Goal: Task Accomplishment & Management: Manage account settings

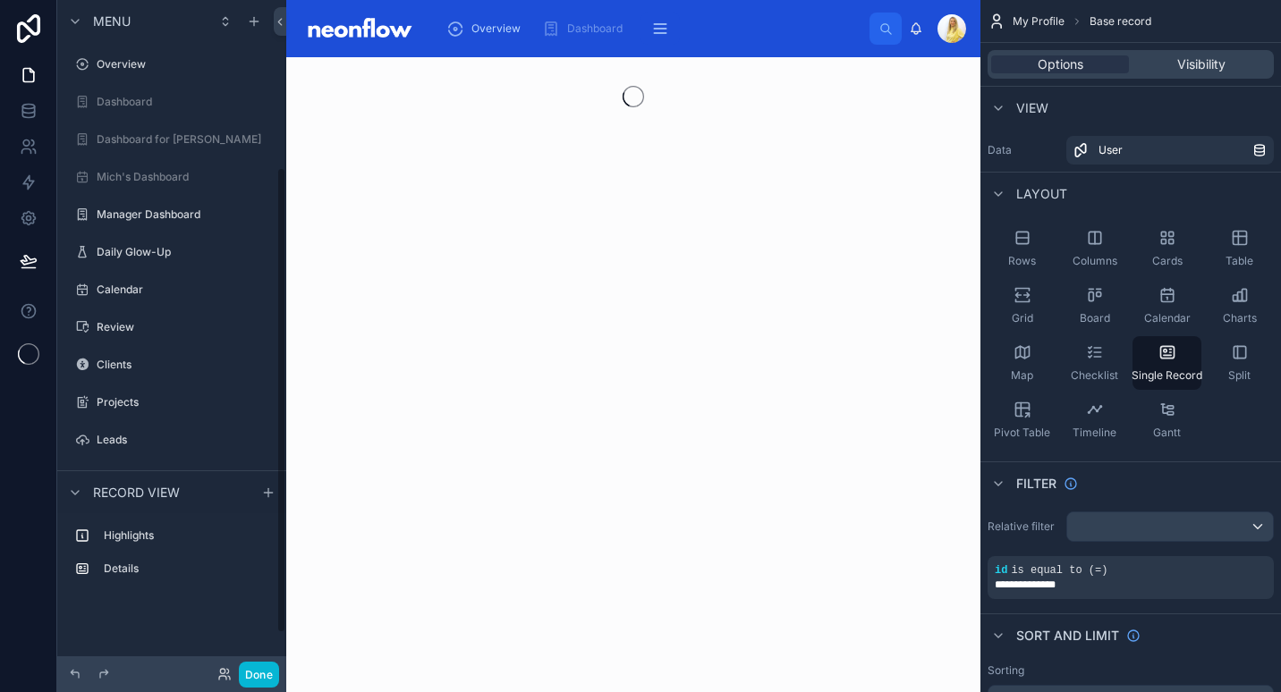
scroll to position [241, 0]
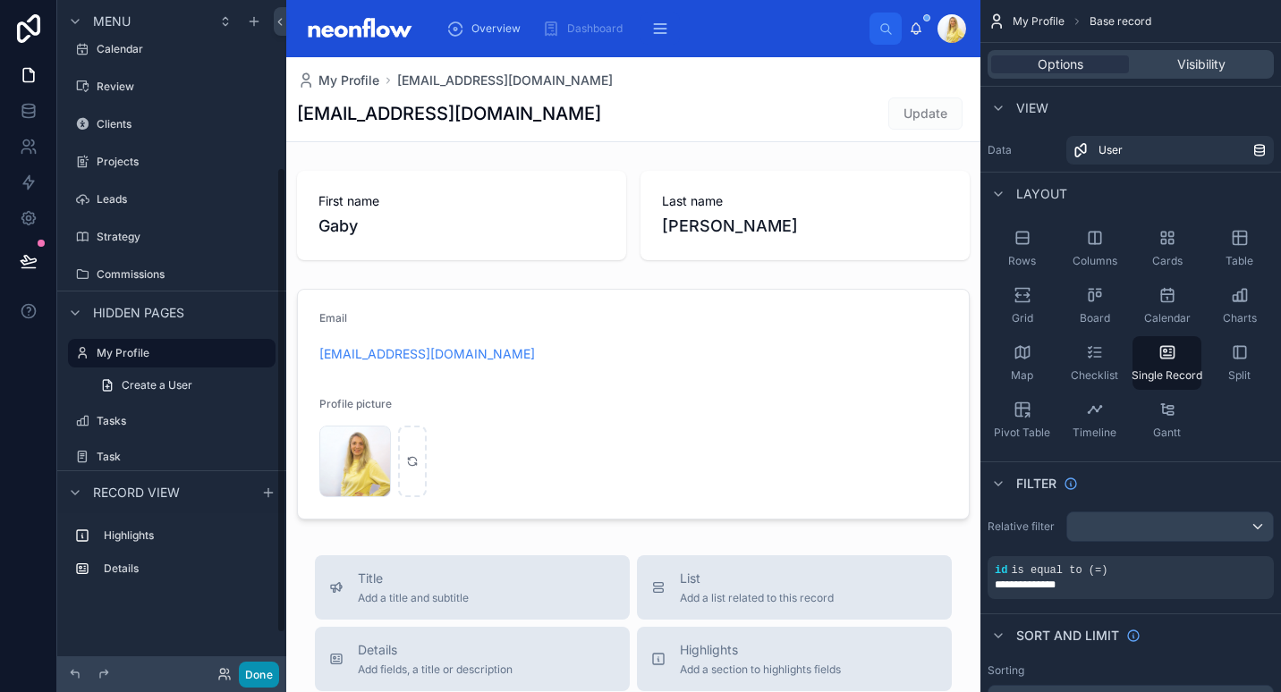
click at [250, 681] on button "Done" at bounding box center [259, 675] width 40 height 26
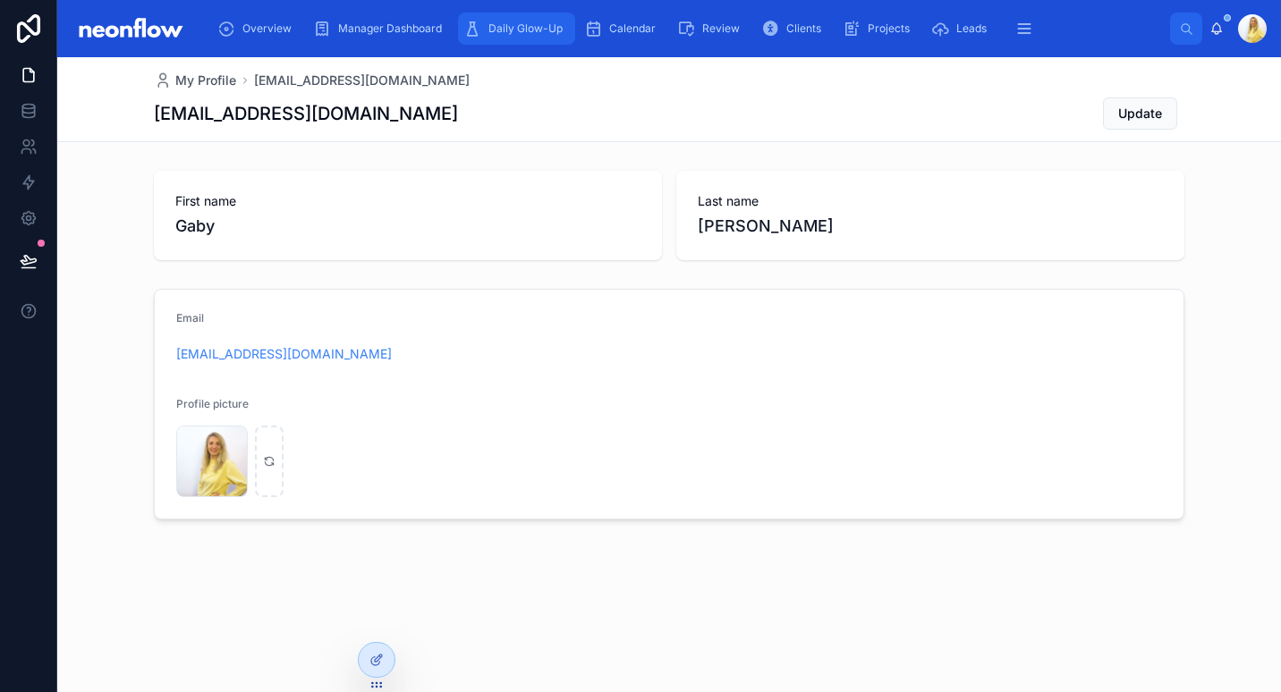
click at [505, 30] on span "Daily Glow-Up" at bounding box center [525, 28] width 74 height 14
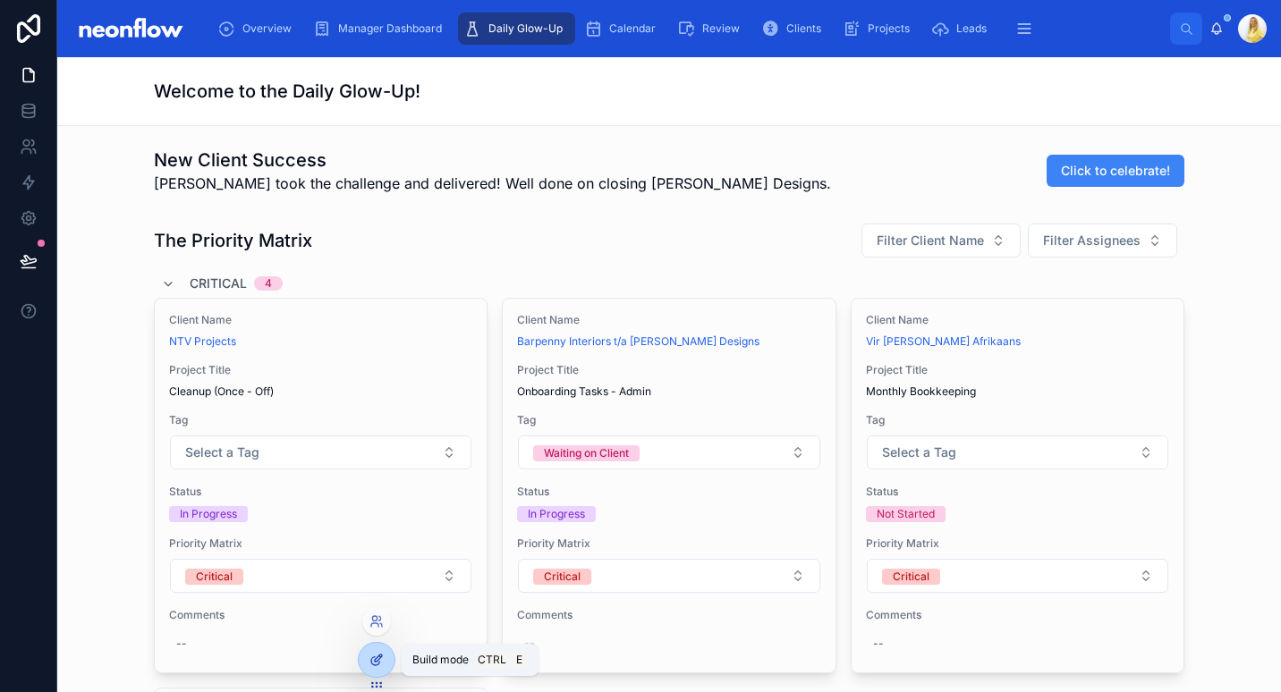
click at [377, 665] on icon at bounding box center [375, 661] width 8 height 8
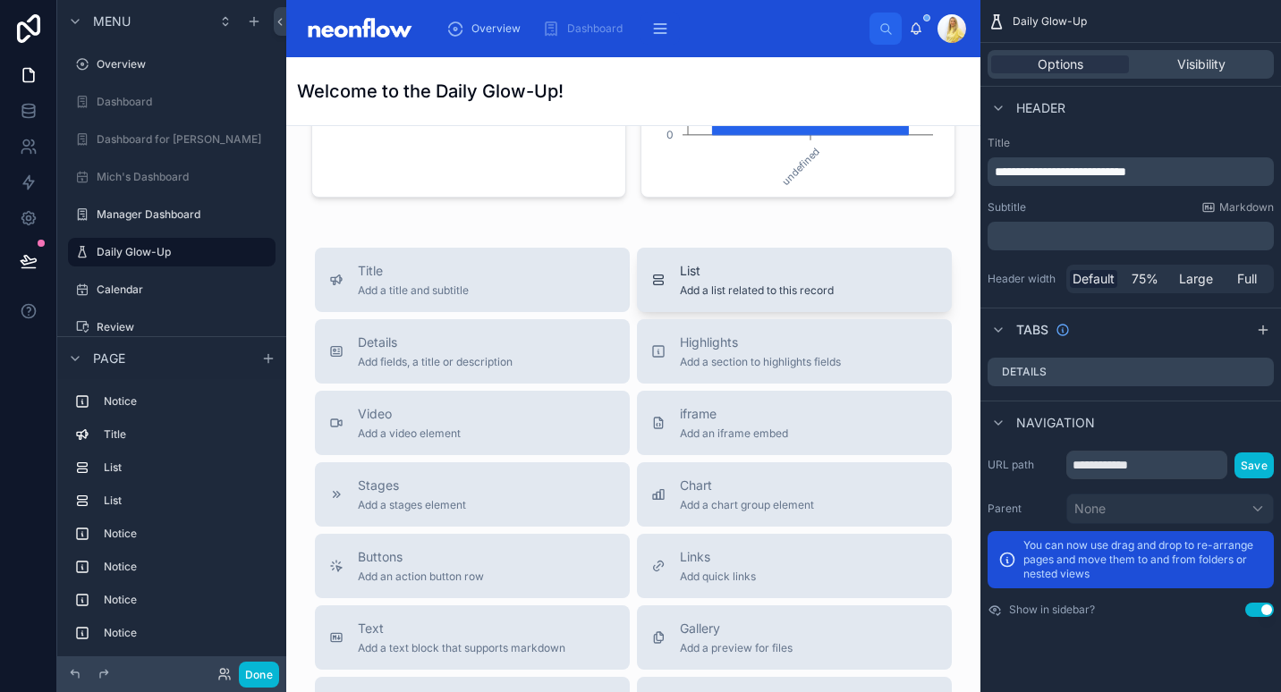
scroll to position [8557, 0]
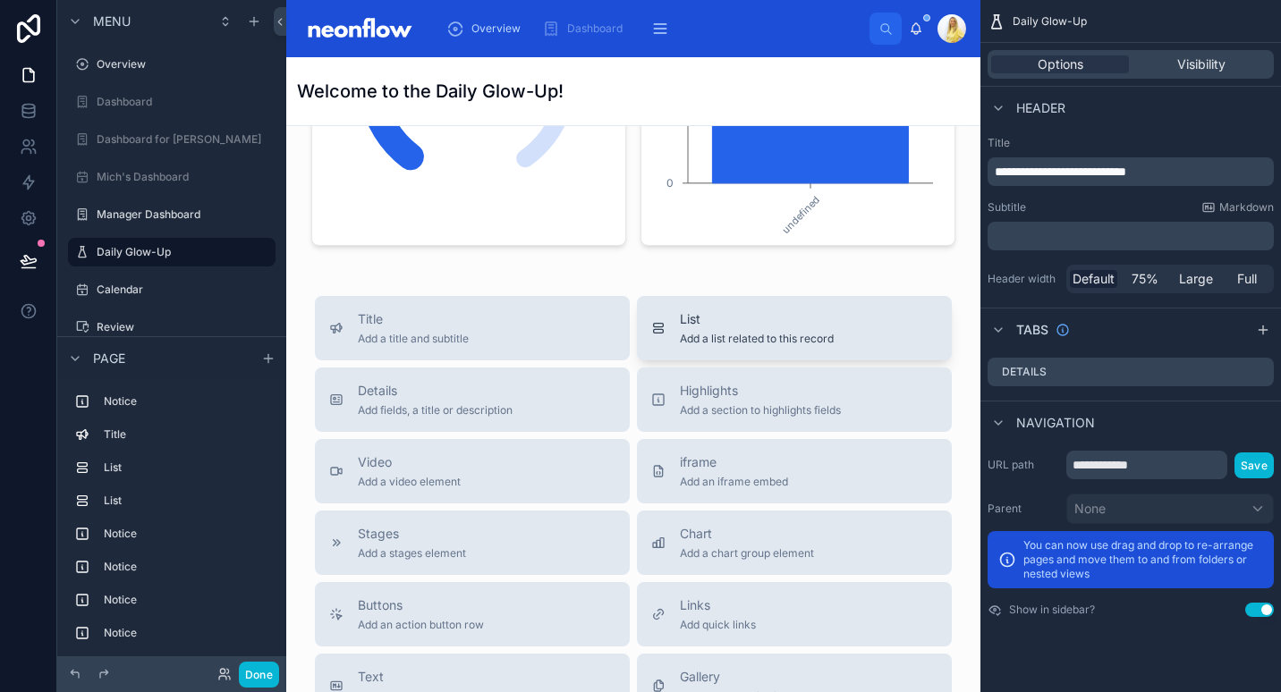
click at [734, 346] on button "List Add a list related to this record" at bounding box center [794, 328] width 315 height 64
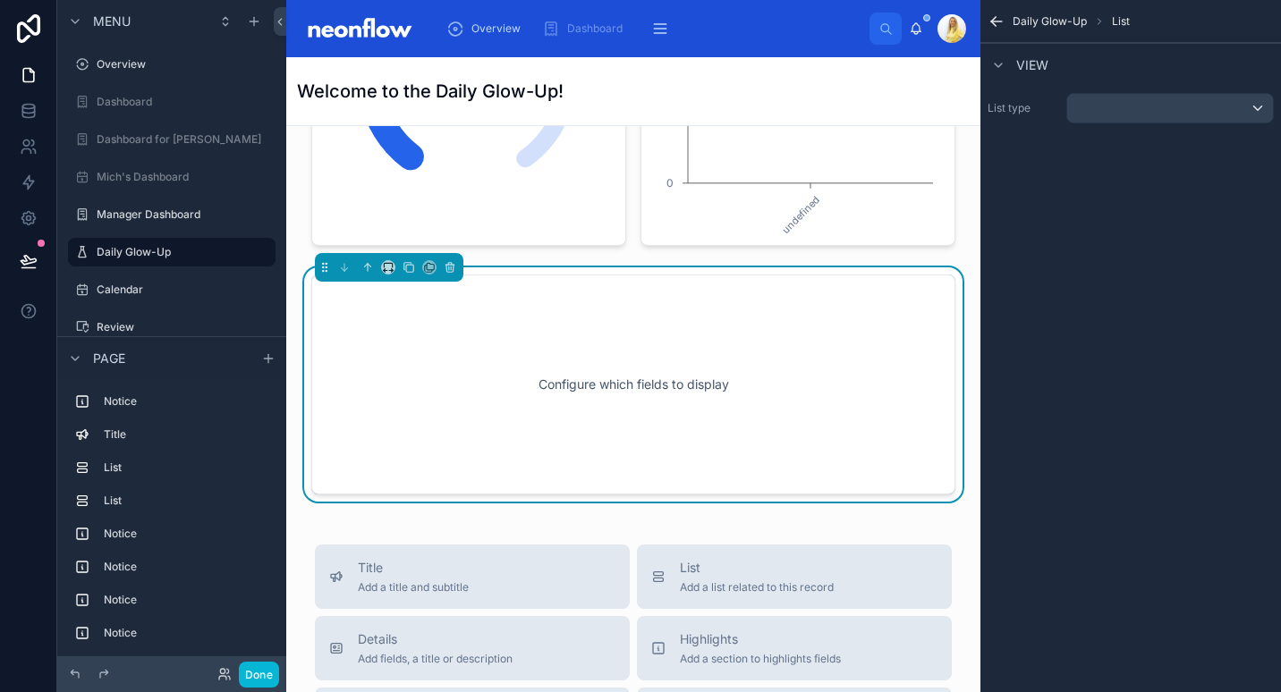
scroll to position [8566, 0]
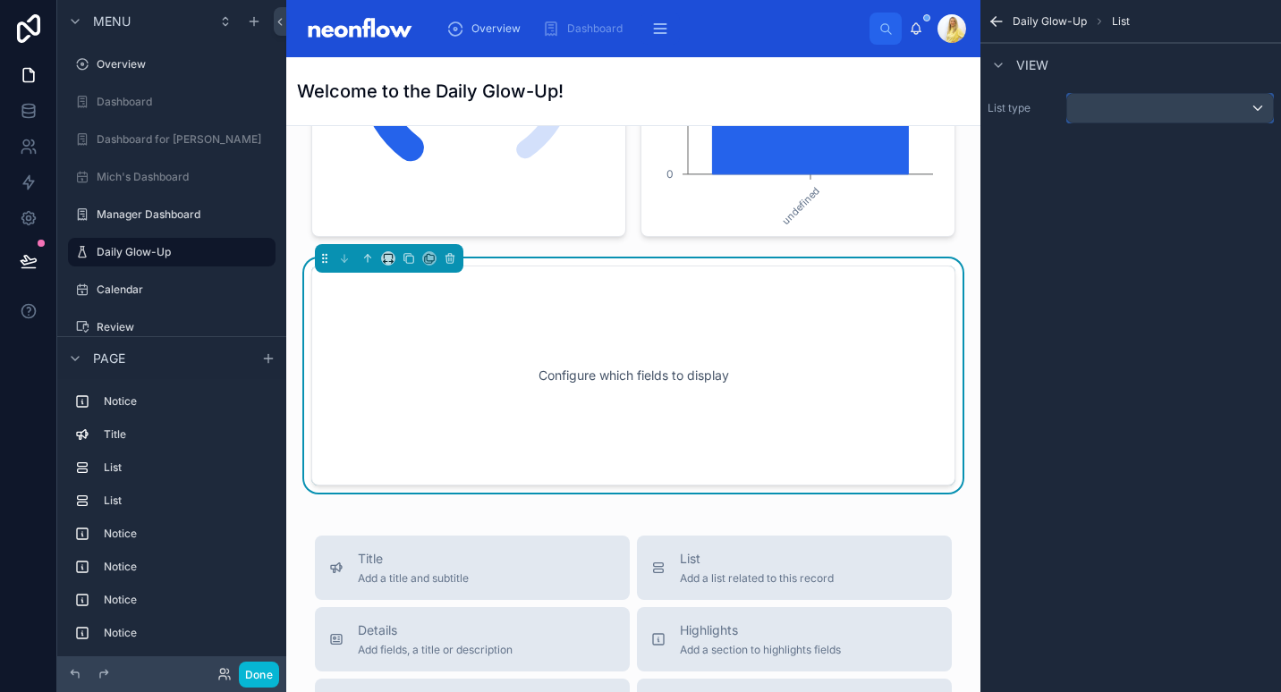
click at [1169, 114] on div "scrollable content" at bounding box center [1170, 108] width 206 height 29
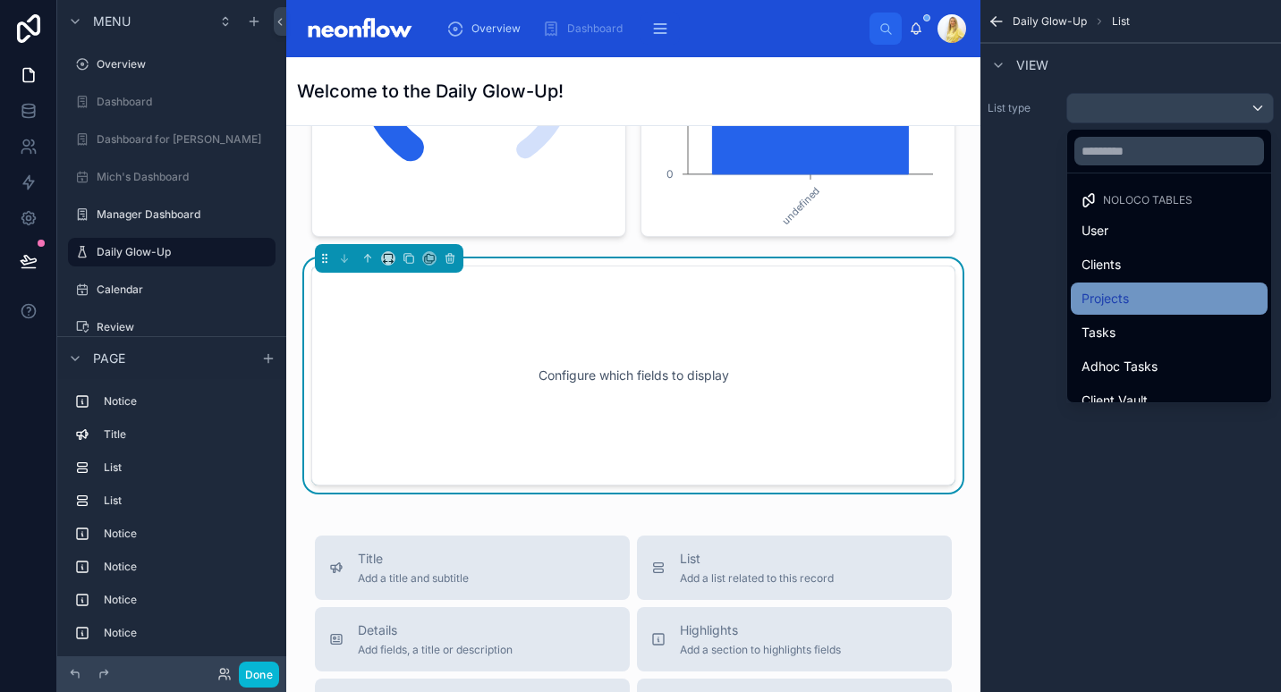
click at [1148, 304] on div "Projects" at bounding box center [1168, 298] width 175 height 21
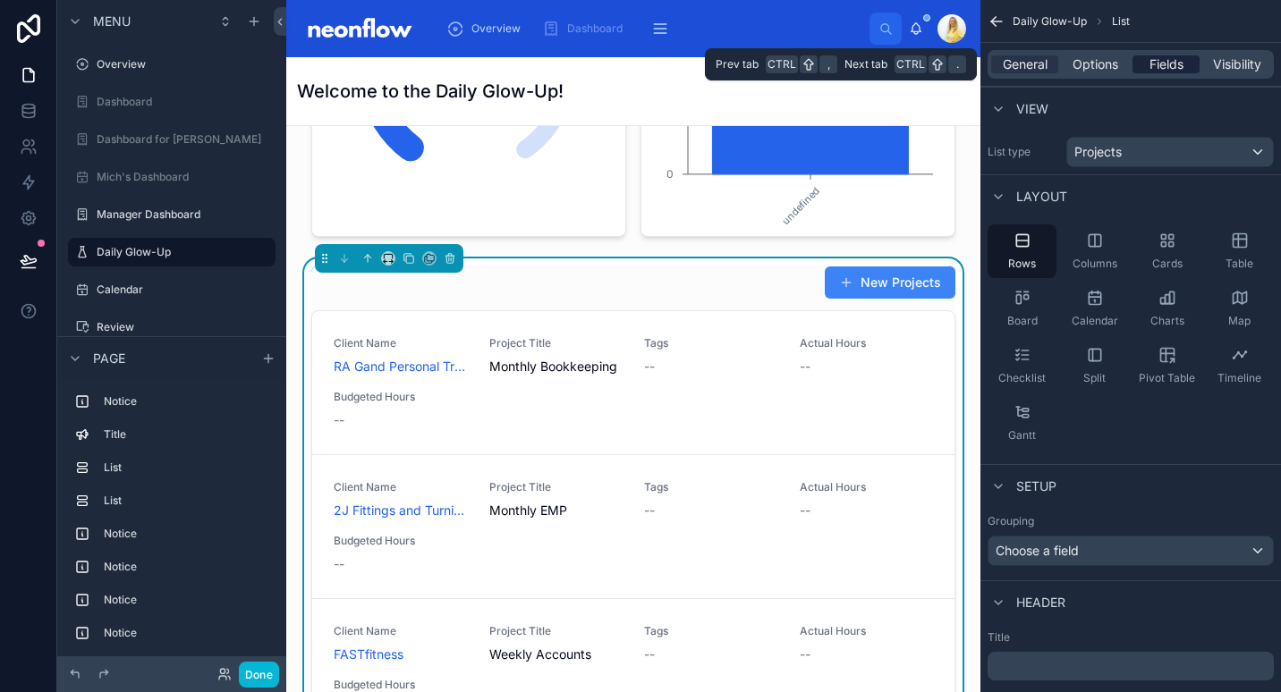
click at [1178, 72] on span "Fields" at bounding box center [1166, 64] width 34 height 18
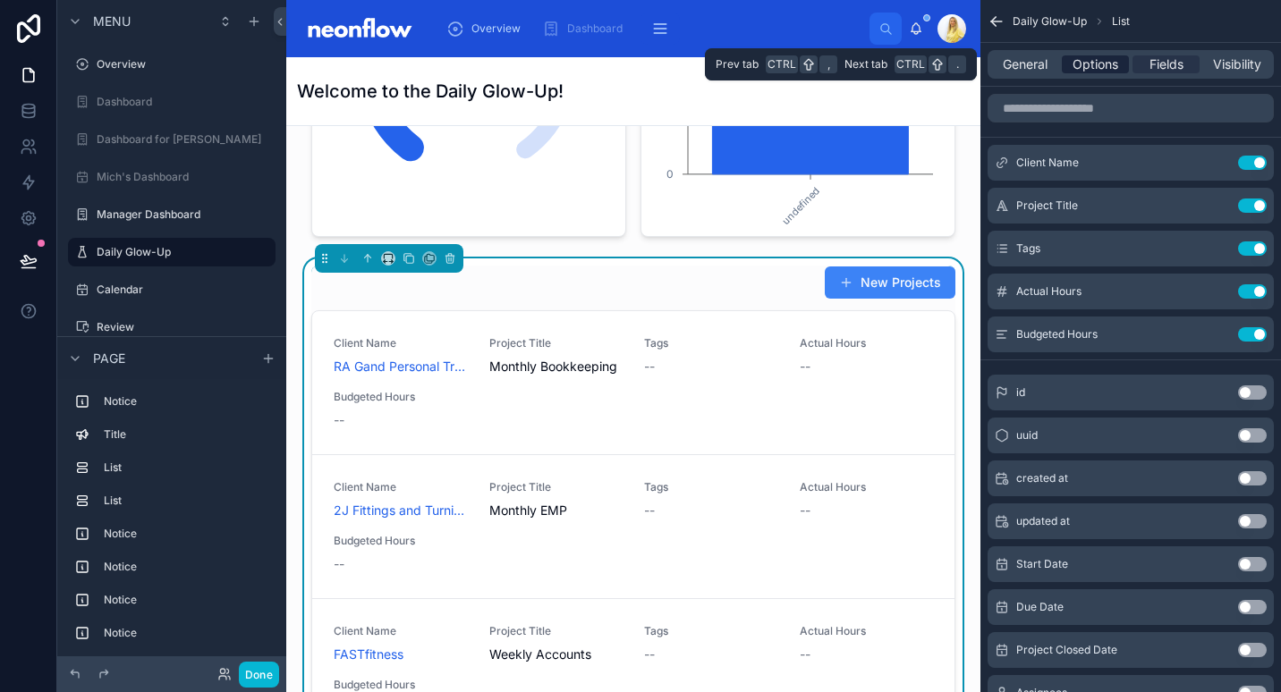
click at [1091, 62] on span "Options" at bounding box center [1096, 64] width 46 height 18
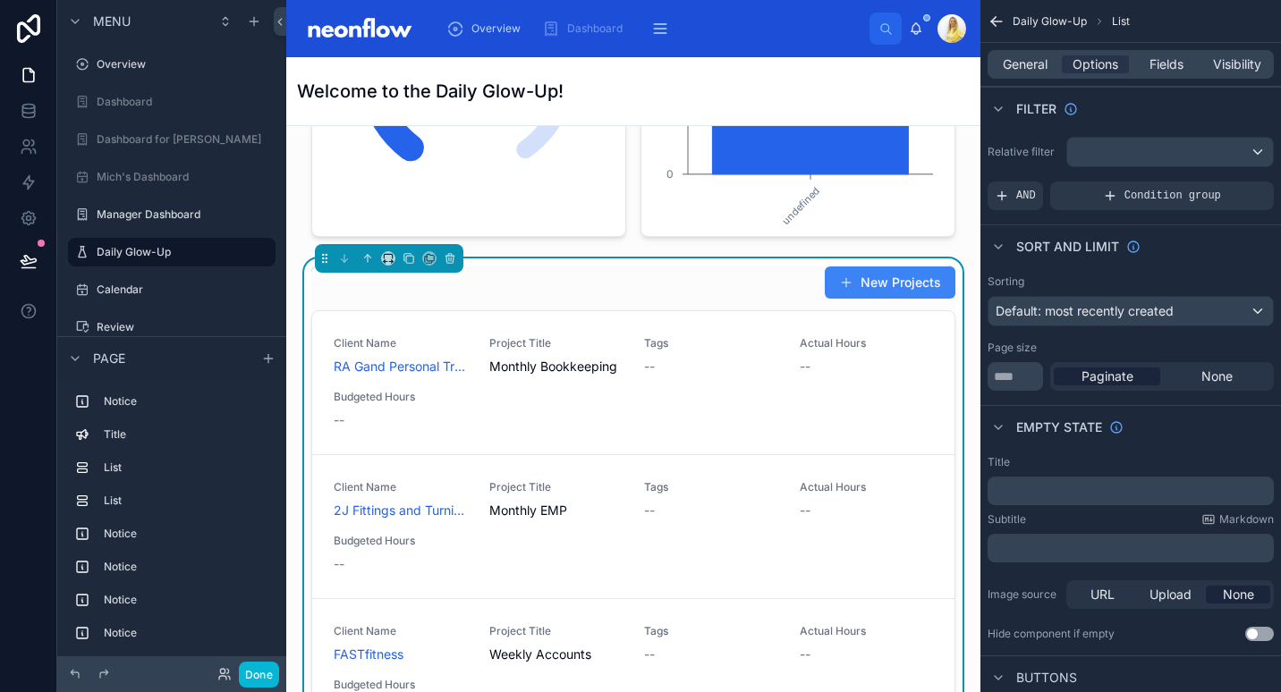
click at [1181, 212] on div "Relative filter AND Condition group" at bounding box center [1130, 174] width 301 height 88
click at [1193, 189] on span "Condition group" at bounding box center [1172, 196] width 97 height 14
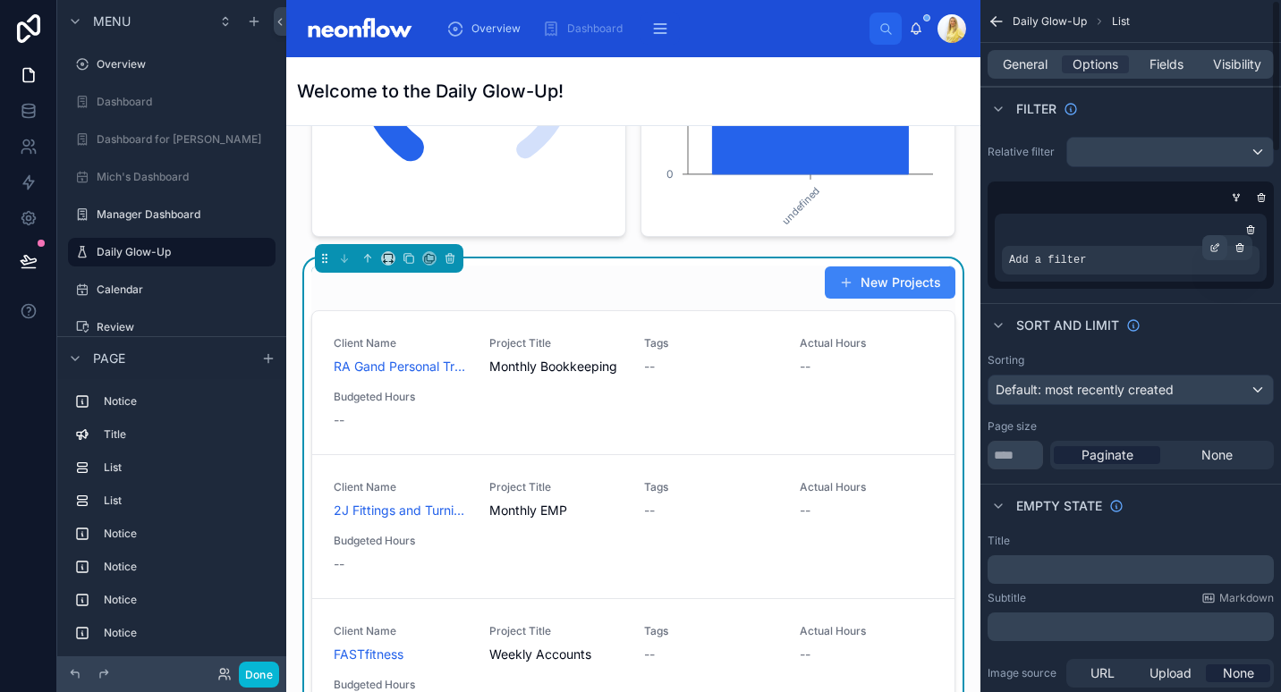
click at [1223, 242] on div "scrollable content" at bounding box center [1214, 247] width 25 height 25
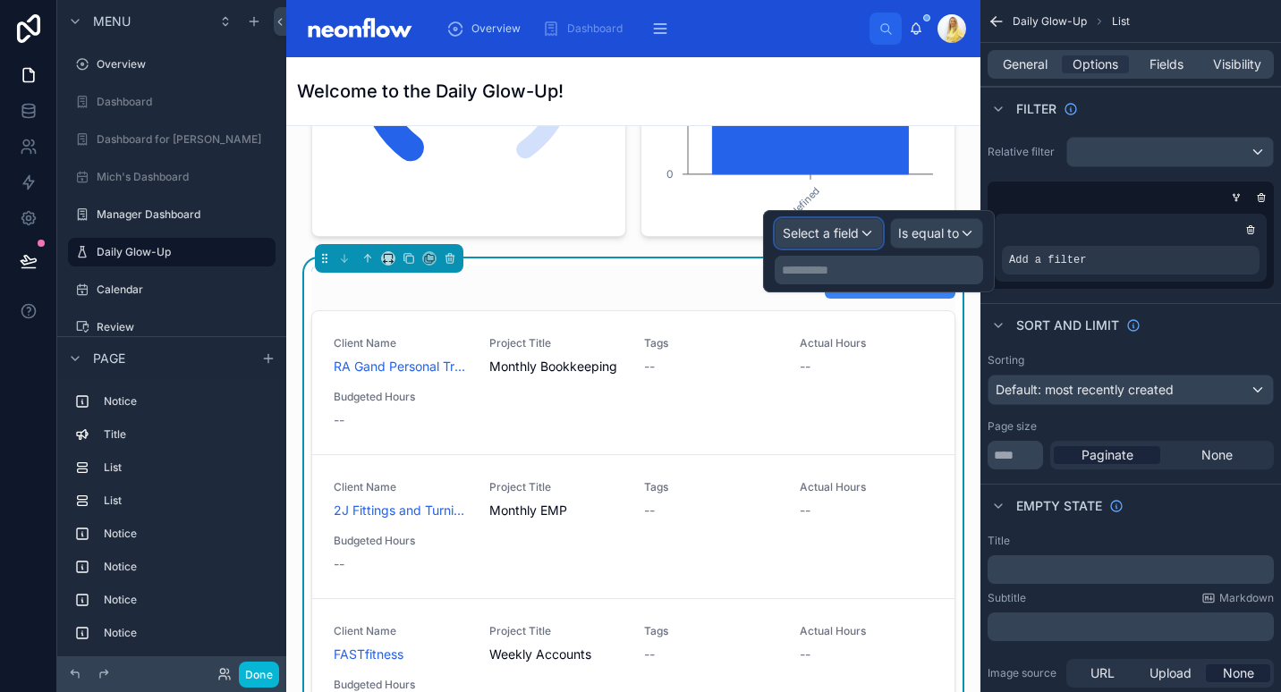
click at [827, 241] on span "Select a field" at bounding box center [821, 234] width 76 height 18
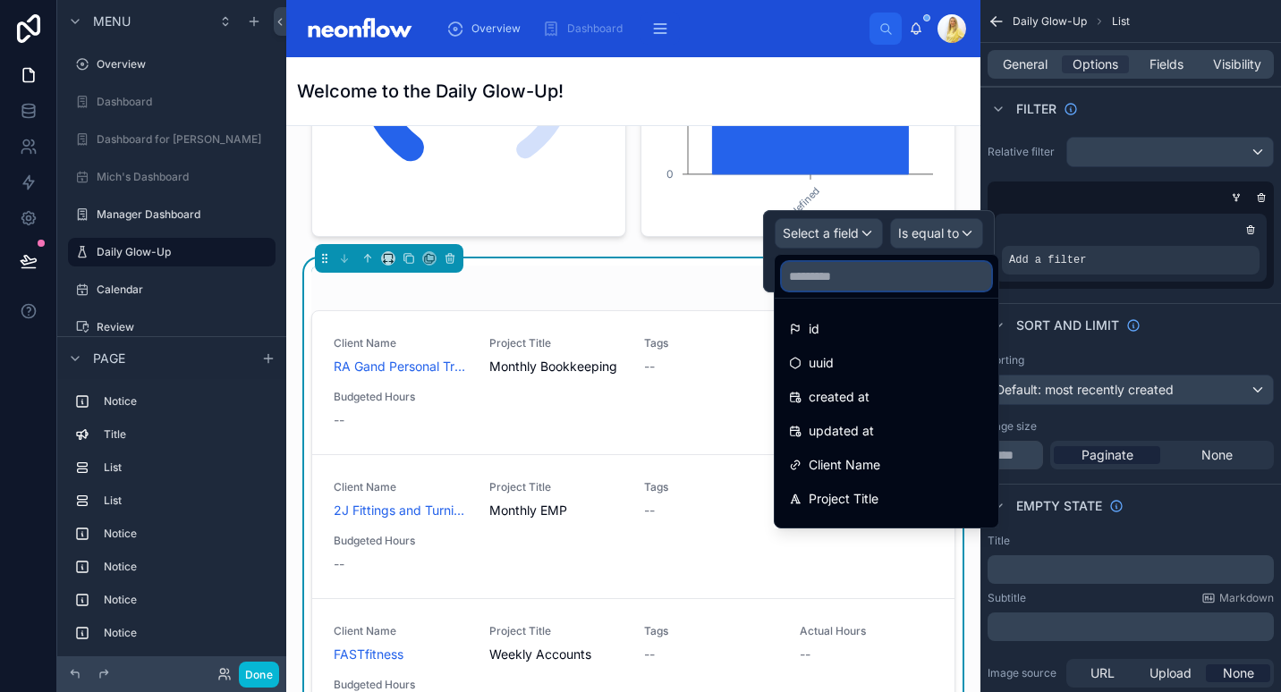
click at [841, 276] on input "text" at bounding box center [886, 276] width 209 height 29
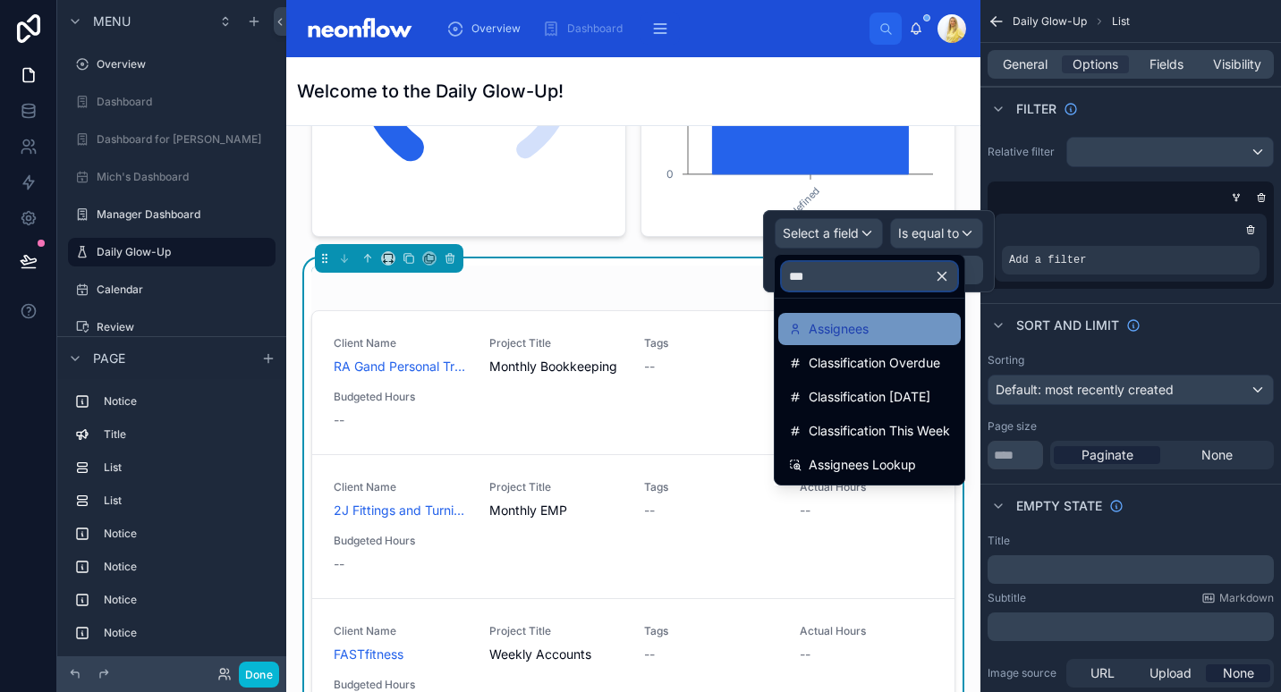
type input "***"
click at [831, 329] on span "Assignees" at bounding box center [839, 328] width 60 height 21
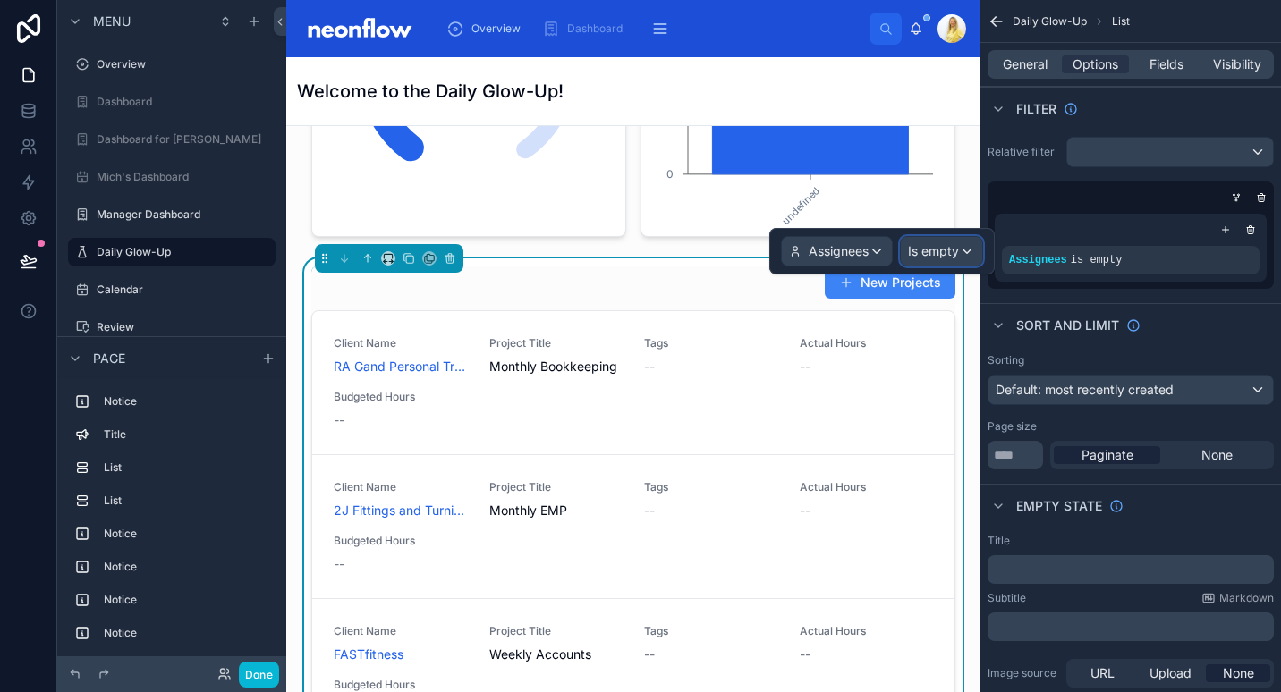
click at [937, 251] on span "Is empty" at bounding box center [933, 251] width 51 height 18
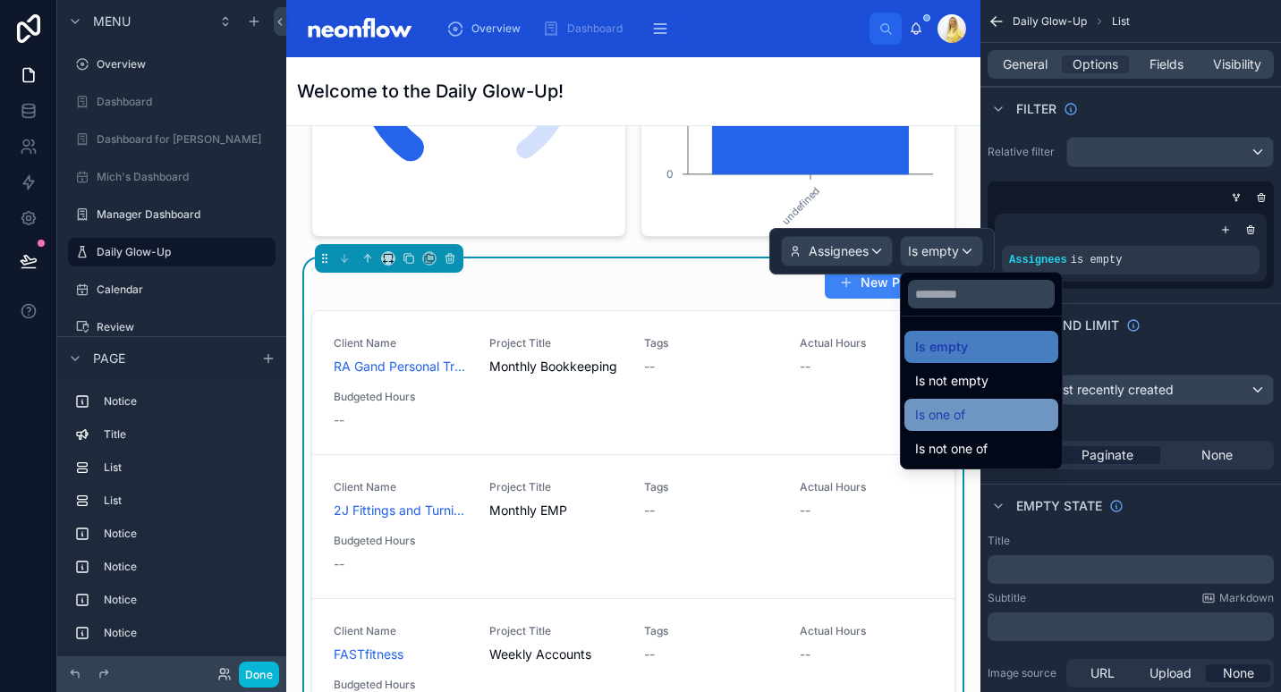
click at [987, 422] on div "Is one of" at bounding box center [981, 414] width 132 height 21
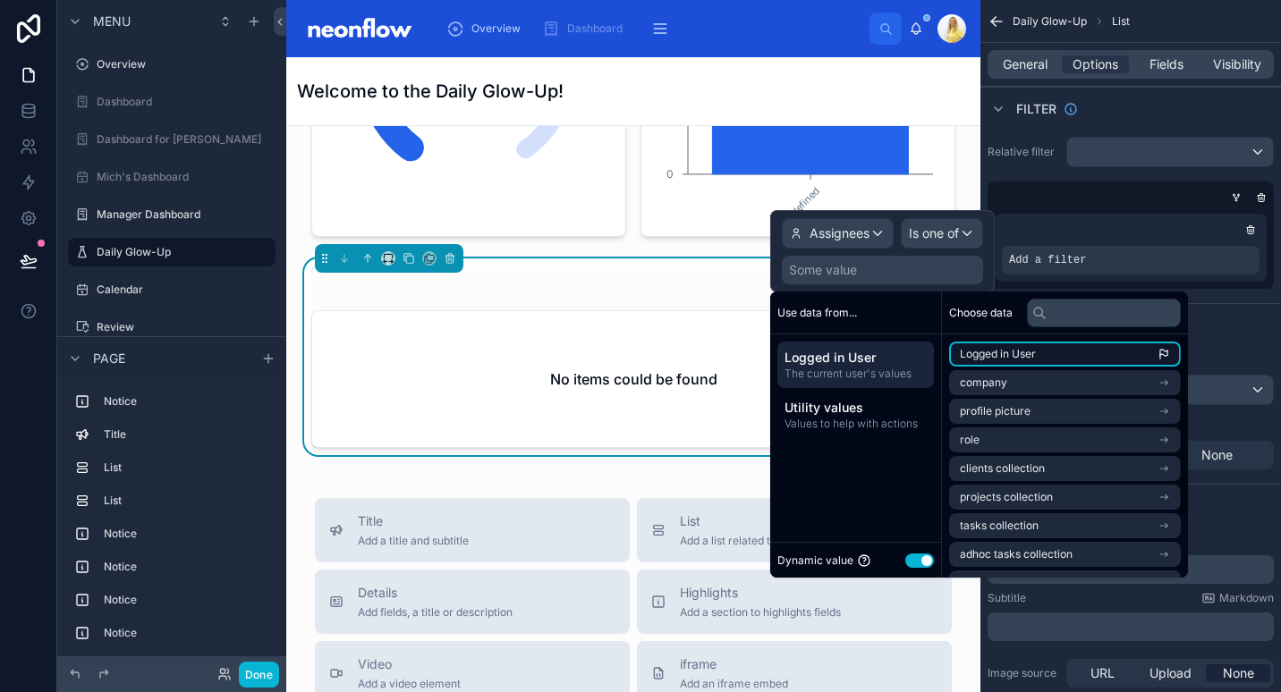
click at [1064, 360] on li "Logged in User" at bounding box center [1065, 354] width 232 height 25
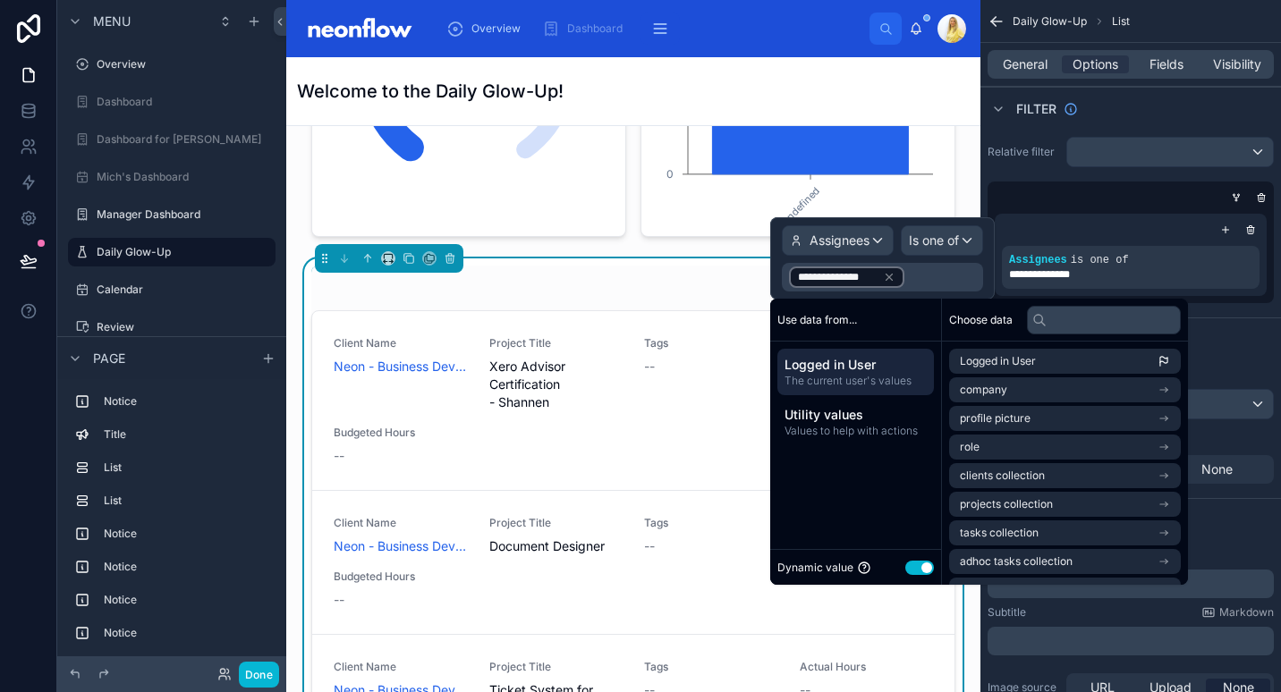
click at [653, 279] on div "New Projects" at bounding box center [633, 283] width 644 height 34
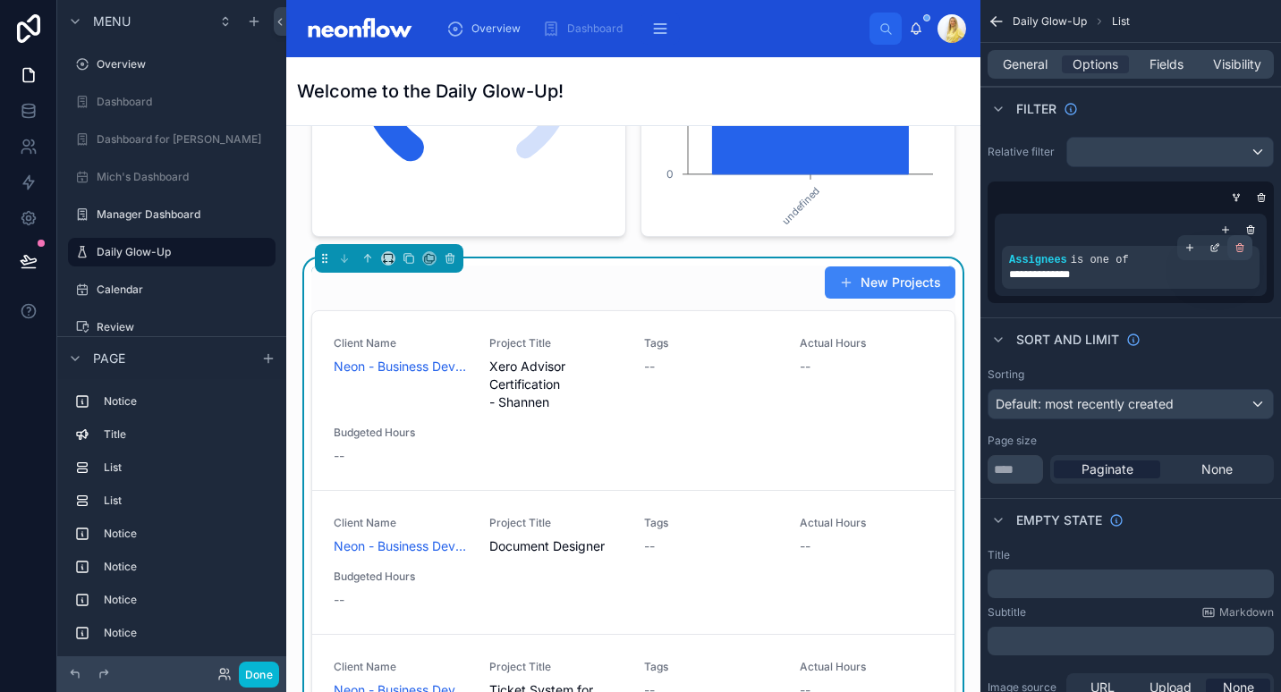
click at [1232, 245] on div "scrollable content" at bounding box center [1239, 247] width 25 height 25
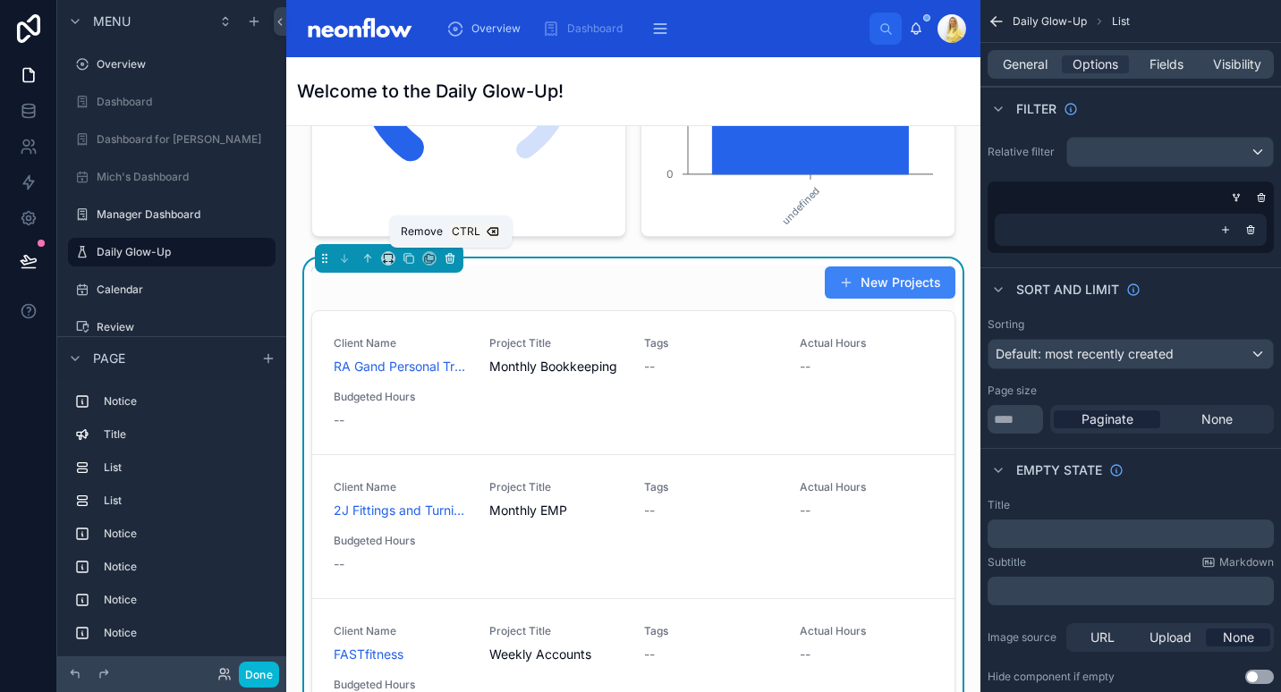
click at [445, 262] on icon at bounding box center [450, 258] width 13 height 13
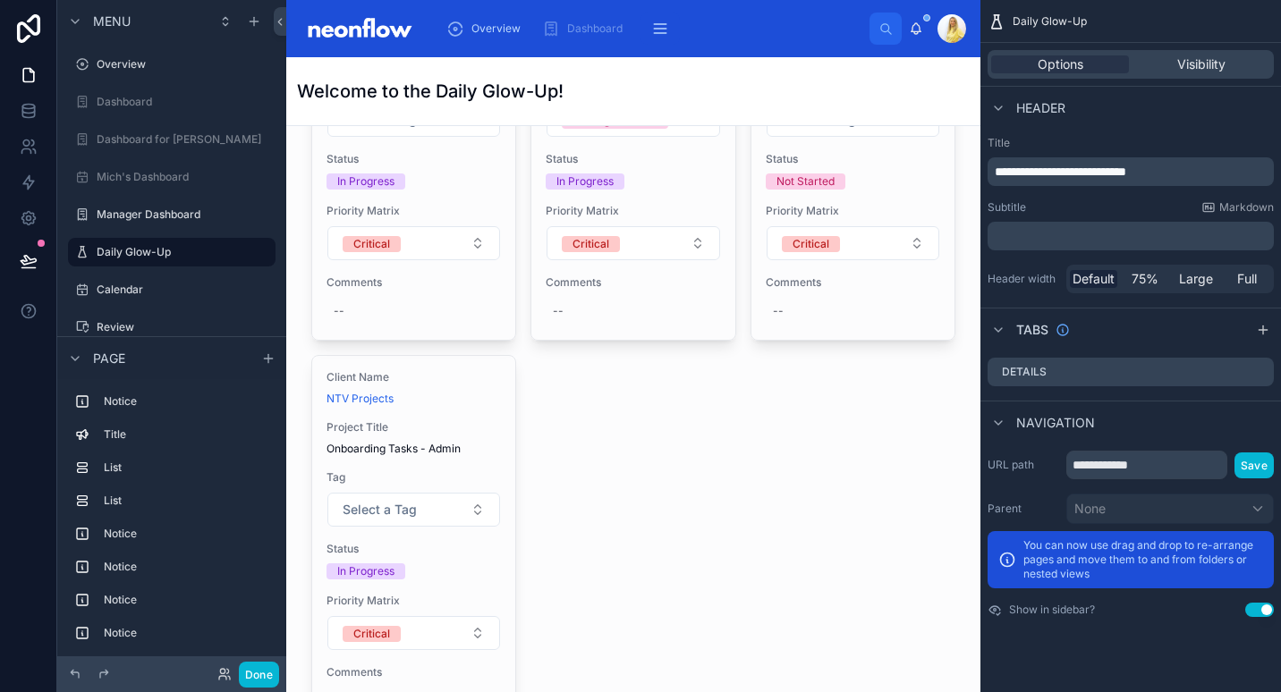
scroll to position [0, 0]
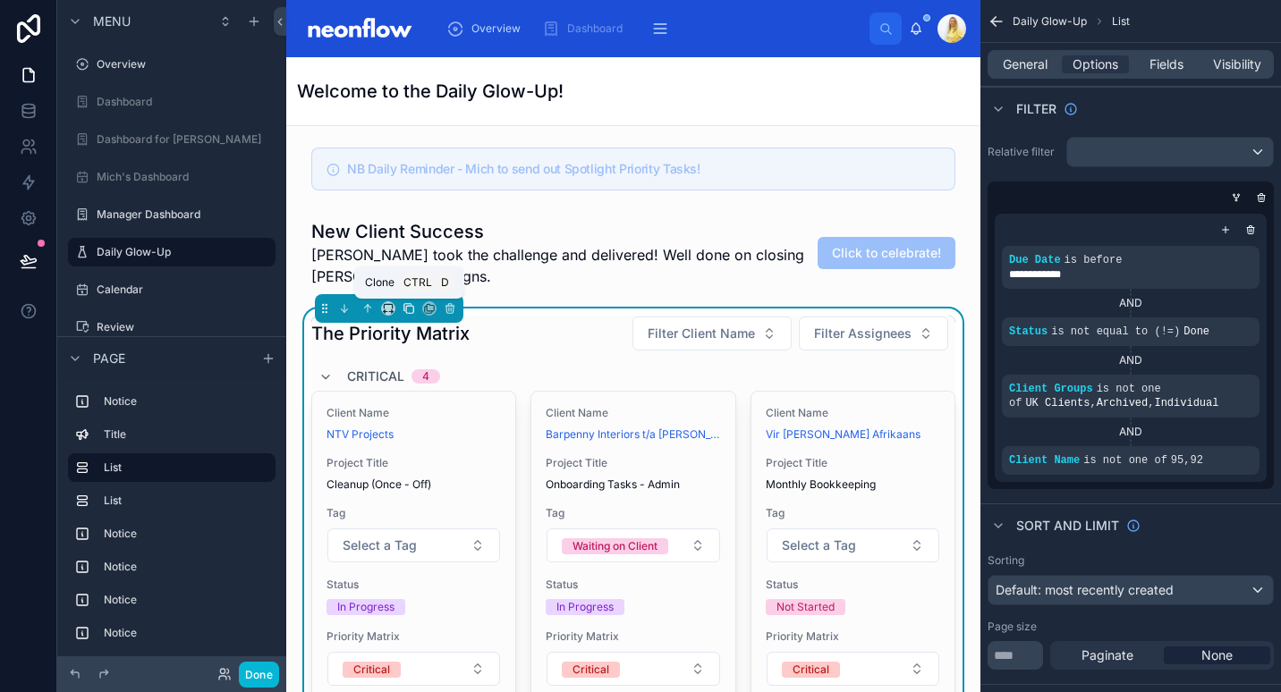
click at [406, 310] on icon at bounding box center [409, 309] width 7 height 7
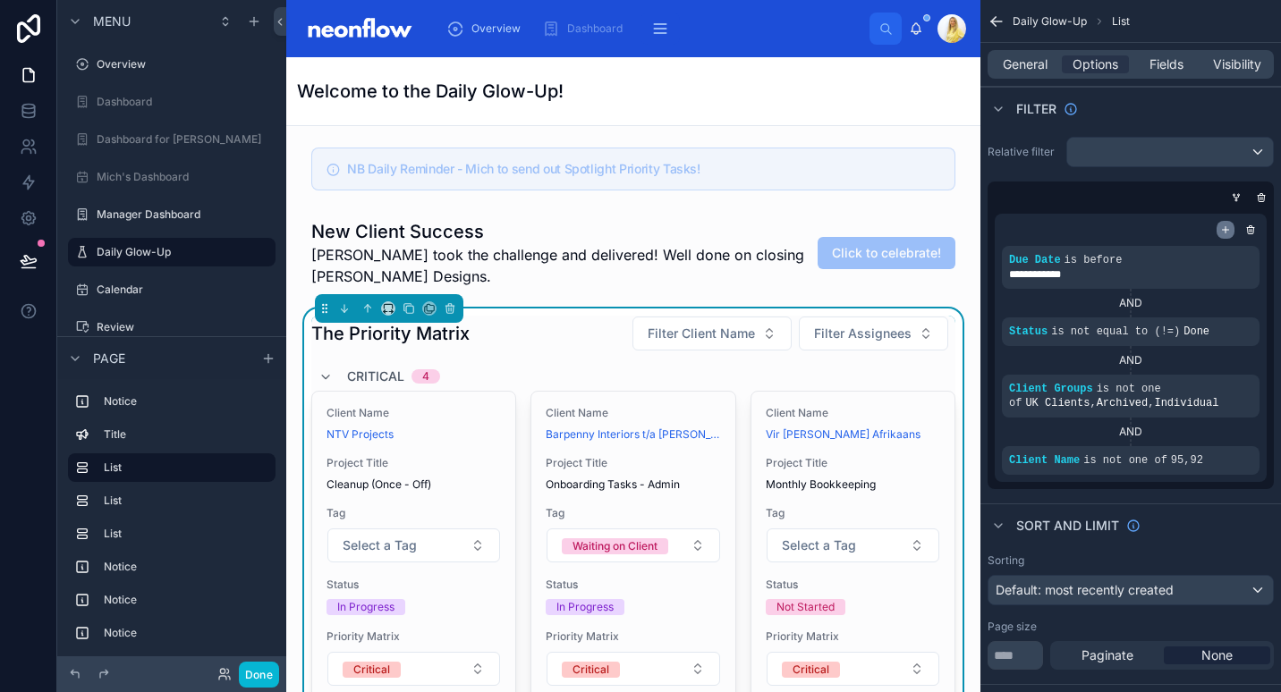
click at [1224, 232] on icon "scrollable content" at bounding box center [1225, 230] width 11 height 11
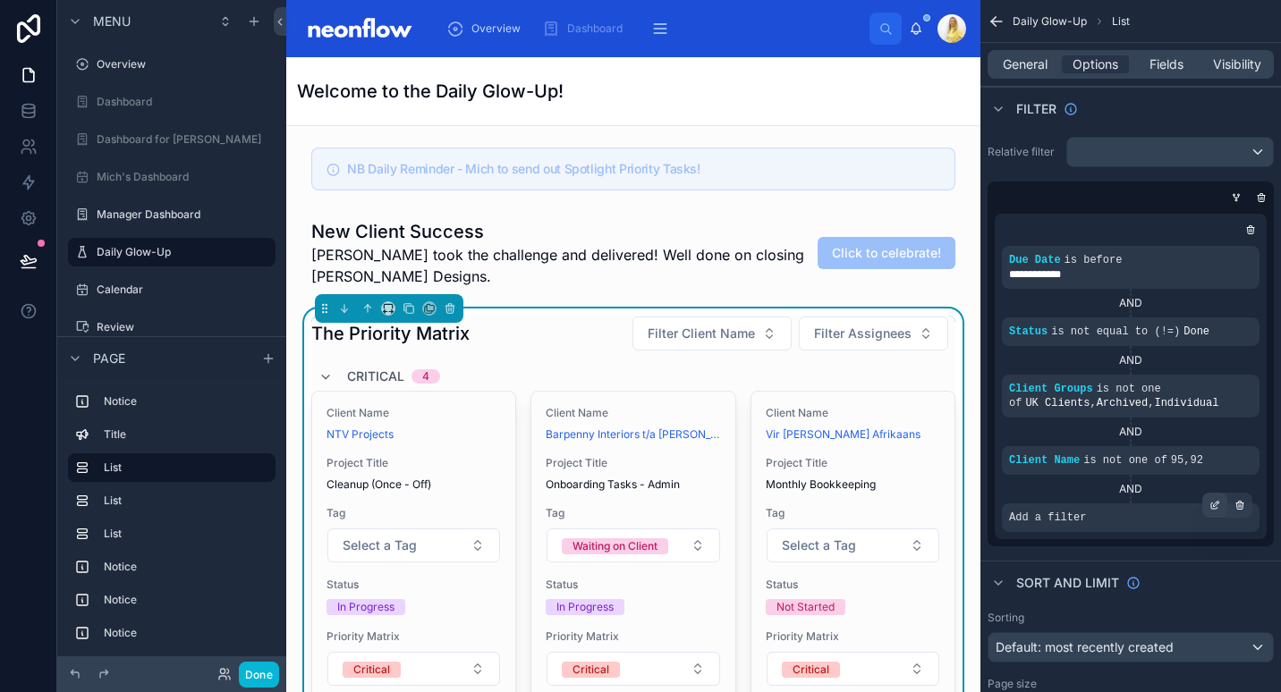
click at [1215, 505] on icon "scrollable content" at bounding box center [1214, 505] width 11 height 11
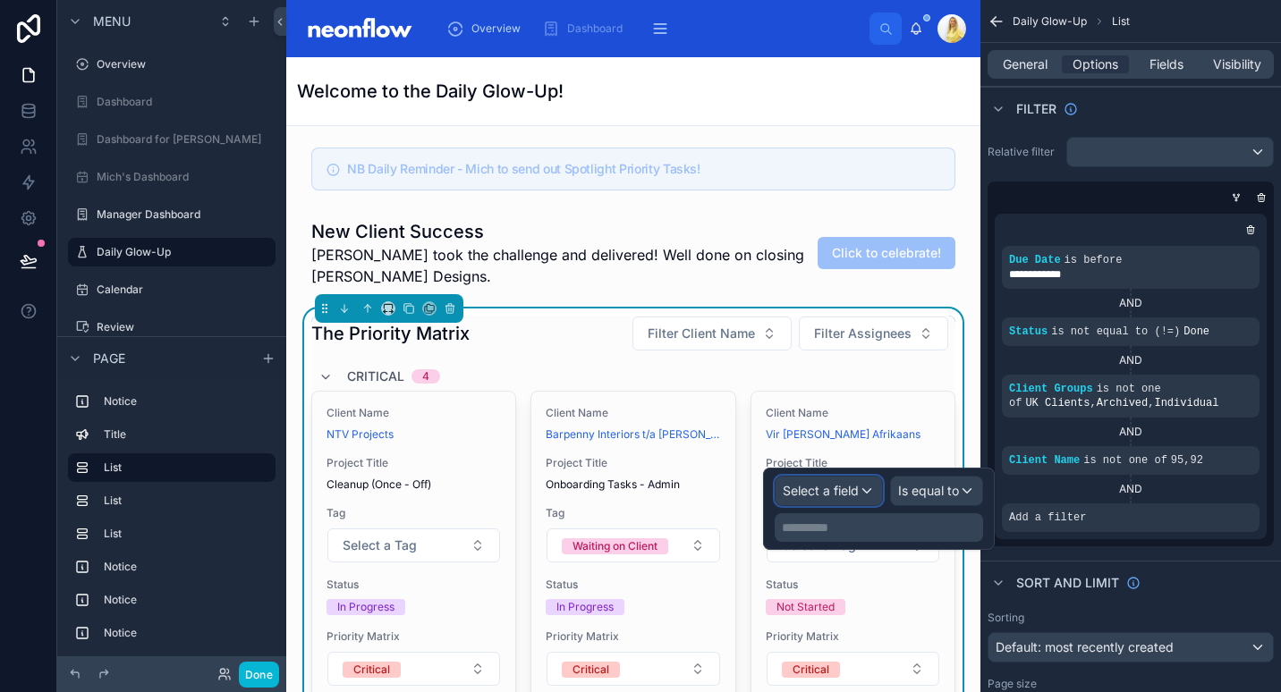
click at [837, 490] on span "Select a field" at bounding box center [821, 490] width 76 height 15
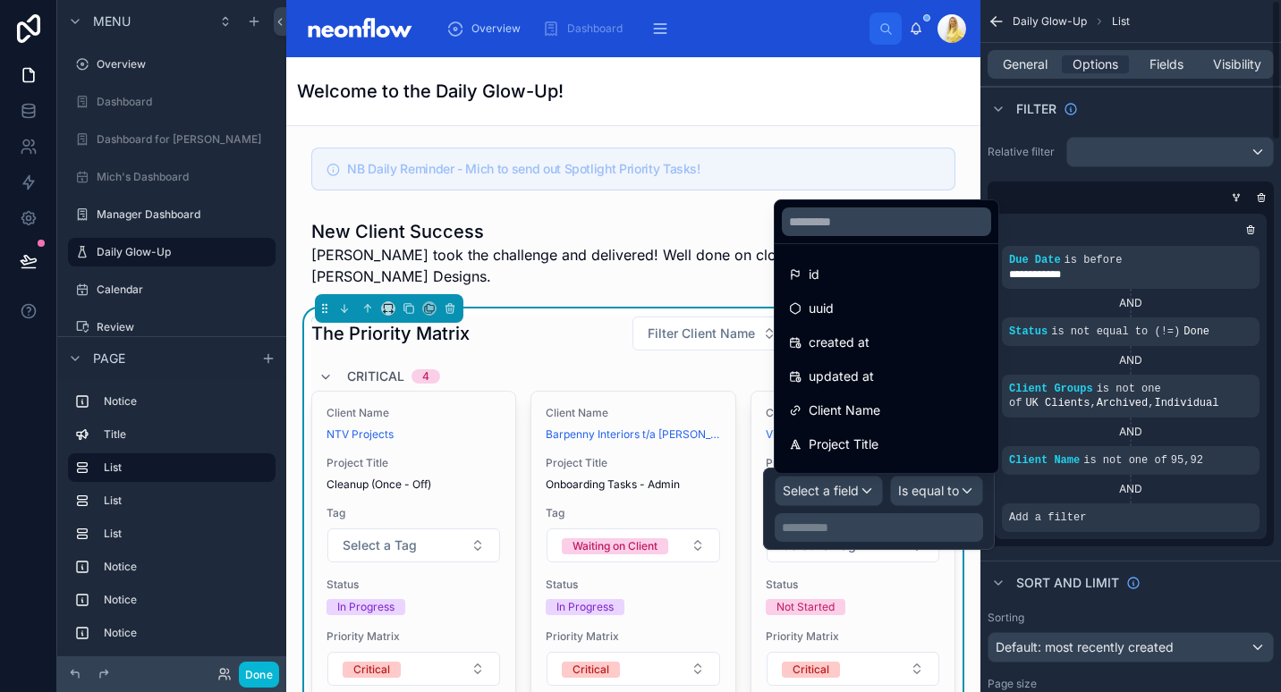
click at [1240, 541] on div "**********" at bounding box center [1131, 377] width 286 height 340
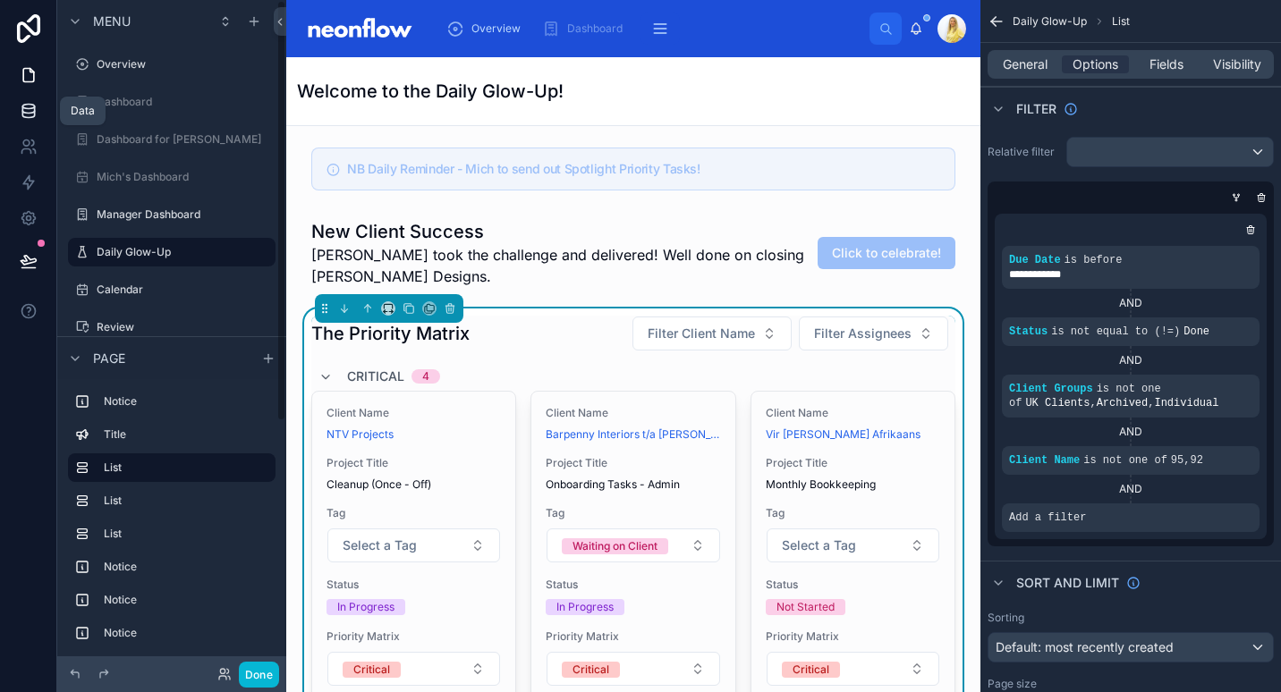
click at [42, 113] on link at bounding box center [28, 111] width 56 height 36
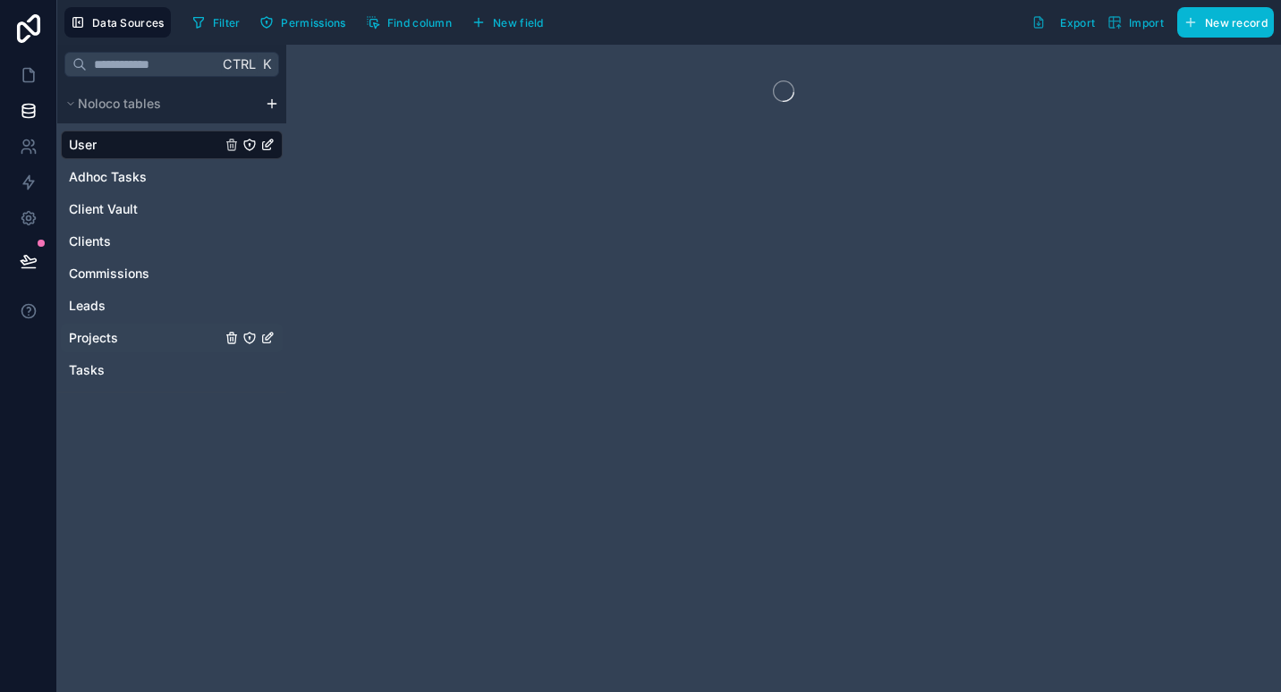
click at [114, 335] on span "Projects" at bounding box center [93, 338] width 49 height 18
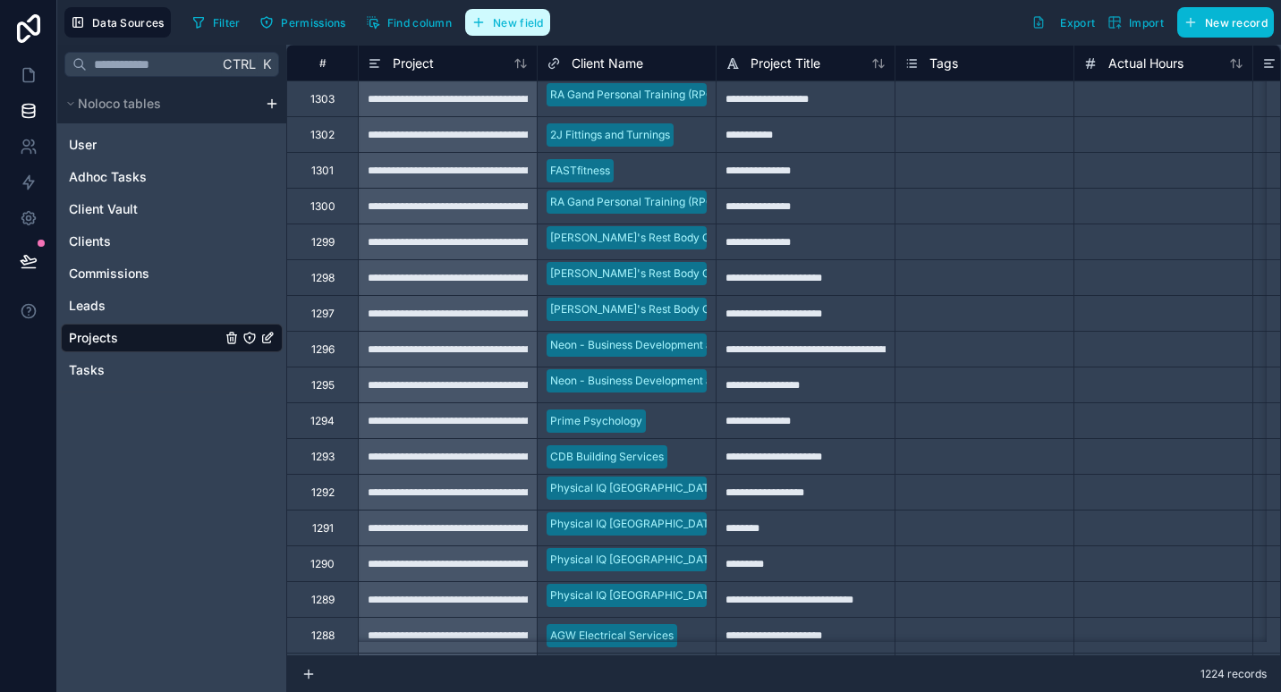
click at [509, 19] on span "New field" at bounding box center [518, 22] width 51 height 13
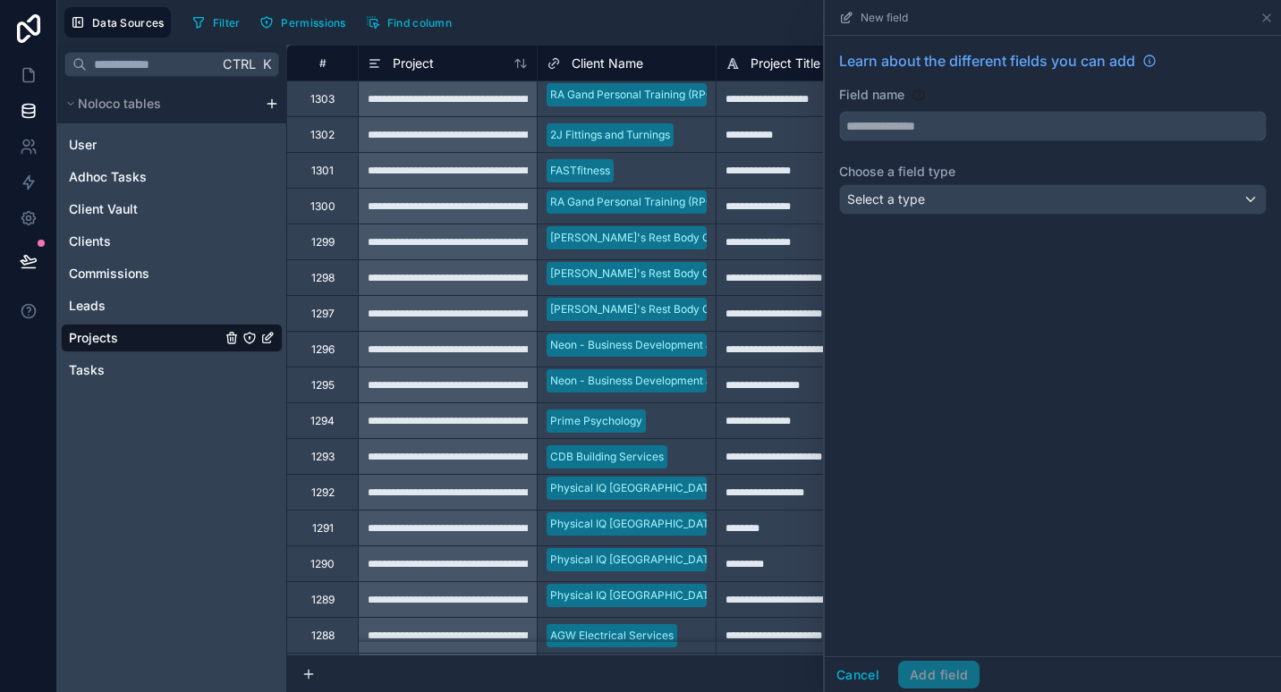
click at [1064, 120] on input "text" at bounding box center [1053, 126] width 426 height 29
type input "*******"
click at [951, 203] on div "Select a type" at bounding box center [1053, 199] width 426 height 29
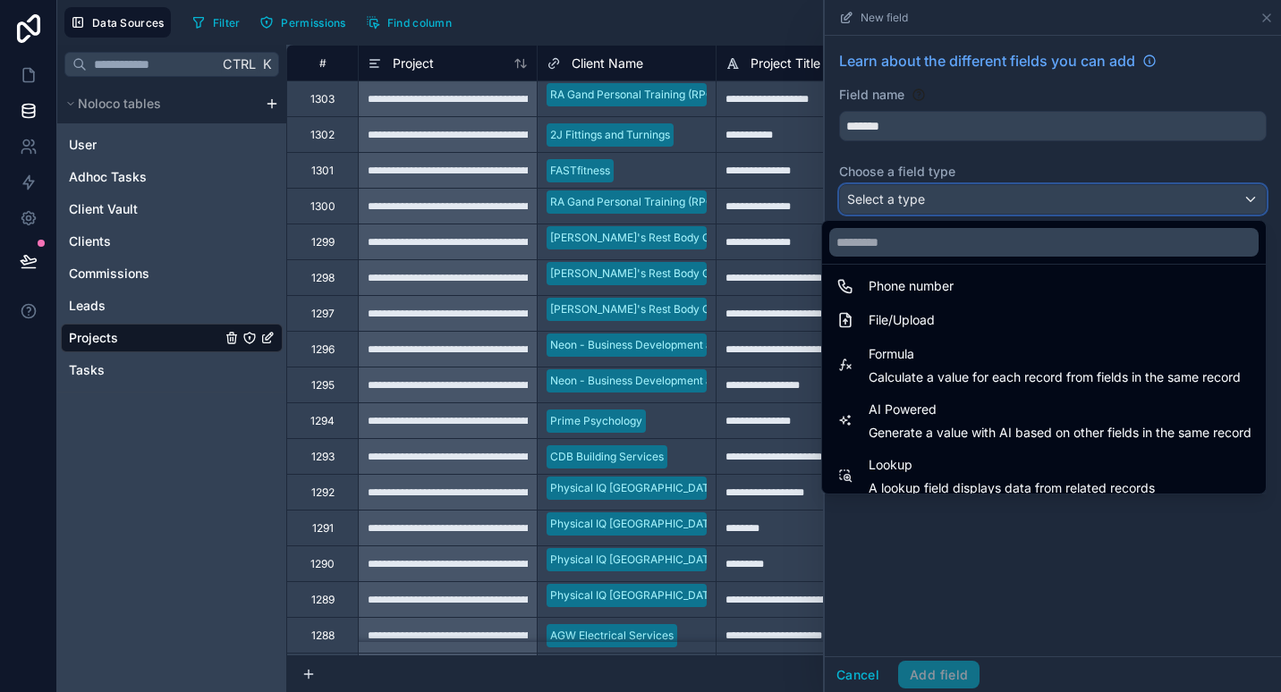
scroll to position [519, 0]
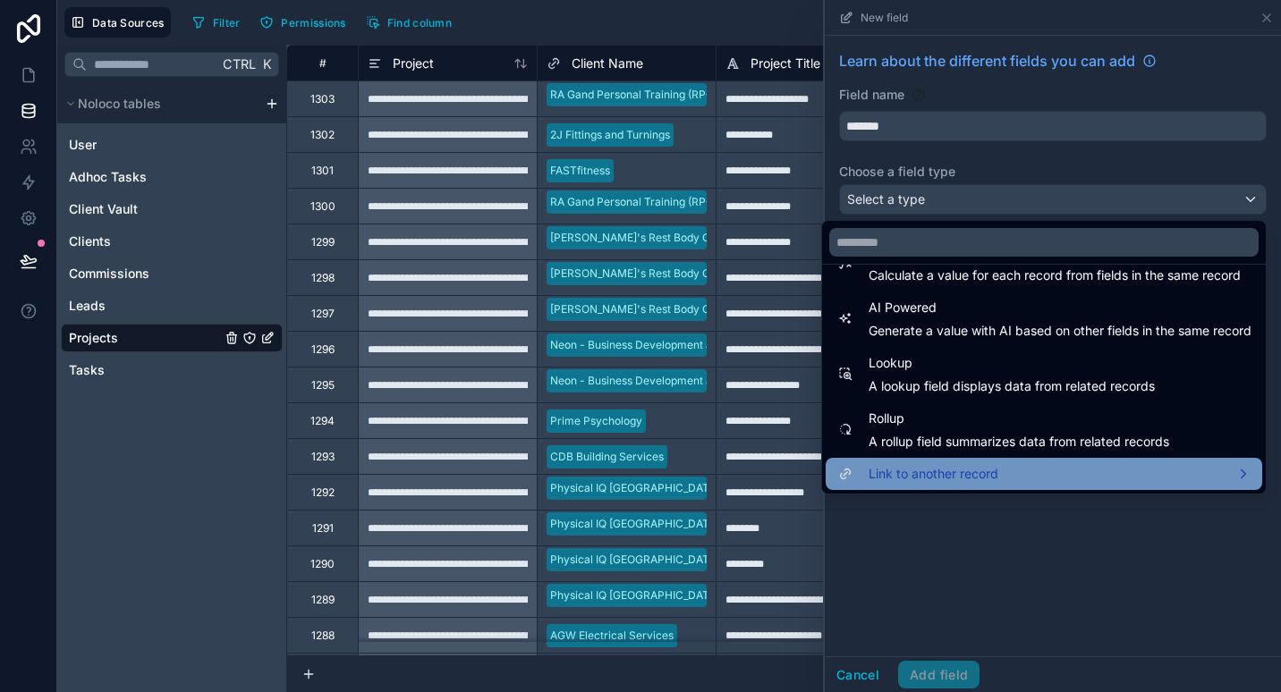
click at [970, 478] on span "Link to another record" at bounding box center [934, 473] width 130 height 21
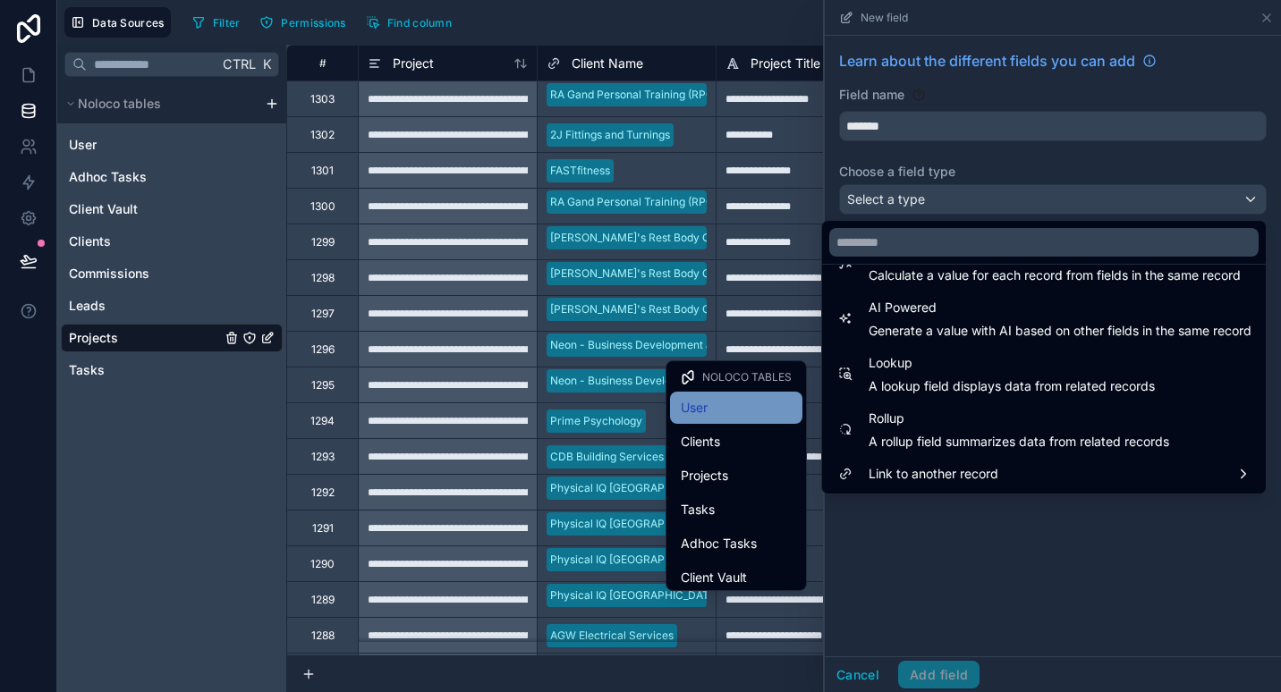
click at [734, 412] on div "User" at bounding box center [736, 407] width 111 height 21
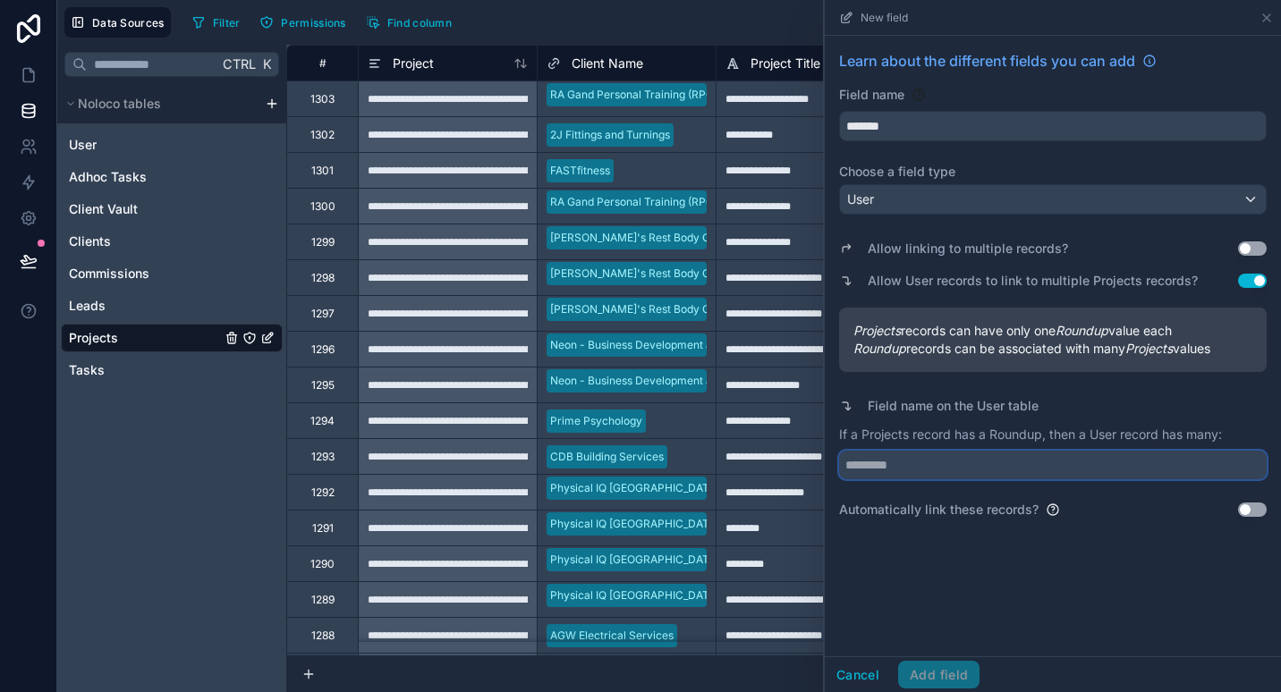
click at [899, 466] on input "text" at bounding box center [1053, 465] width 428 height 29
type input "********"
click at [937, 670] on button "Add field" at bounding box center [938, 675] width 81 height 29
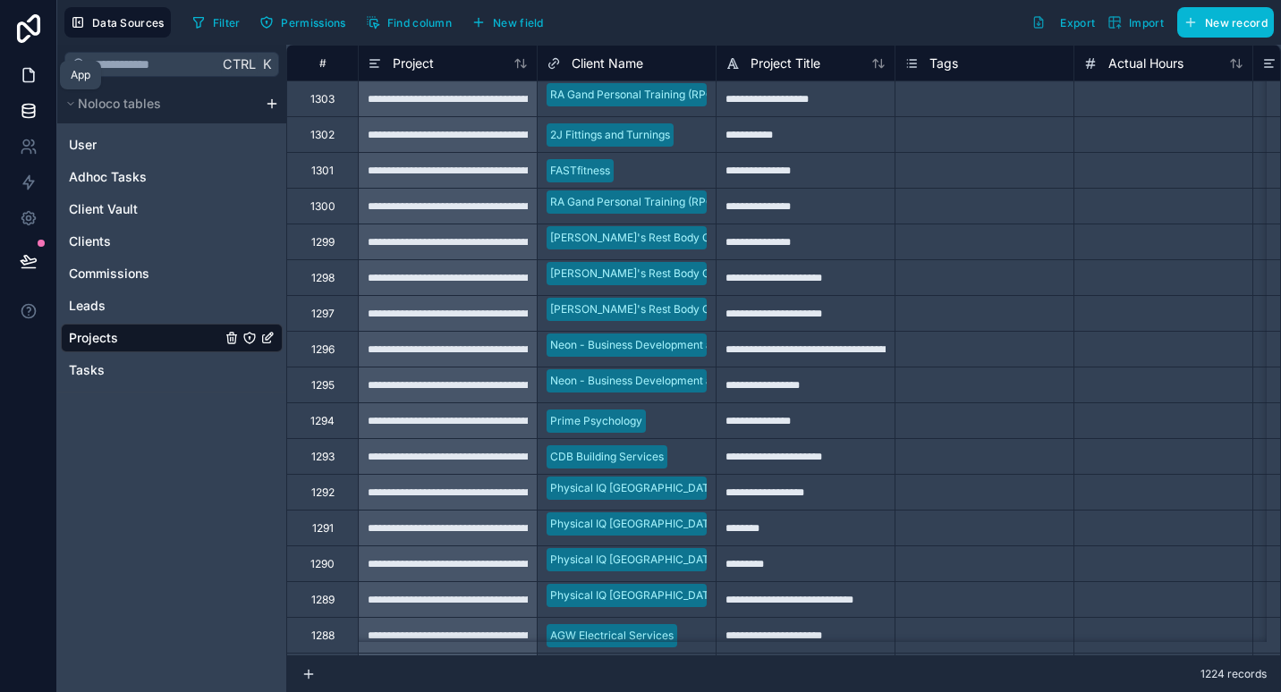
click at [10, 81] on link at bounding box center [28, 75] width 56 height 36
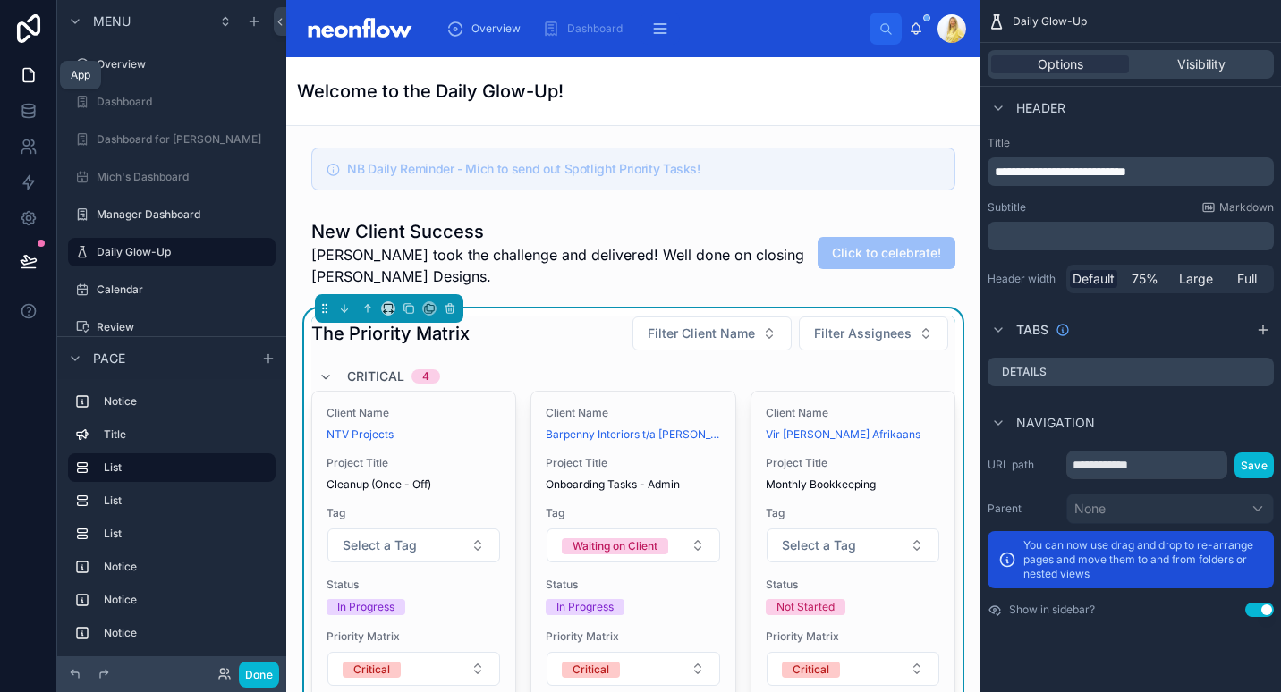
click at [597, 348] on div "The Priority Matrix Filter Client Name Filter Assignees" at bounding box center [633, 334] width 644 height 36
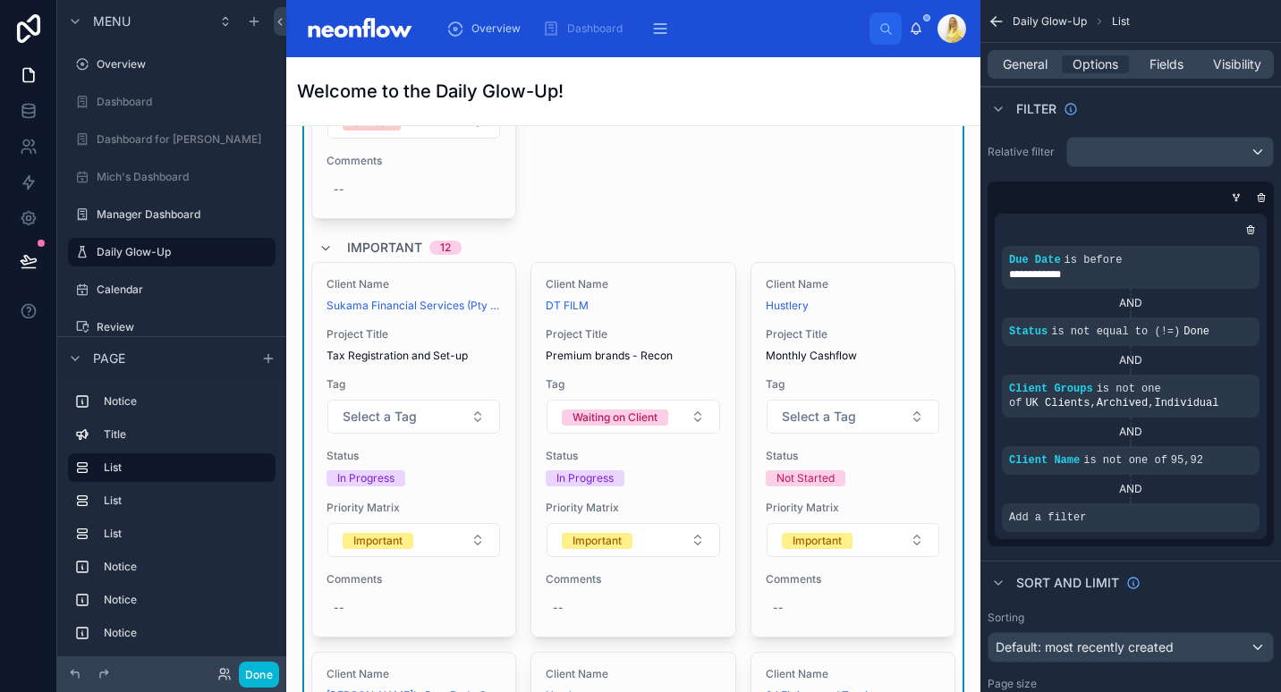
scroll to position [208, 0]
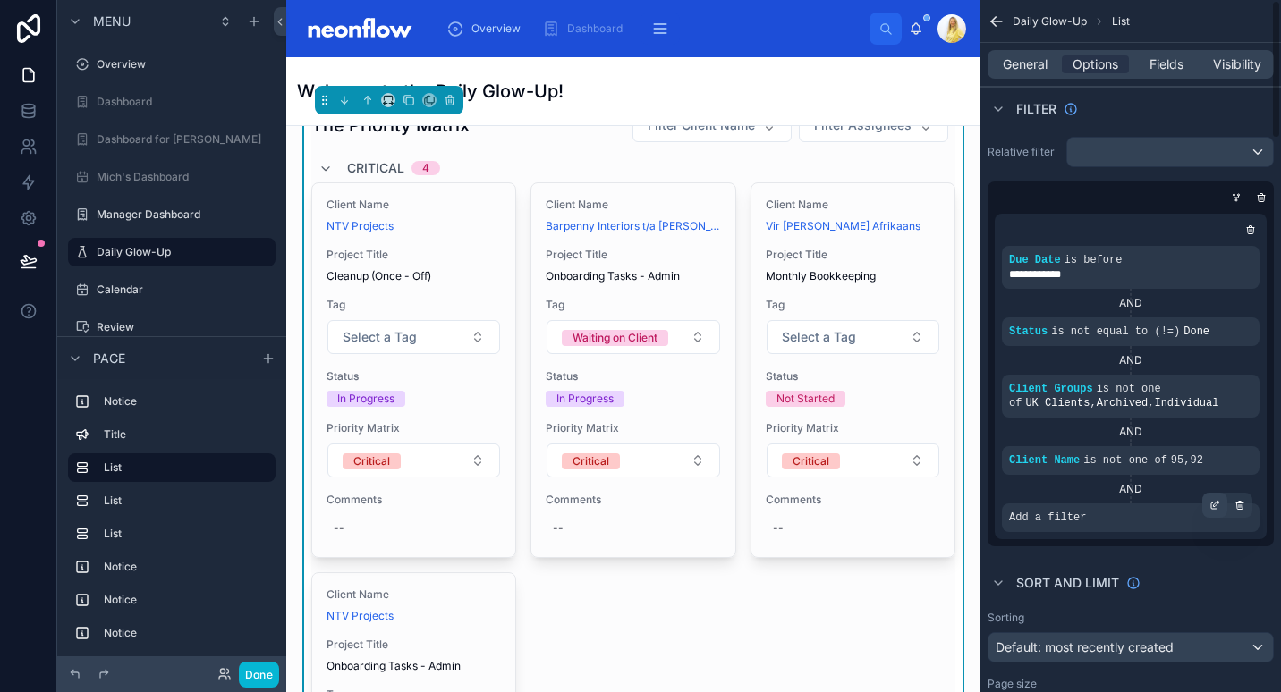
click at [1208, 511] on div "scrollable content" at bounding box center [1214, 505] width 25 height 25
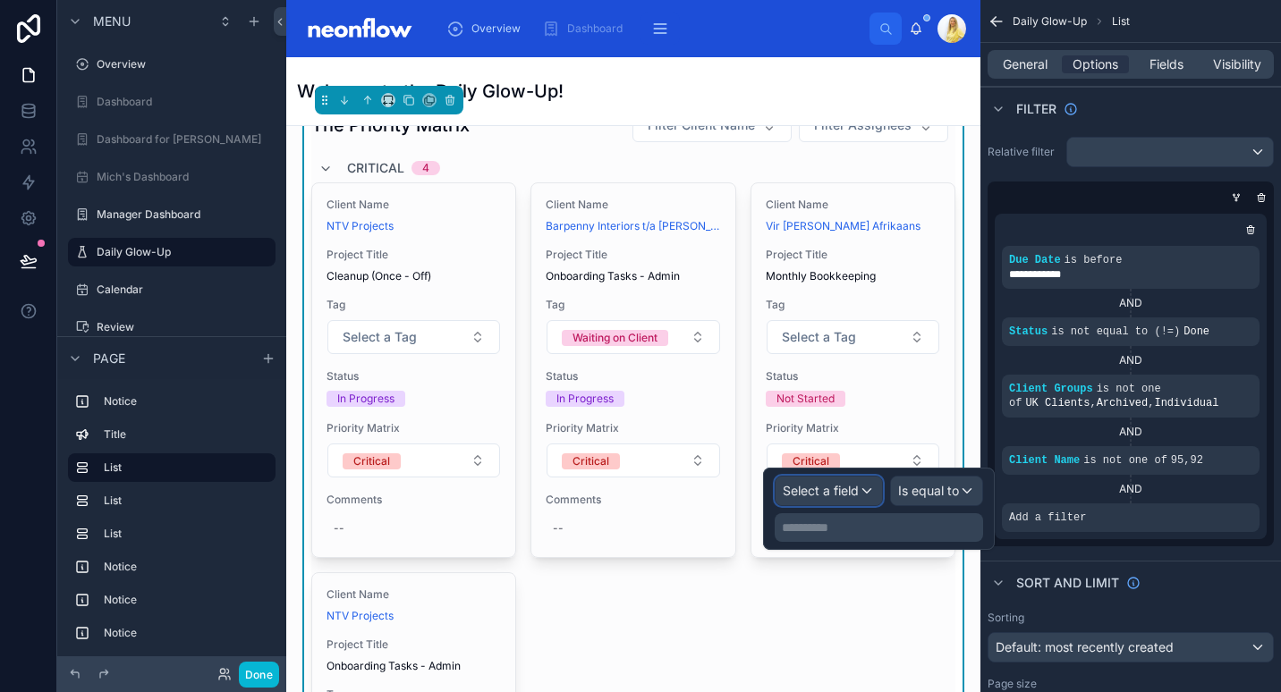
click at [858, 499] on span "Select a field" at bounding box center [821, 491] width 76 height 18
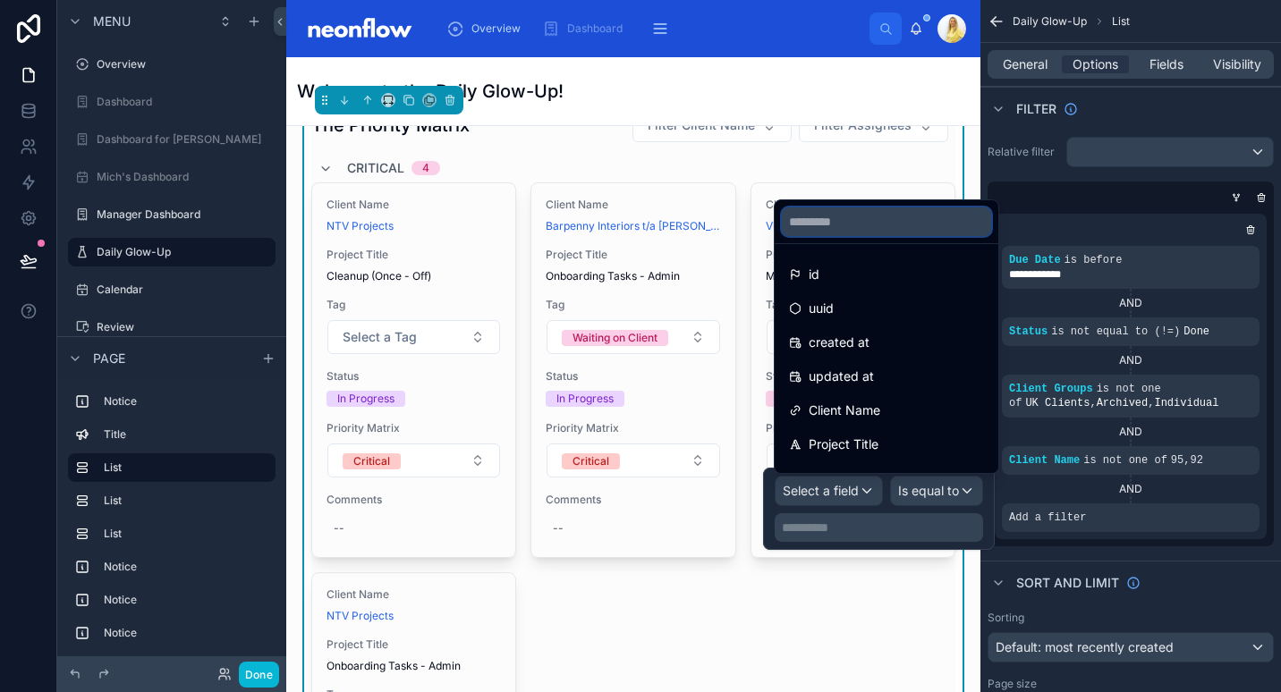
click at [886, 234] on input "text" at bounding box center [886, 222] width 209 height 29
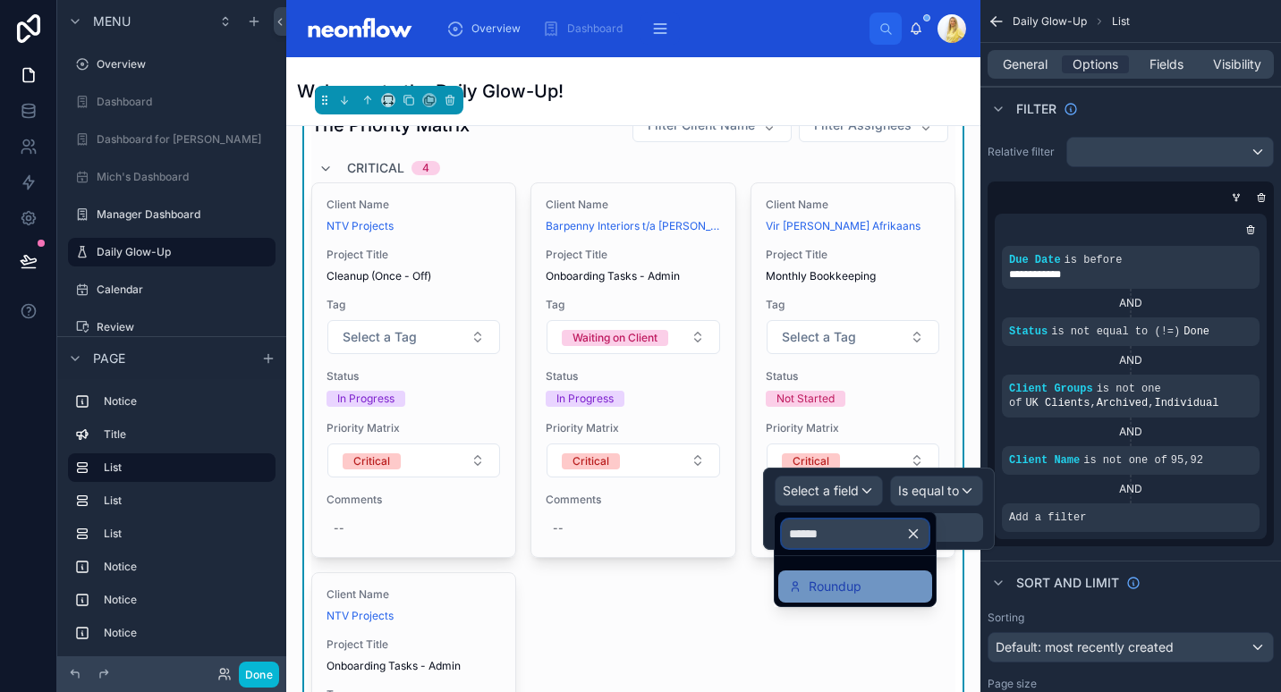
type input "******"
click at [832, 591] on span "Roundup" at bounding box center [835, 586] width 53 height 21
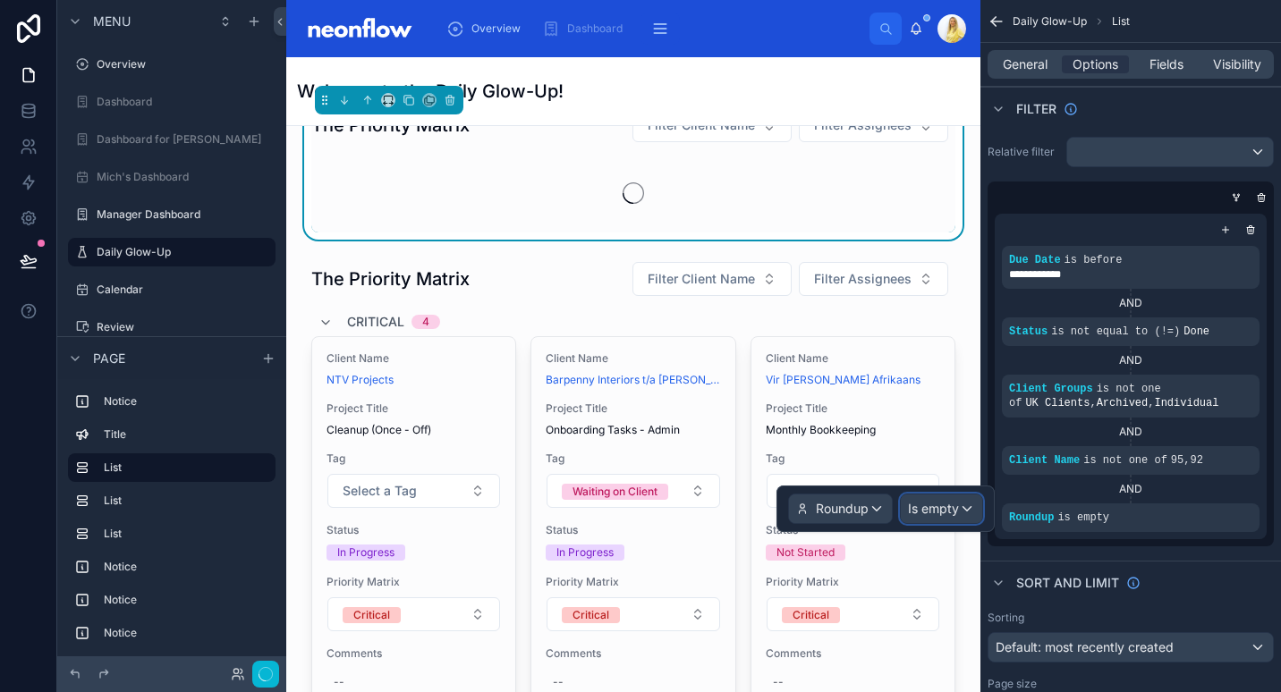
click at [930, 520] on div "Is empty" at bounding box center [941, 509] width 81 height 29
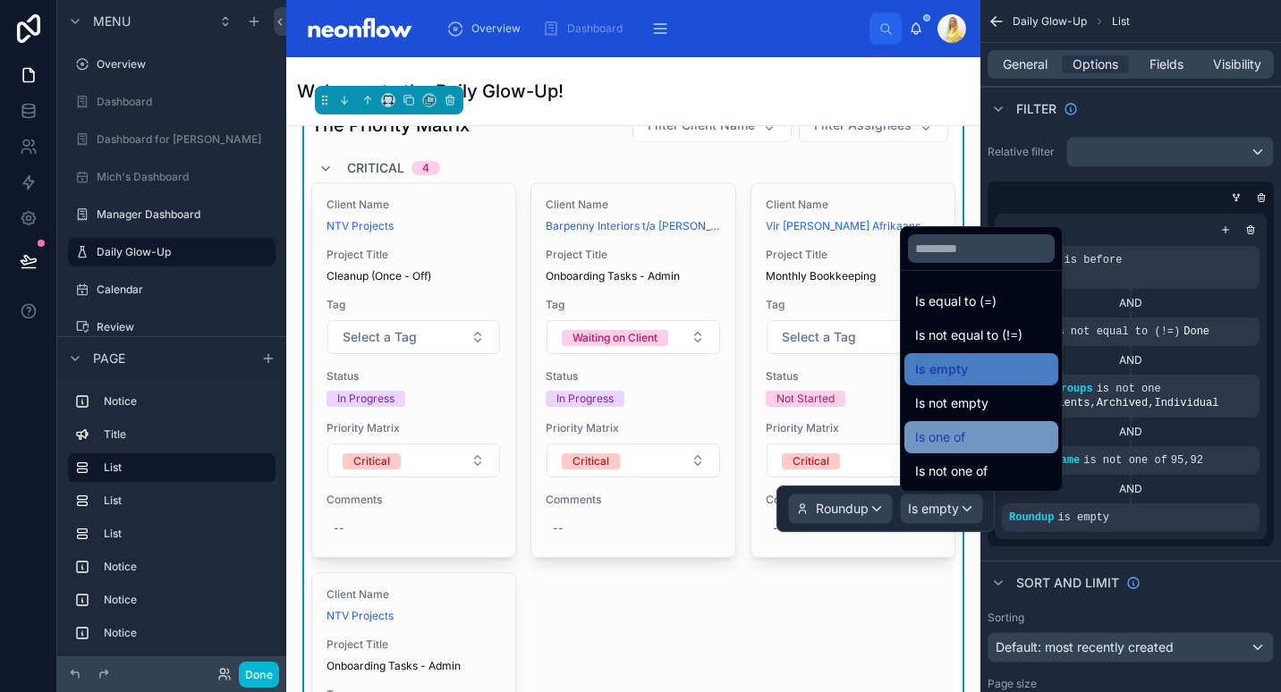
click at [1006, 453] on div "Is one of" at bounding box center [981, 437] width 154 height 32
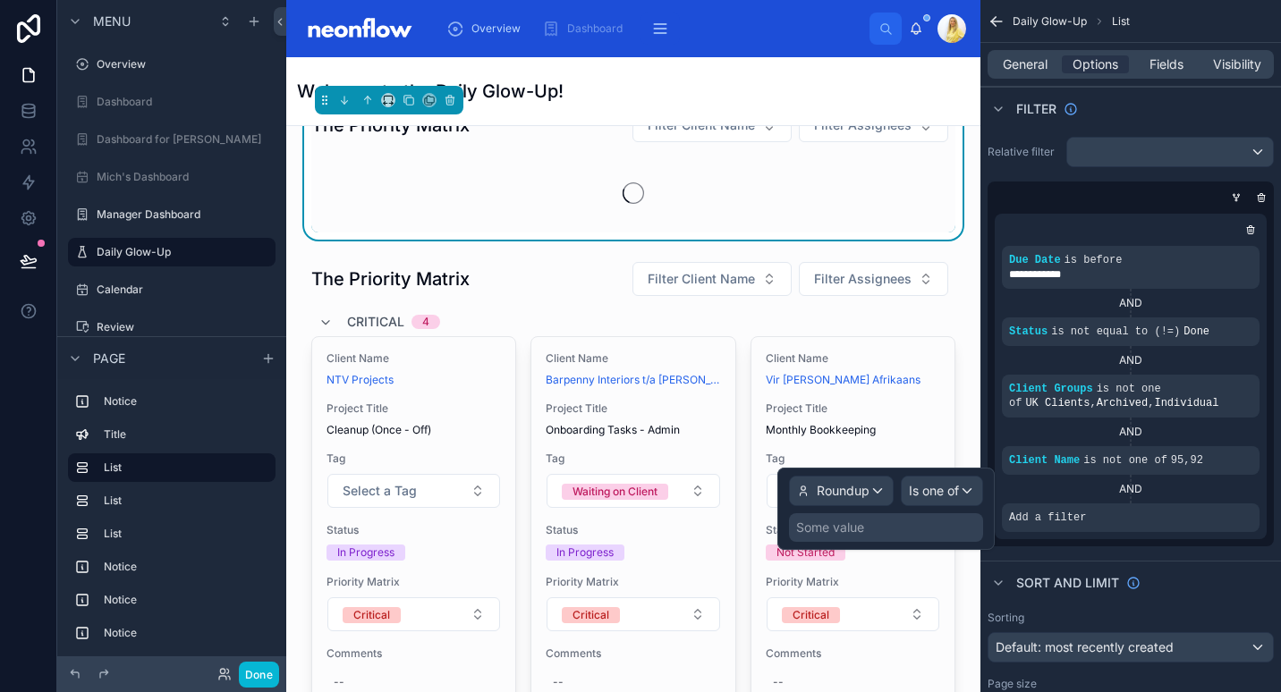
click at [891, 521] on div "Some value" at bounding box center [886, 527] width 194 height 29
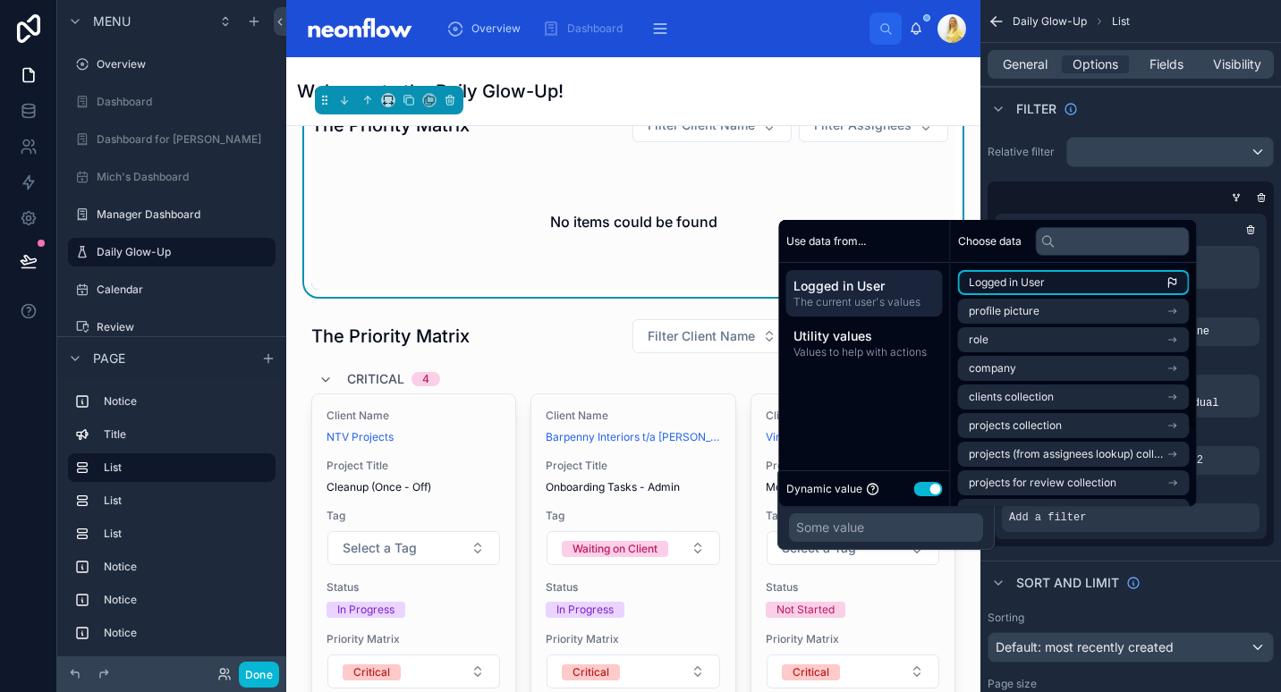
click at [1072, 287] on li "Logged in User" at bounding box center [1074, 282] width 232 height 25
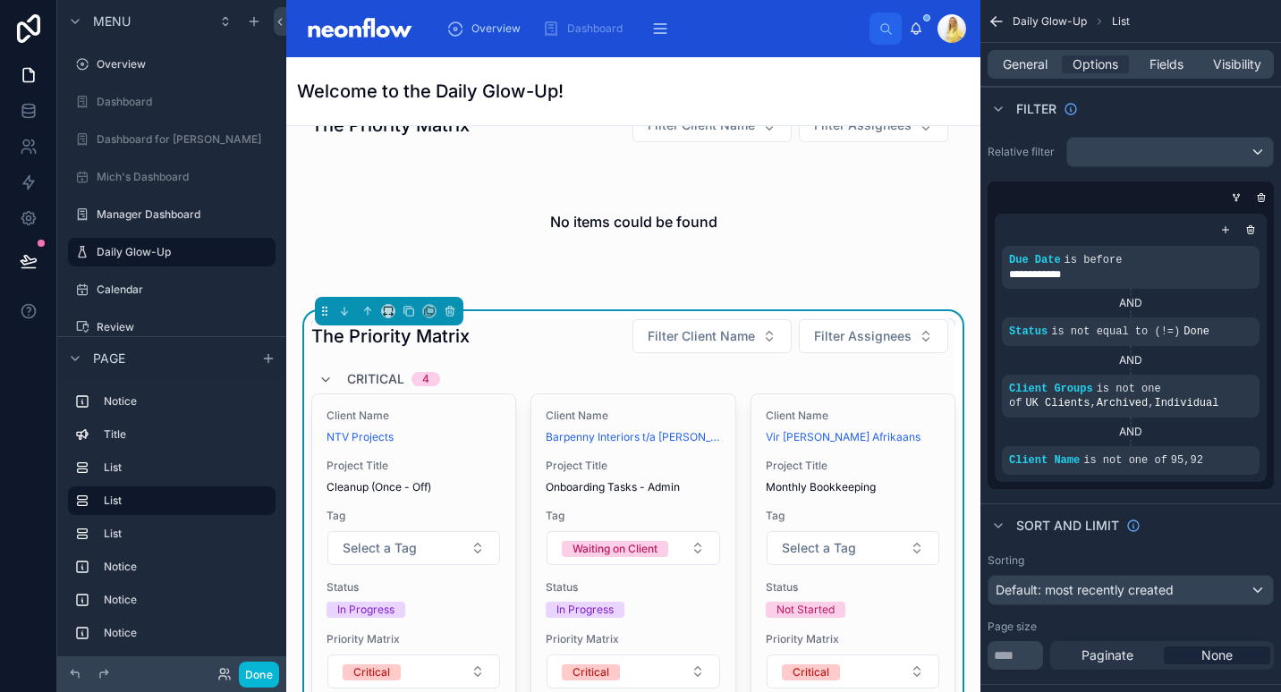
scroll to position [0, 0]
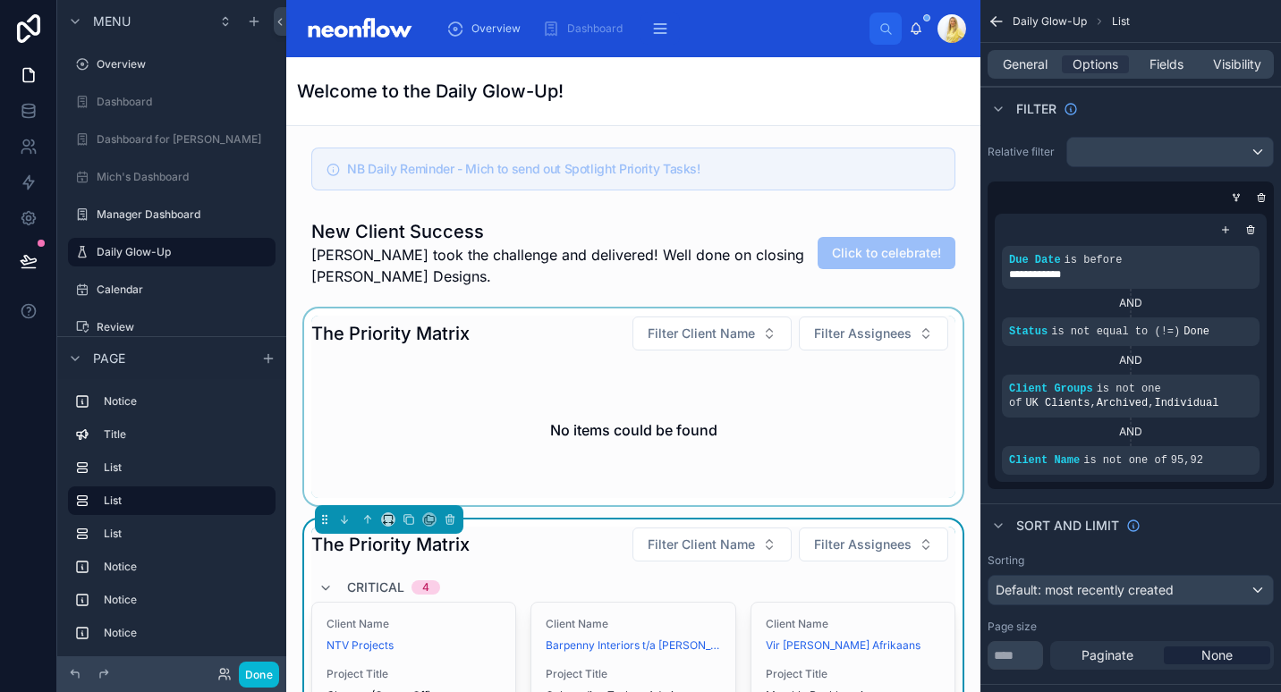
click at [554, 379] on div at bounding box center [634, 407] width 666 height 197
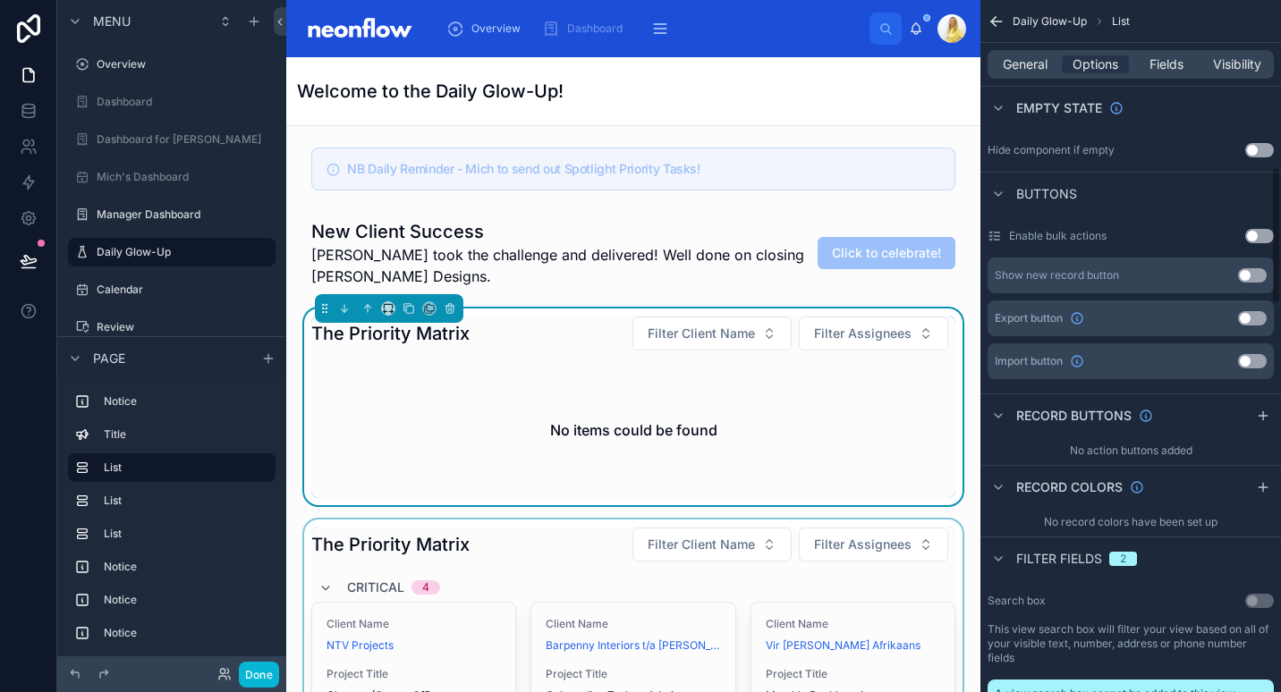
scroll to position [417, 0]
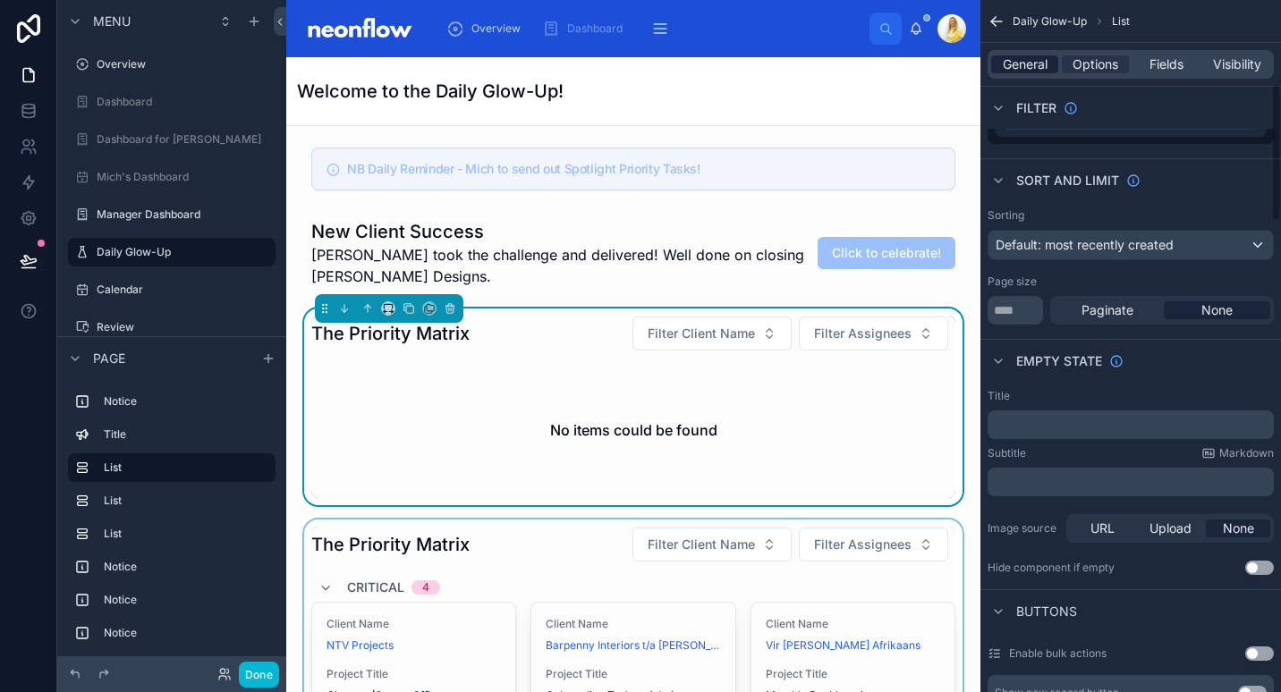
click at [1021, 58] on span "General" at bounding box center [1025, 64] width 45 height 18
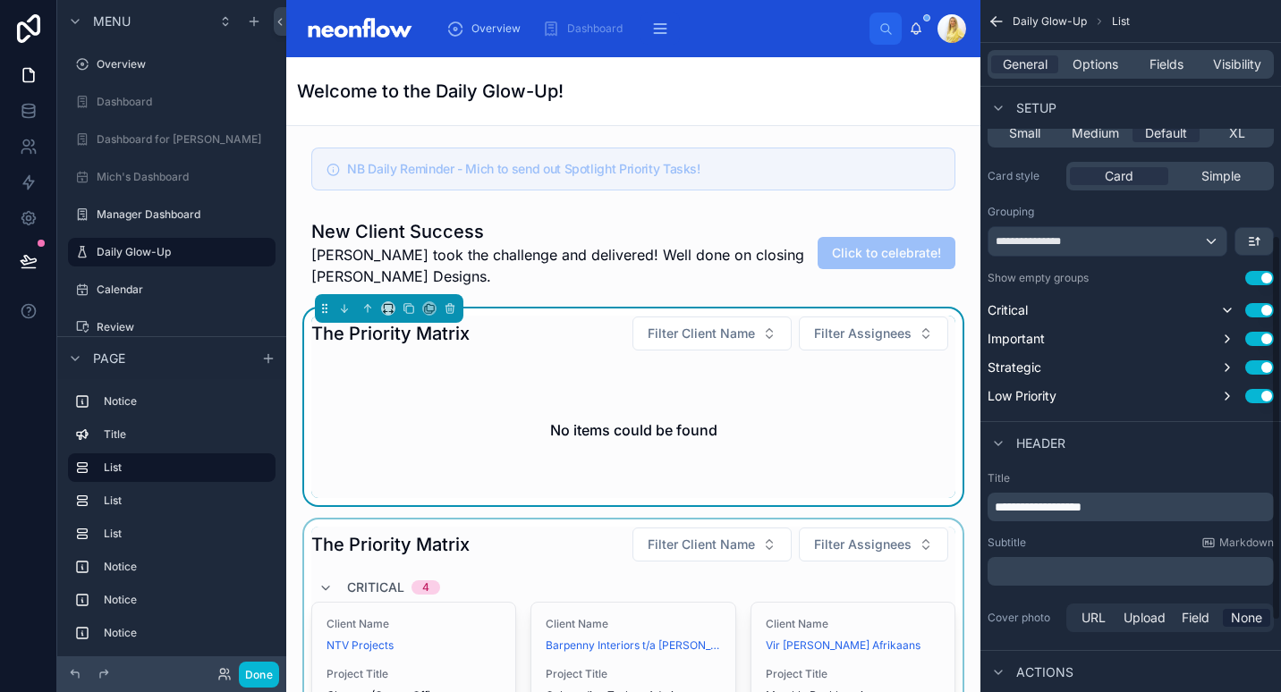
scroll to position [548, 0]
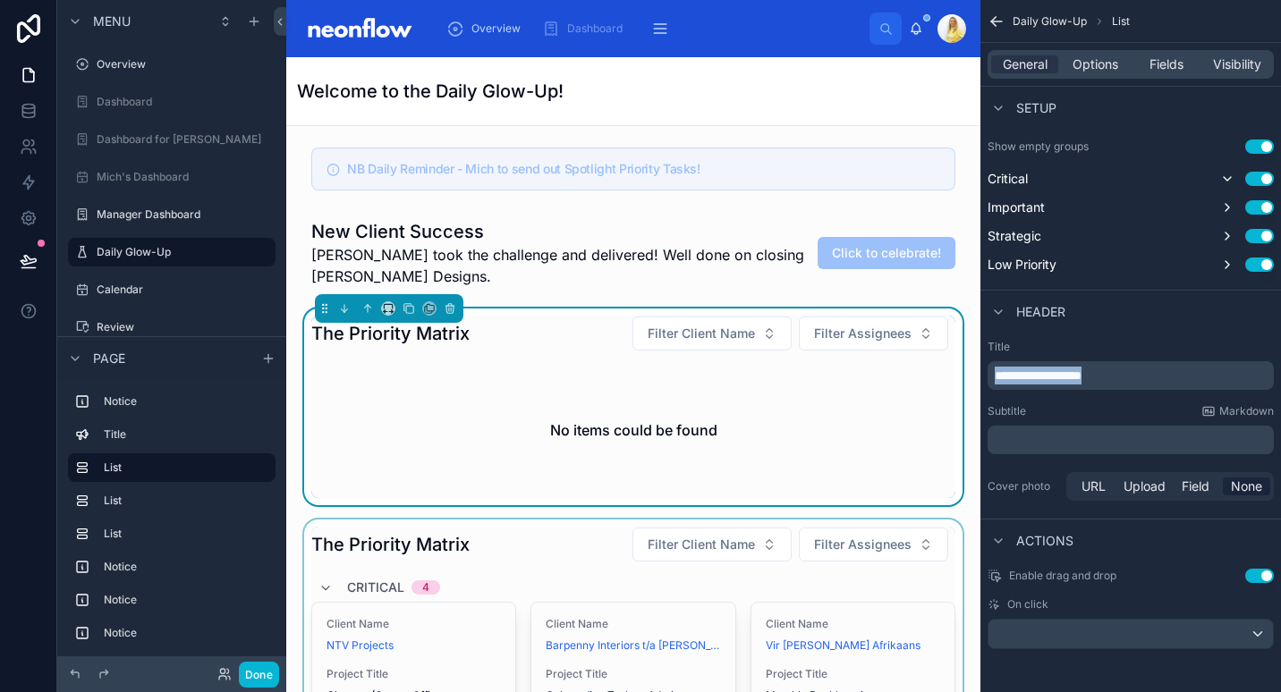
drag, startPoint x: 1113, startPoint y: 380, endPoint x: 963, endPoint y: 374, distance: 149.5
click at [963, 374] on div "Overview Dashboard Dashboard for Kyle Mich's Dashboard Manager Dashboard Daily …" at bounding box center [783, 346] width 995 height 692
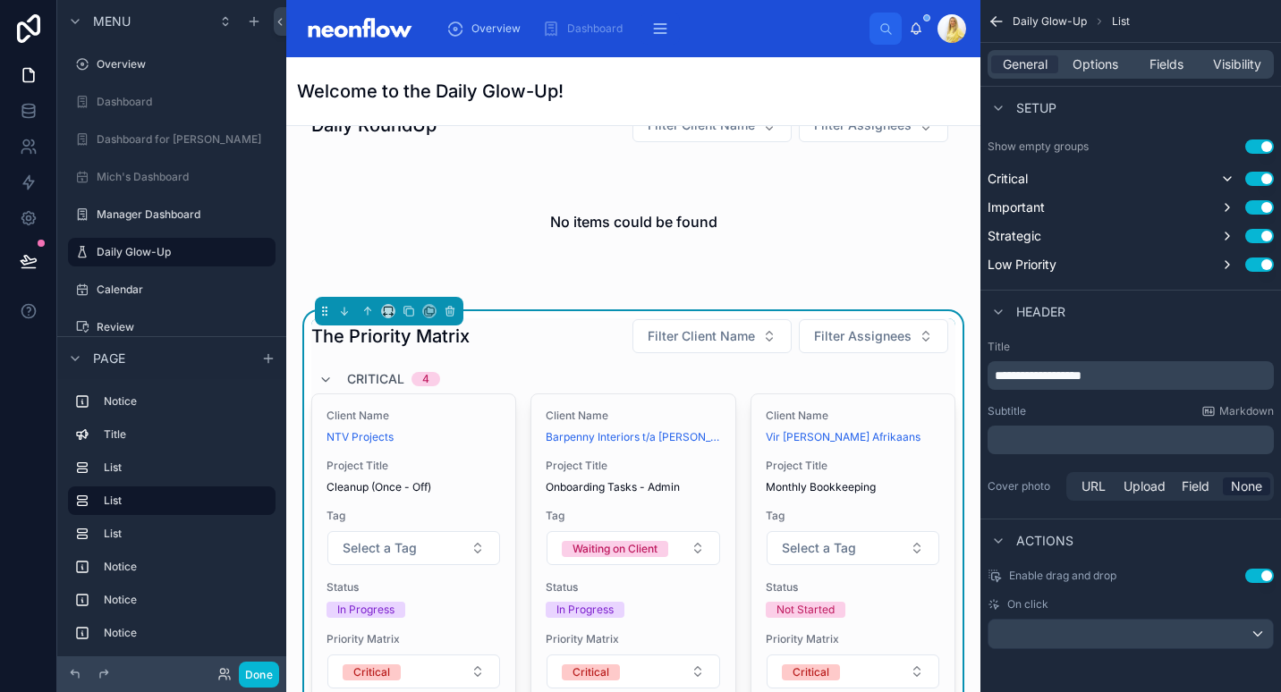
scroll to position [417, 0]
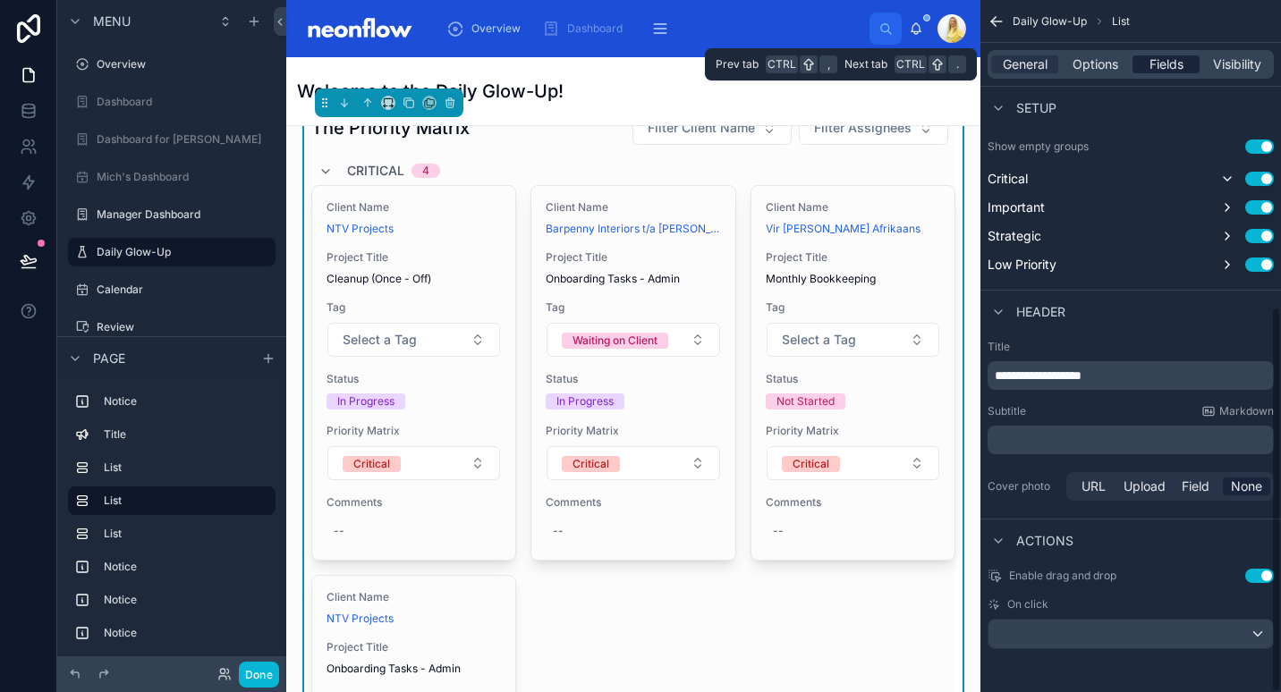
click at [1166, 64] on span "Fields" at bounding box center [1166, 64] width 34 height 18
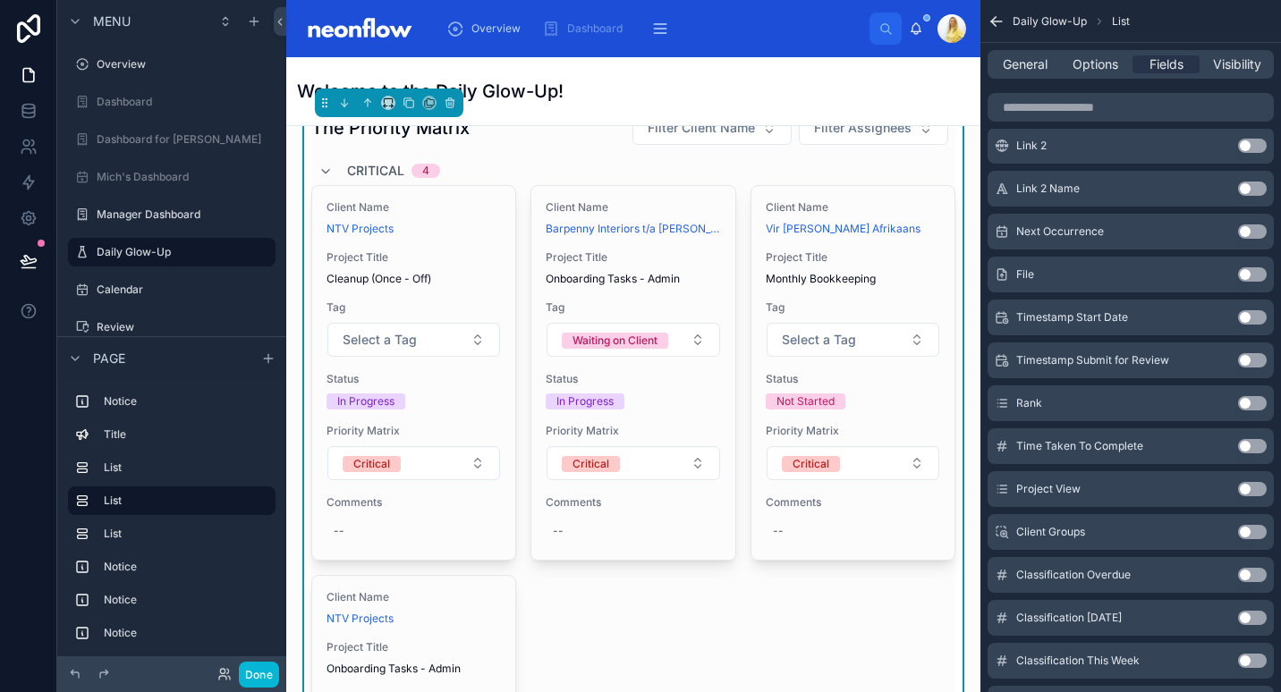
scroll to position [1314, 0]
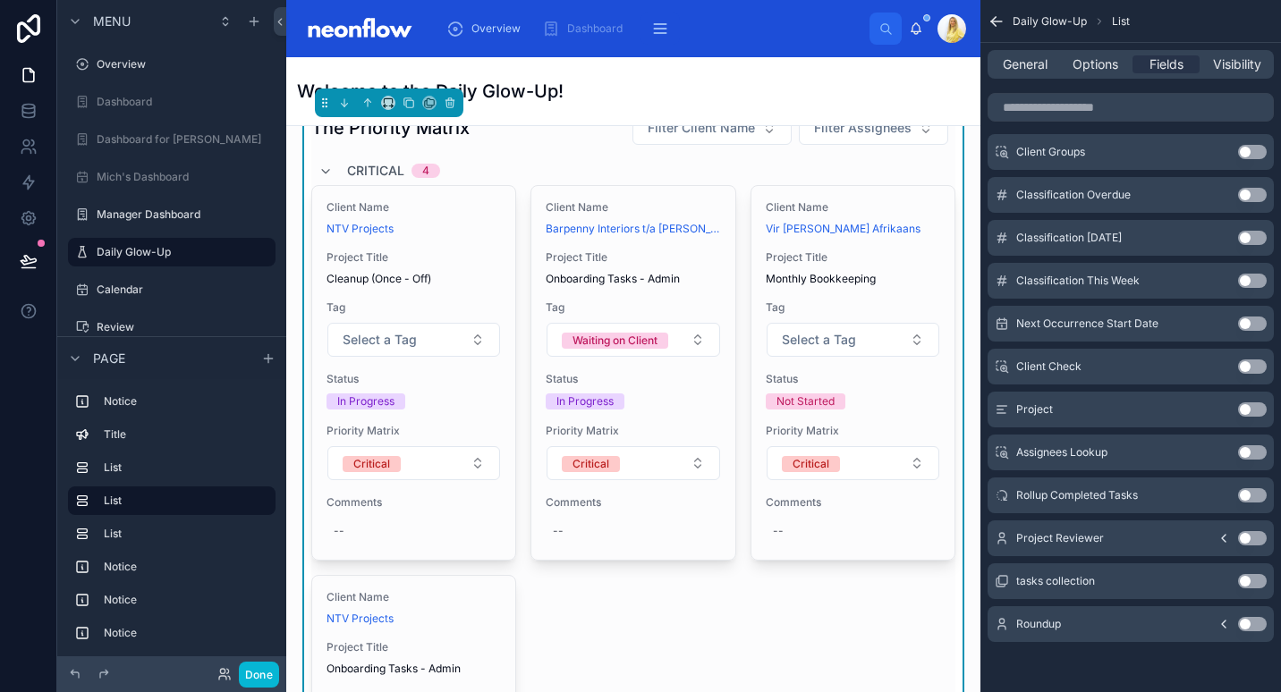
click at [1256, 626] on button "Use setting" at bounding box center [1252, 624] width 29 height 14
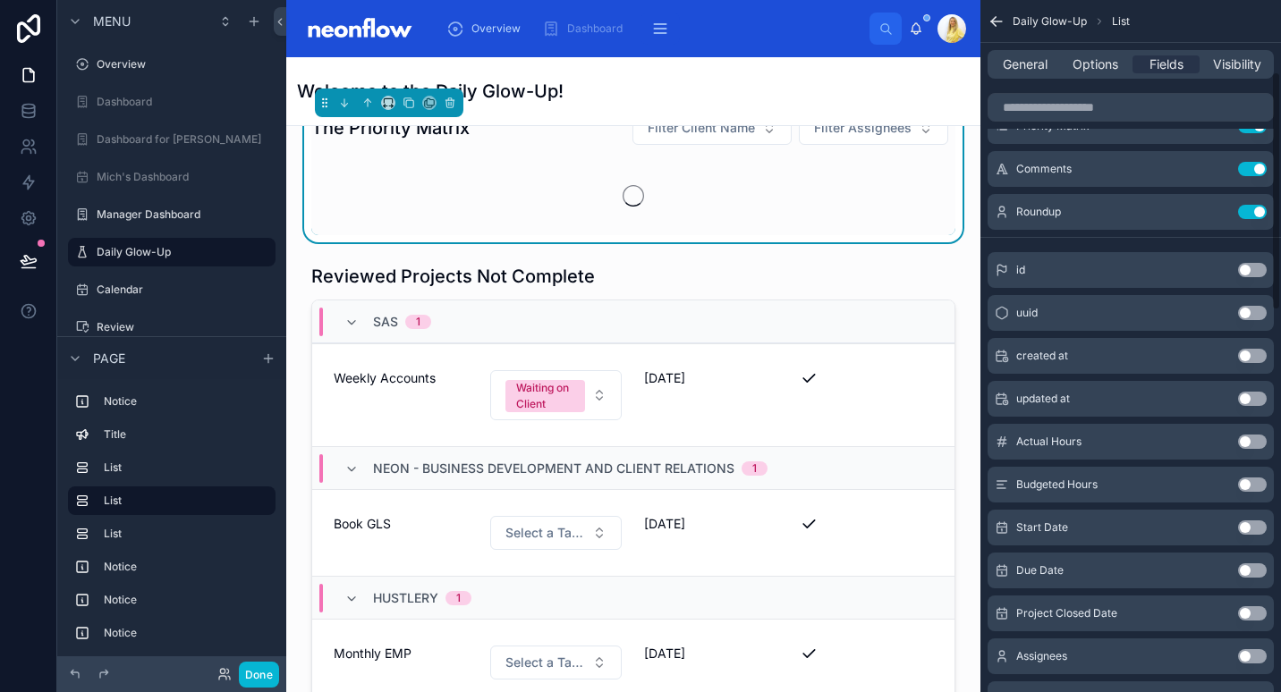
scroll to position [0, 0]
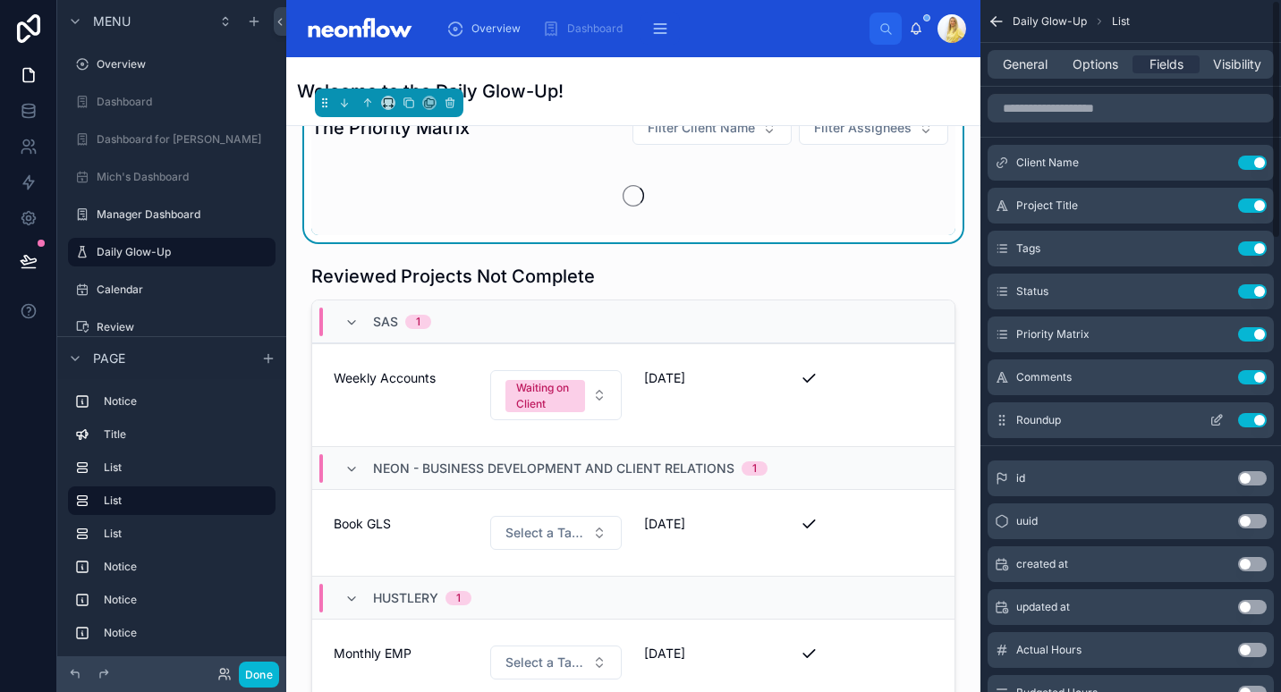
click at [1218, 419] on icon "scrollable content" at bounding box center [1216, 420] width 14 height 14
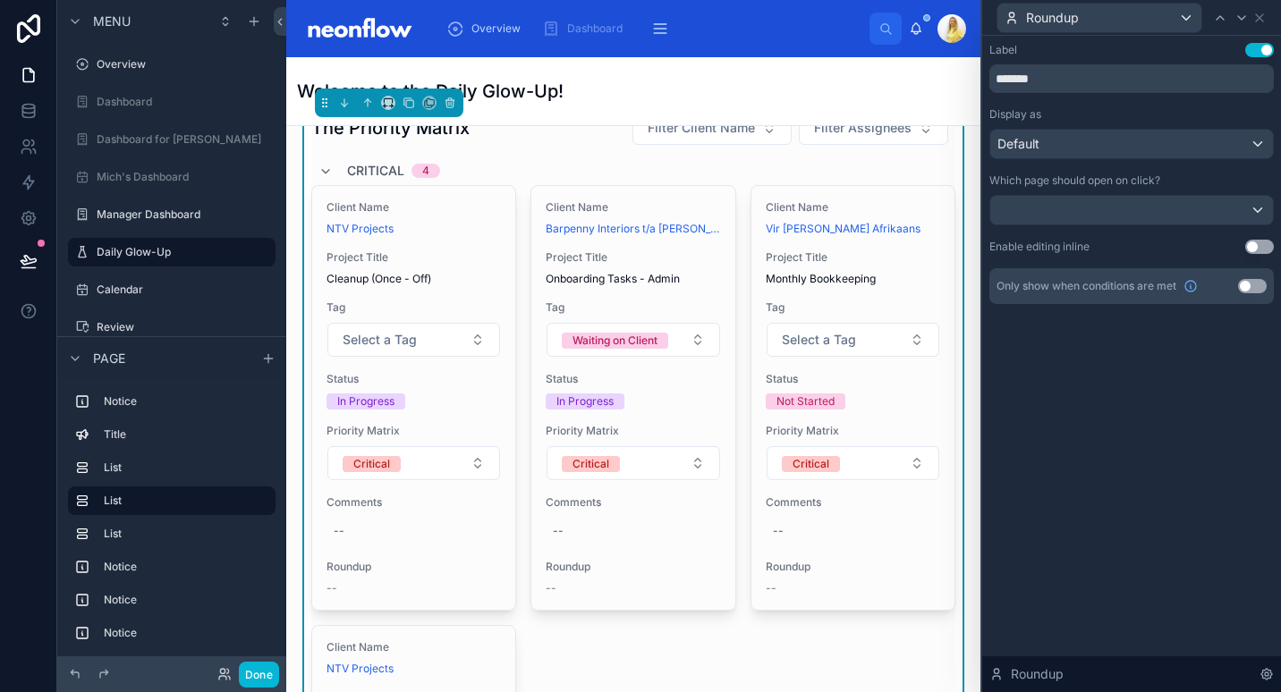
click at [1263, 247] on button "Use setting" at bounding box center [1259, 247] width 29 height 14
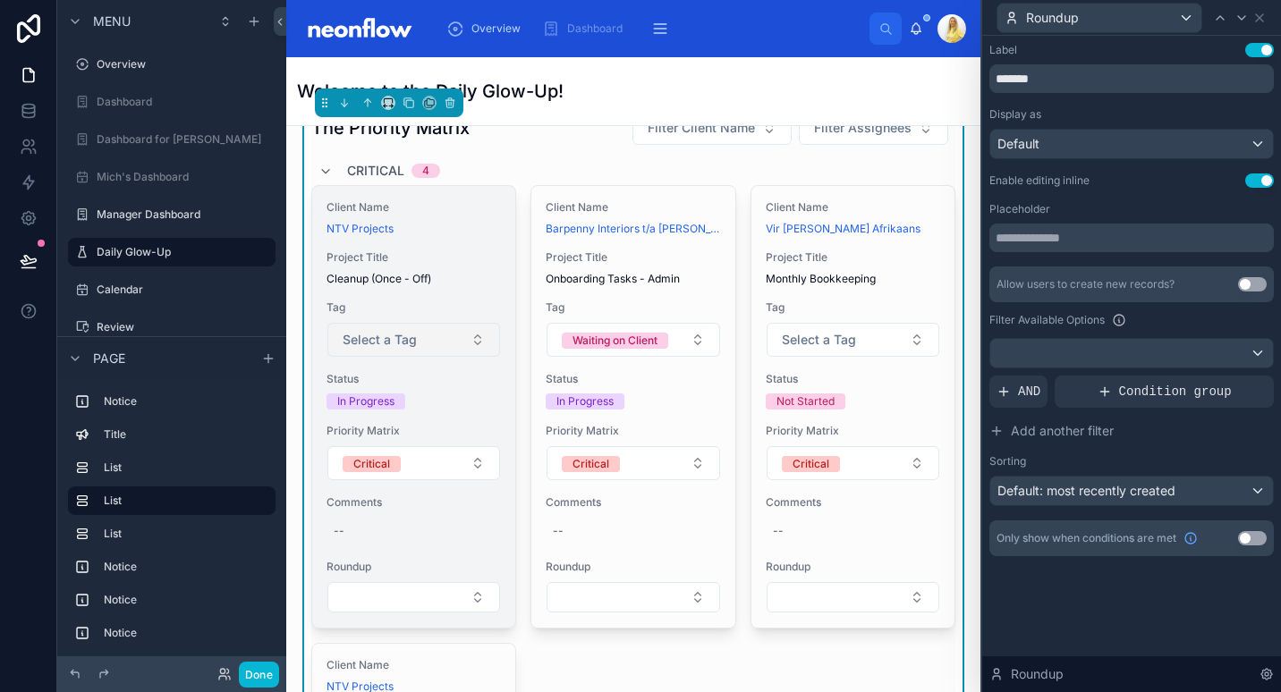
click at [467, 341] on button "Select a Tag" at bounding box center [413, 340] width 173 height 34
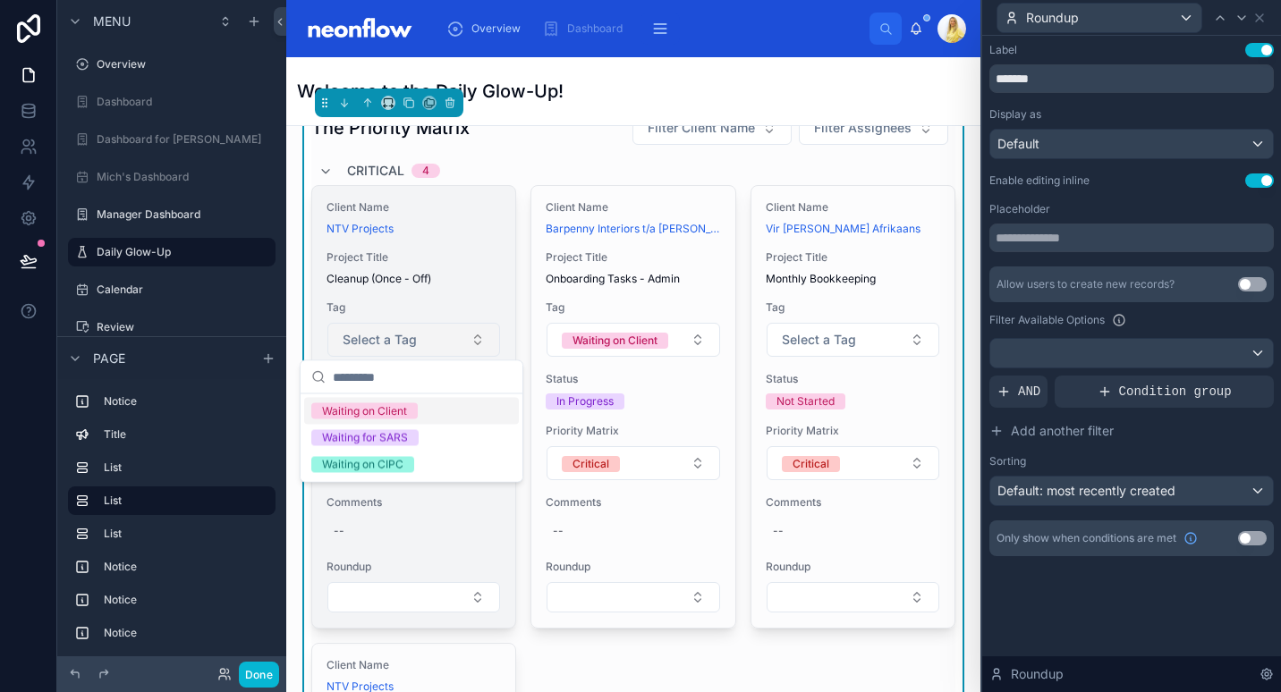
click at [467, 341] on button "Select a Tag" at bounding box center [413, 340] width 173 height 34
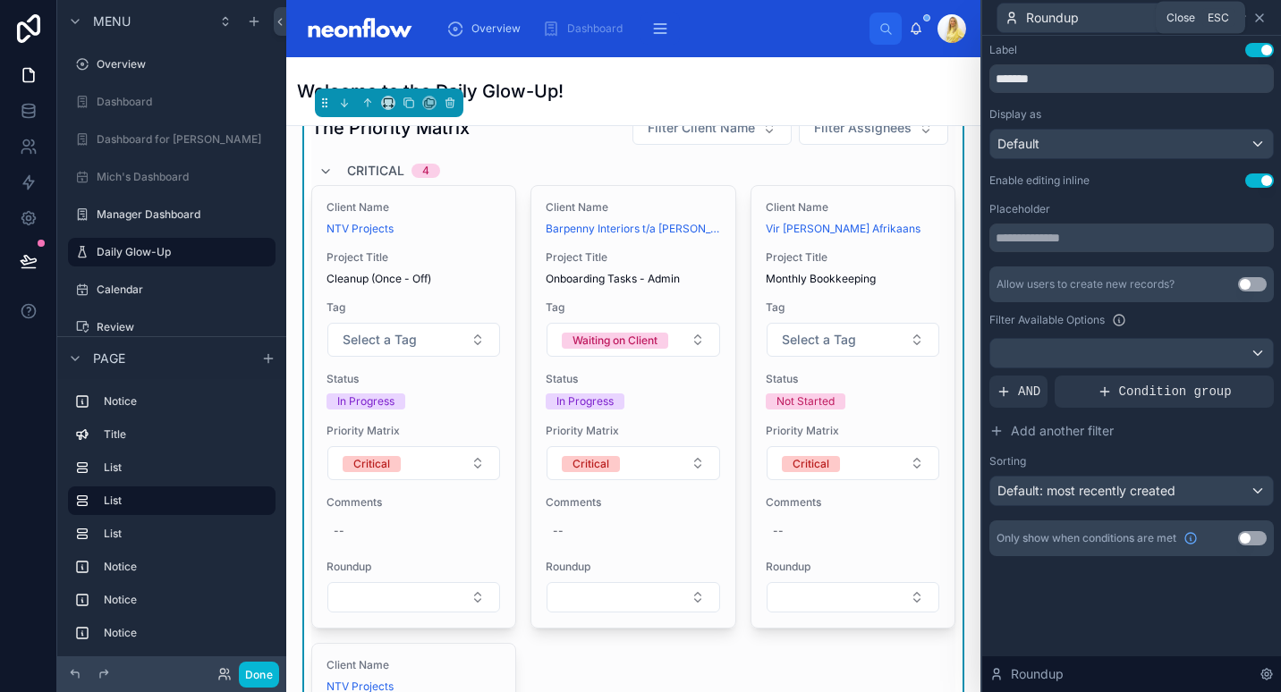
click at [1265, 19] on icon at bounding box center [1259, 18] width 14 height 14
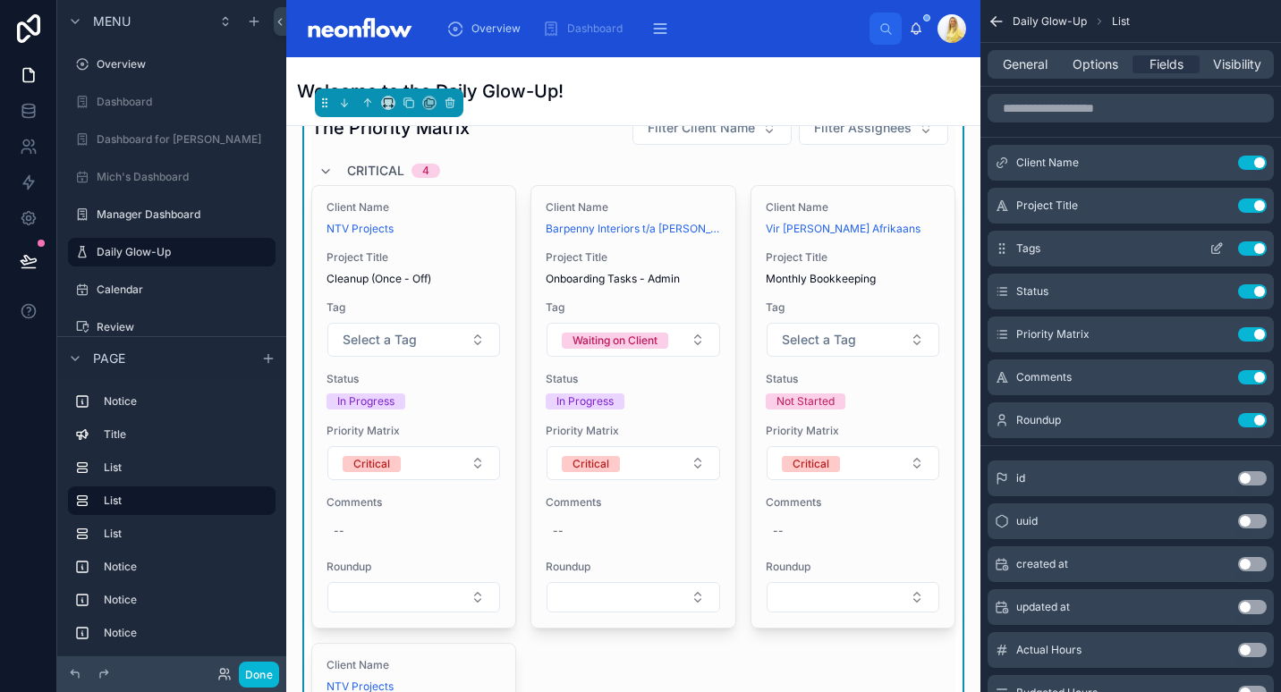
click at [1218, 248] on icon "scrollable content" at bounding box center [1218, 246] width 7 height 7
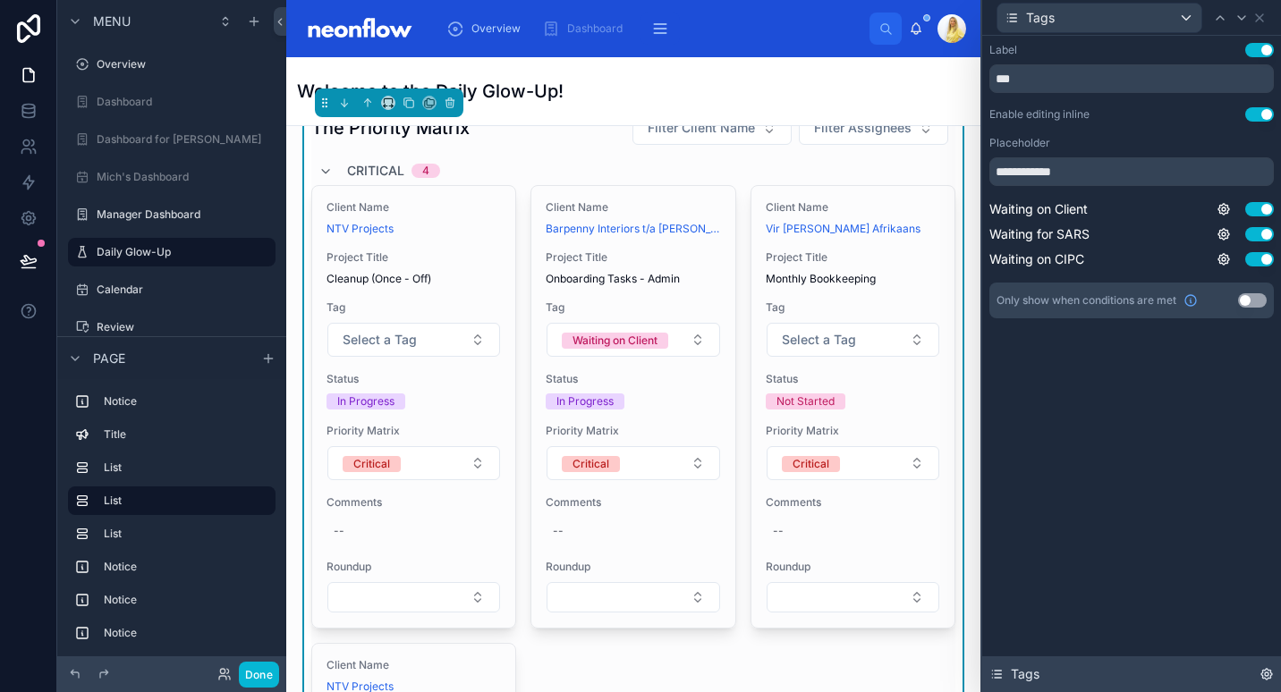
click at [1262, 681] on icon at bounding box center [1266, 674] width 14 height 14
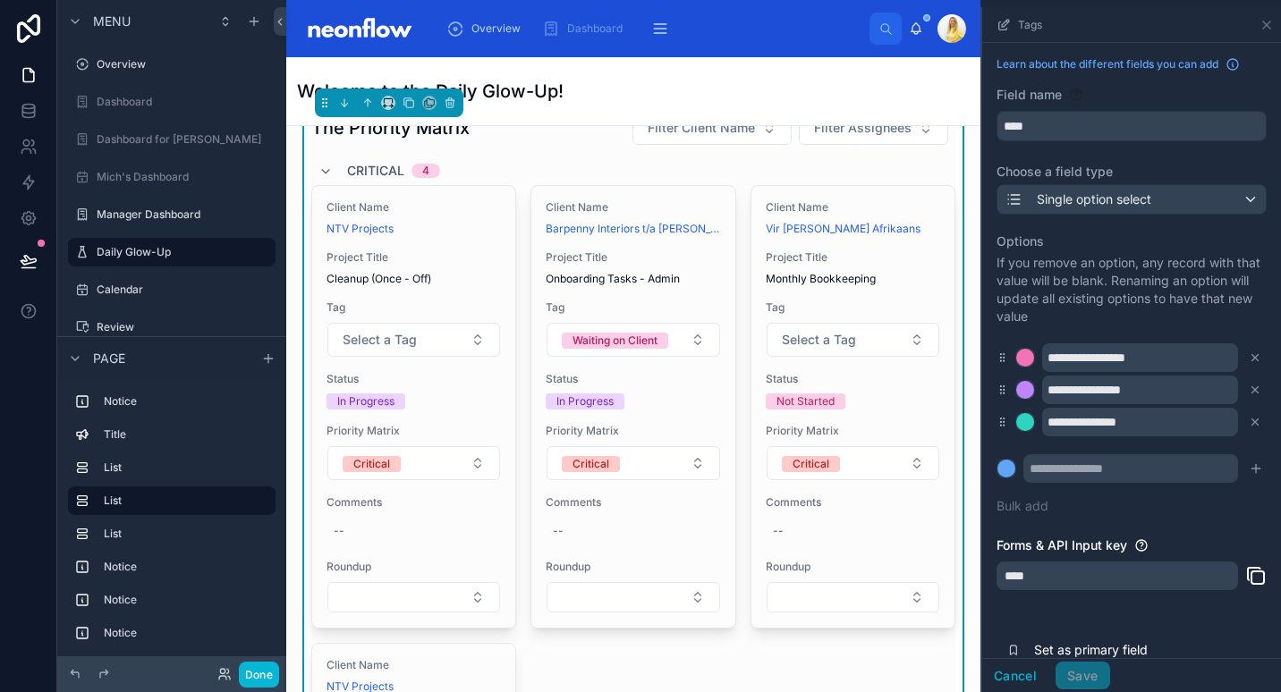
click at [1079, 485] on div "**********" at bounding box center [1131, 374] width 270 height 304
click at [1101, 473] on input "scrollable content" at bounding box center [1130, 468] width 215 height 29
type input "*******"
click at [1249, 465] on icon "scrollable content" at bounding box center [1256, 469] width 14 height 14
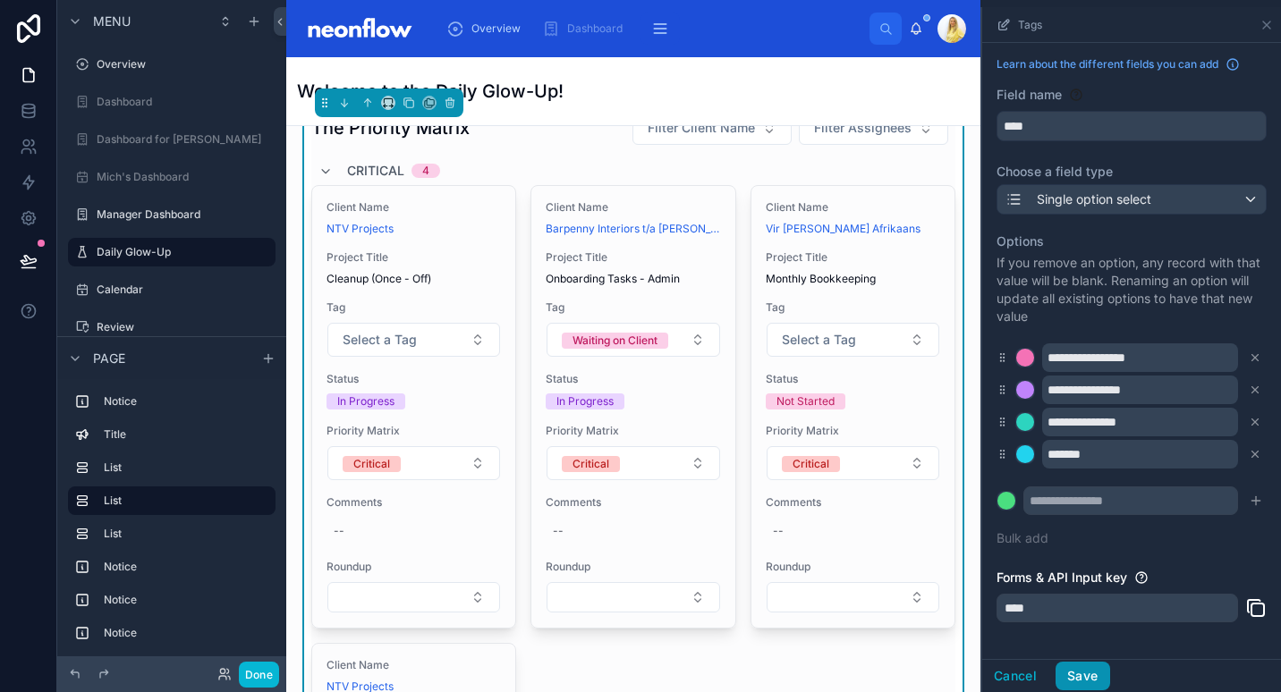
click at [1090, 675] on button "Save" at bounding box center [1083, 676] width 54 height 29
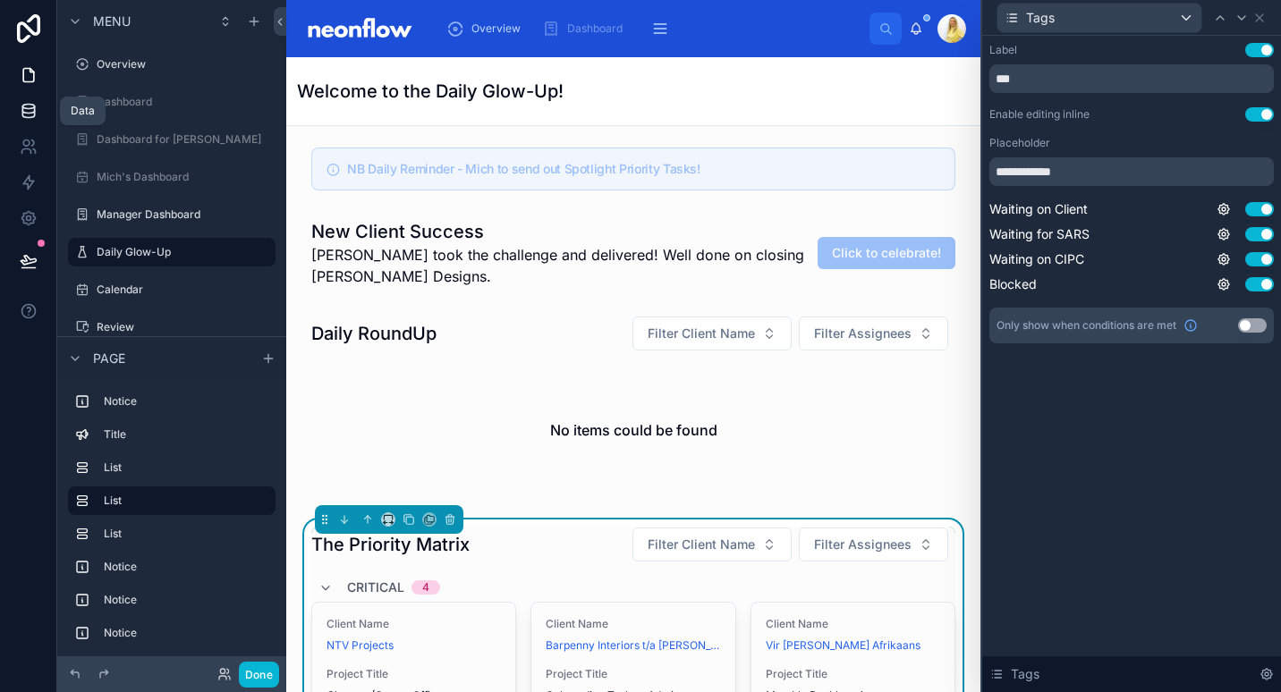
click at [21, 114] on icon at bounding box center [29, 111] width 18 height 18
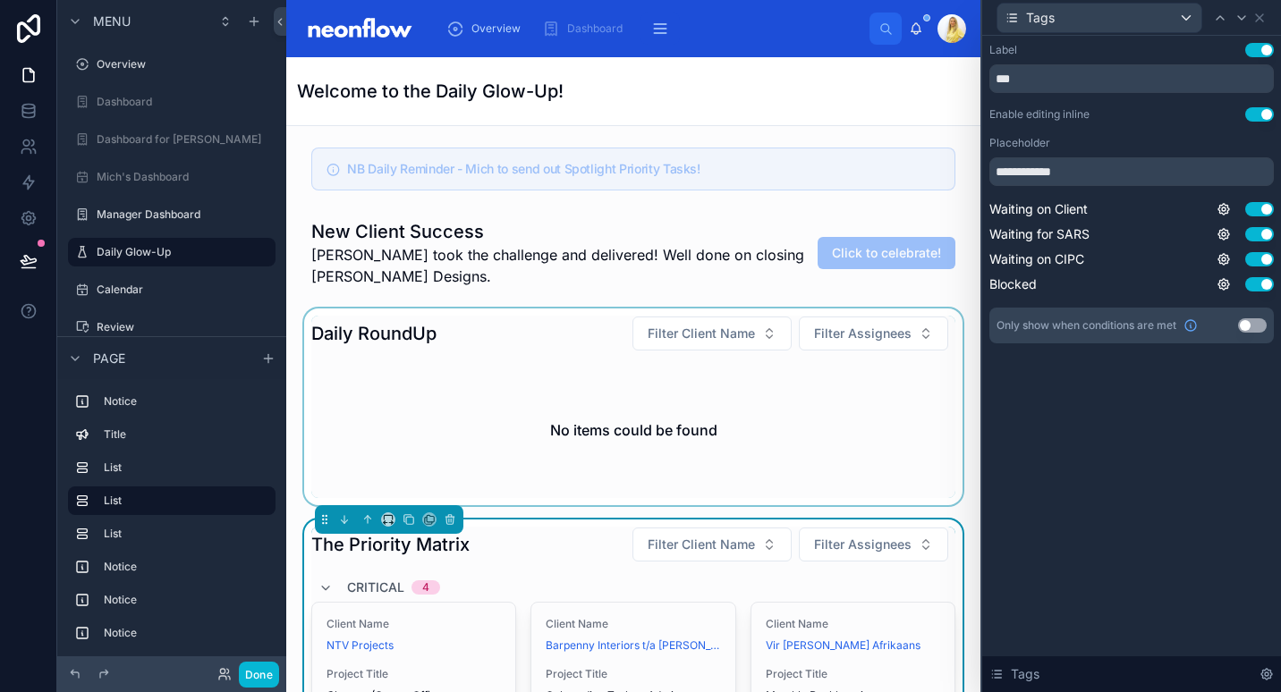
click at [531, 368] on div at bounding box center [634, 407] width 666 height 197
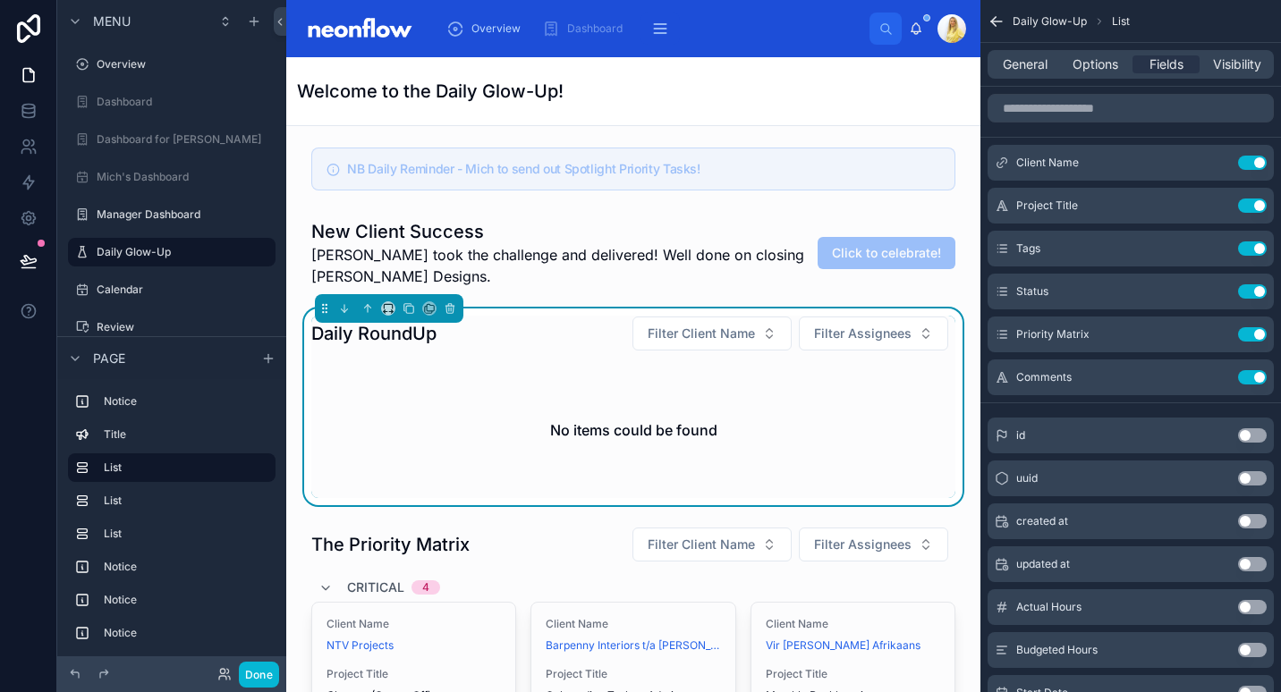
scroll to position [208, 0]
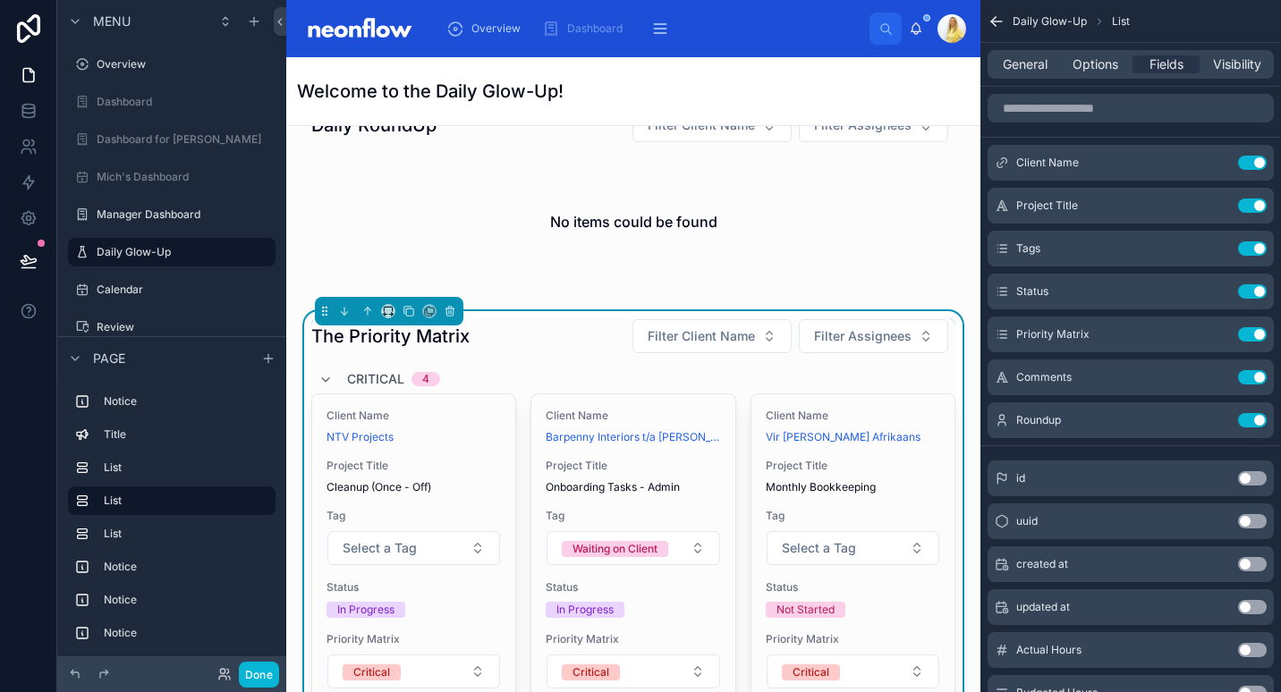
scroll to position [0, 0]
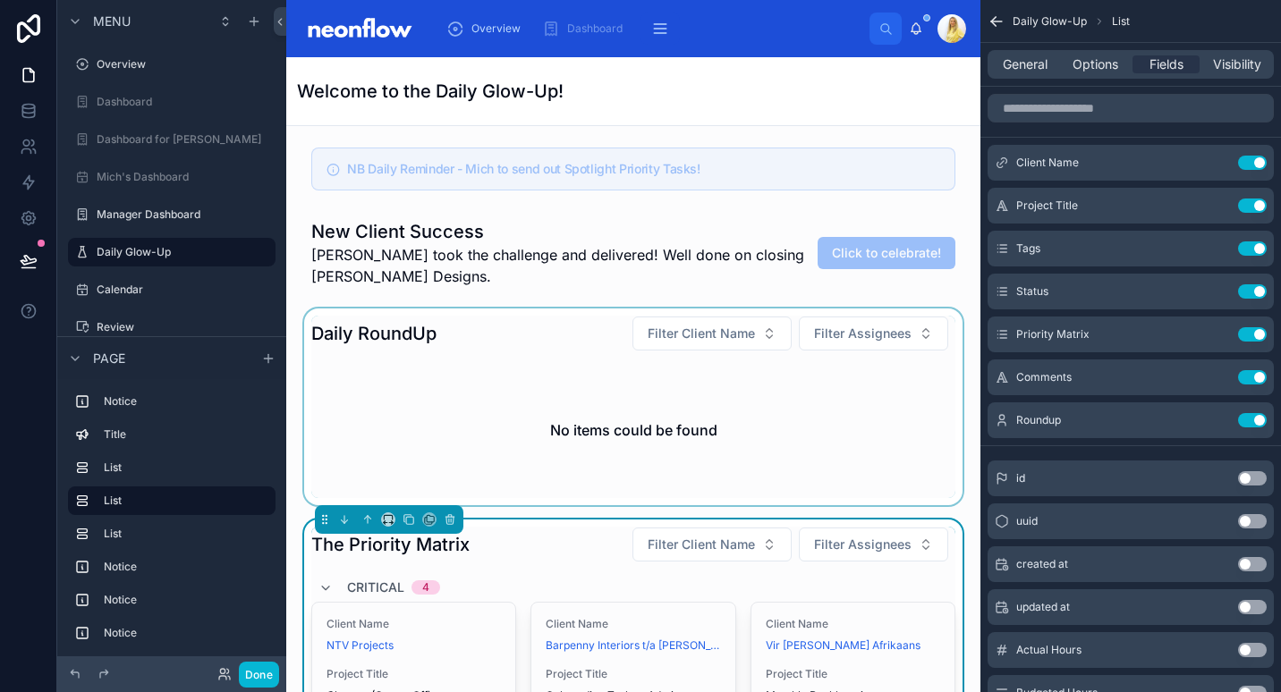
click at [532, 386] on div at bounding box center [634, 407] width 666 height 197
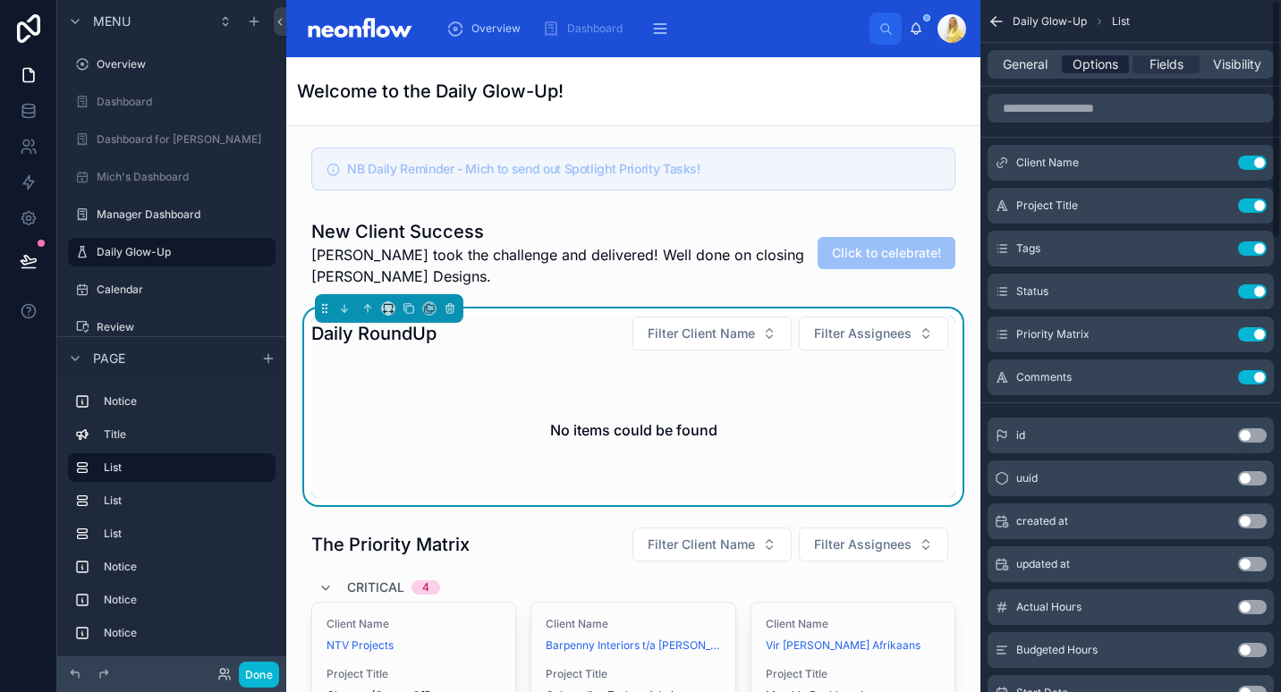
click at [1095, 62] on span "Options" at bounding box center [1096, 64] width 46 height 18
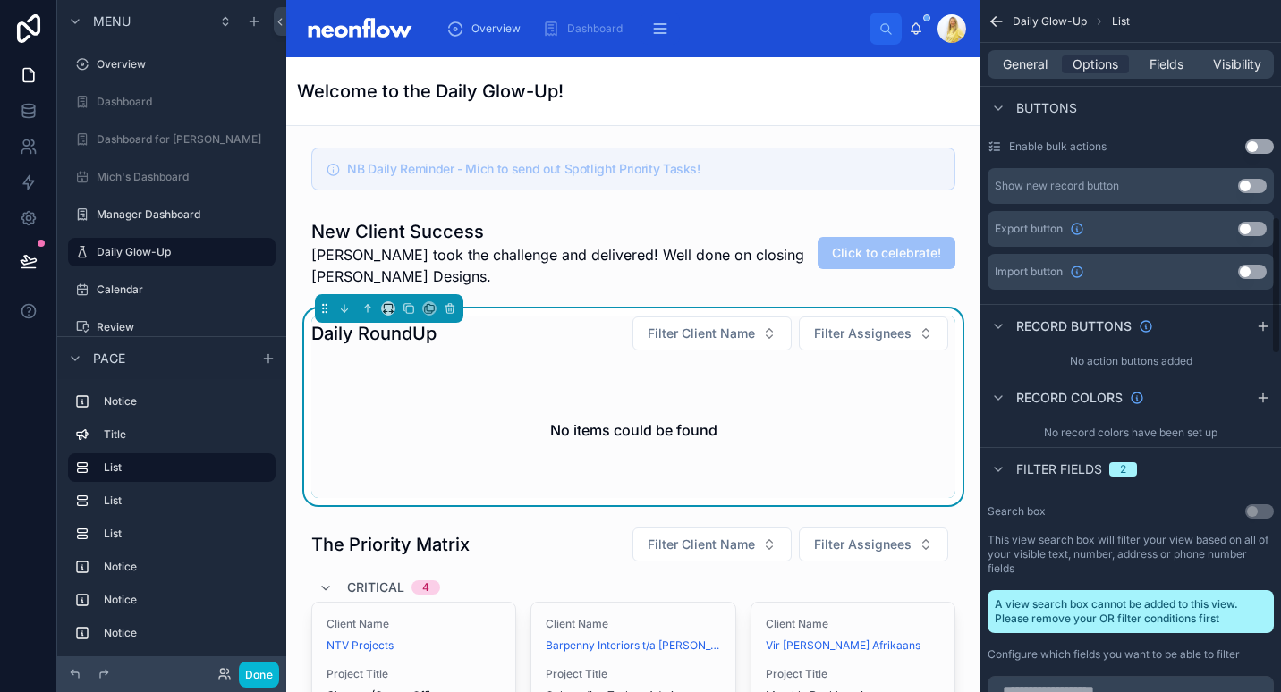
scroll to position [1252, 0]
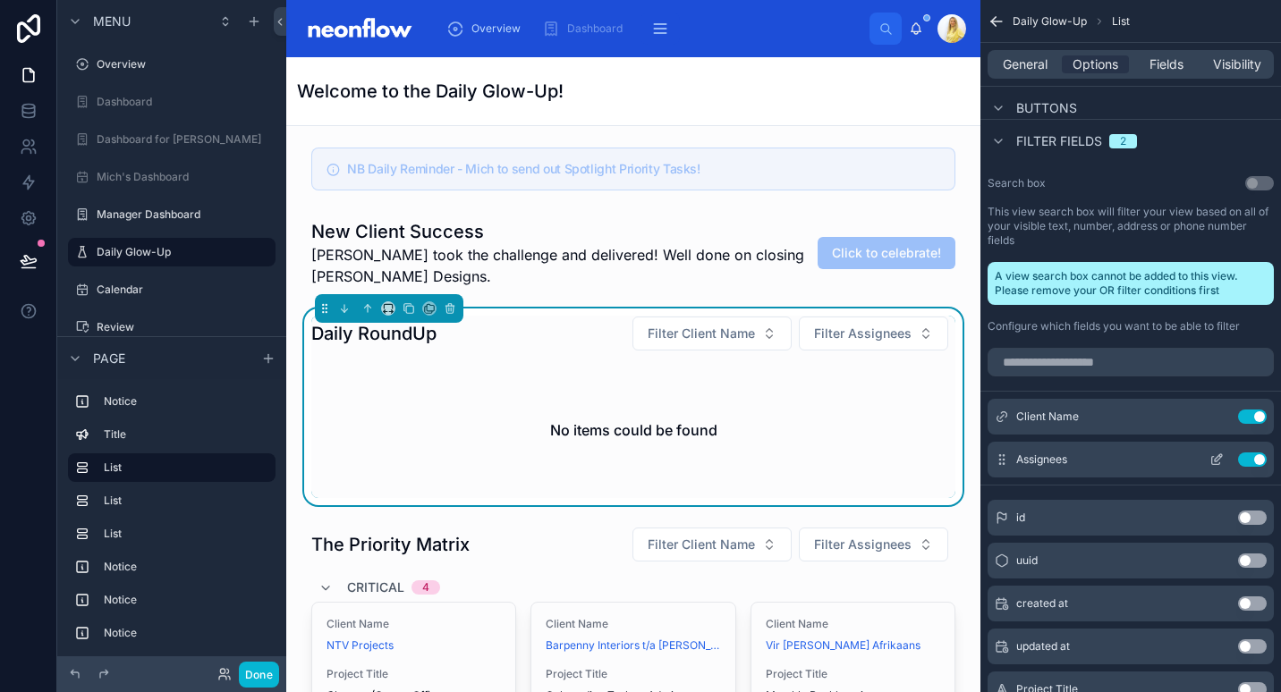
click at [1255, 455] on button "Use setting" at bounding box center [1252, 460] width 29 height 14
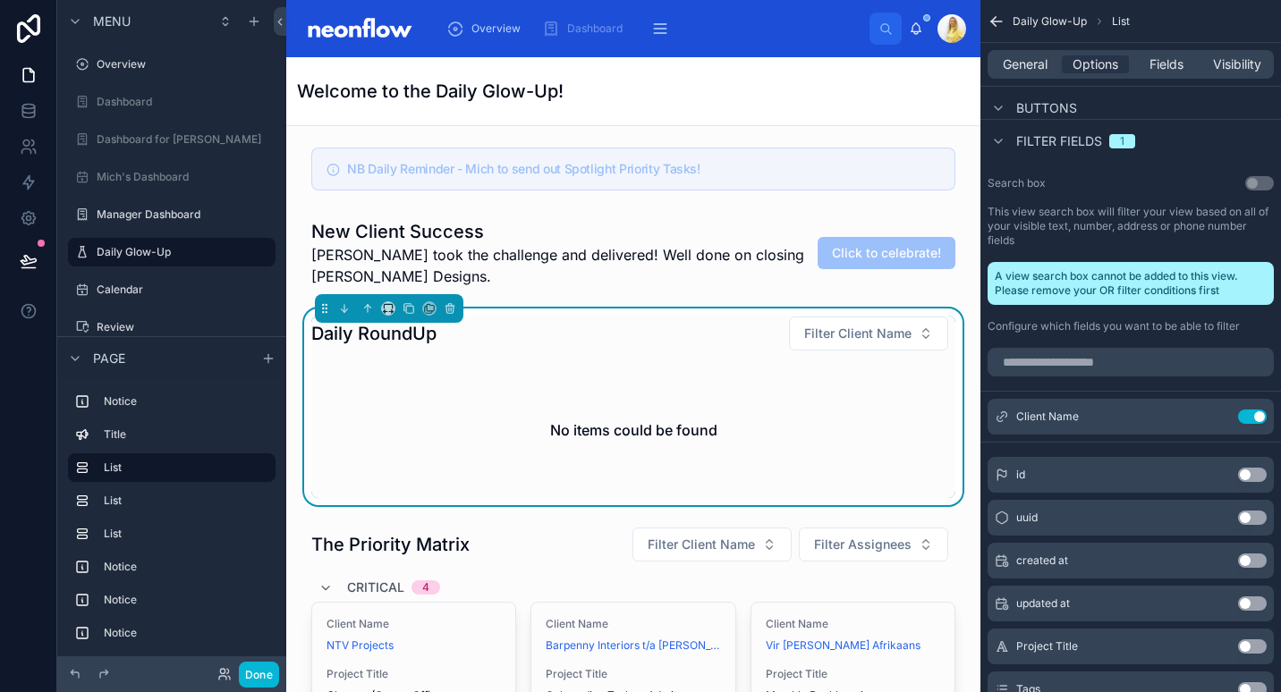
click at [1246, 642] on button "Use setting" at bounding box center [1252, 647] width 29 height 14
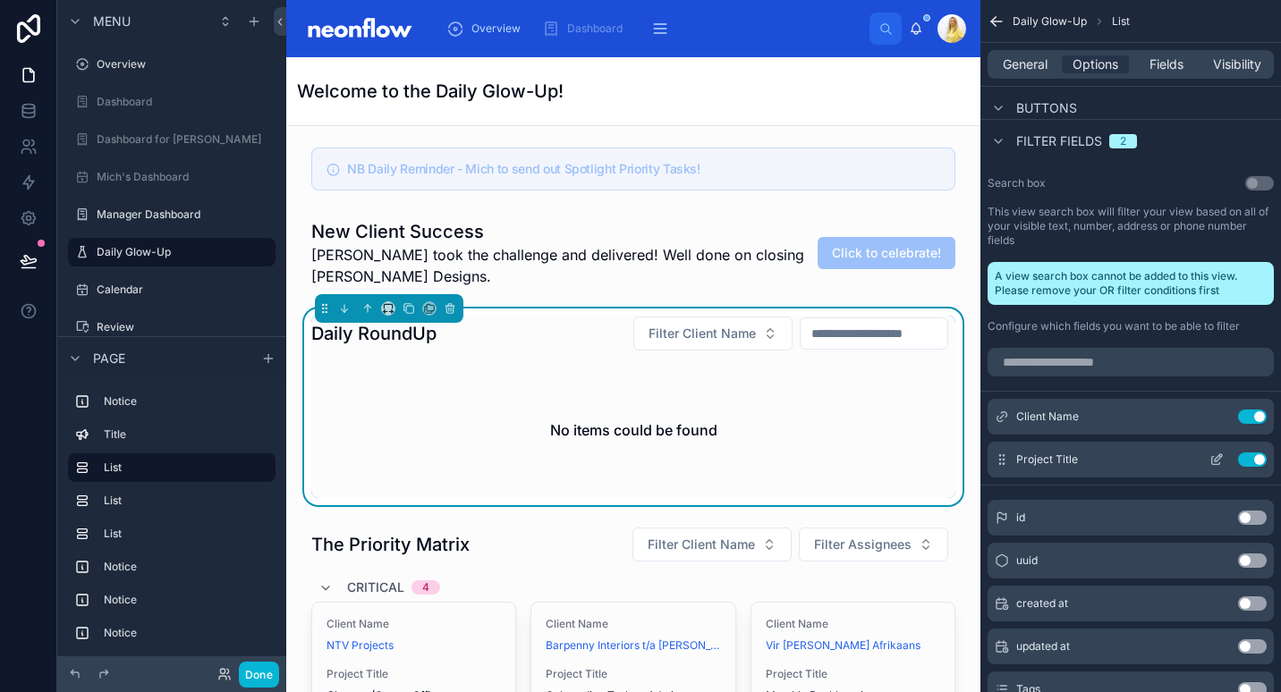
click at [1252, 458] on button "Use setting" at bounding box center [1252, 460] width 29 height 14
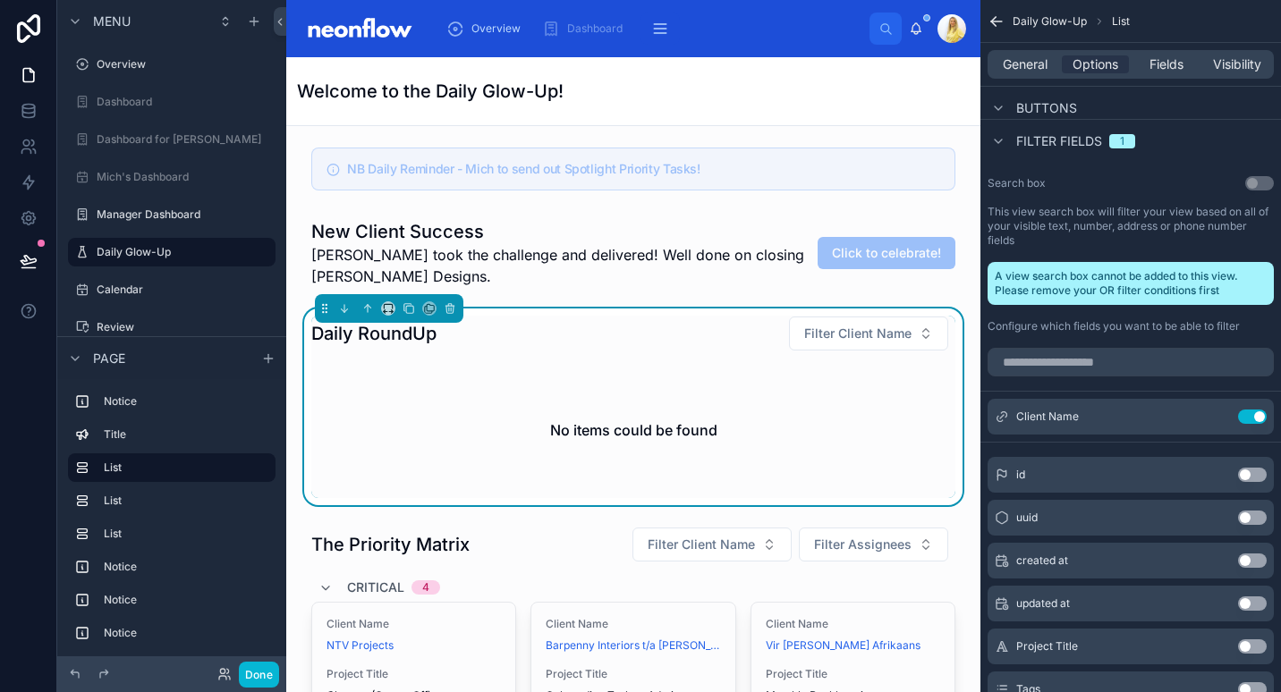
click at [1251, 650] on button "Use setting" at bounding box center [1252, 647] width 29 height 14
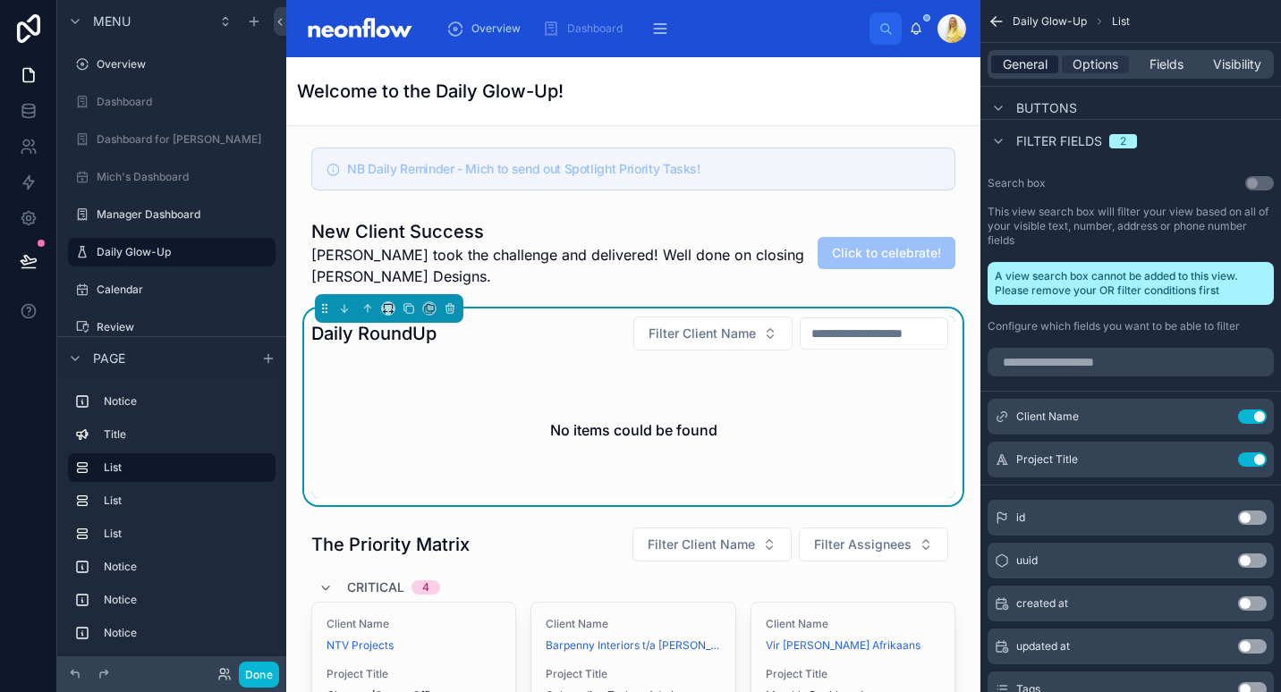
click at [1022, 57] on span "General" at bounding box center [1025, 64] width 45 height 18
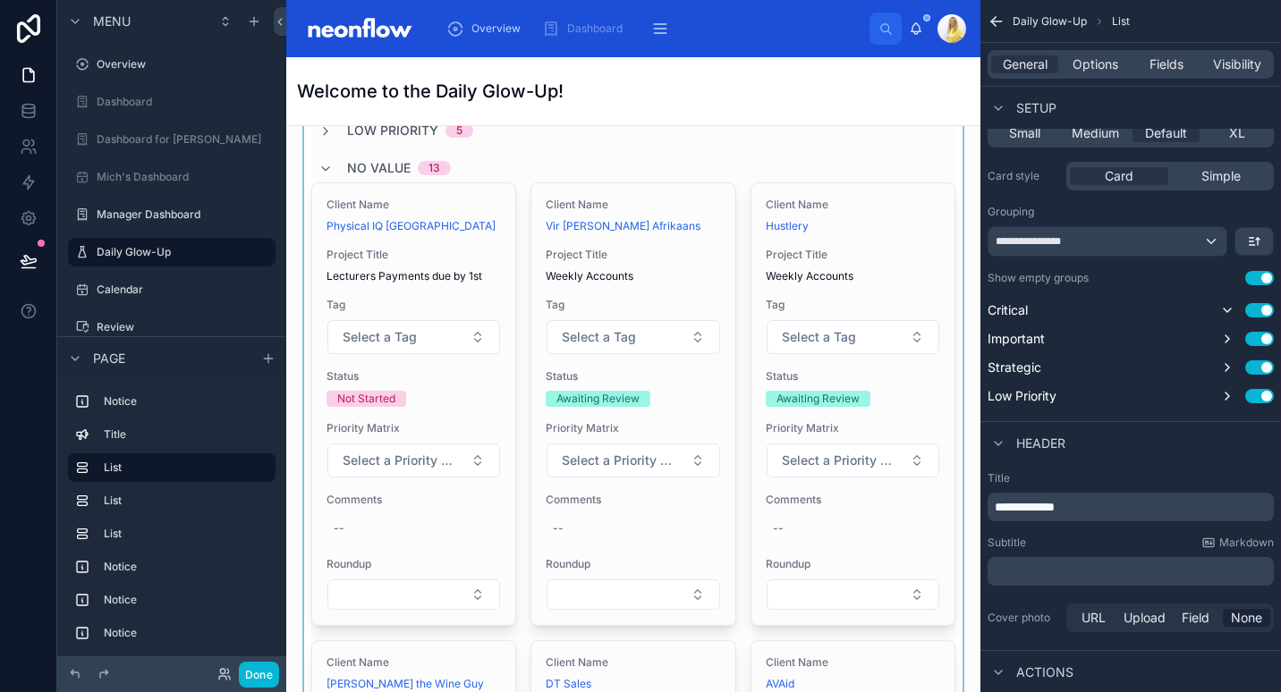
scroll to position [0, 0]
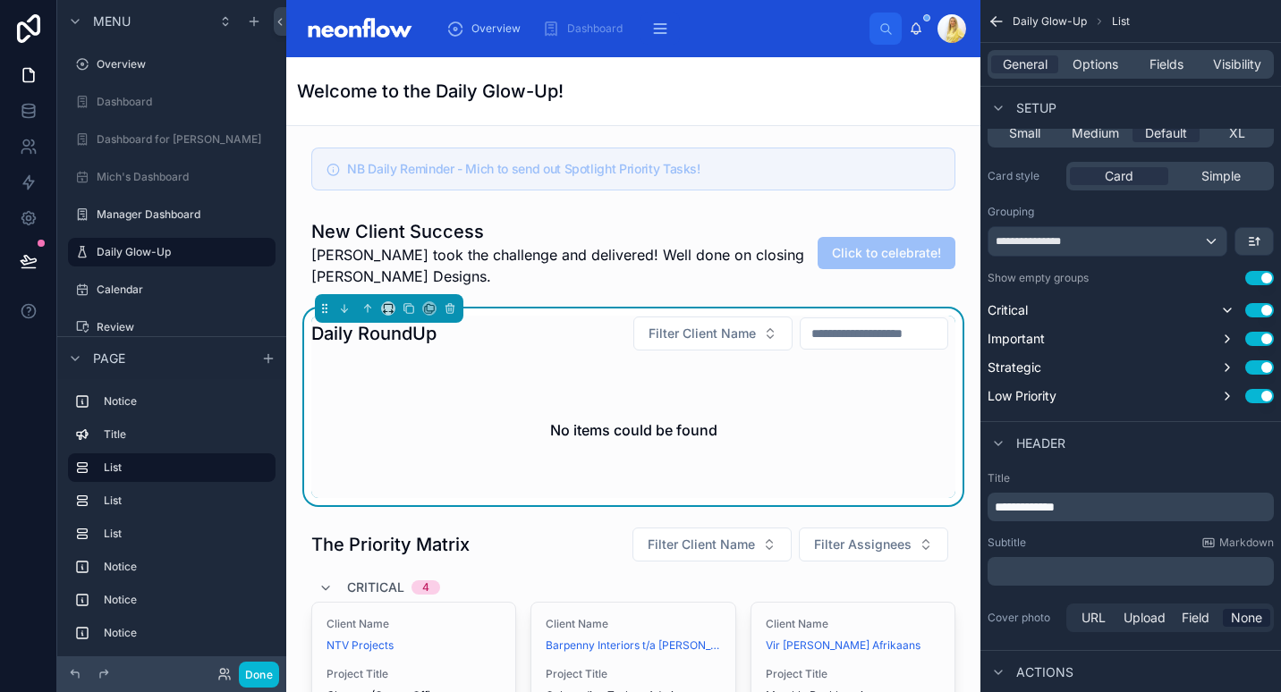
click at [540, 349] on div "Daily RoundUp Filter Client Name" at bounding box center [633, 334] width 644 height 36
click at [405, 305] on icon at bounding box center [409, 308] width 13 height 13
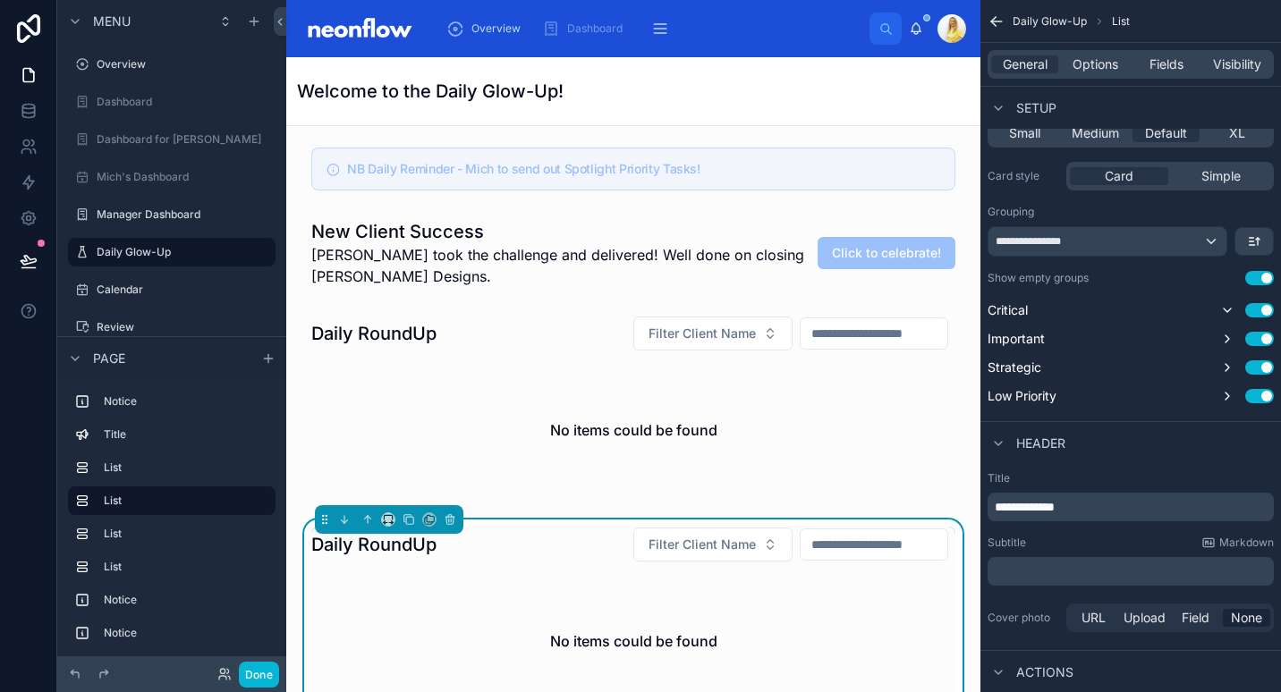
scroll to position [417, 0]
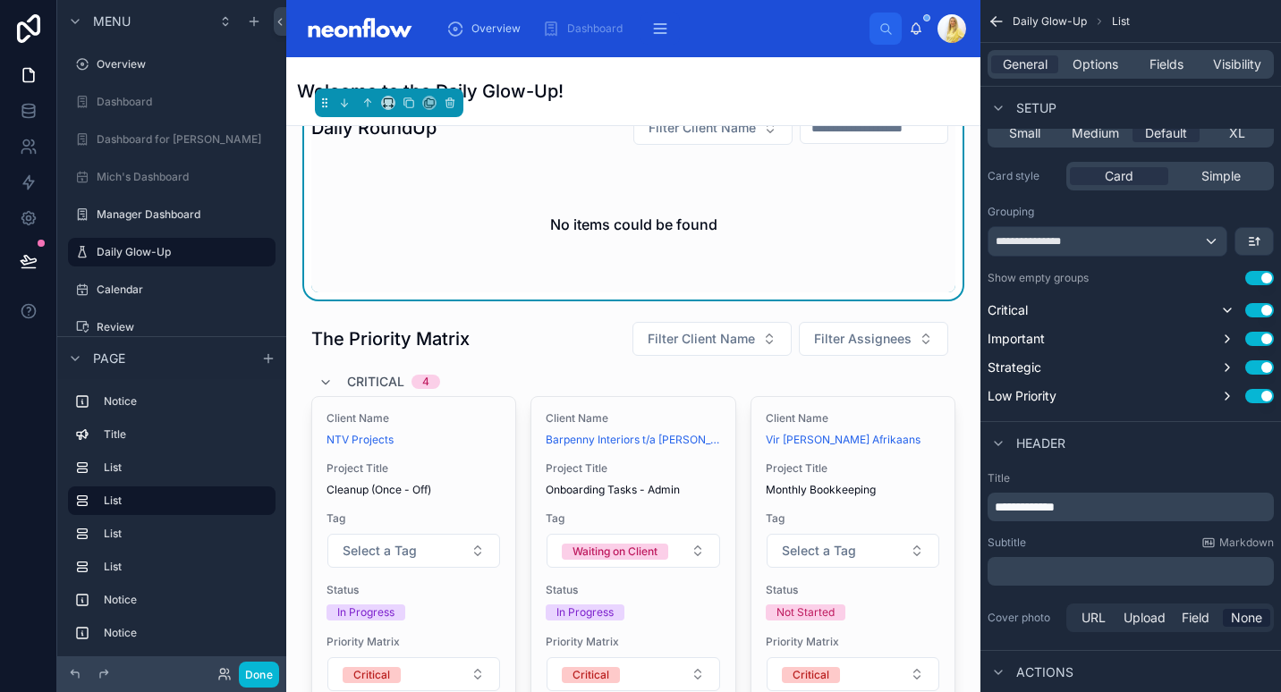
click at [467, 183] on div "No items could be found" at bounding box center [633, 225] width 644 height 136
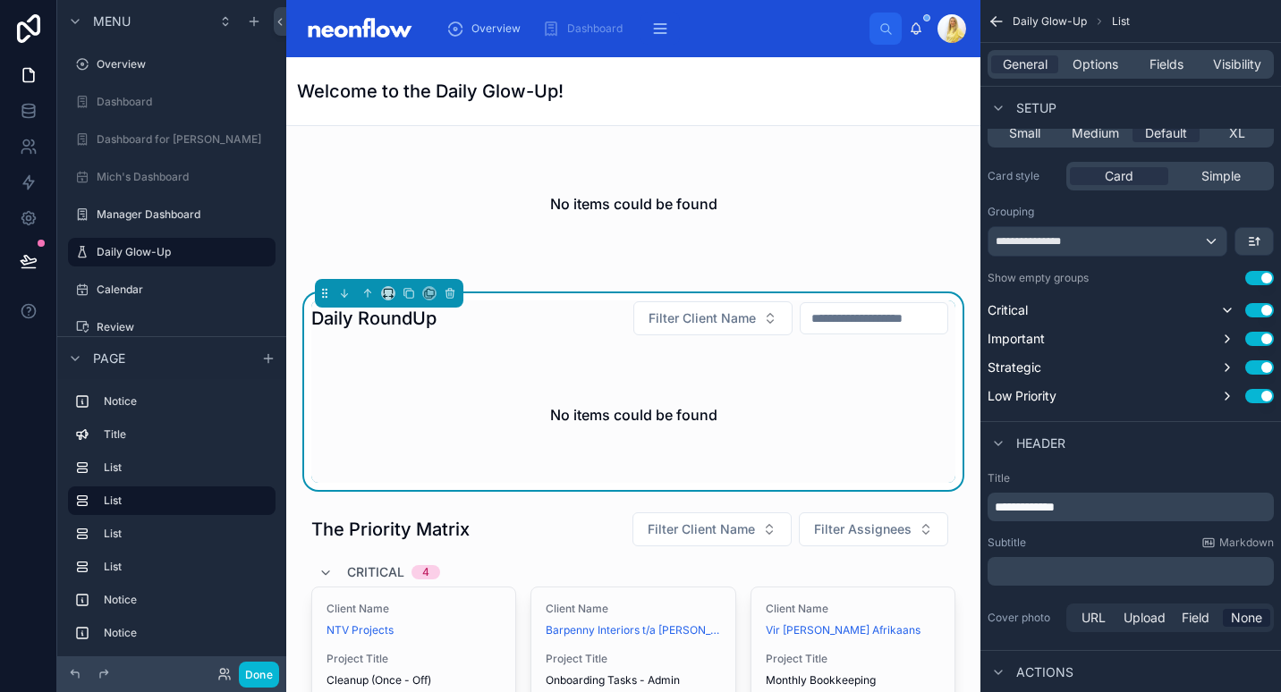
scroll to position [208, 0]
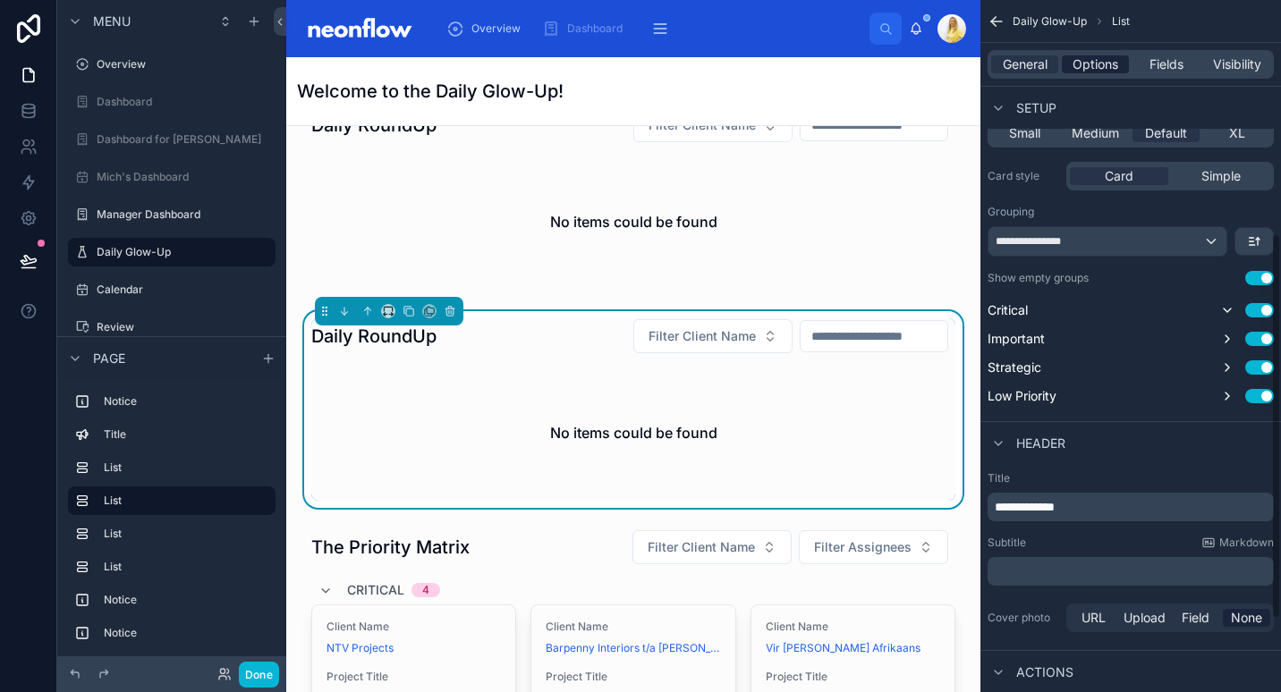
click at [1111, 66] on span "Options" at bounding box center [1096, 64] width 46 height 18
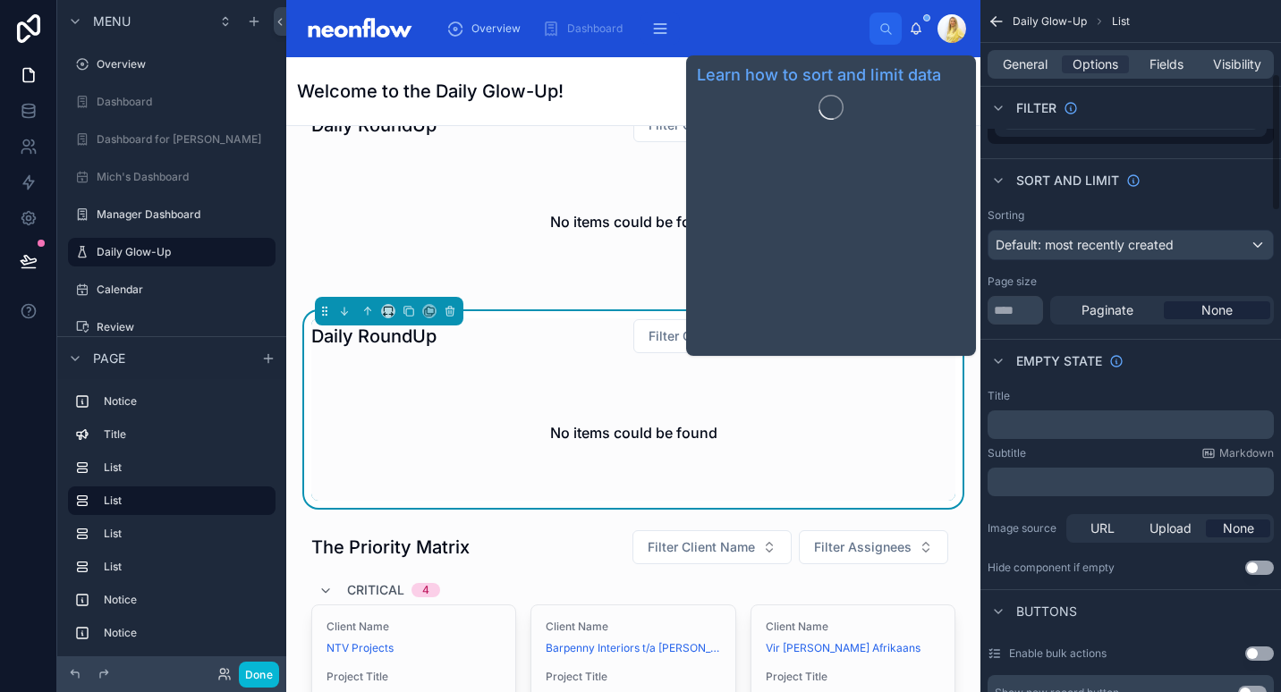
scroll to position [0, 0]
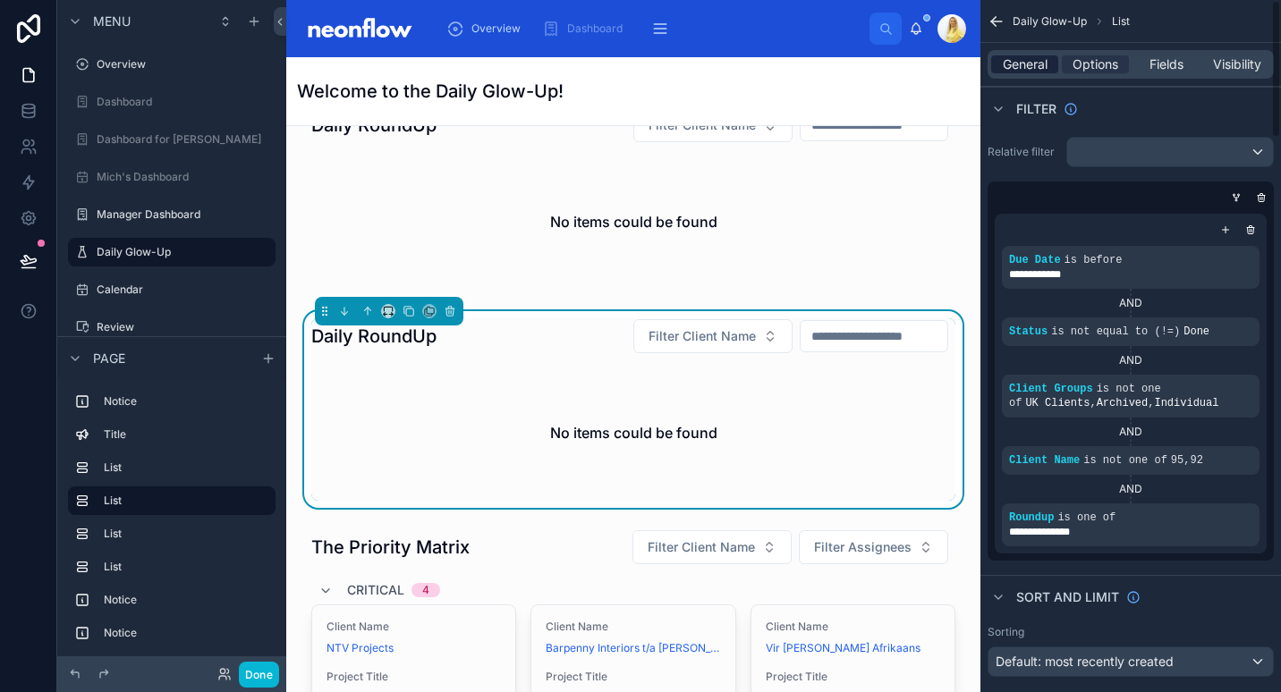
click at [1036, 55] on span "General" at bounding box center [1025, 64] width 45 height 18
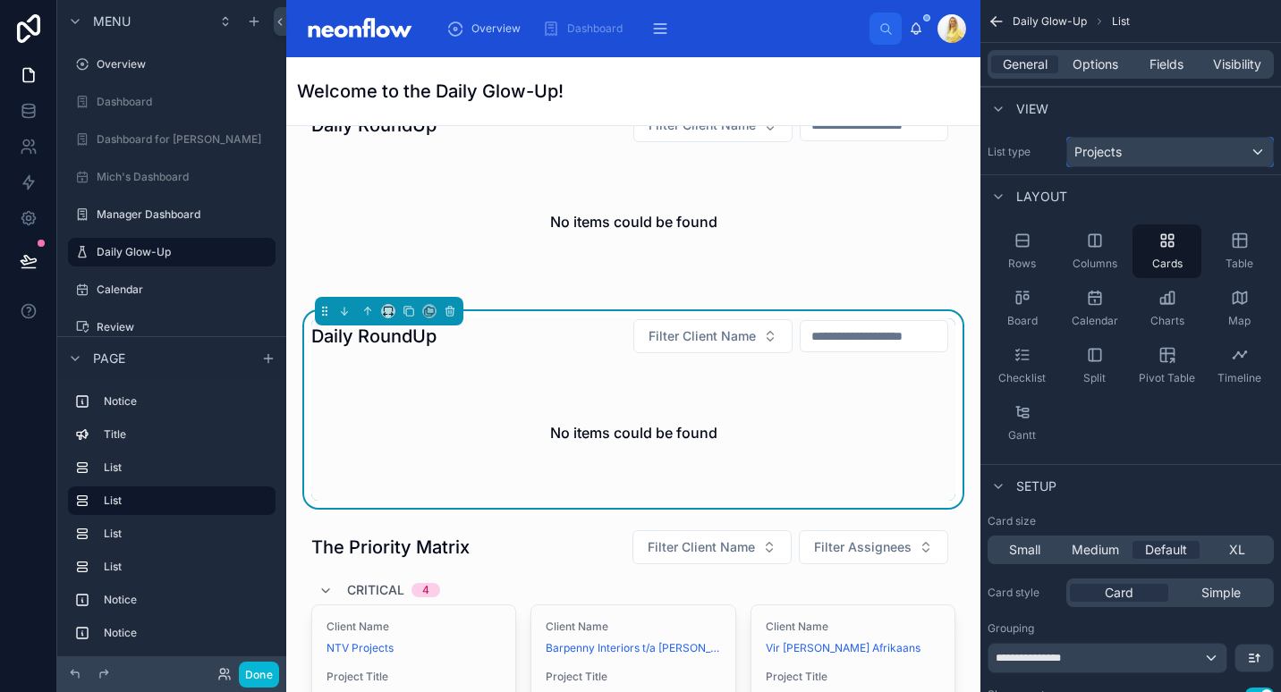
click at [1132, 142] on div "Projects" at bounding box center [1170, 152] width 206 height 29
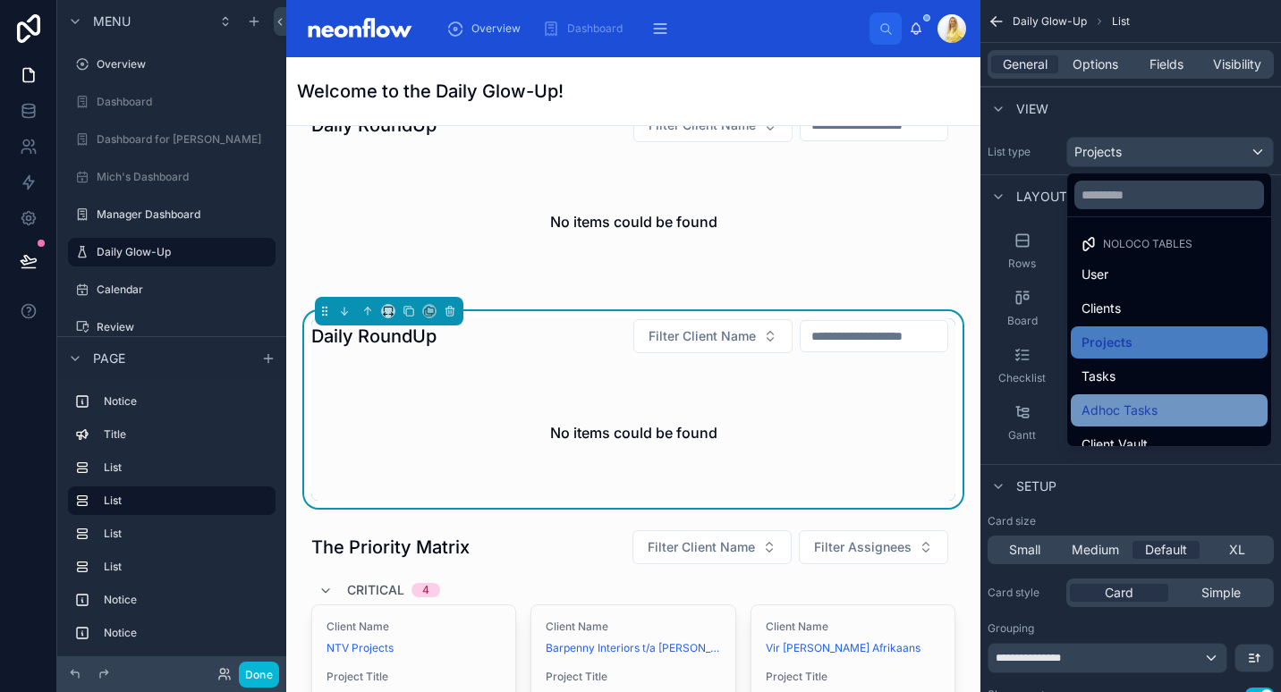
click at [1151, 407] on span "Adhoc Tasks" at bounding box center [1119, 410] width 76 height 21
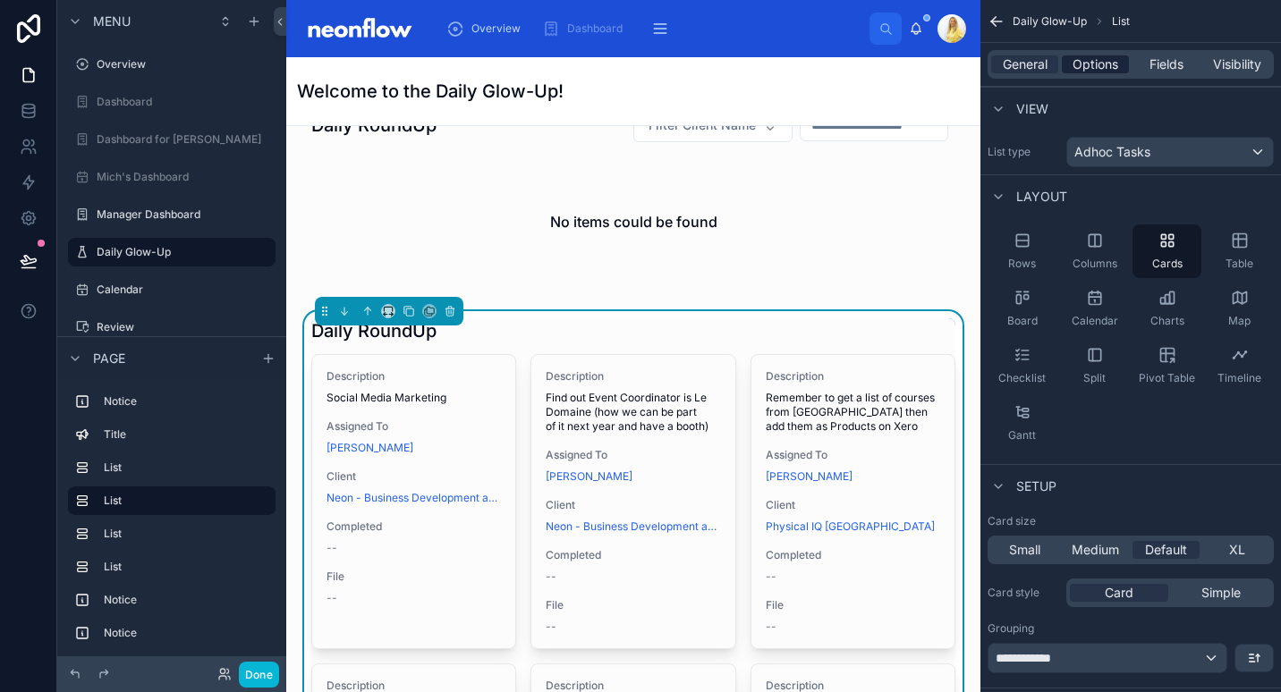
click at [1120, 68] on div "Options" at bounding box center [1095, 64] width 67 height 18
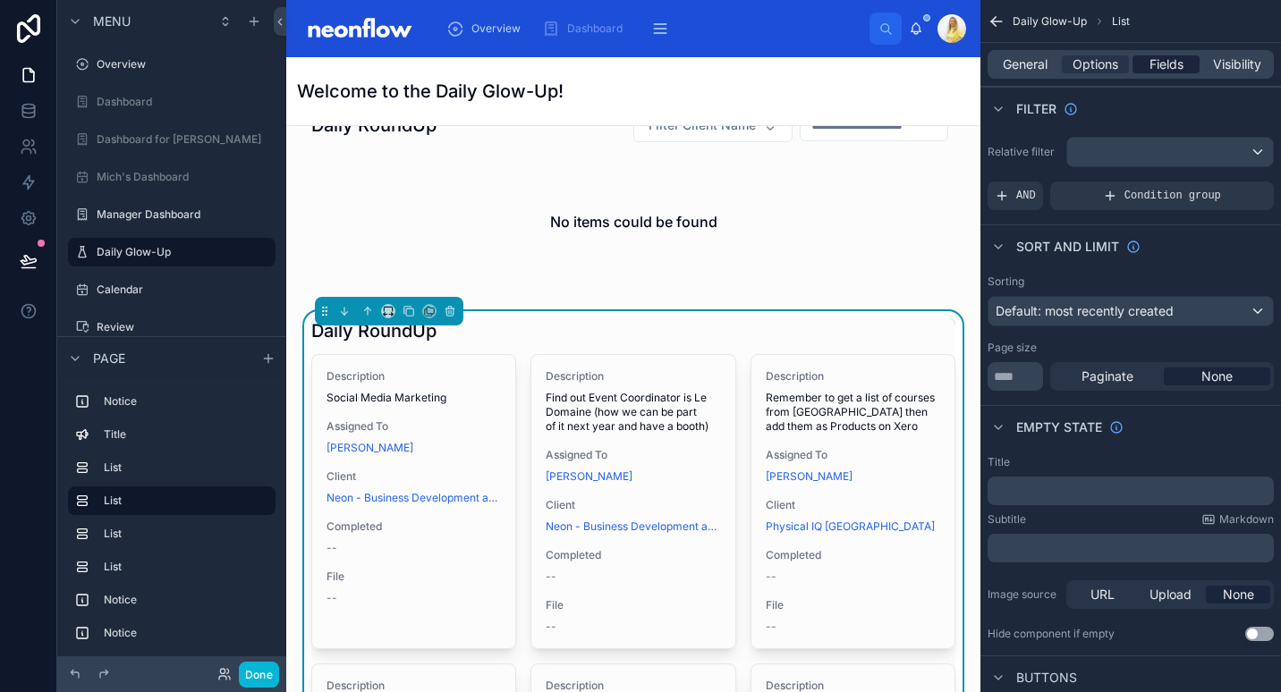
click at [1148, 68] on div "Fields" at bounding box center [1165, 64] width 67 height 18
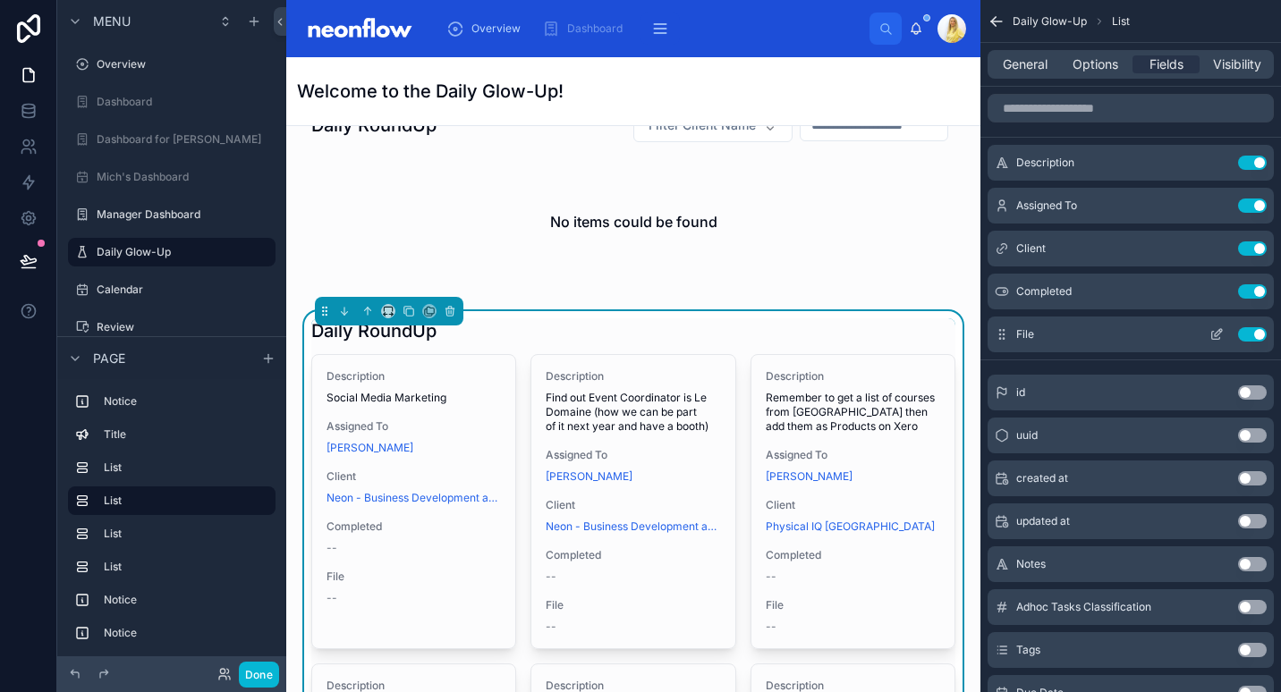
click at [1260, 330] on button "Use setting" at bounding box center [1252, 334] width 29 height 14
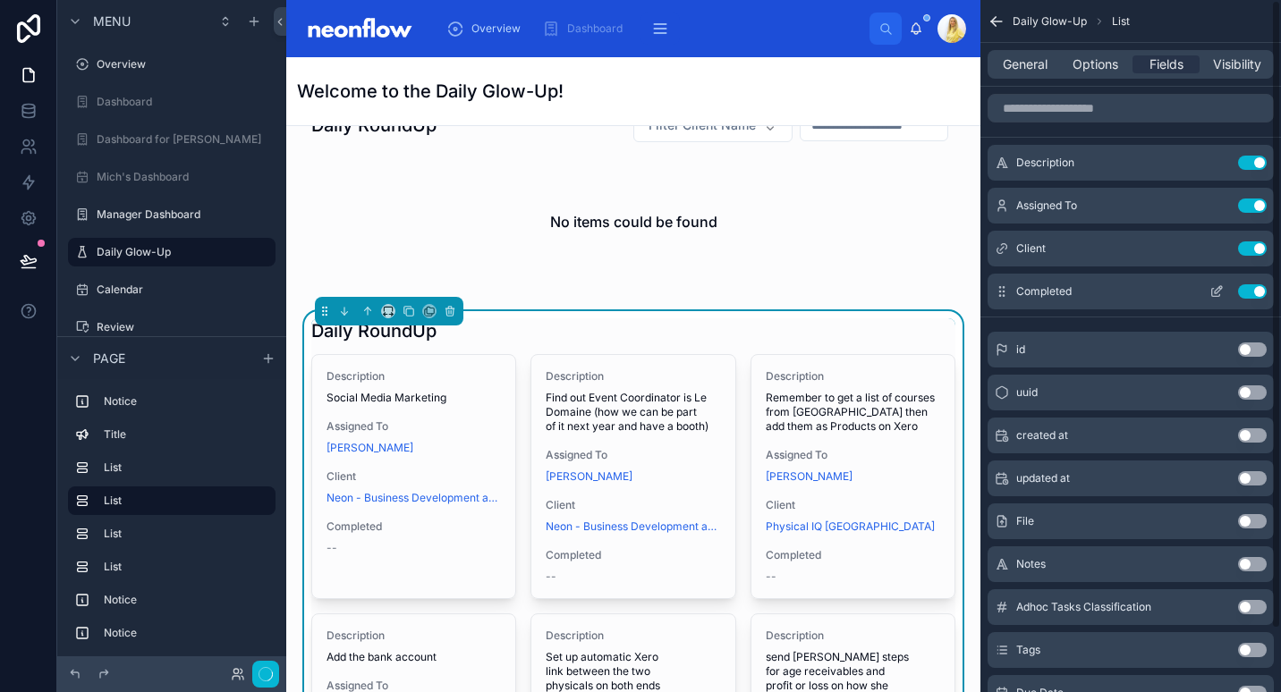
click at [1215, 285] on icon "scrollable content" at bounding box center [1216, 291] width 14 height 14
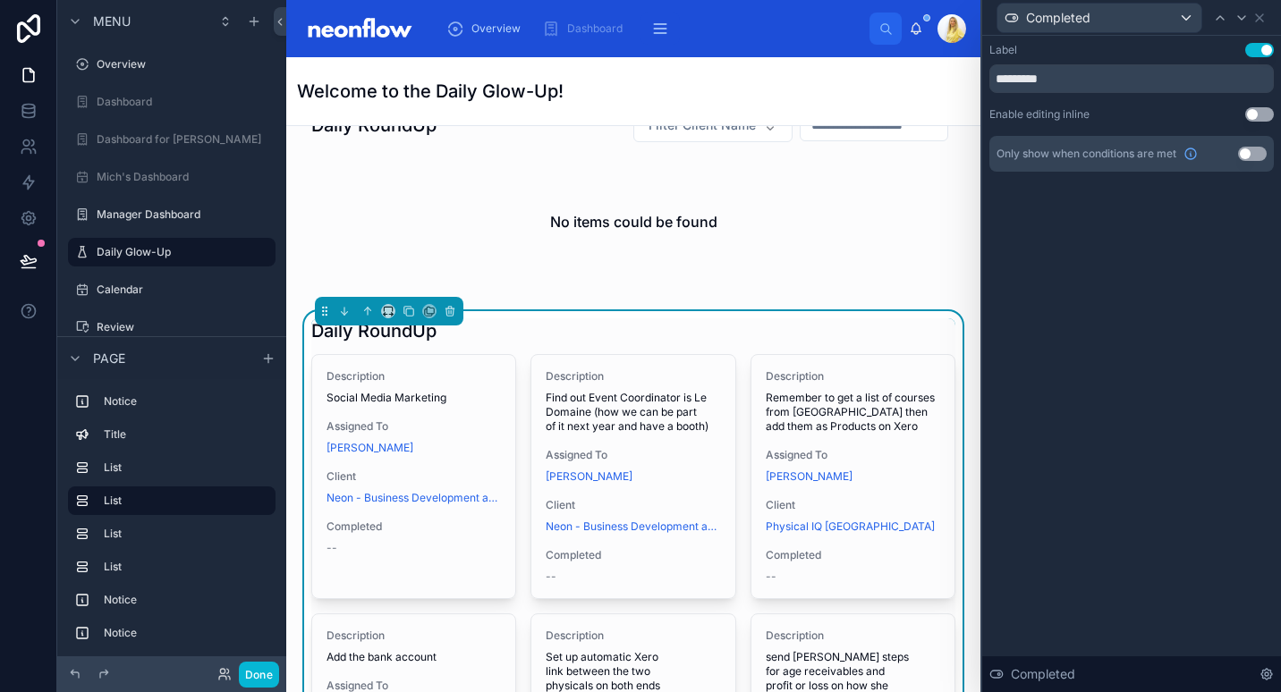
click at [1263, 117] on button "Use setting" at bounding box center [1259, 114] width 29 height 14
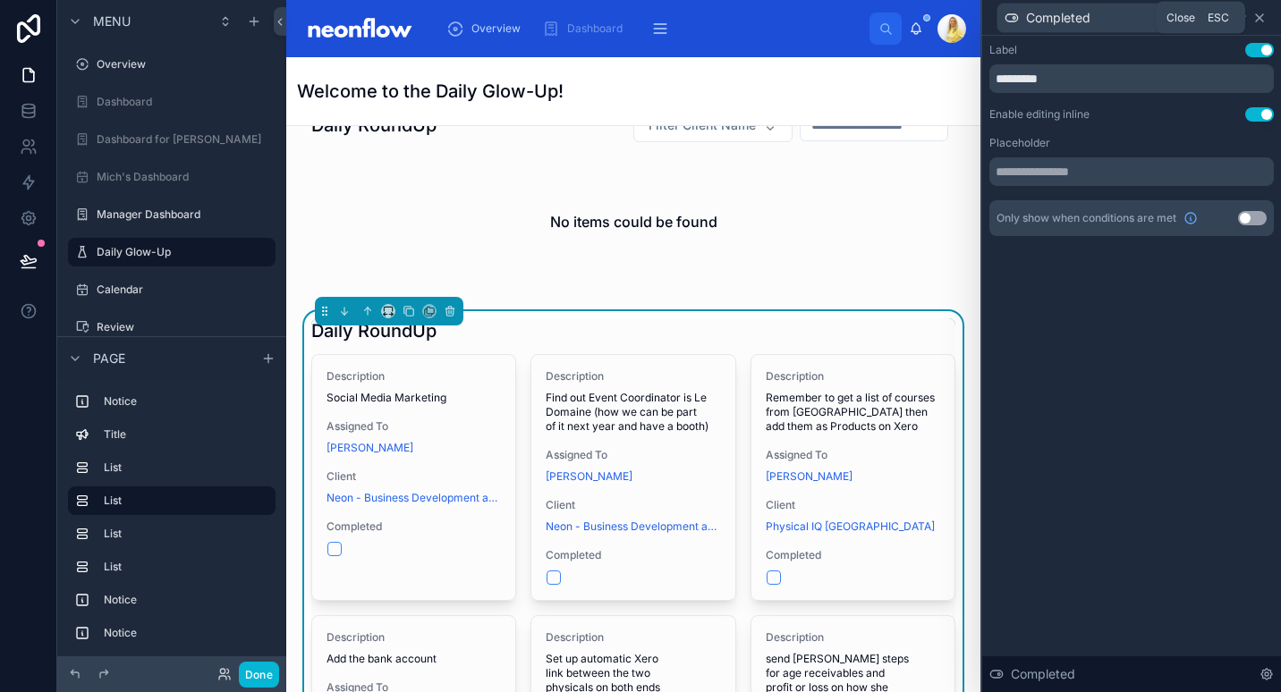
click at [1264, 20] on icon at bounding box center [1259, 18] width 14 height 14
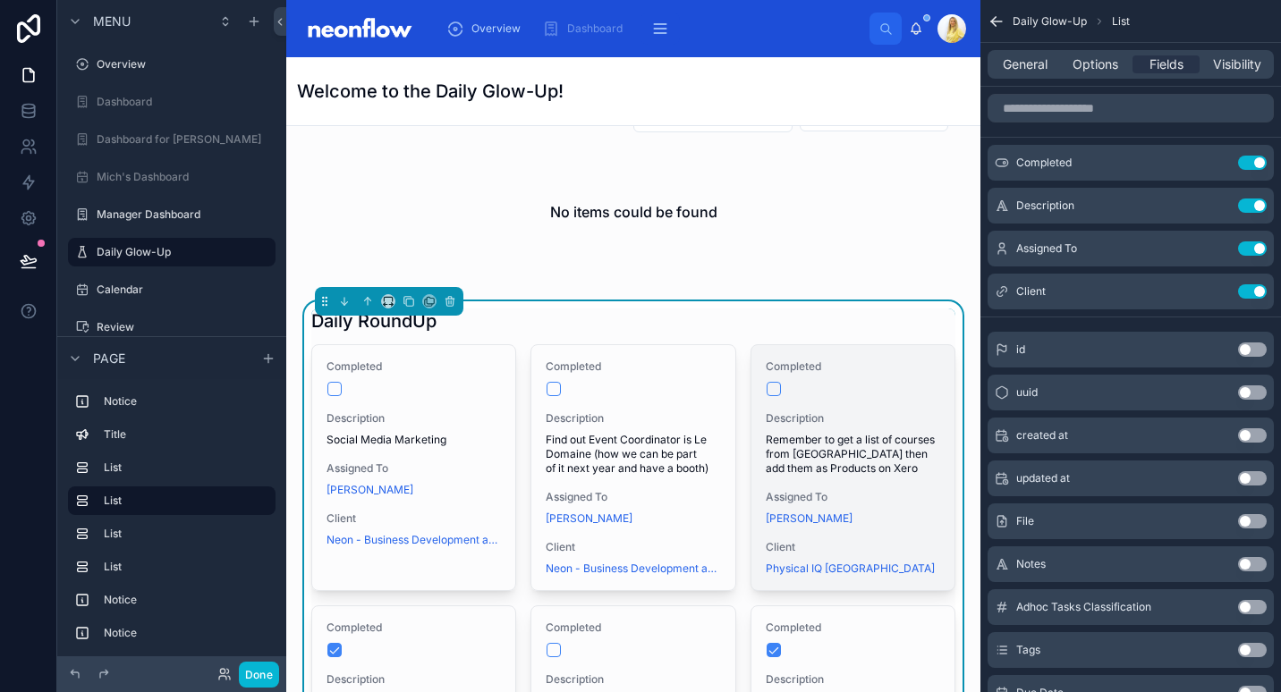
scroll to position [417, 0]
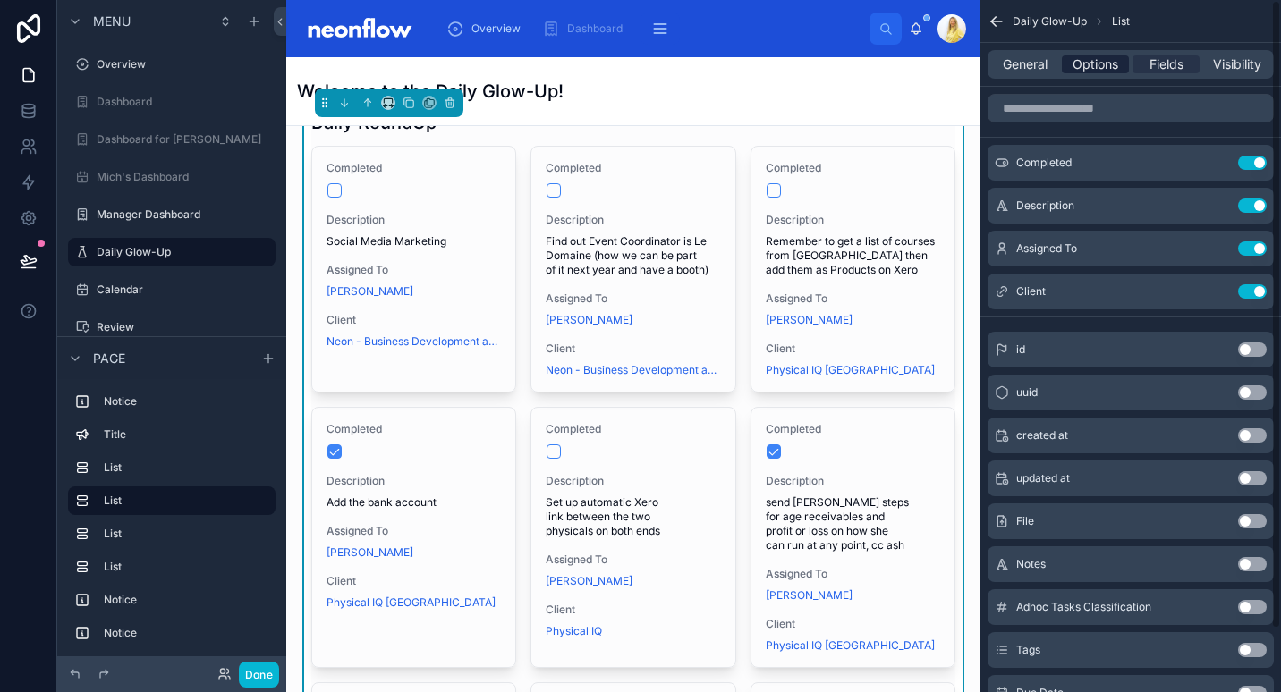
click at [1098, 72] on span "Options" at bounding box center [1096, 64] width 46 height 18
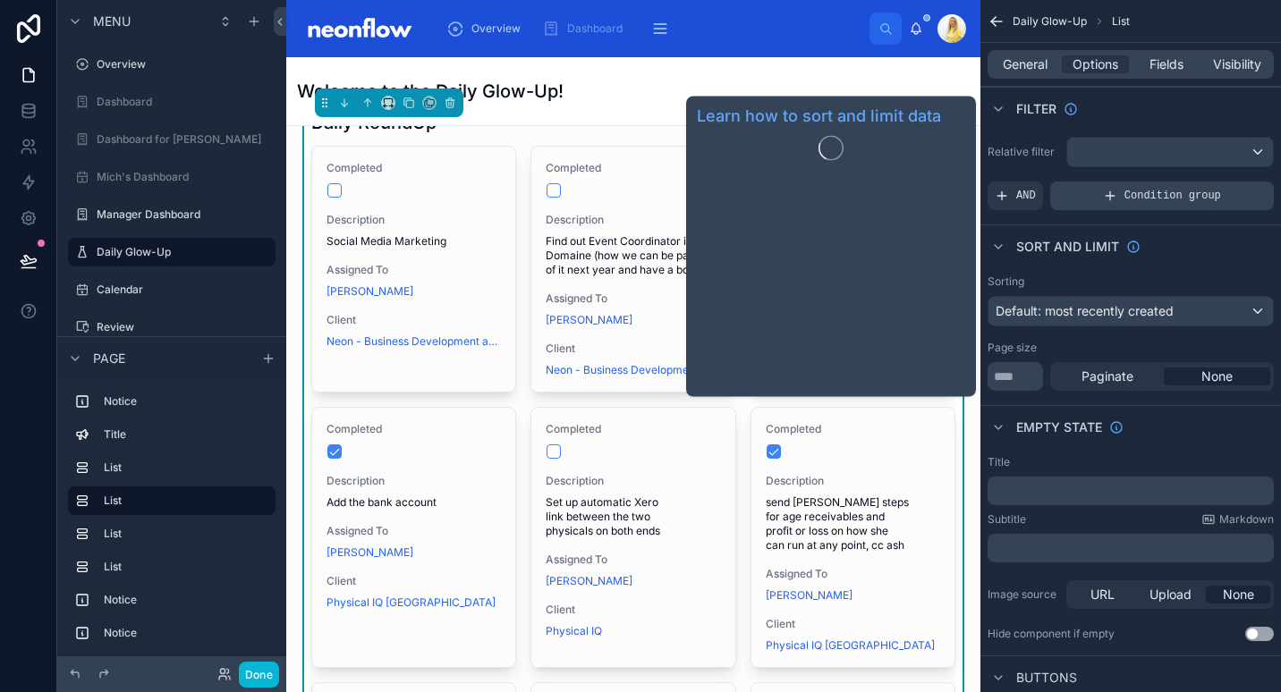
click at [1177, 201] on span "Condition group" at bounding box center [1172, 196] width 97 height 14
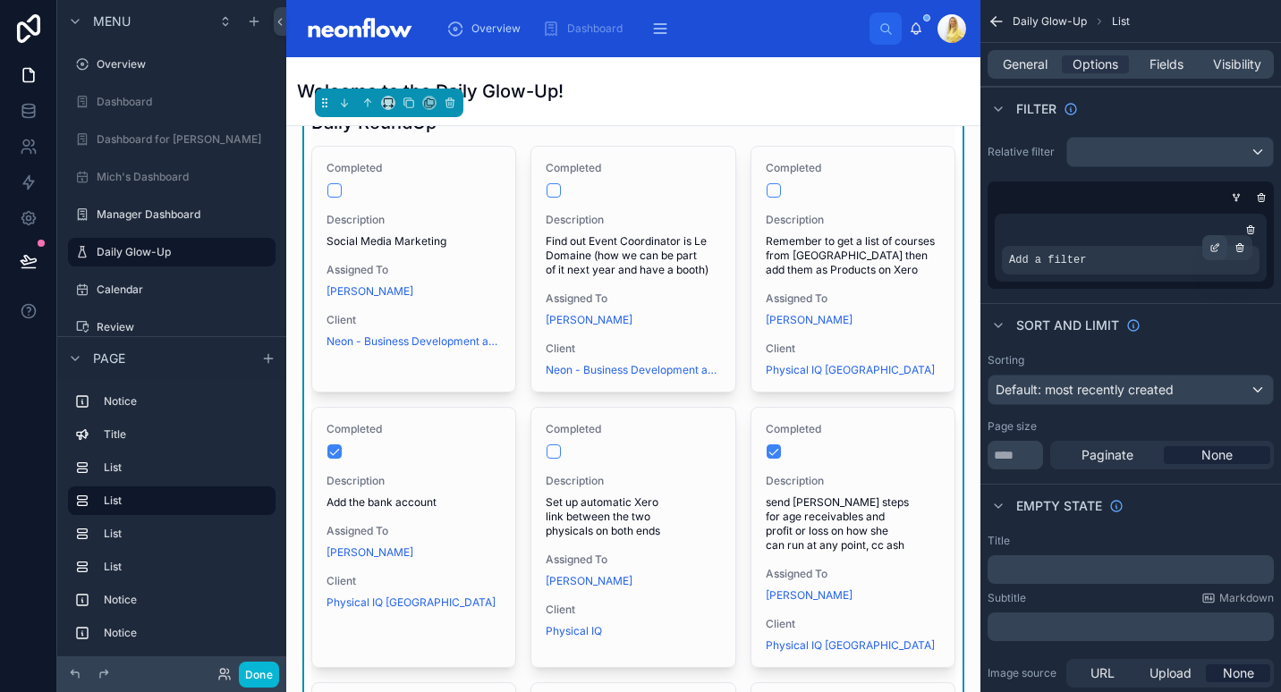
click at [1218, 249] on icon "scrollable content" at bounding box center [1214, 247] width 11 height 11
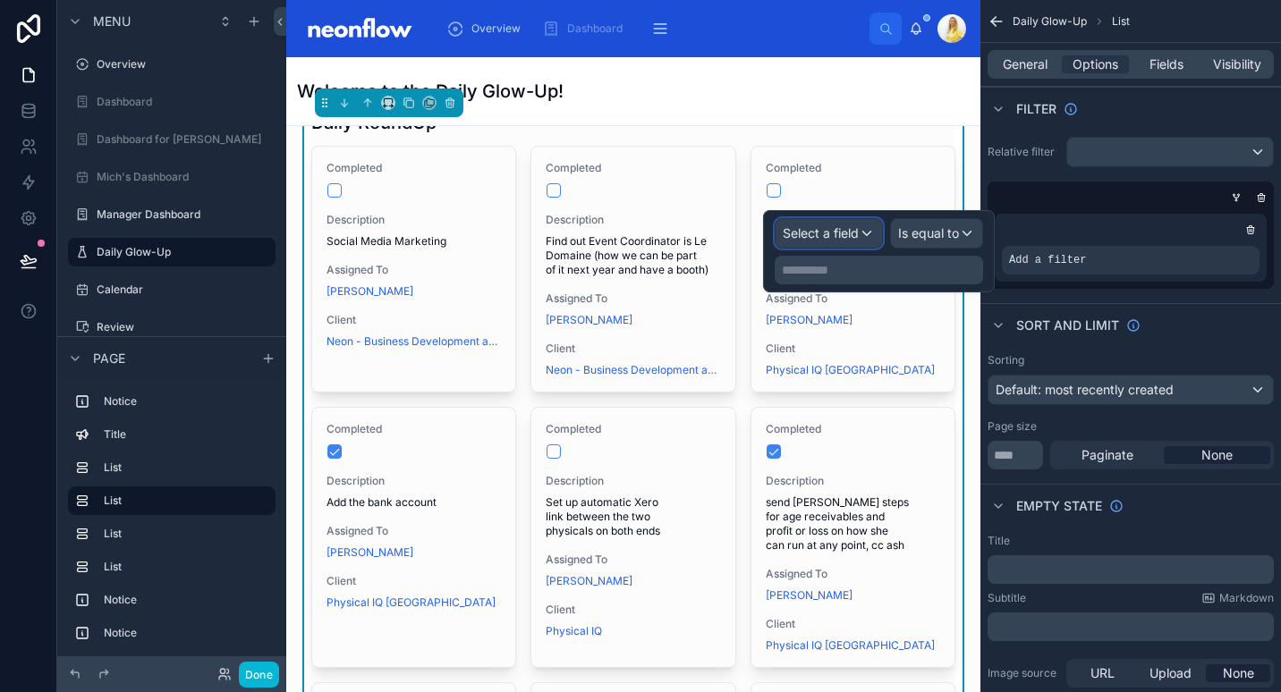
click at [831, 233] on span "Select a field" at bounding box center [821, 232] width 76 height 15
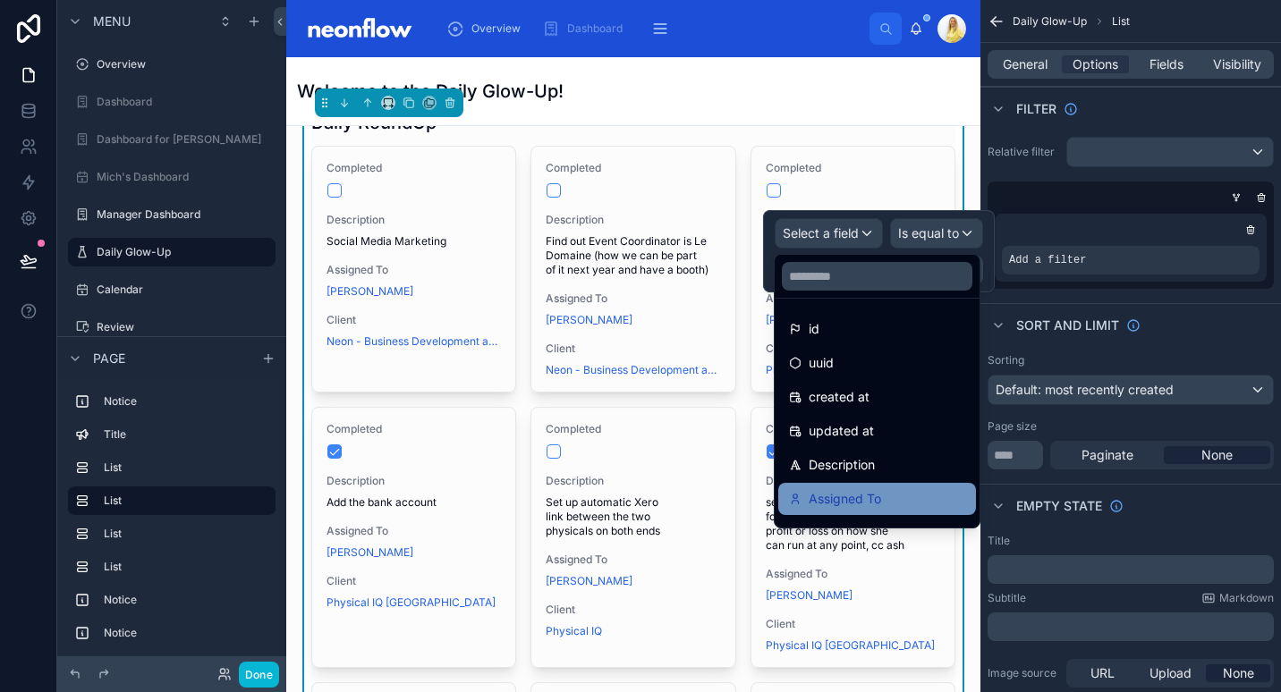
click at [902, 507] on div "Assigned To" at bounding box center [877, 498] width 176 height 21
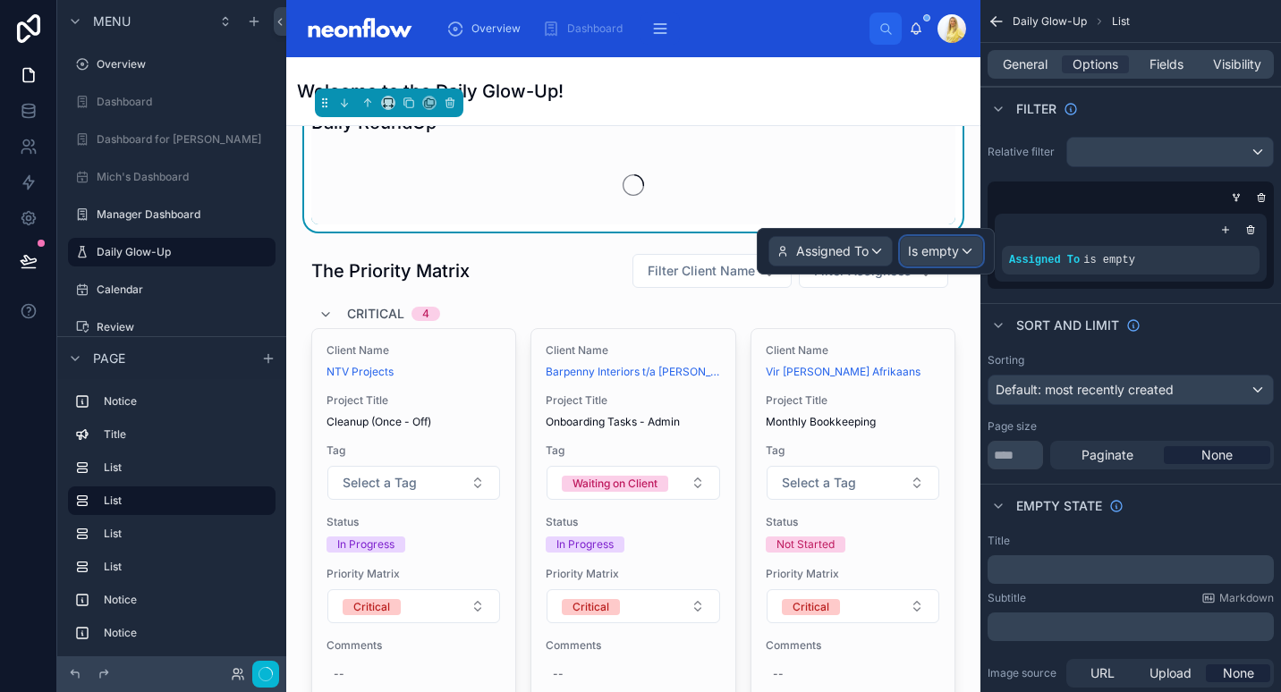
click at [951, 242] on span "Is empty" at bounding box center [933, 251] width 51 height 18
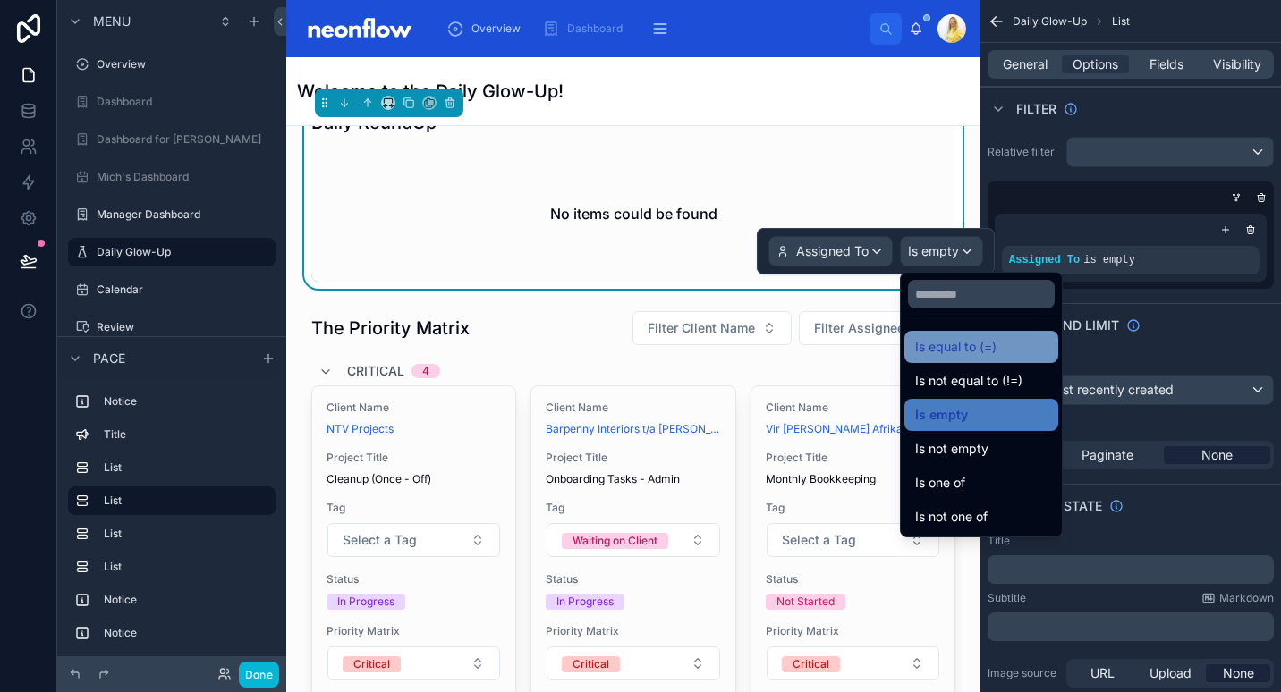
click at [969, 343] on span "Is equal to (=)" at bounding box center [955, 346] width 81 height 21
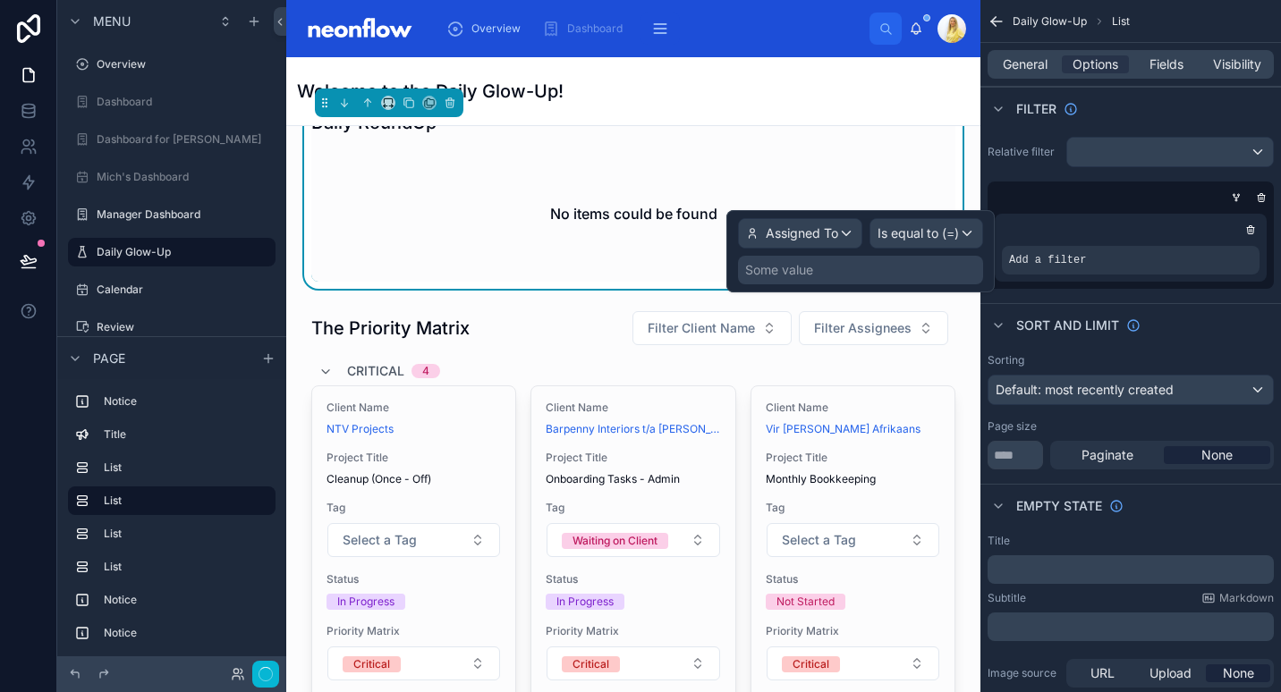
click at [911, 279] on div "Some value" at bounding box center [860, 270] width 245 height 29
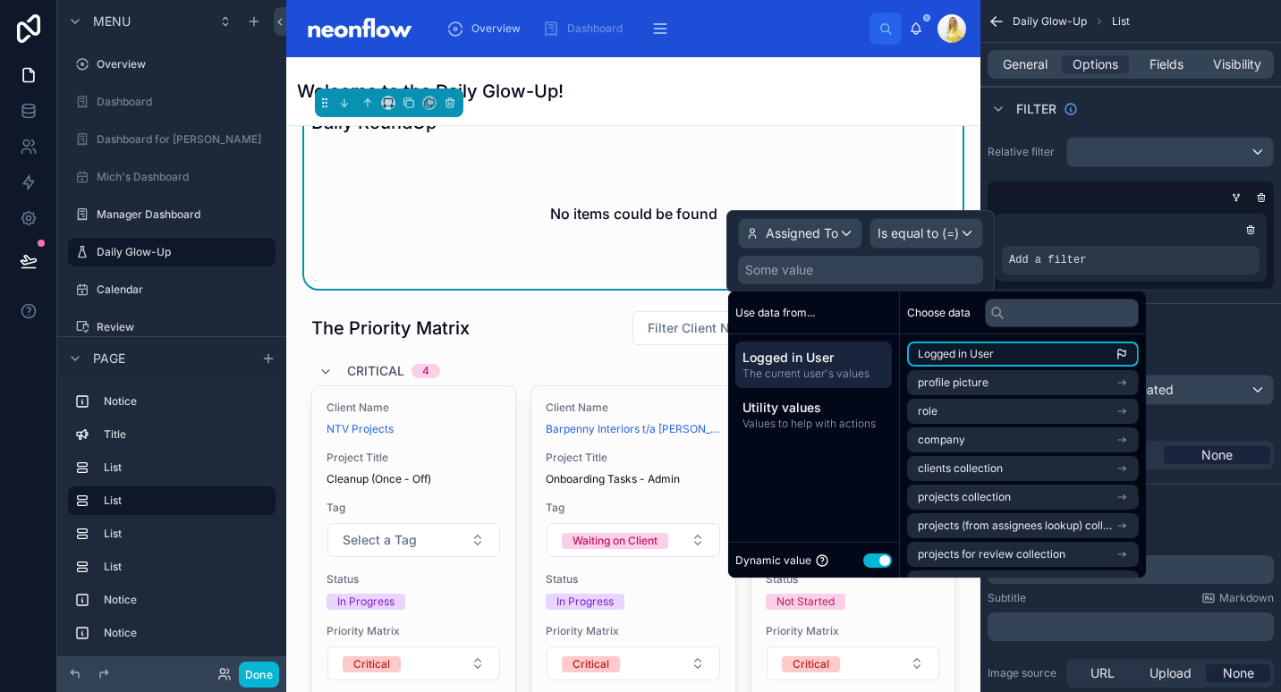
click at [997, 351] on li "Logged in User" at bounding box center [1023, 354] width 232 height 25
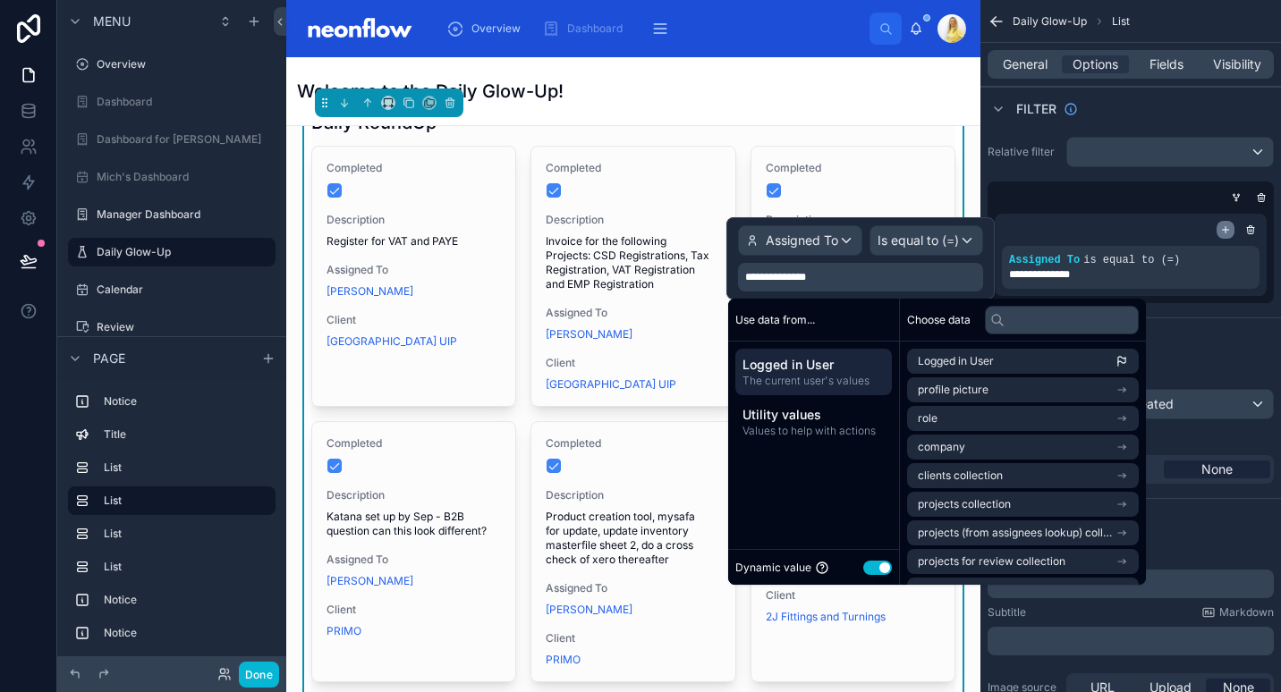
click at [1228, 233] on icon "scrollable content" at bounding box center [1225, 230] width 11 height 11
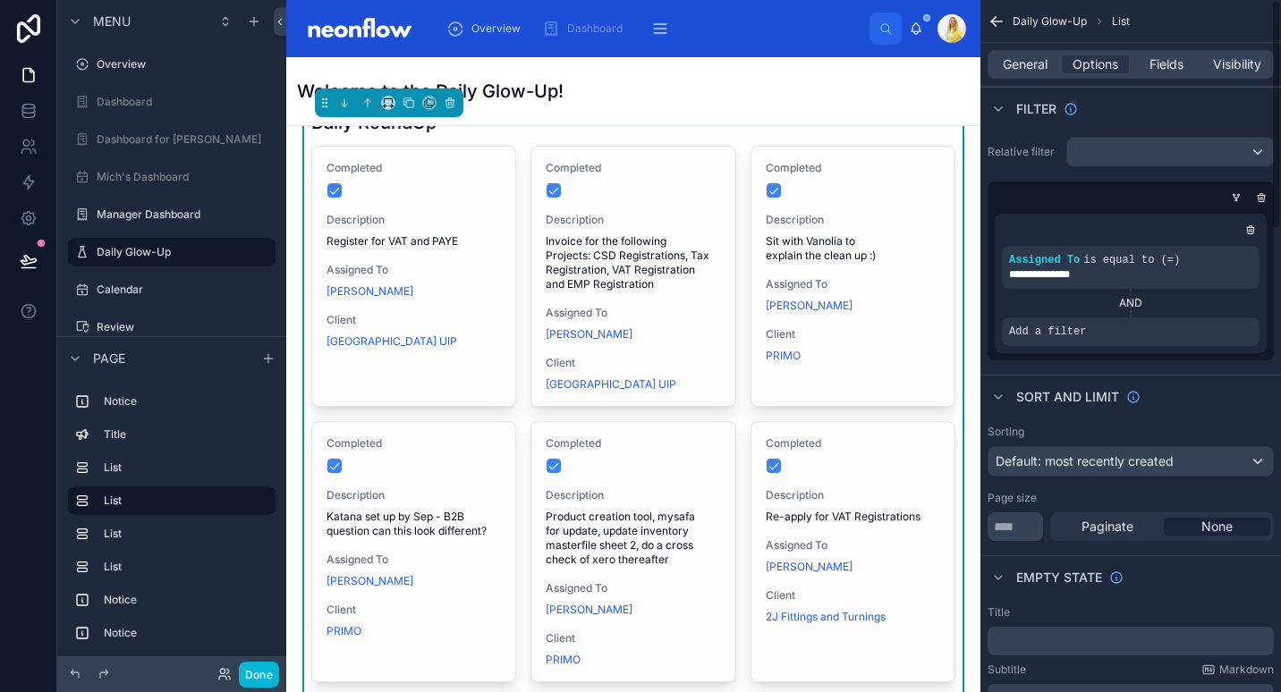
click at [0, 0] on icon "scrollable content" at bounding box center [0, 0] width 0 height 0
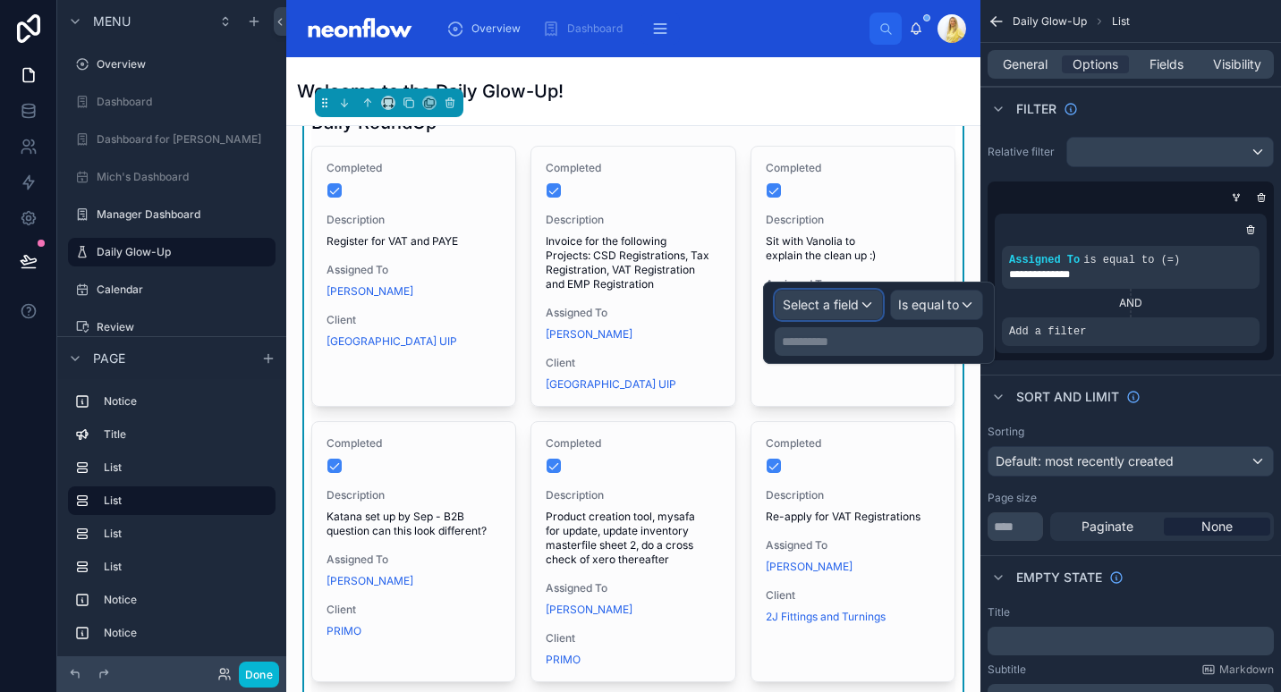
click at [839, 301] on span "Select a field" at bounding box center [821, 304] width 76 height 15
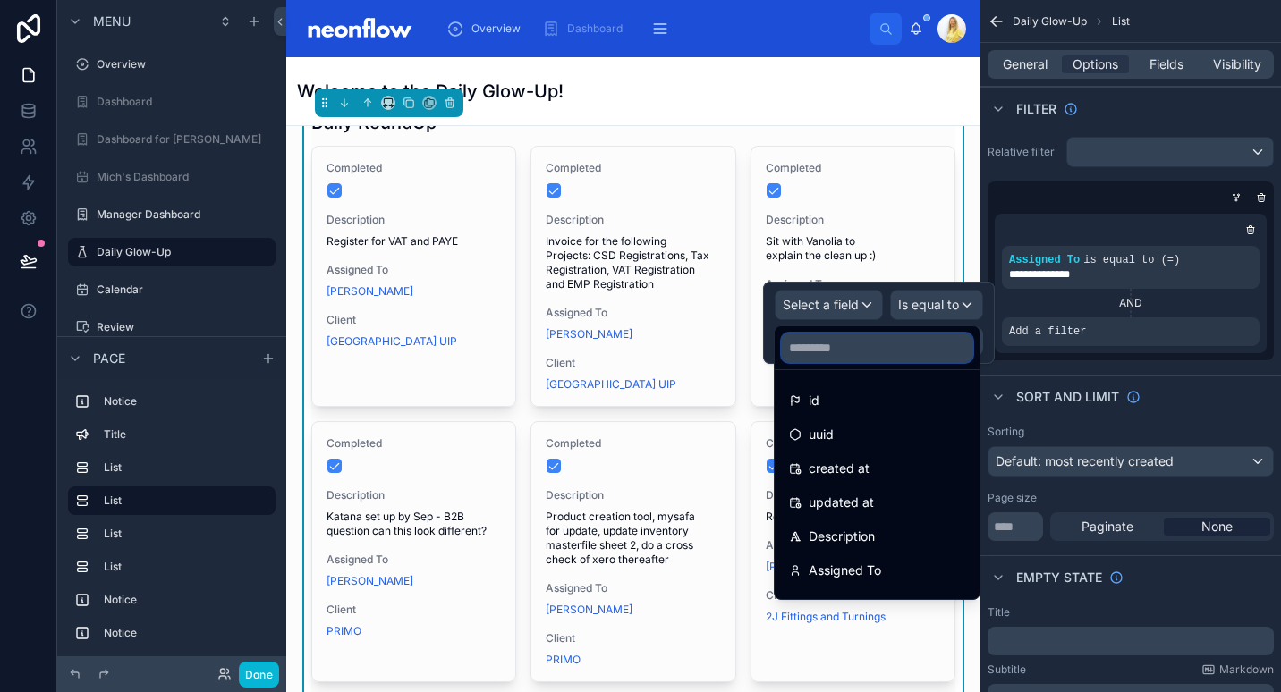
click at [844, 356] on input "text" at bounding box center [877, 348] width 191 height 29
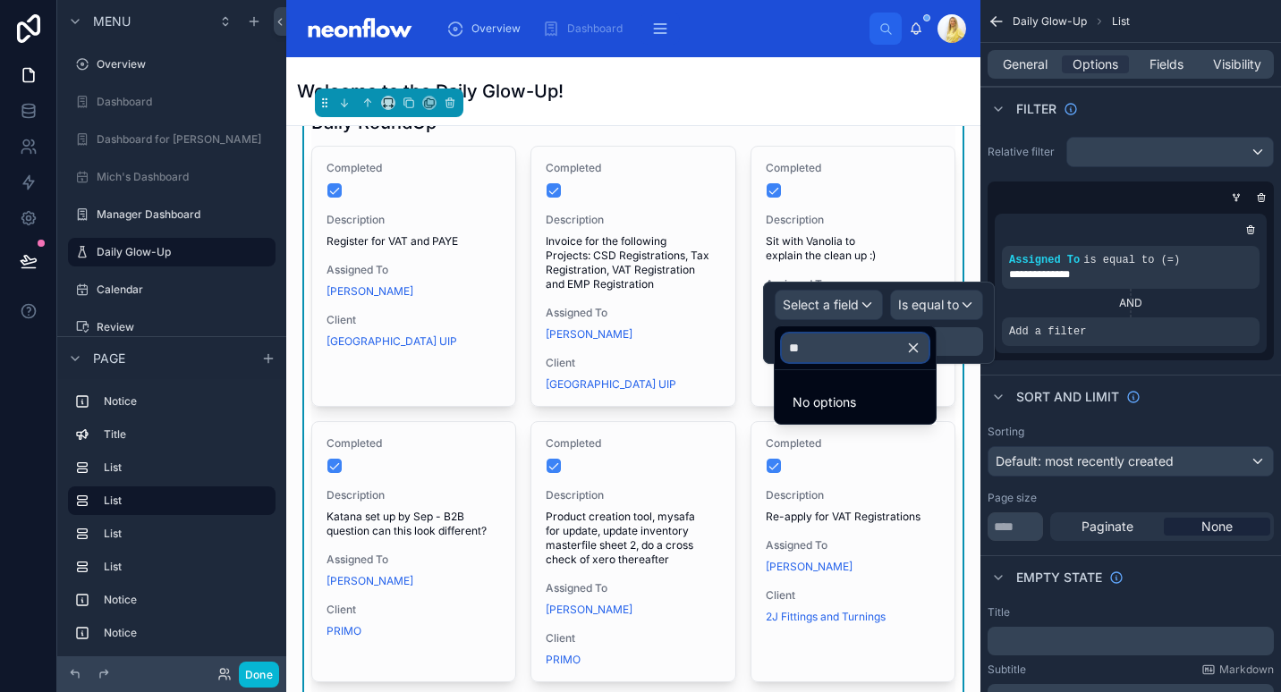
type input "*"
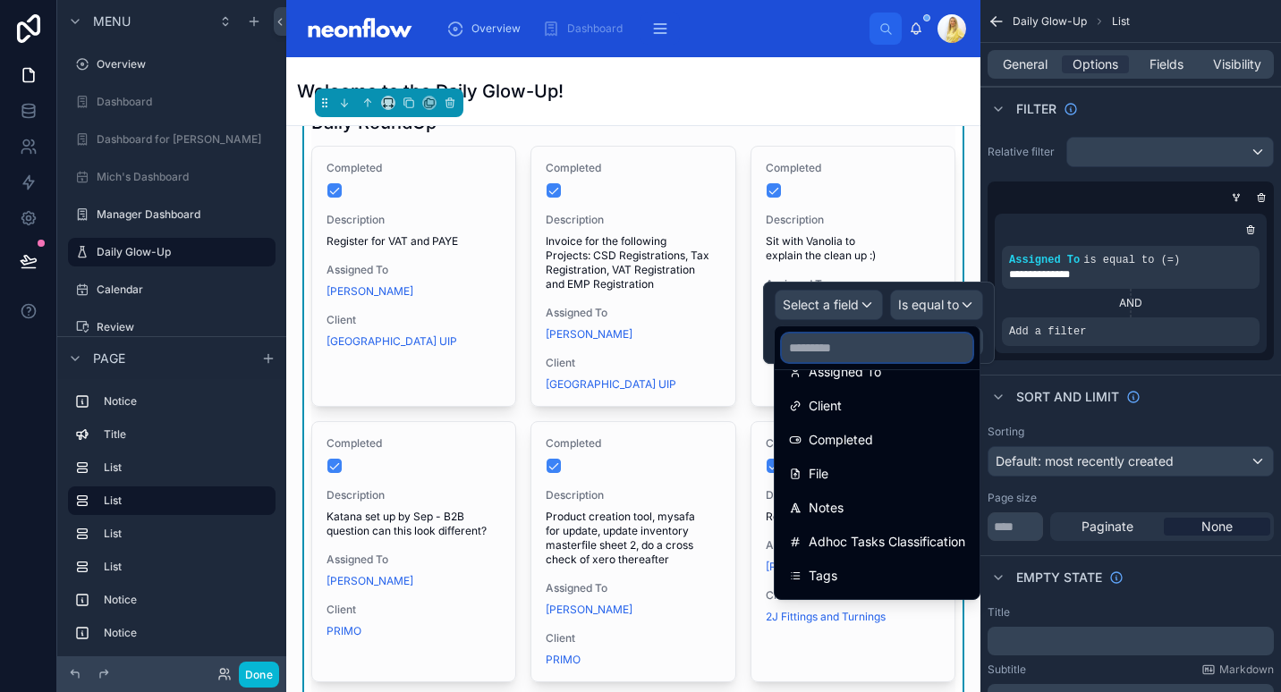
scroll to position [229, 0]
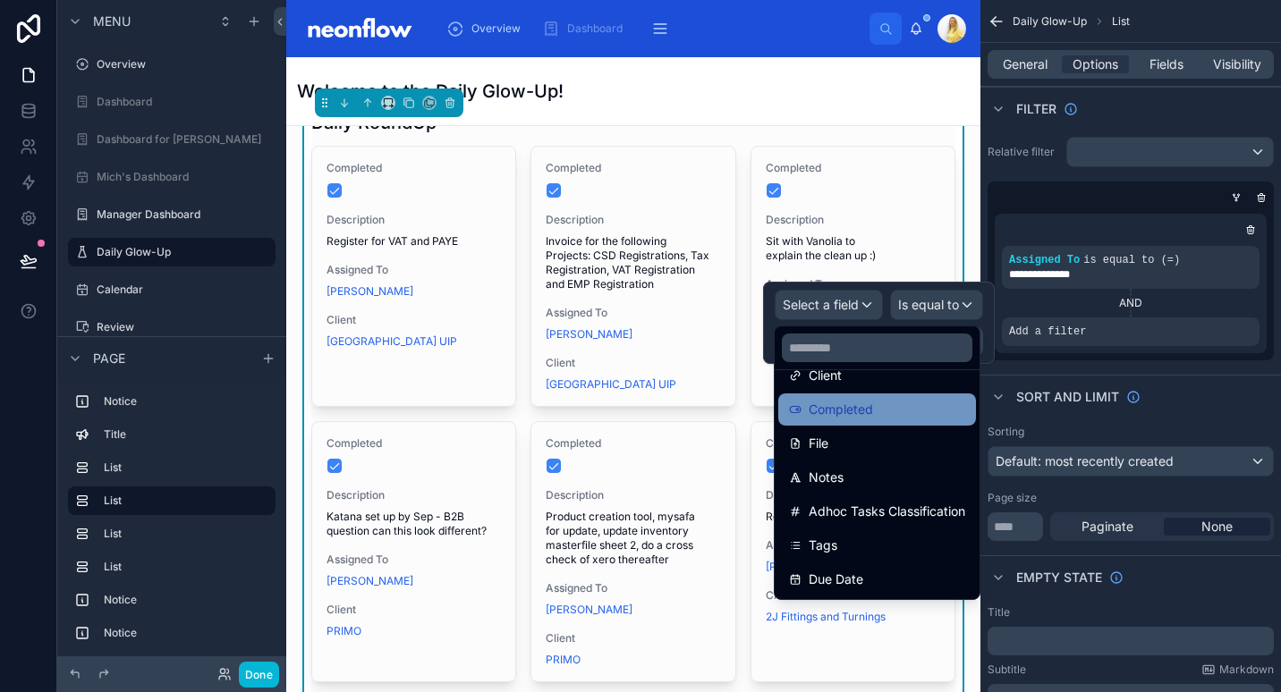
click at [944, 403] on div "Completed" at bounding box center [877, 409] width 176 height 21
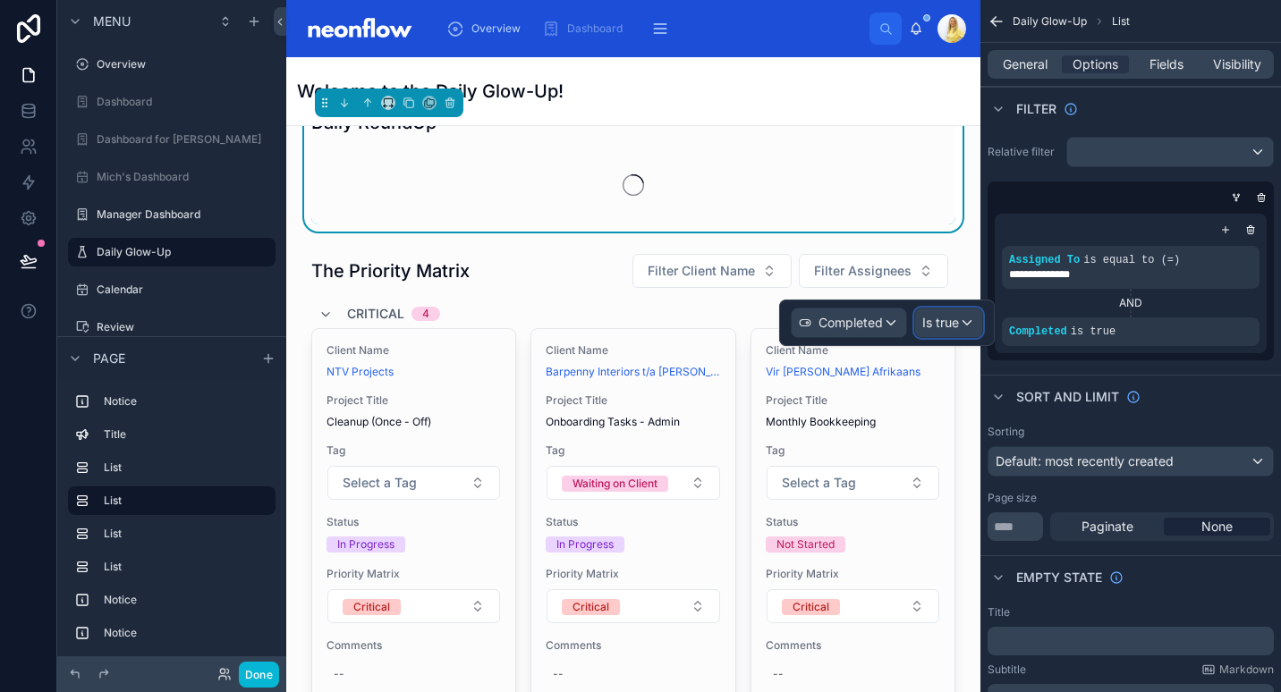
click at [959, 336] on div "Is true" at bounding box center [948, 323] width 67 height 29
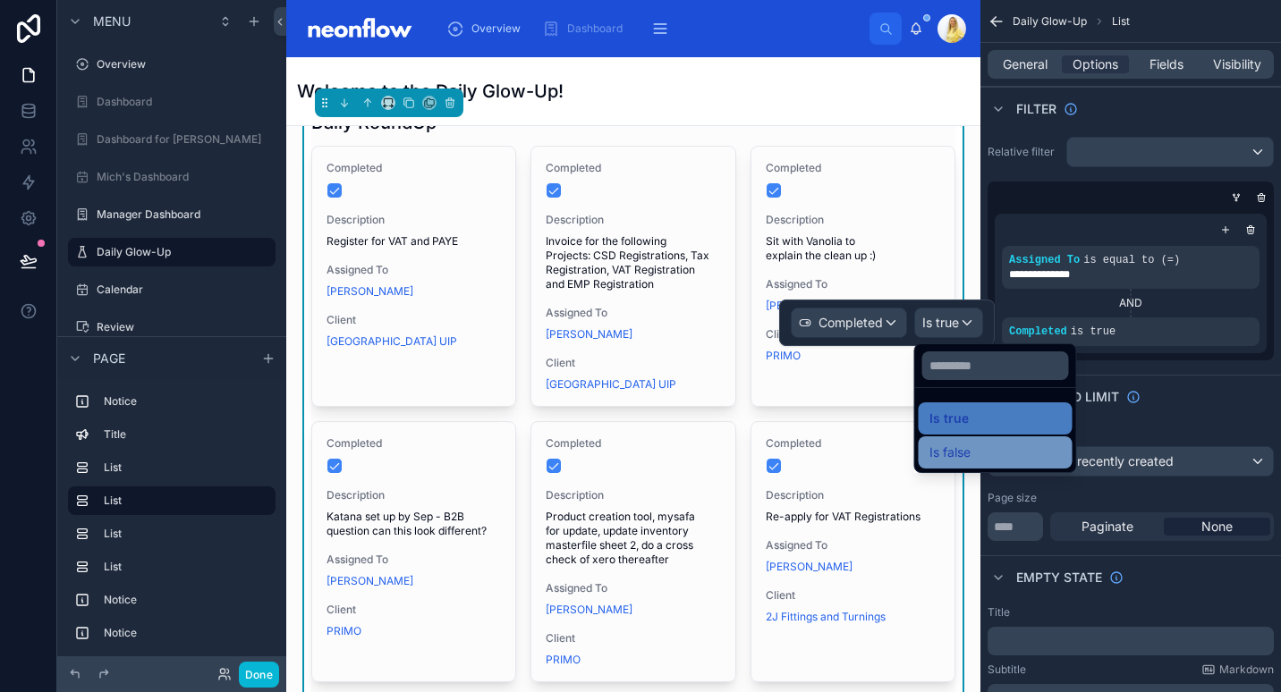
click at [967, 445] on span "Is false" at bounding box center [949, 452] width 41 height 21
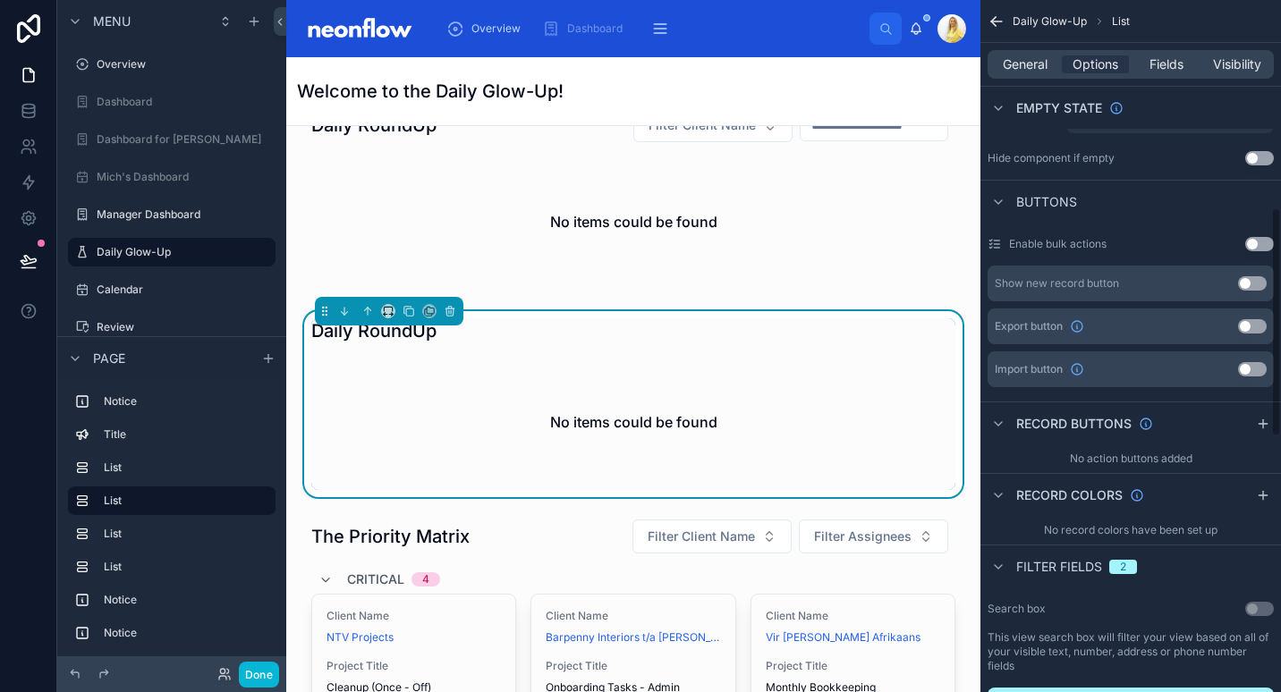
scroll to position [208, 0]
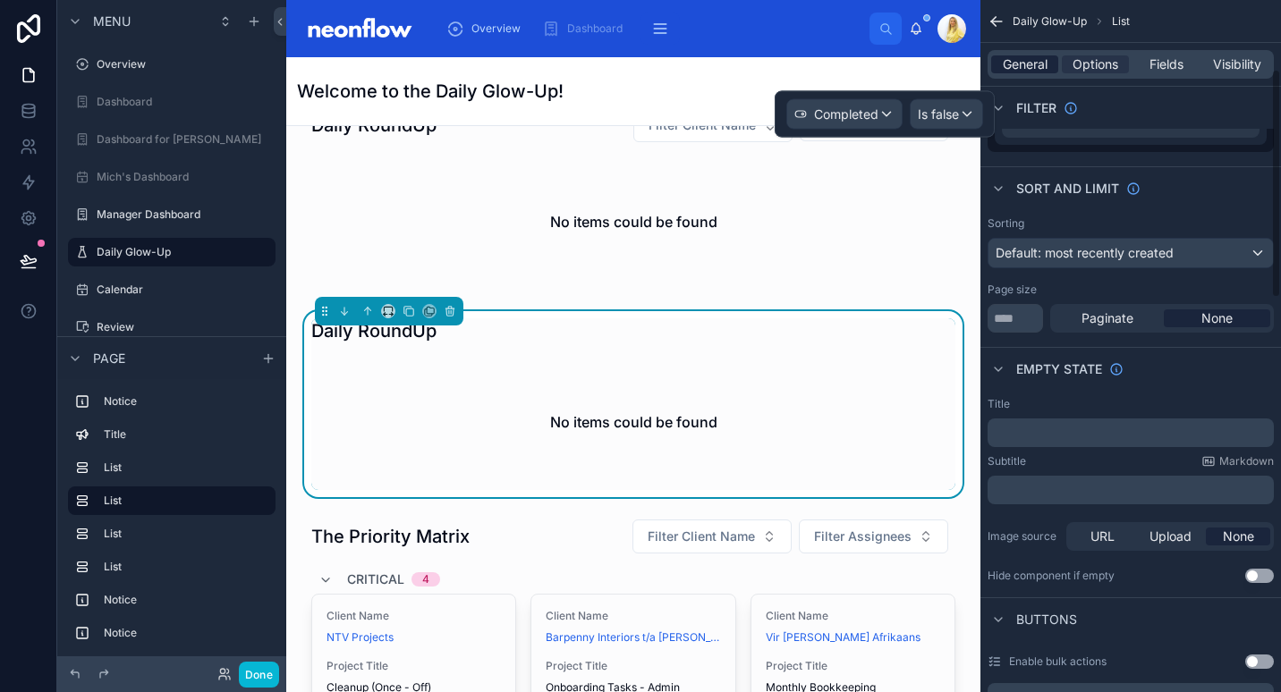
click at [1035, 72] on span "General" at bounding box center [1025, 64] width 45 height 18
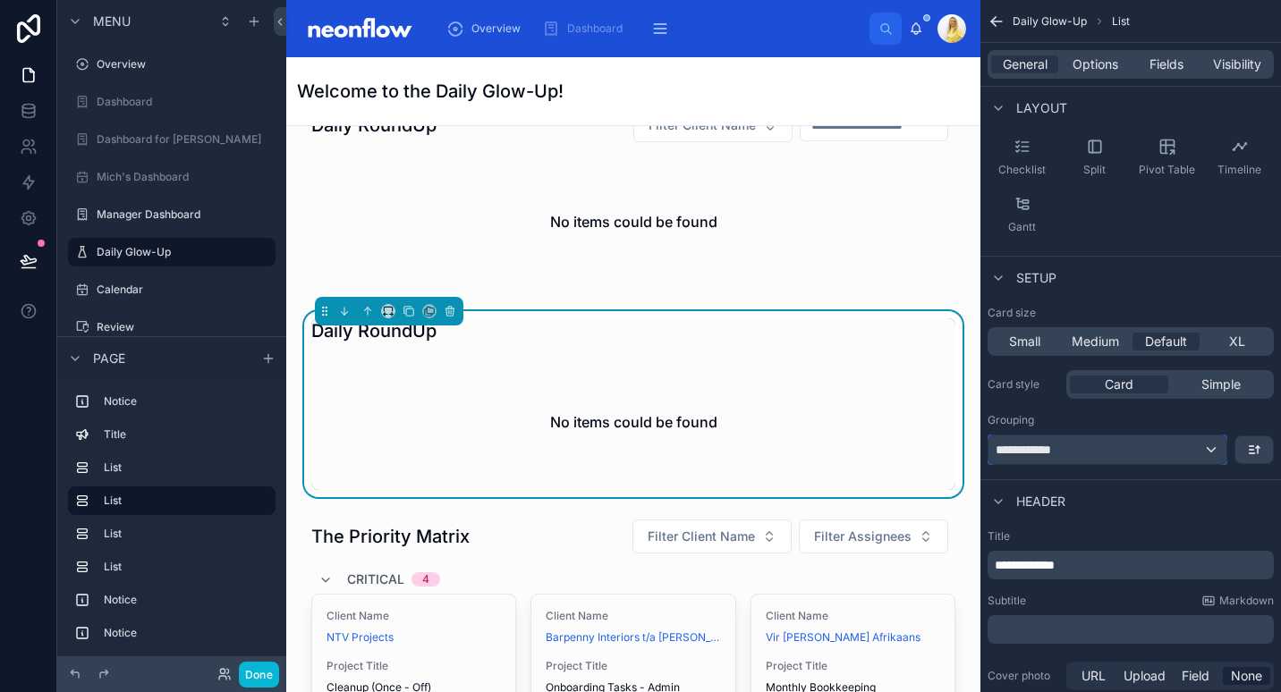
click at [1198, 446] on div "**********" at bounding box center [1107, 450] width 238 height 29
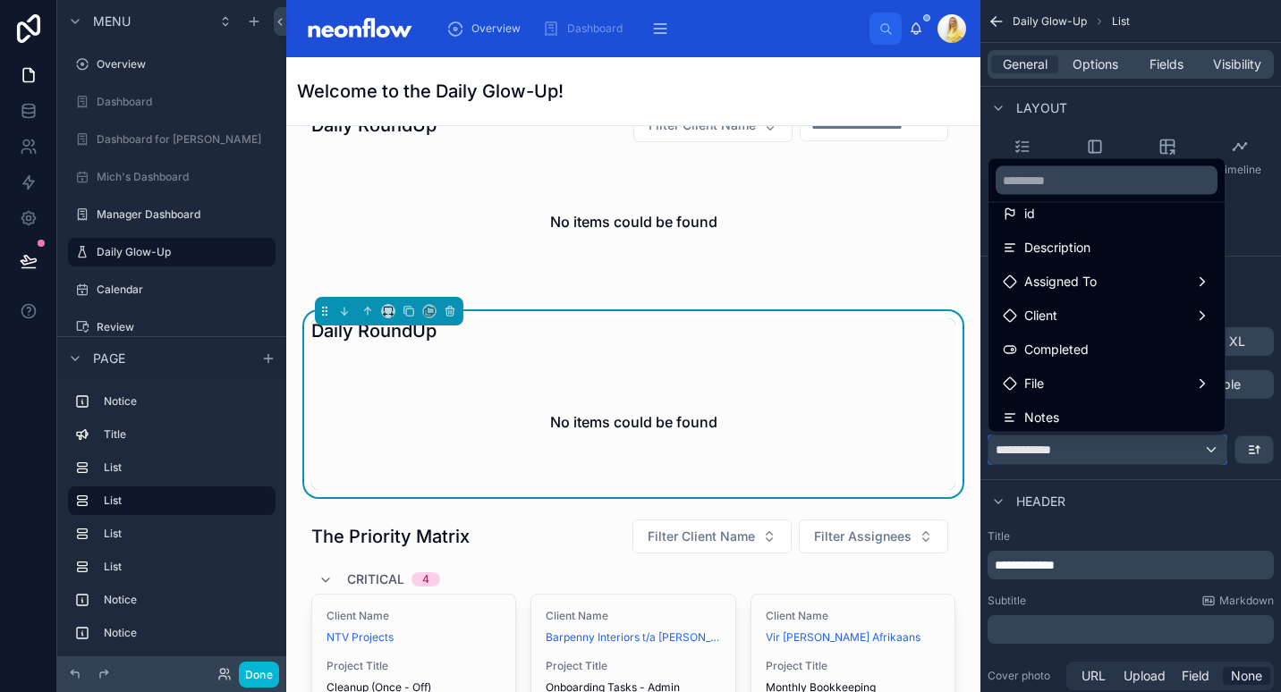
scroll to position [297, 0]
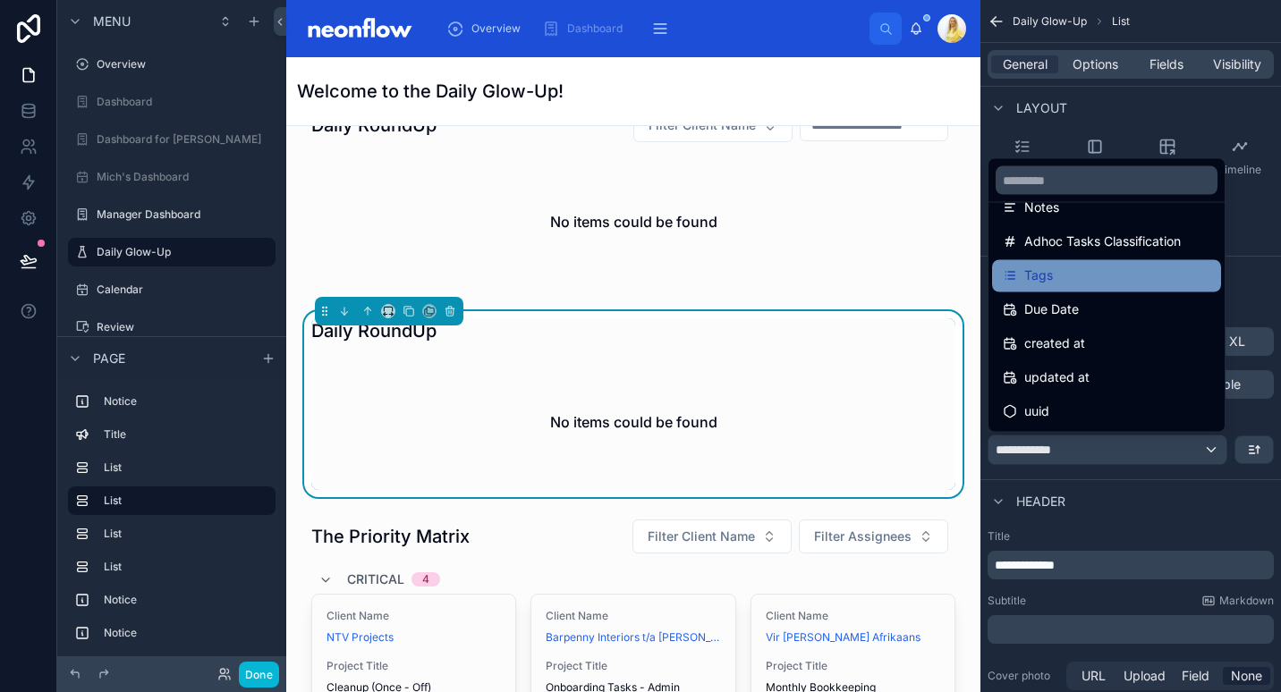
click at [1149, 270] on div "Tags" at bounding box center [1107, 276] width 208 height 21
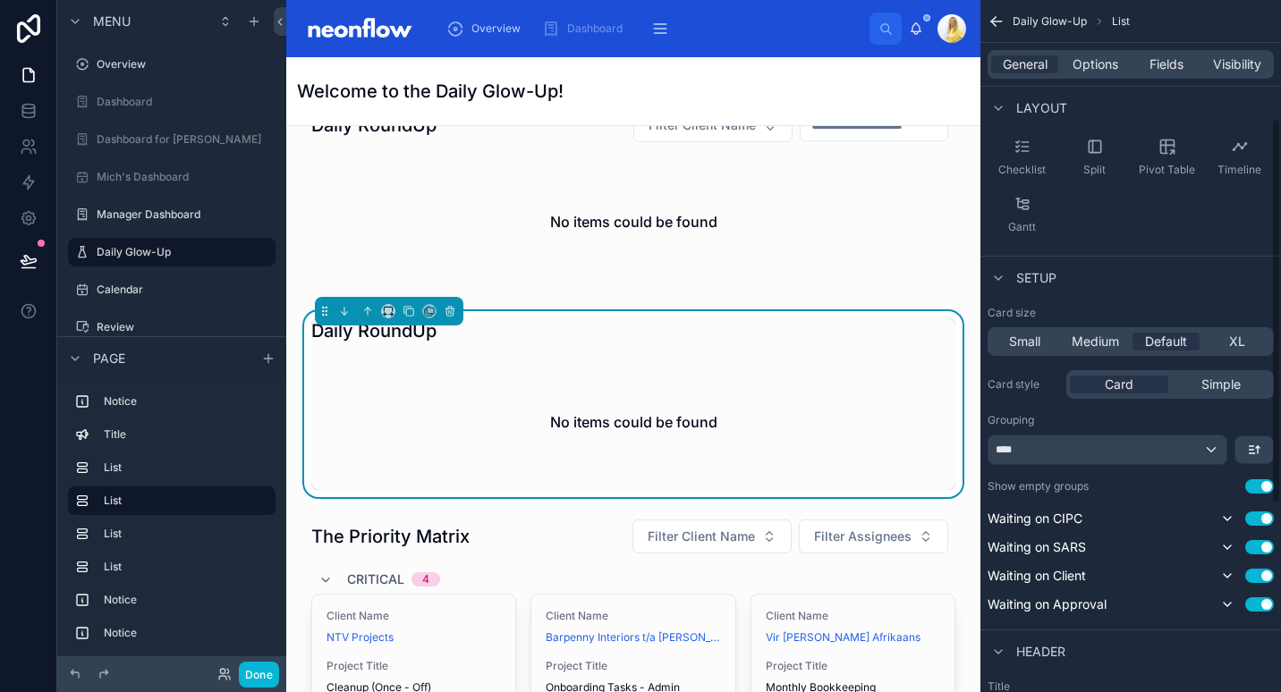
scroll to position [417, 0]
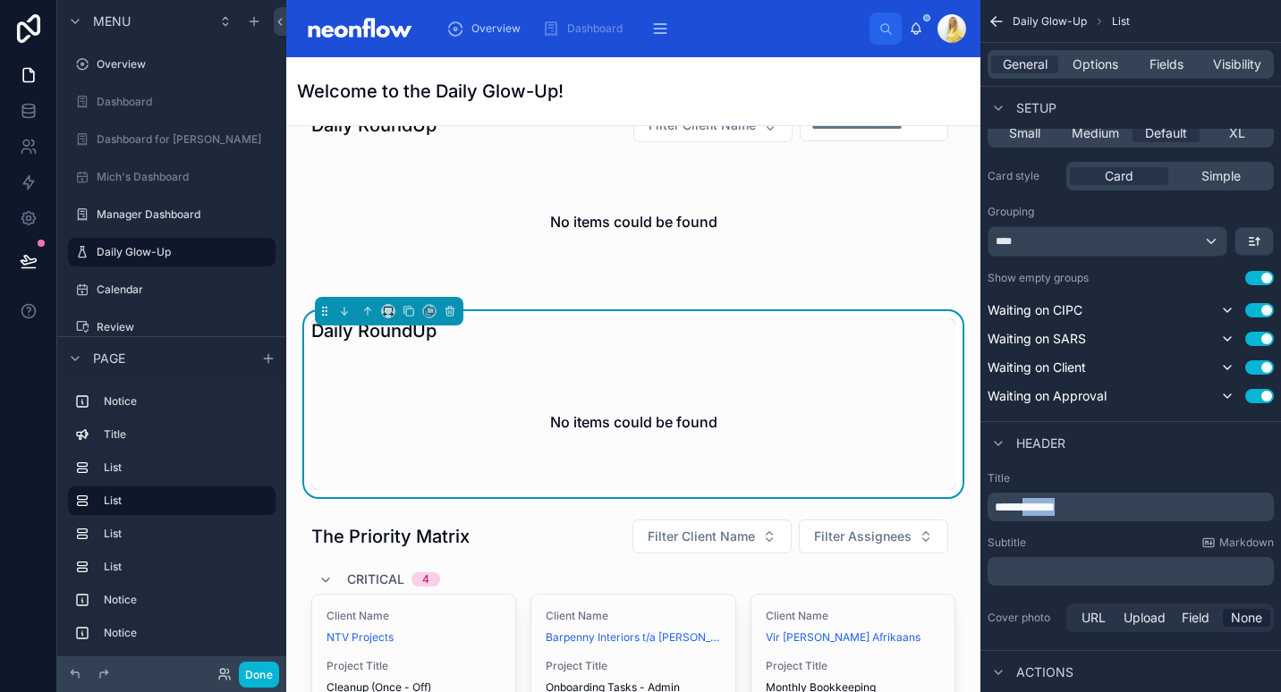
drag, startPoint x: 1095, startPoint y: 508, endPoint x: 1030, endPoint y: 507, distance: 65.3
click at [1030, 507] on p "**********" at bounding box center [1133, 507] width 276 height 18
click at [526, 395] on div "No items could be found" at bounding box center [633, 422] width 644 height 136
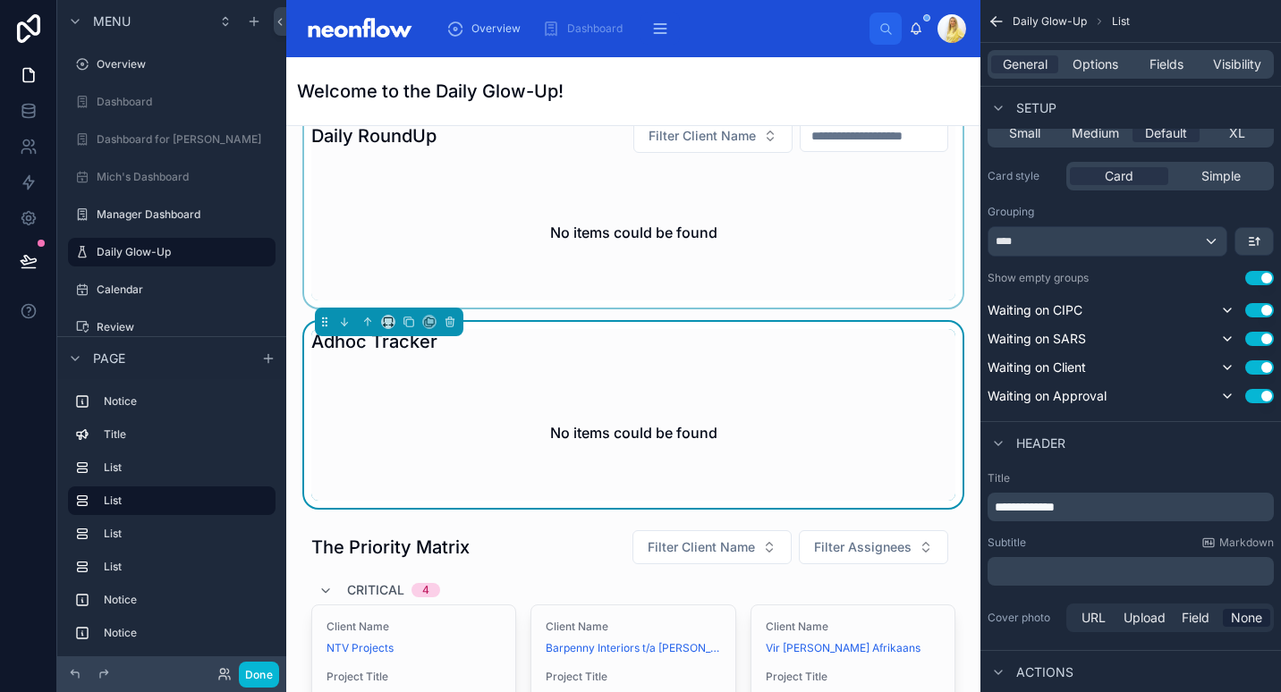
scroll to position [208, 0]
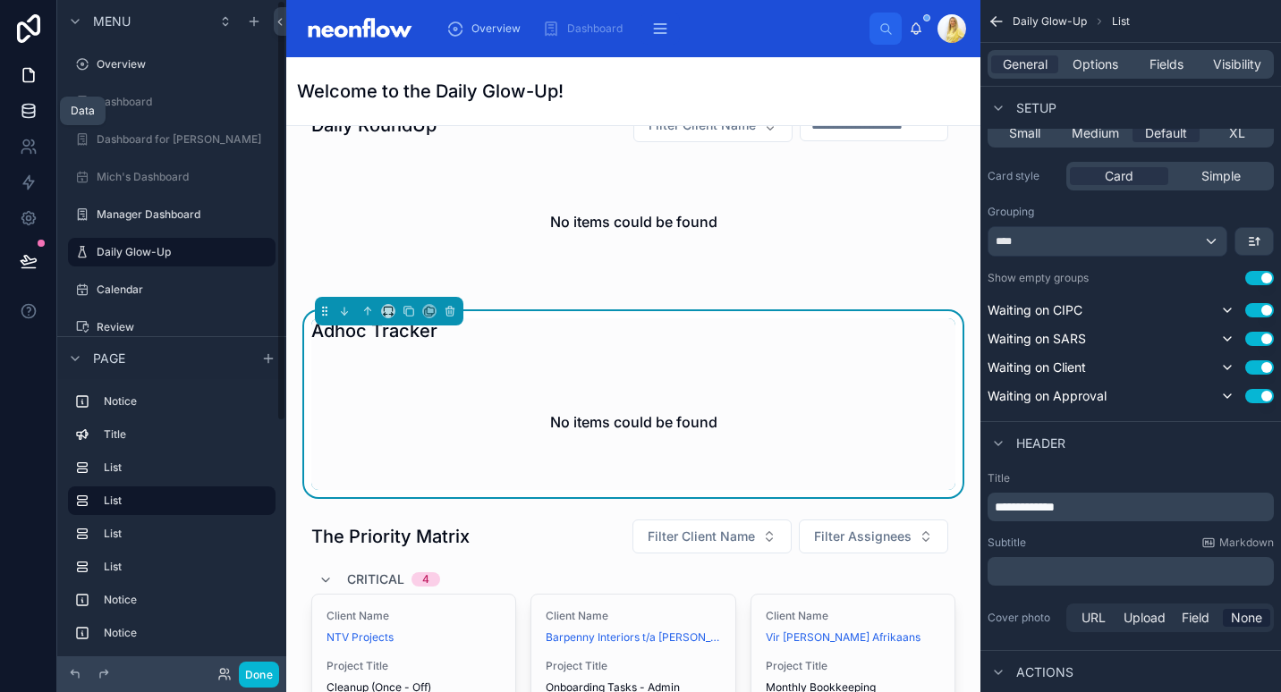
click at [13, 122] on link at bounding box center [28, 111] width 56 height 36
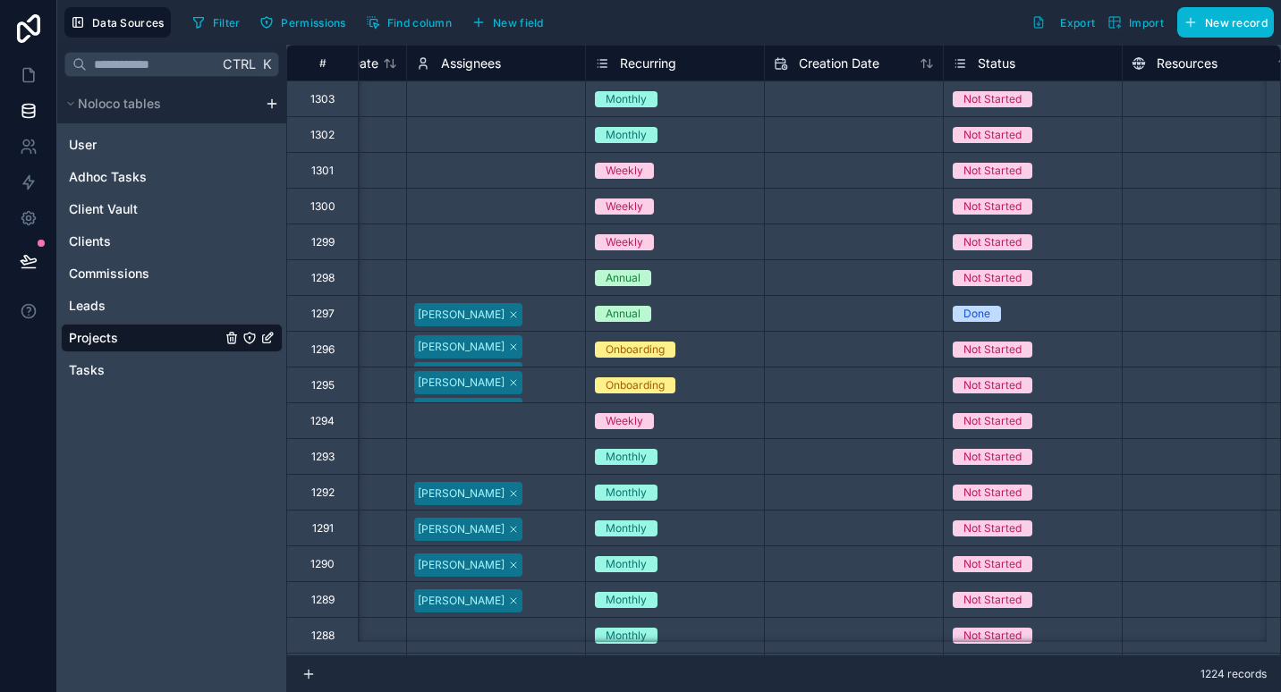
scroll to position [0, 1336]
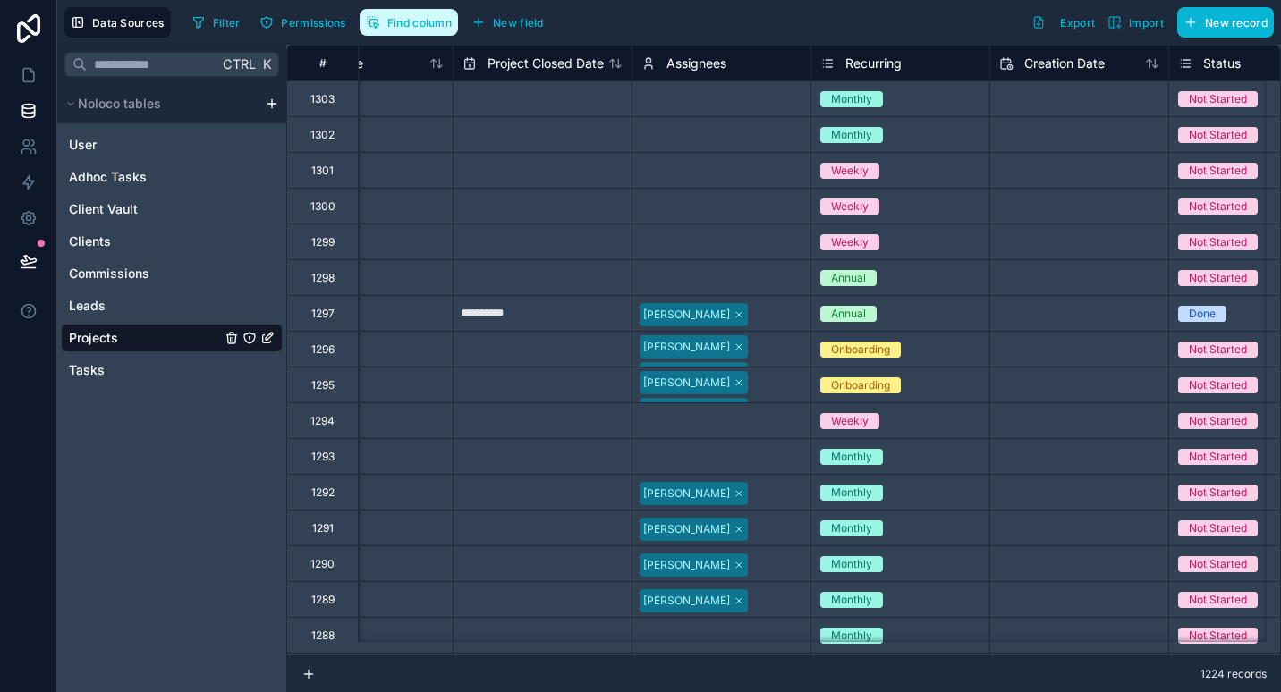
click at [432, 30] on button "Find column" at bounding box center [409, 22] width 98 height 27
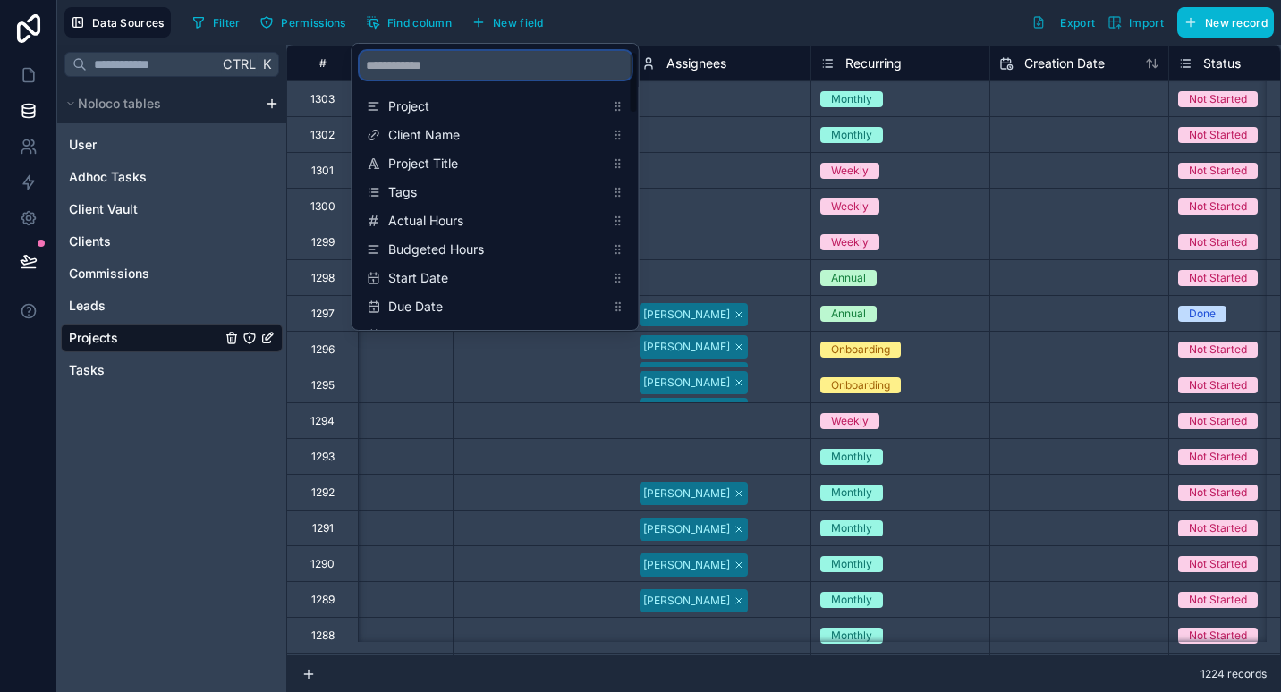
click at [507, 60] on input "scrollable content" at bounding box center [496, 65] width 272 height 29
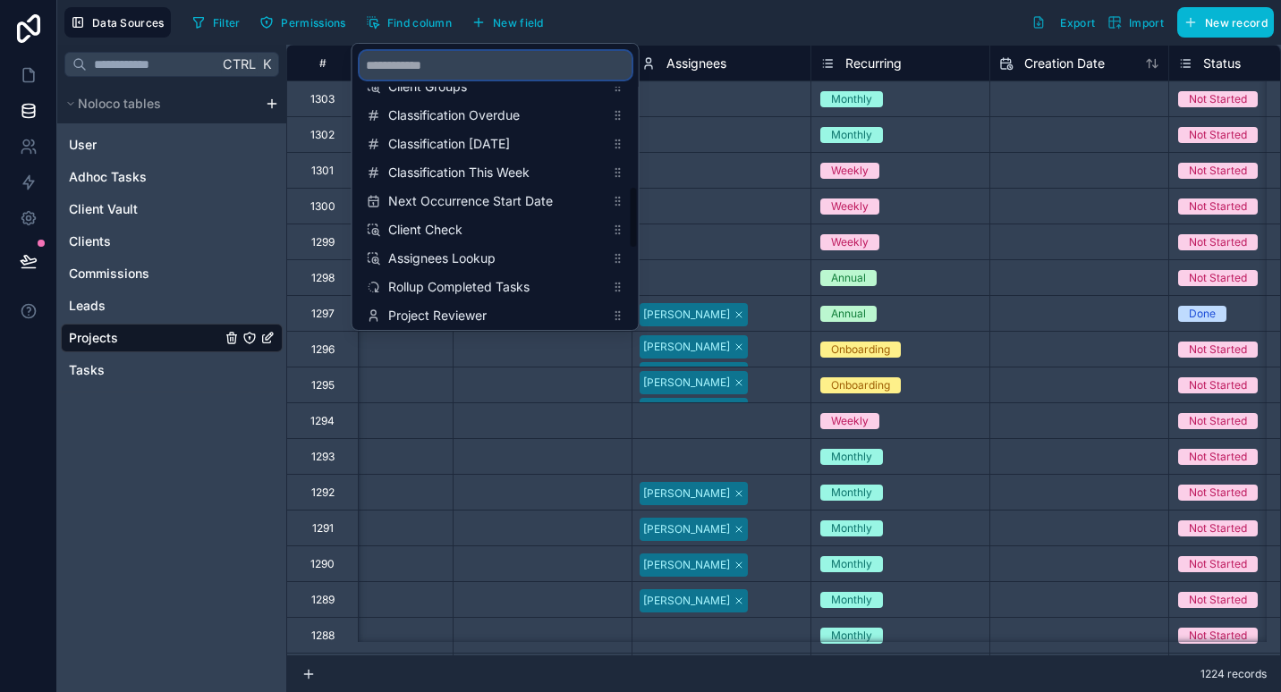
scroll to position [318, 0]
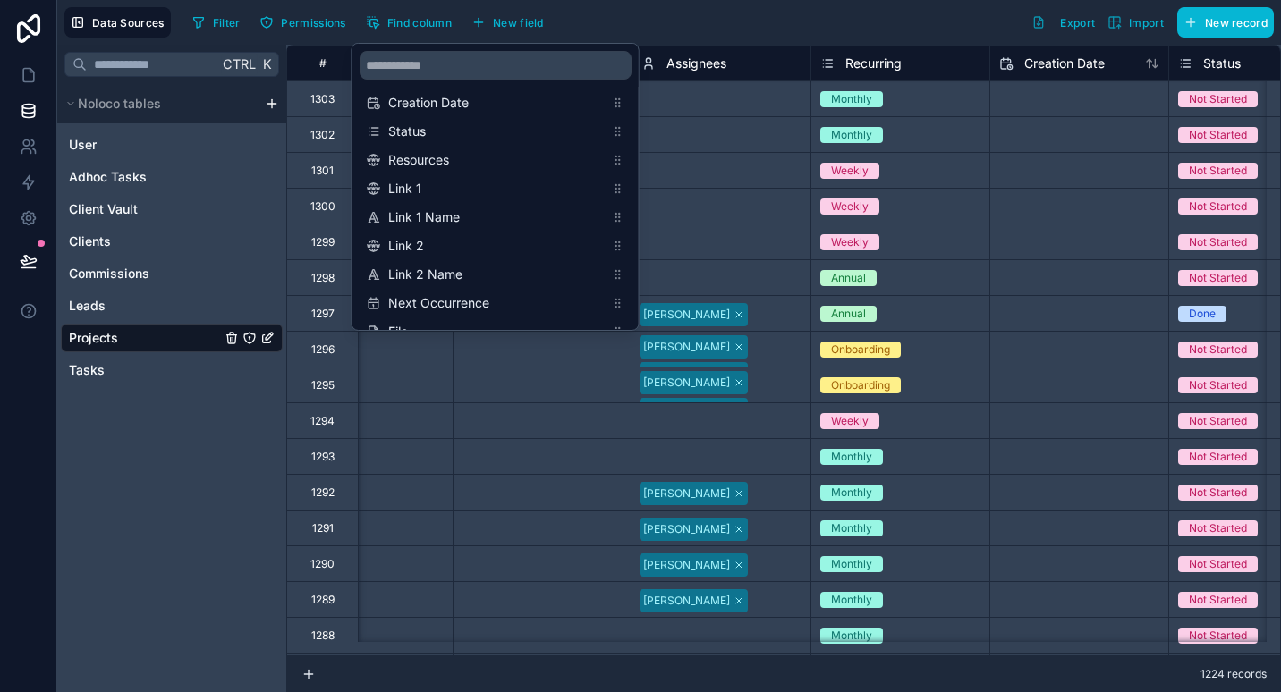
click at [869, 3] on div "Data Sources Filter Permissions Find column New field Export Import New record" at bounding box center [669, 22] width 1224 height 45
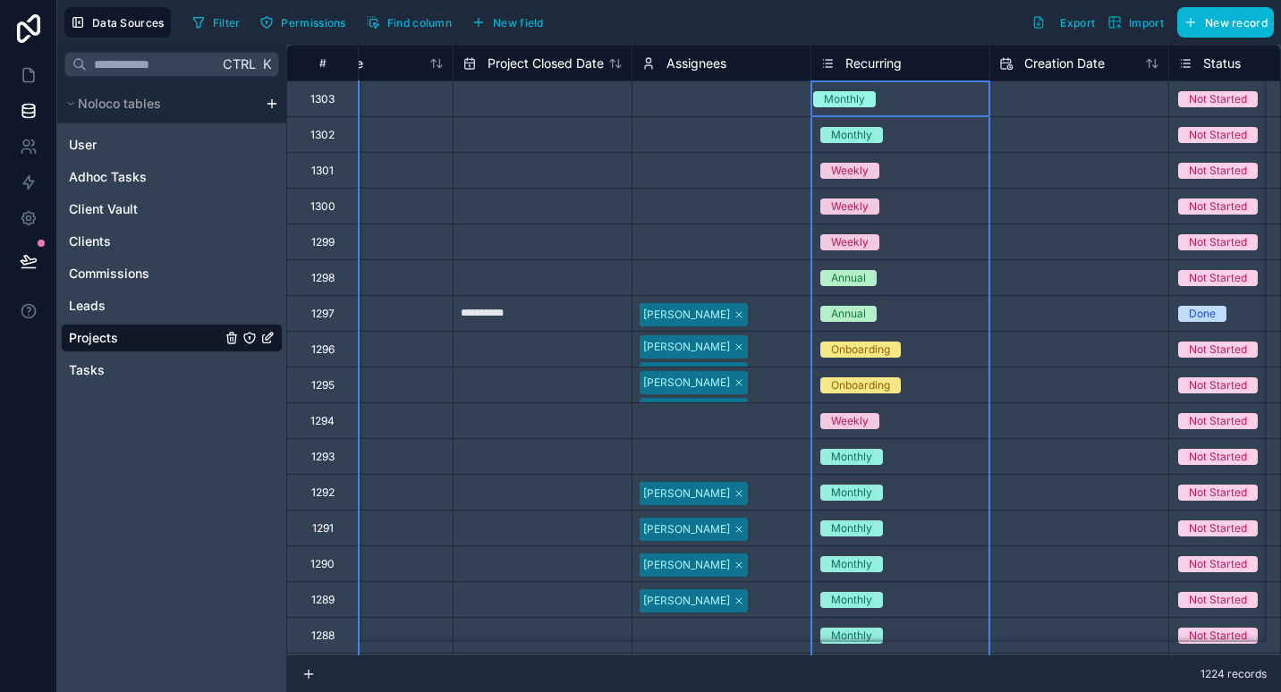
click at [866, 59] on span "Recurring" at bounding box center [873, 64] width 56 height 18
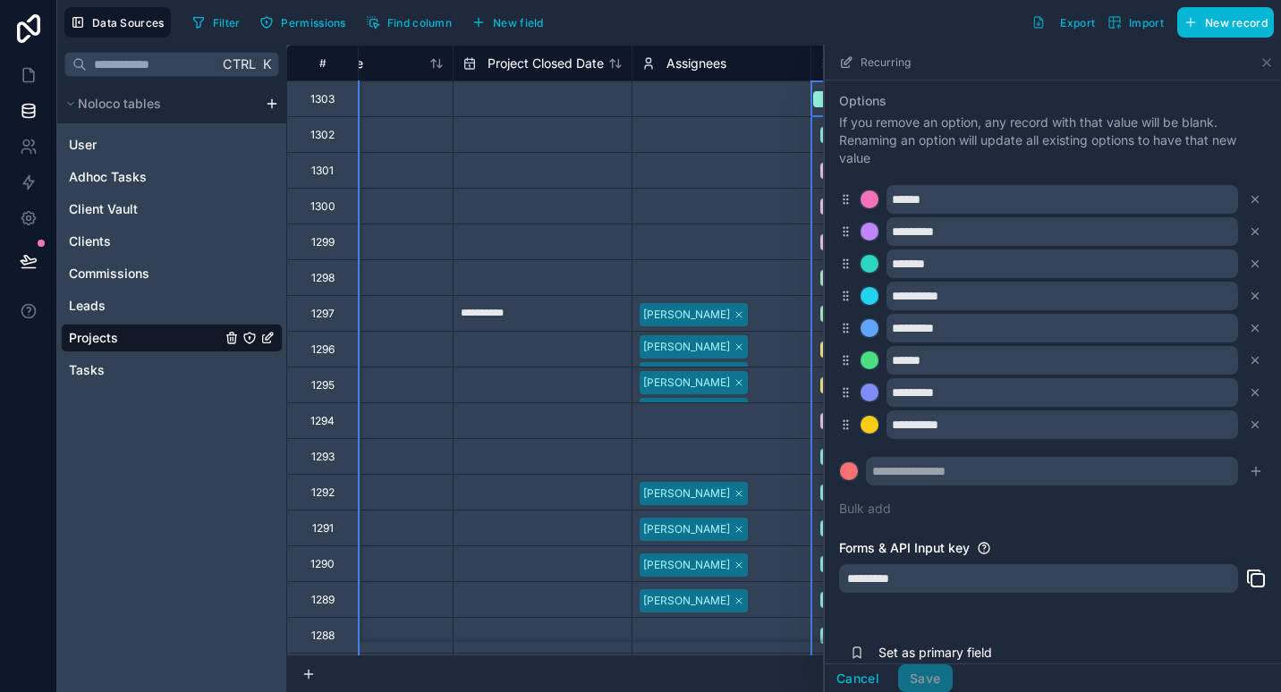
scroll to position [250, 0]
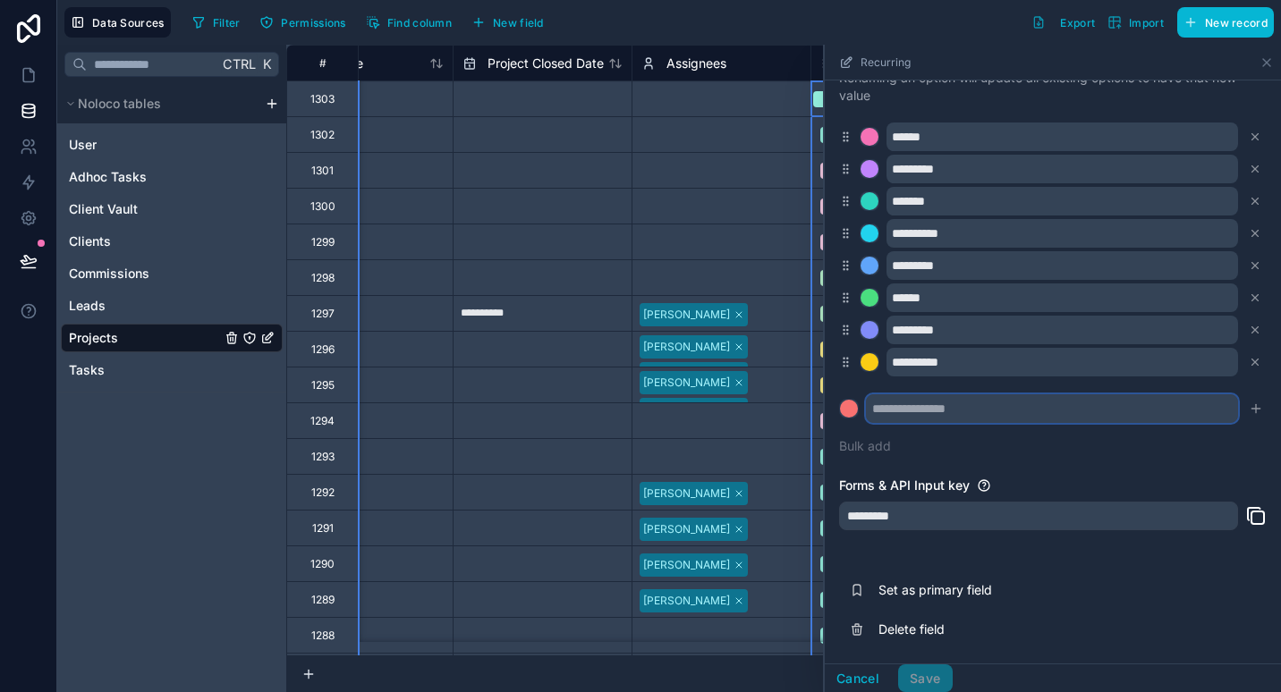
click at [947, 416] on input "text" at bounding box center [1052, 408] width 372 height 29
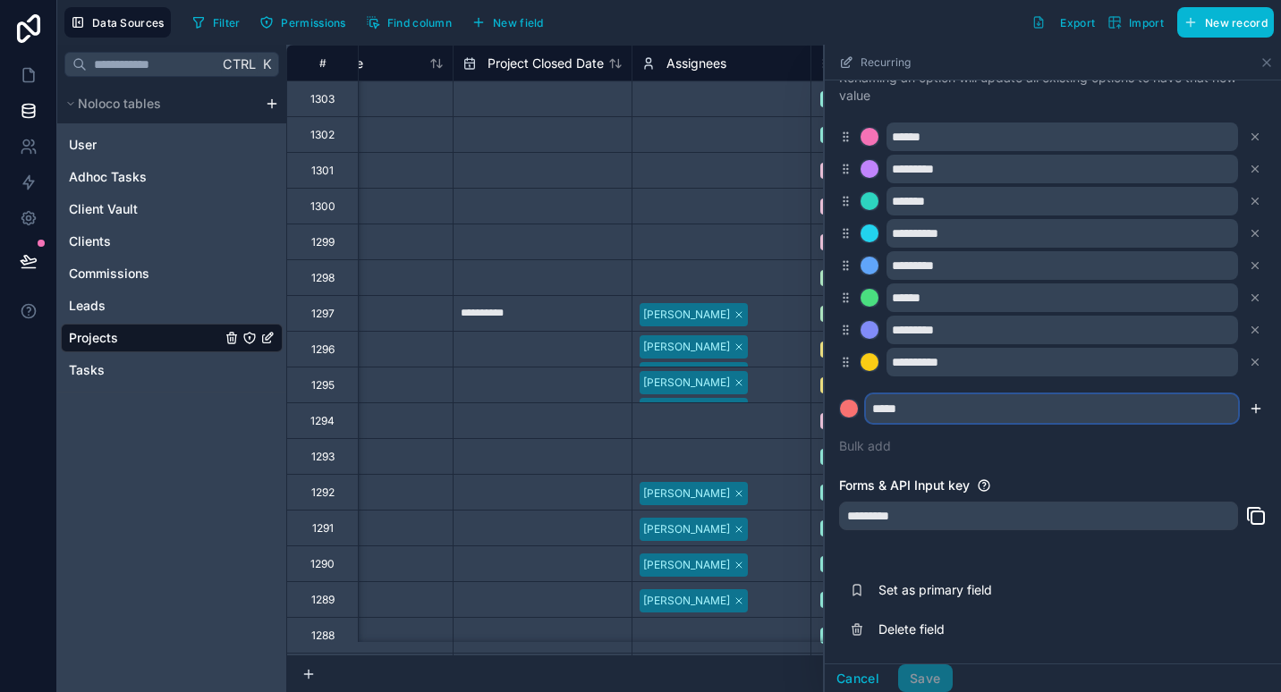
type input "*****"
click at [1249, 405] on icon "submit" at bounding box center [1256, 409] width 14 height 14
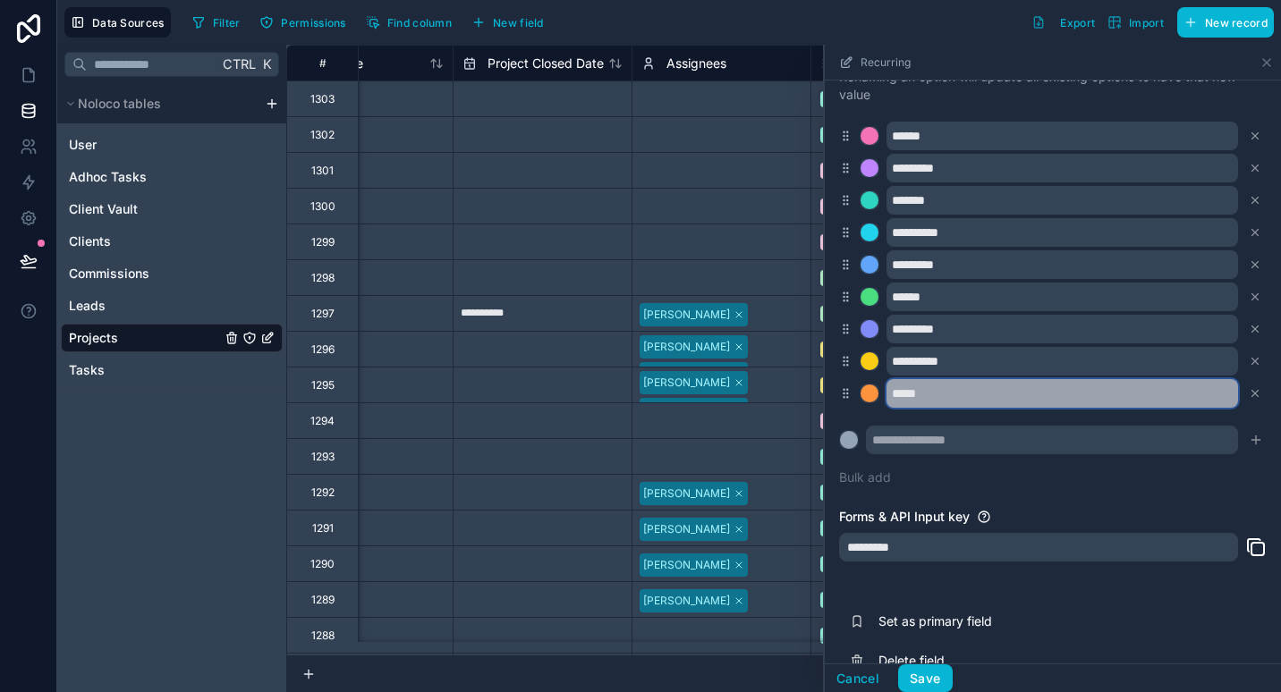
click at [909, 403] on input "*****" at bounding box center [1062, 393] width 352 height 29
click at [968, 390] on input "********" at bounding box center [1062, 393] width 352 height 29
click at [888, 390] on input "********" at bounding box center [1062, 393] width 352 height 29
type input "*****"
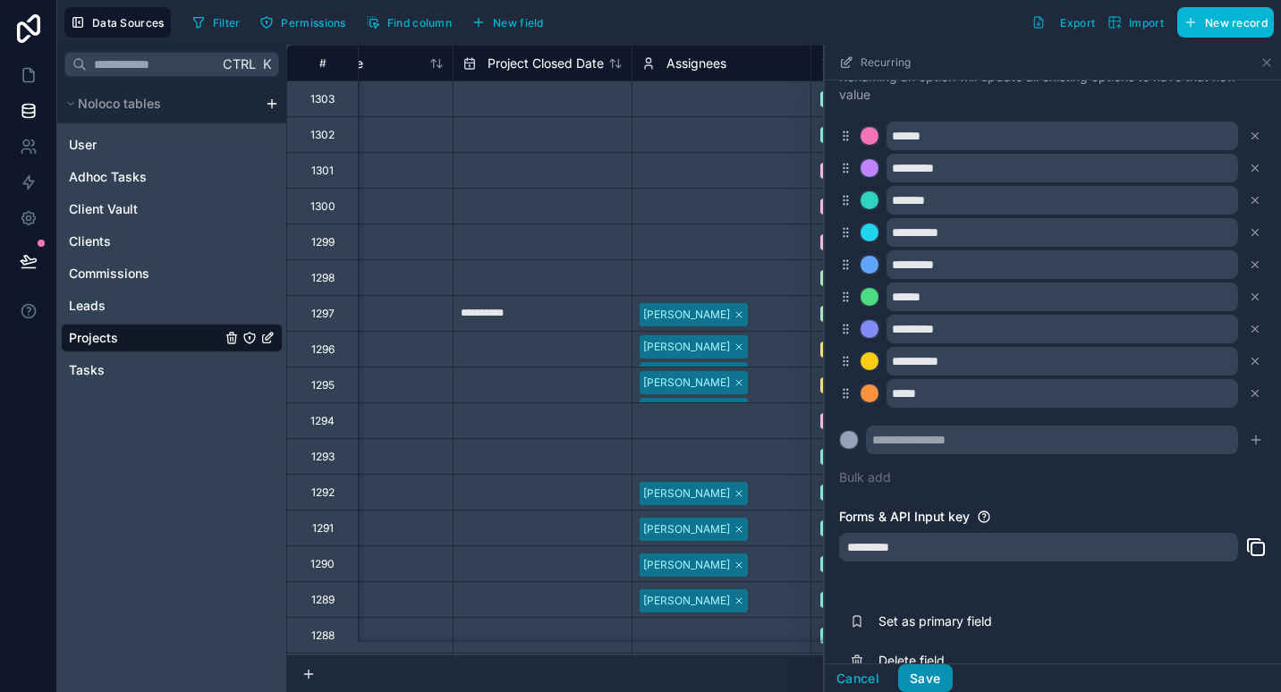
click at [924, 683] on button "Save" at bounding box center [925, 679] width 54 height 29
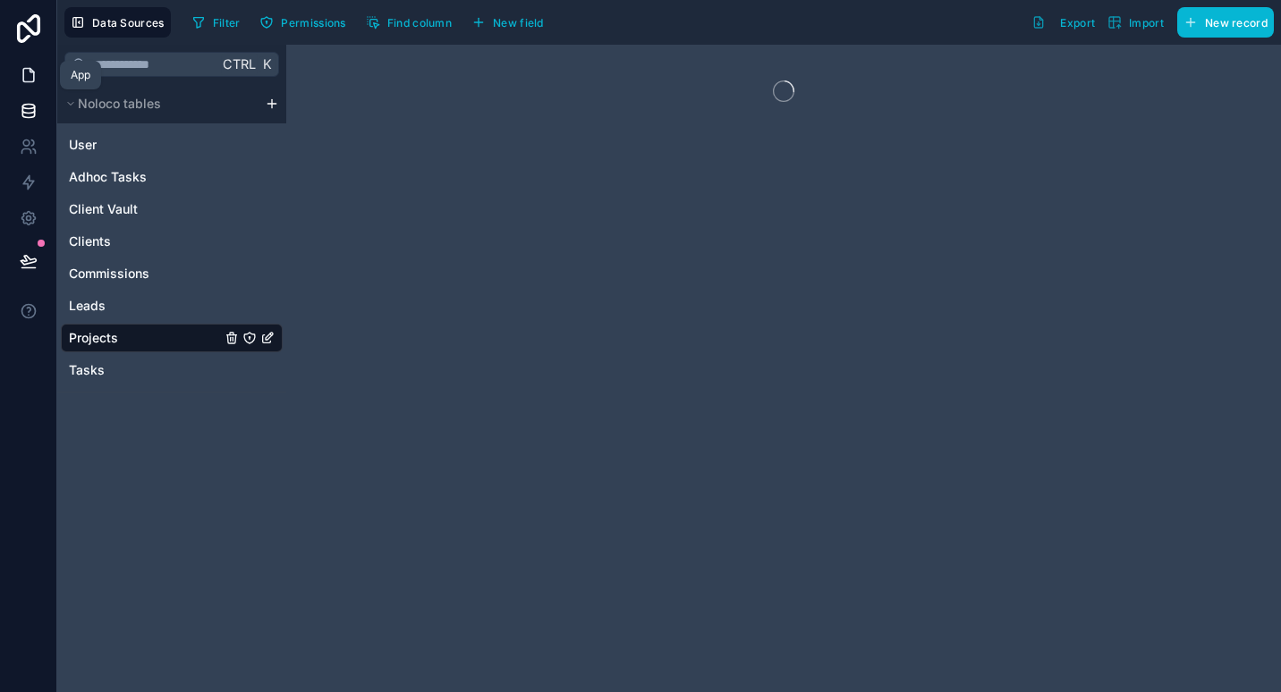
click at [23, 75] on icon at bounding box center [28, 75] width 11 height 13
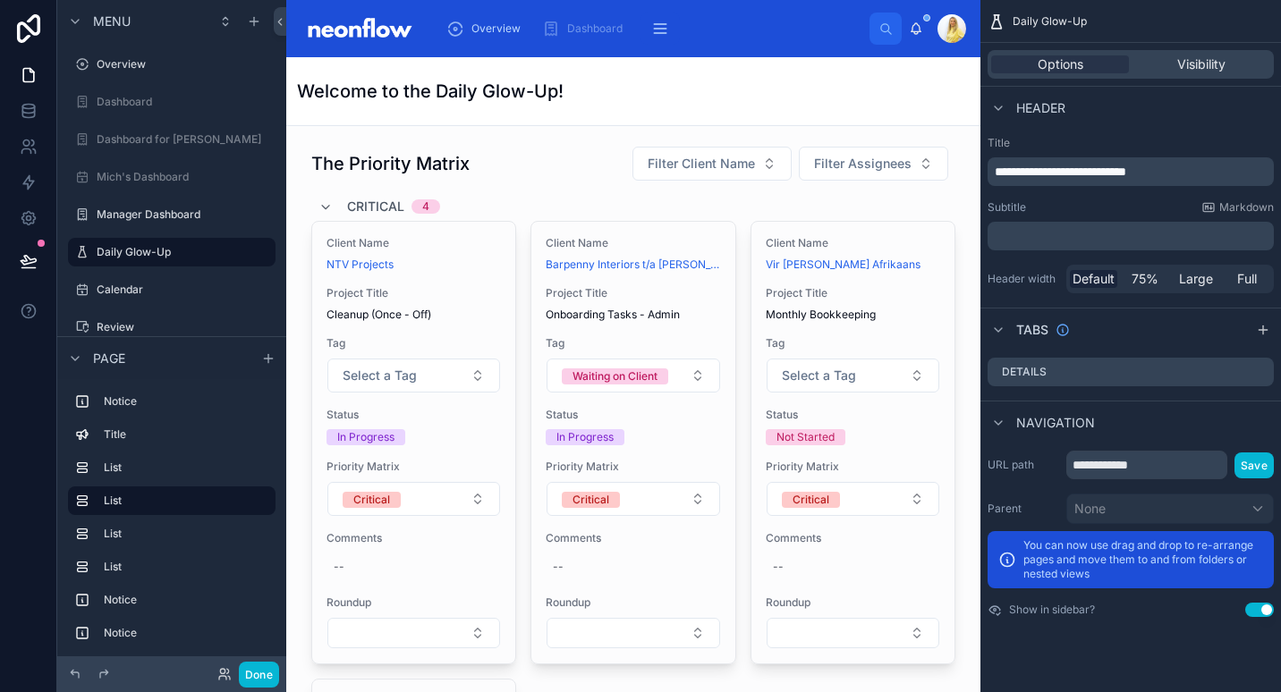
scroll to position [626, 0]
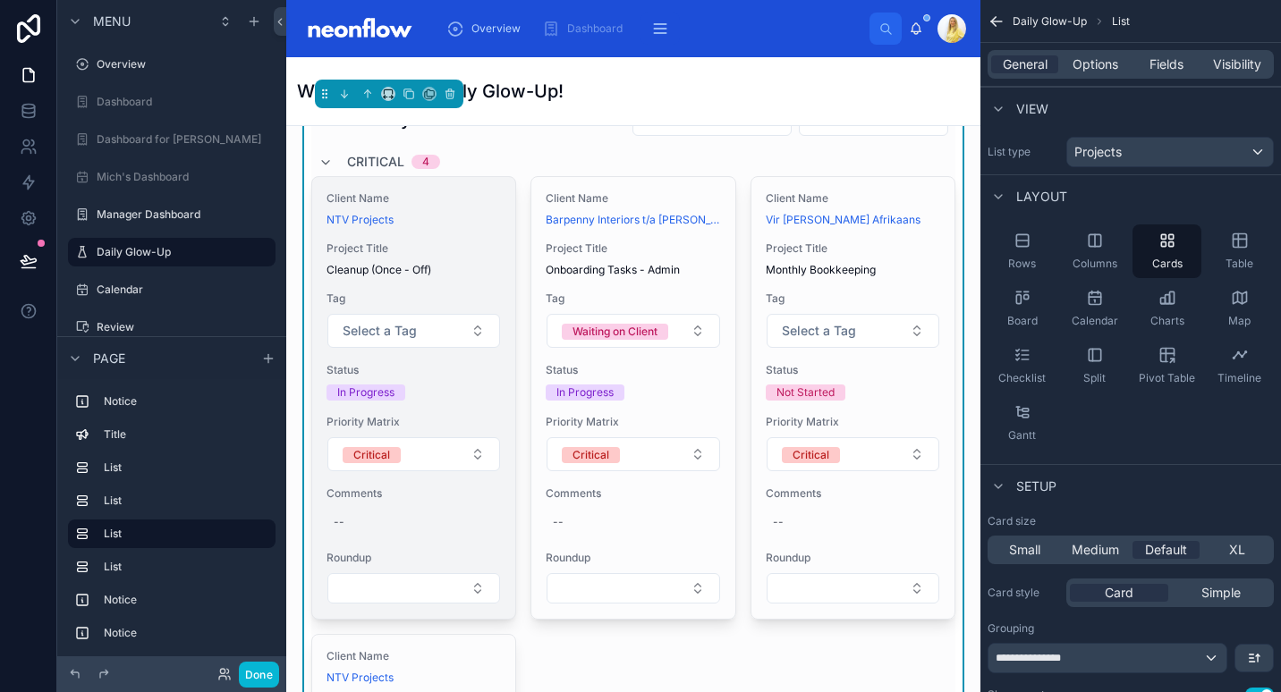
click at [441, 239] on div "Client Name NTV Projects Project Title Cleanup (Once - Off) Tag Select a Tag St…" at bounding box center [413, 398] width 203 height 442
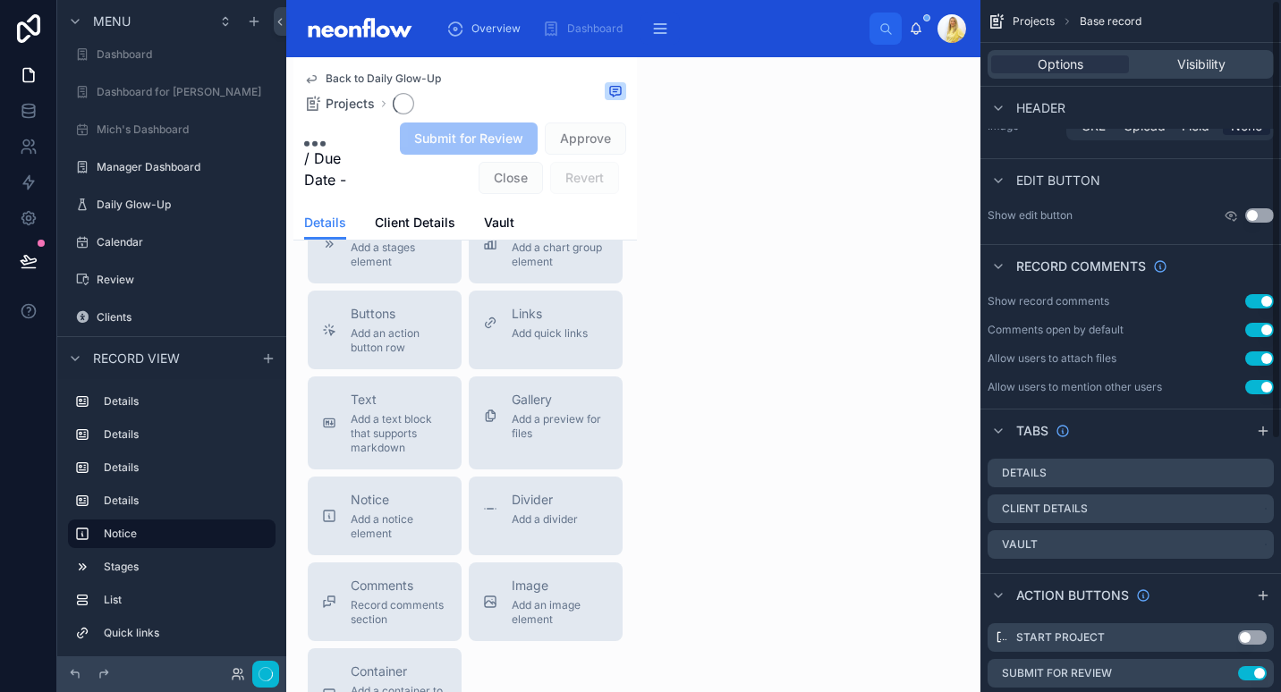
scroll to position [397, 0]
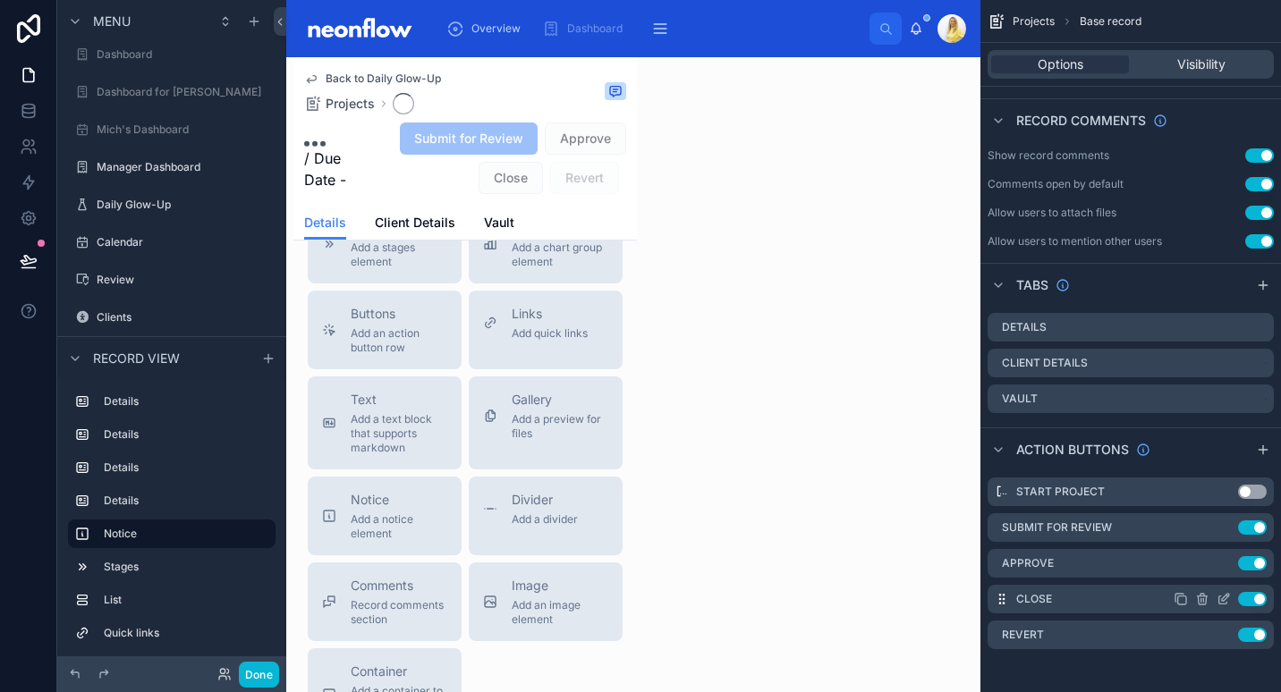
click at [1225, 601] on icon "scrollable content" at bounding box center [1224, 599] width 14 height 14
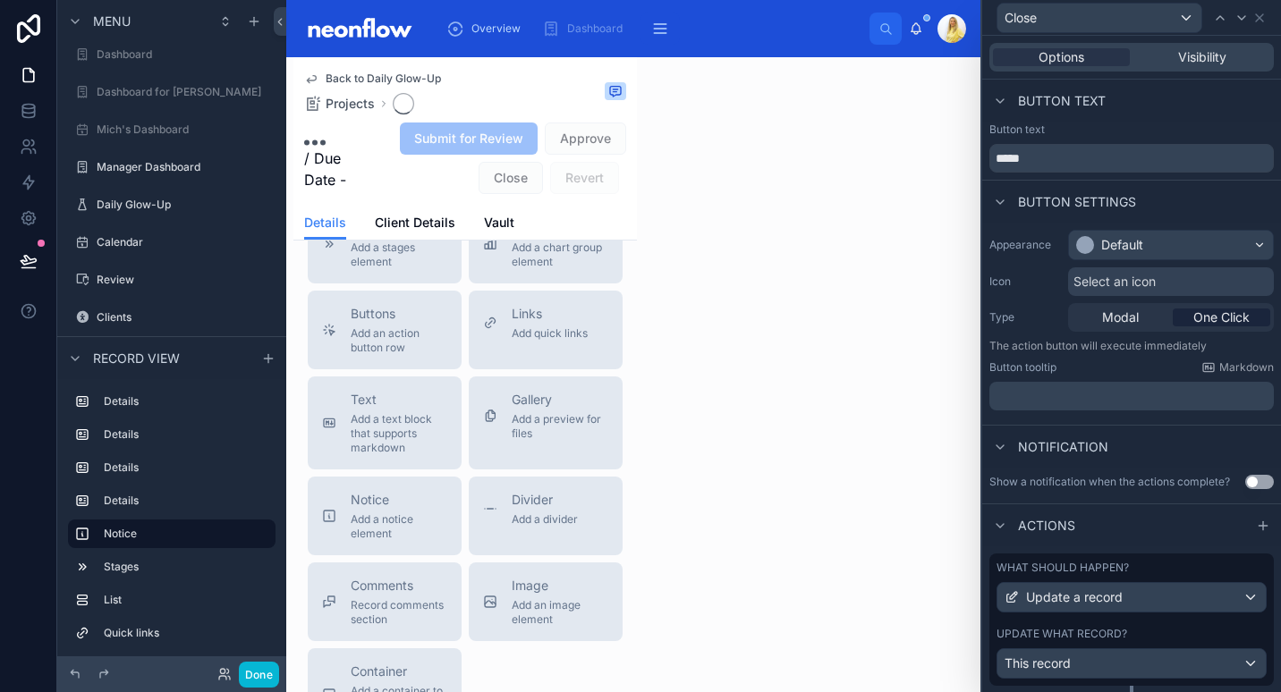
scroll to position [197, 0]
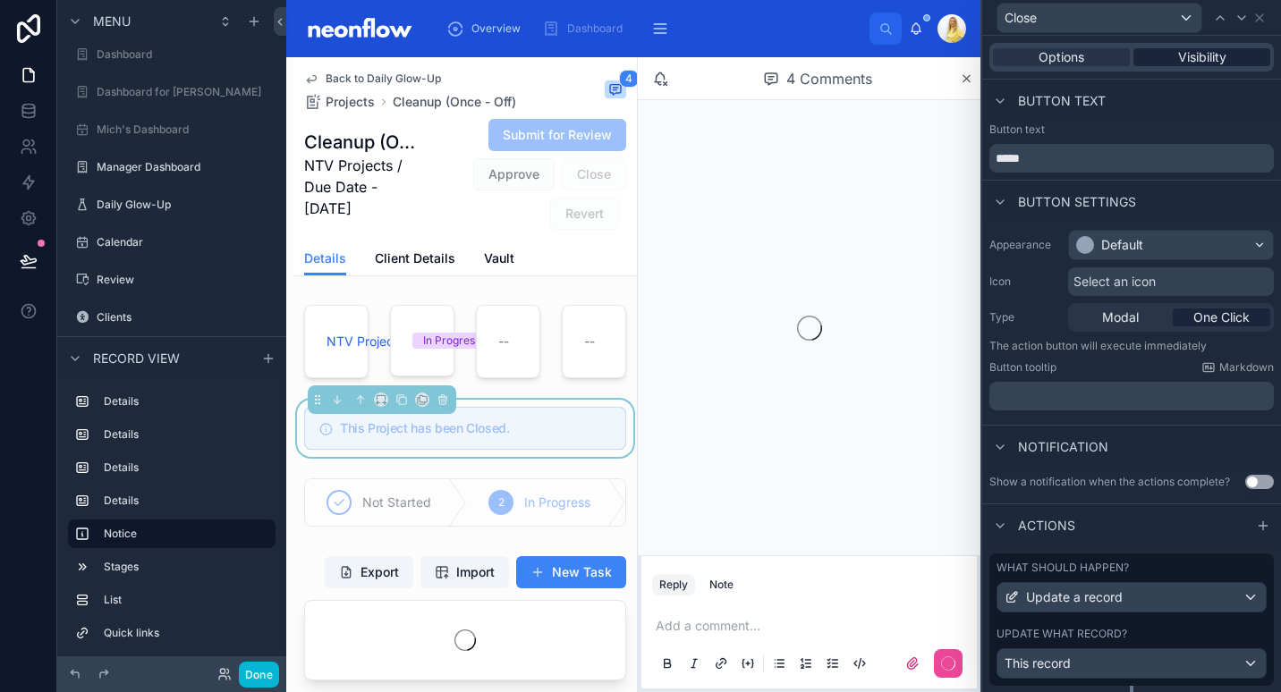
click at [1191, 57] on span "Visibility" at bounding box center [1202, 57] width 48 height 18
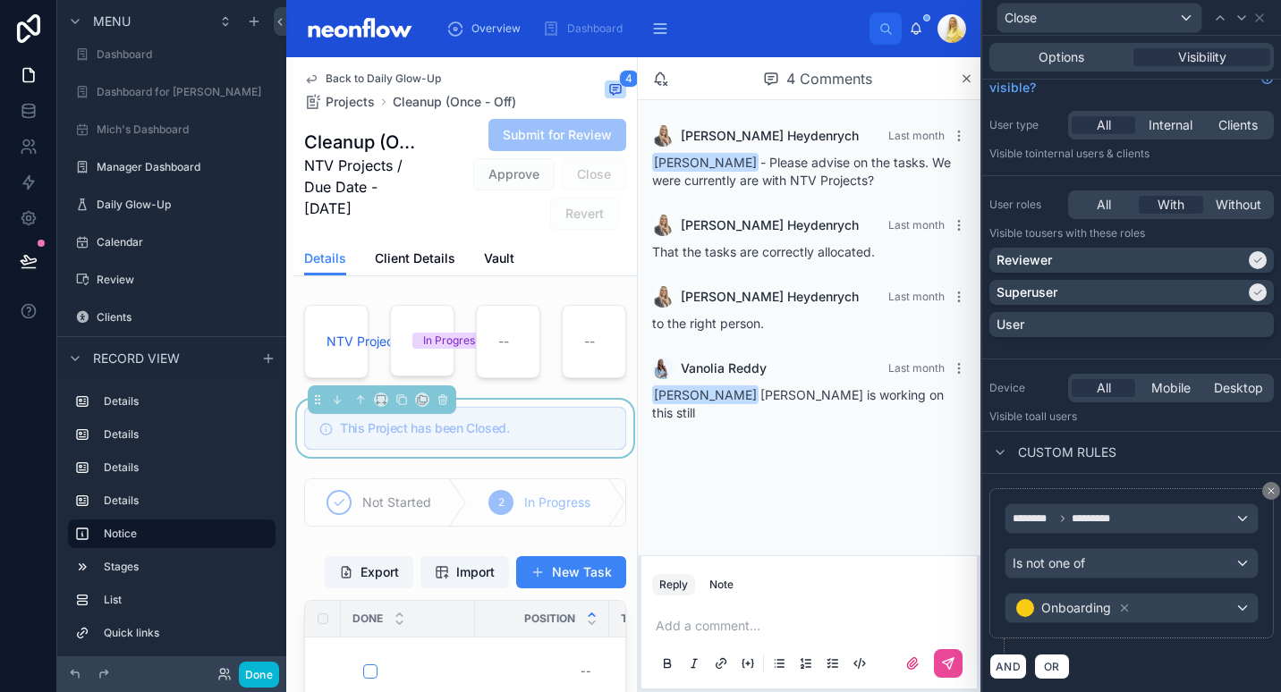
scroll to position [28, 0]
click at [1182, 604] on div "Onboarding" at bounding box center [1131, 606] width 252 height 29
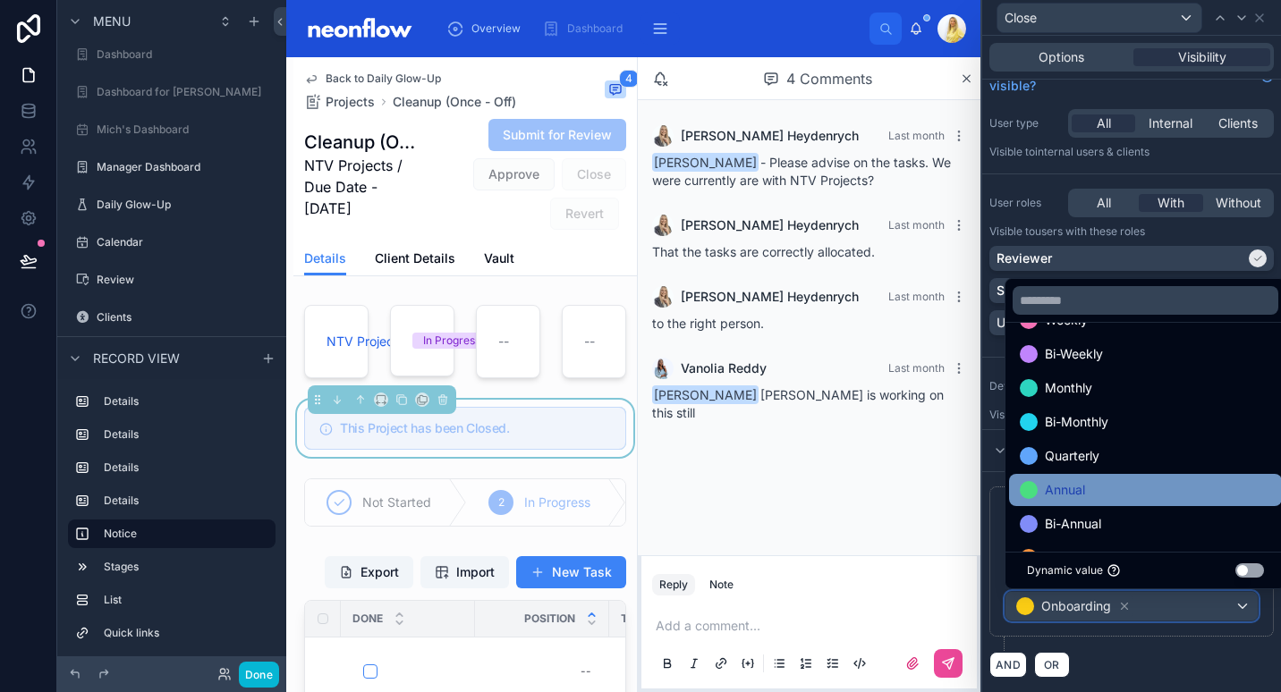
scroll to position [70, 0]
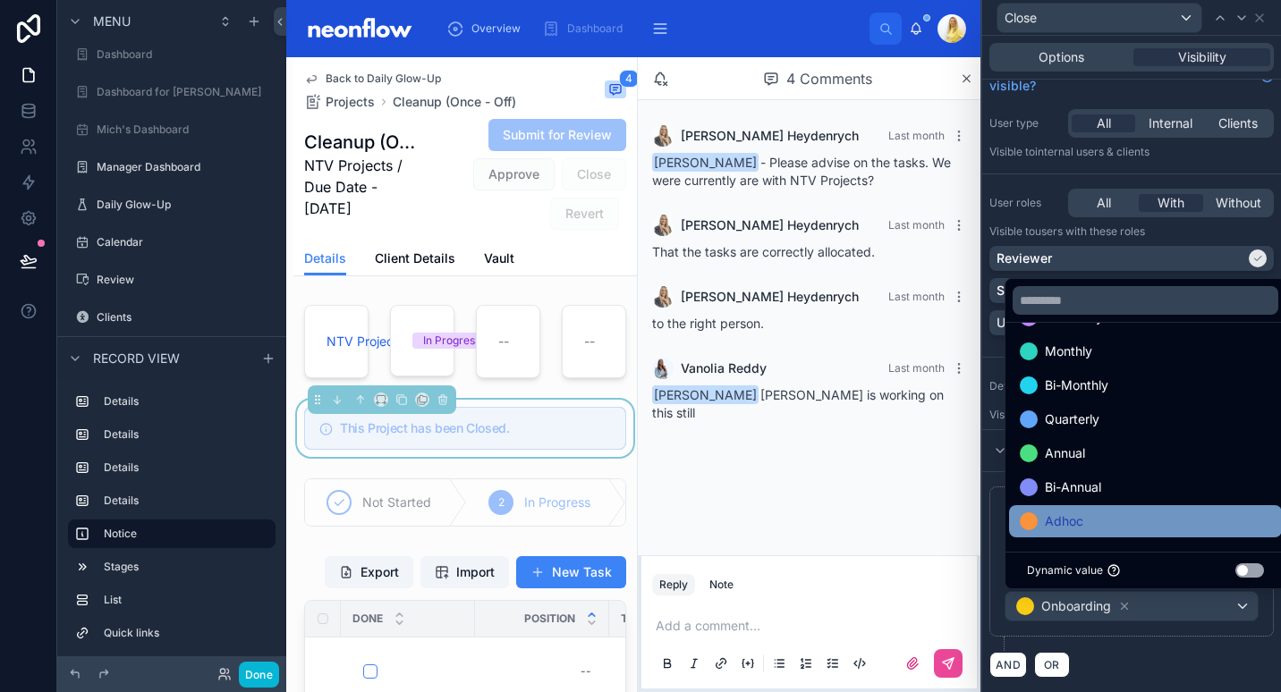
click at [1139, 525] on div "Adhoc" at bounding box center [1145, 521] width 251 height 21
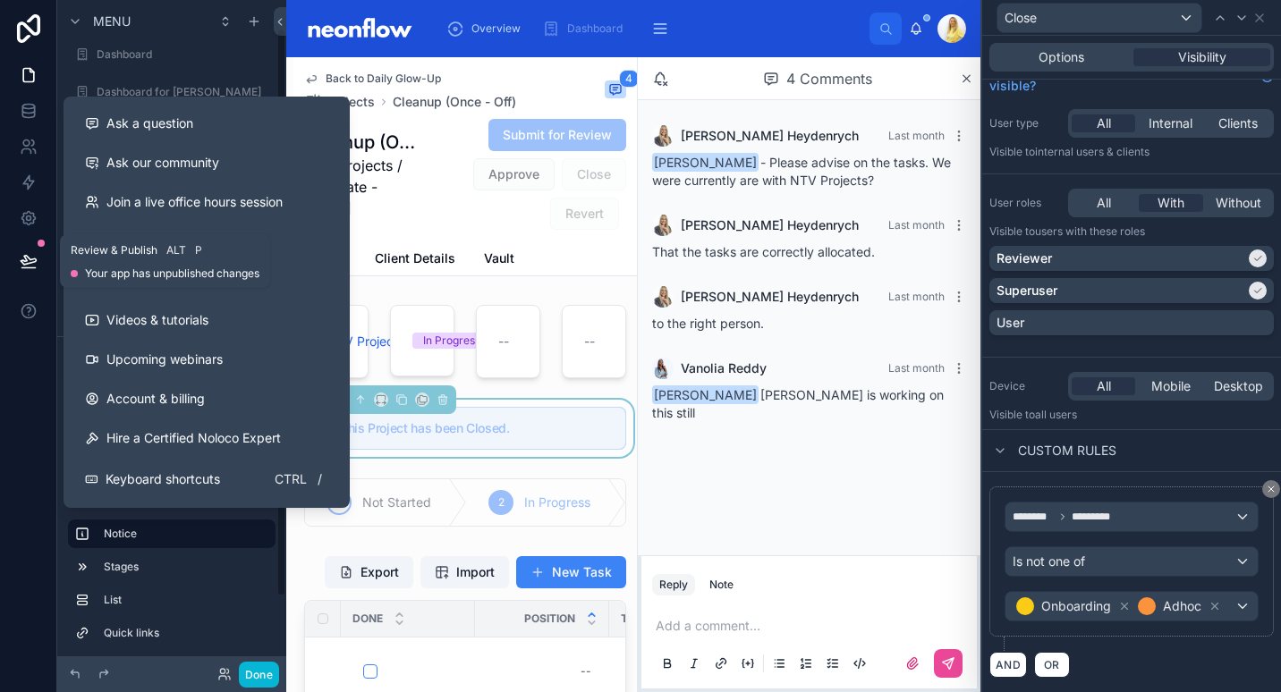
click at [38, 259] on button at bounding box center [28, 261] width 39 height 50
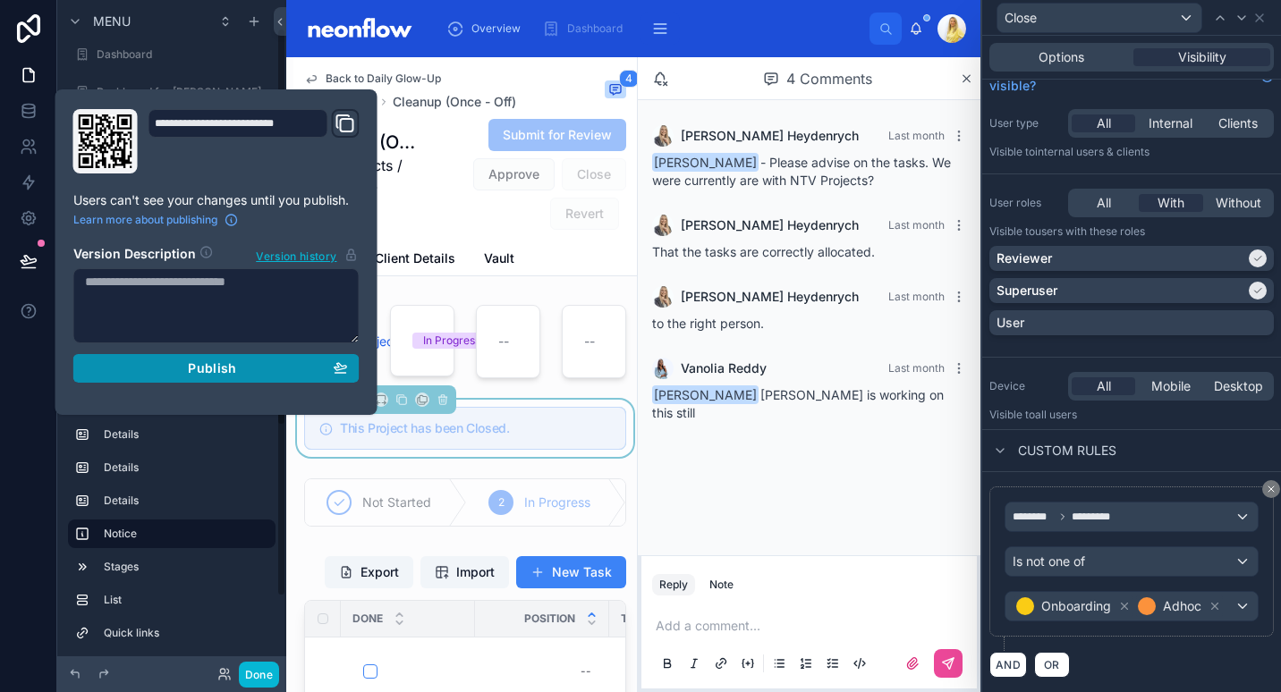
click at [337, 358] on button "Publish" at bounding box center [216, 368] width 286 height 29
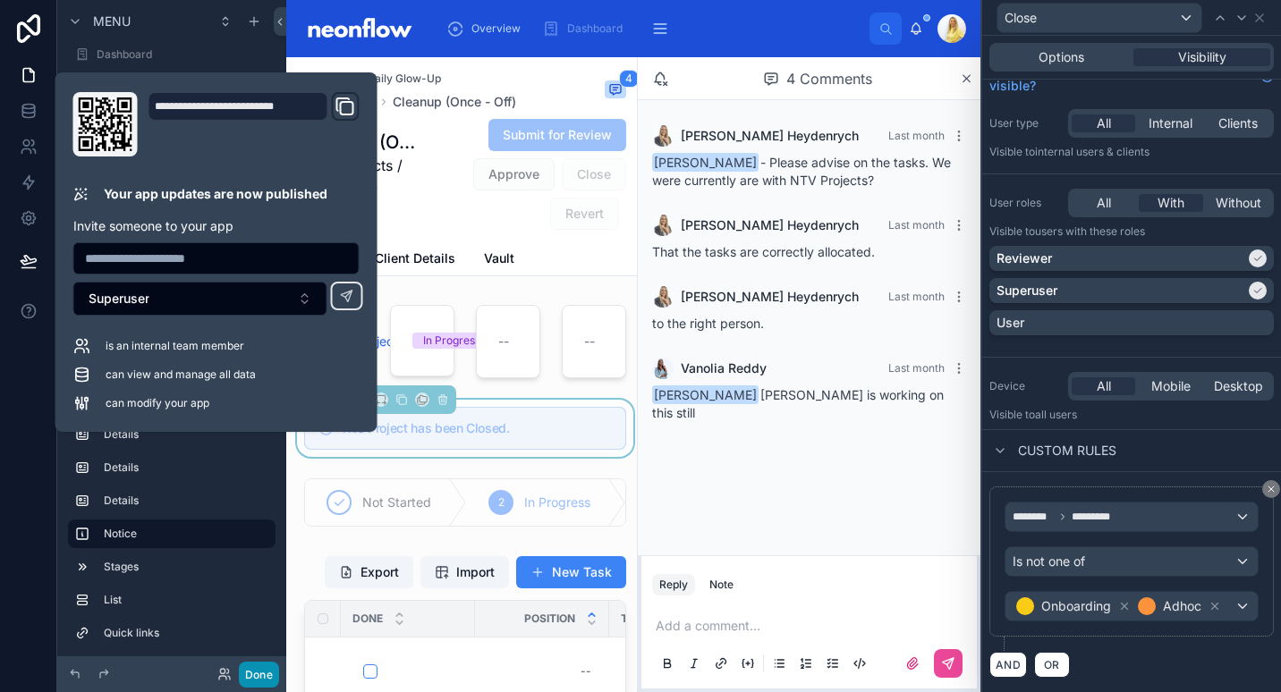
click at [267, 677] on button "Done" at bounding box center [259, 675] width 40 height 26
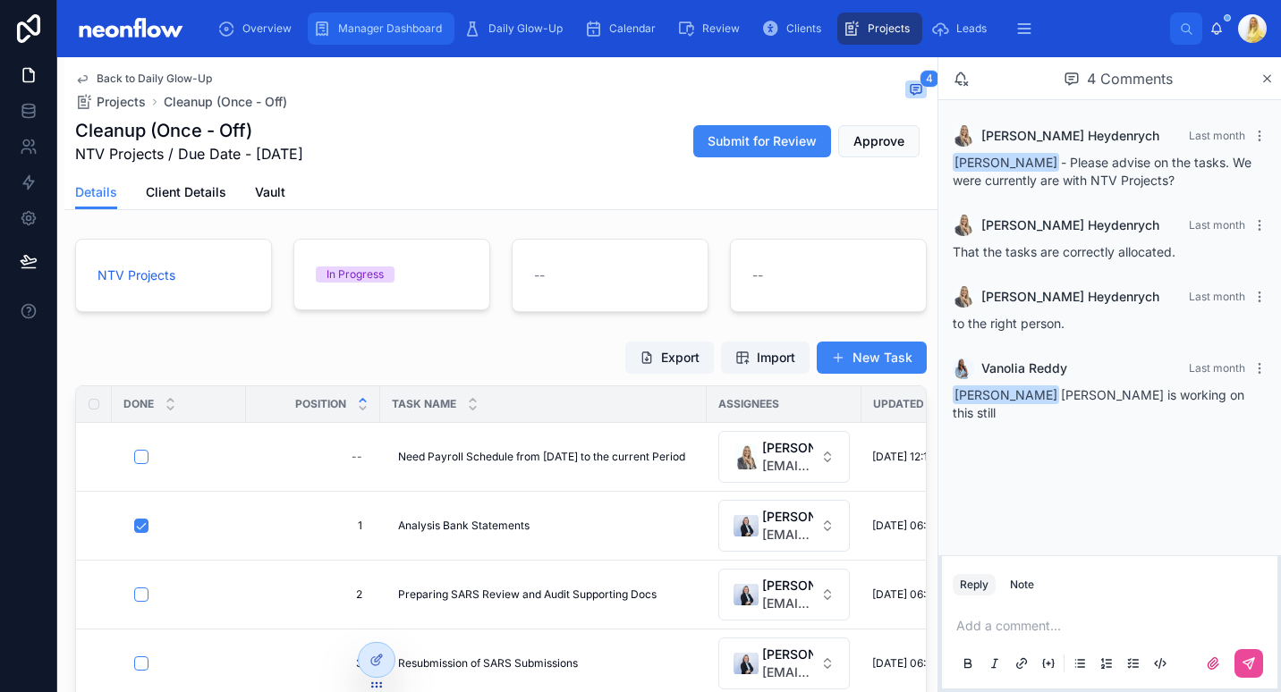
click at [424, 38] on div "Manager Dashboard" at bounding box center [381, 28] width 136 height 29
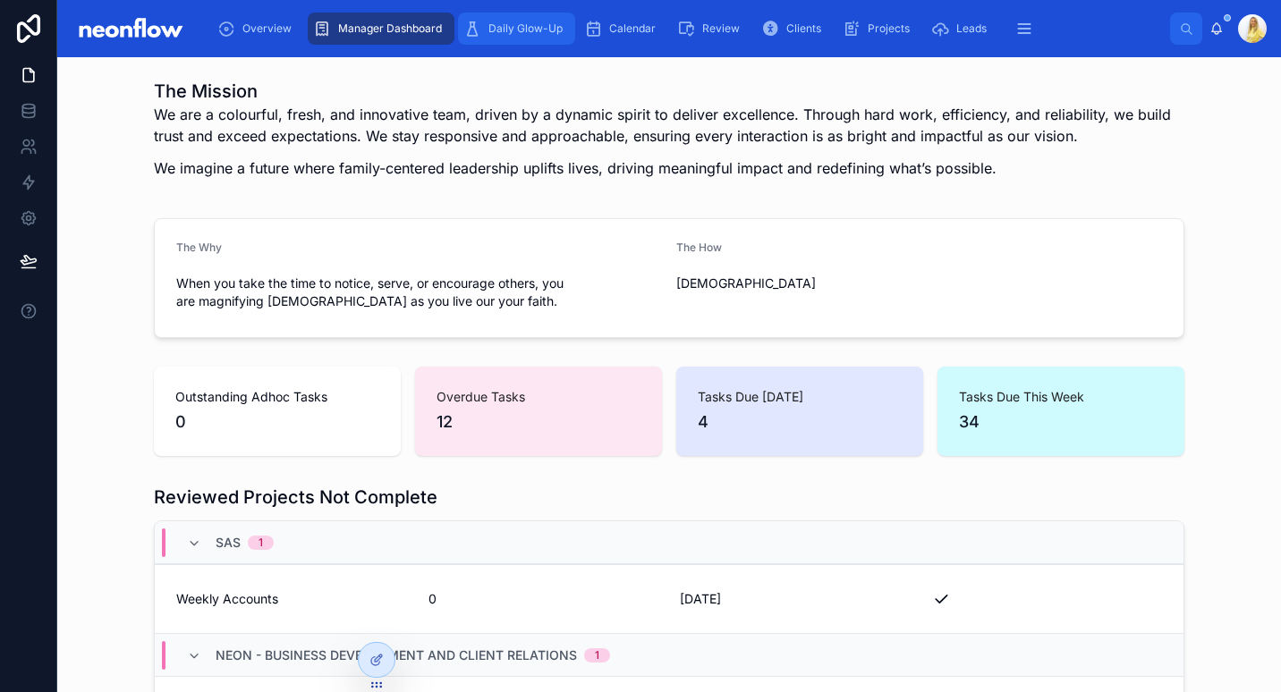
click at [519, 34] on span "Daily Glow-Up" at bounding box center [525, 28] width 74 height 14
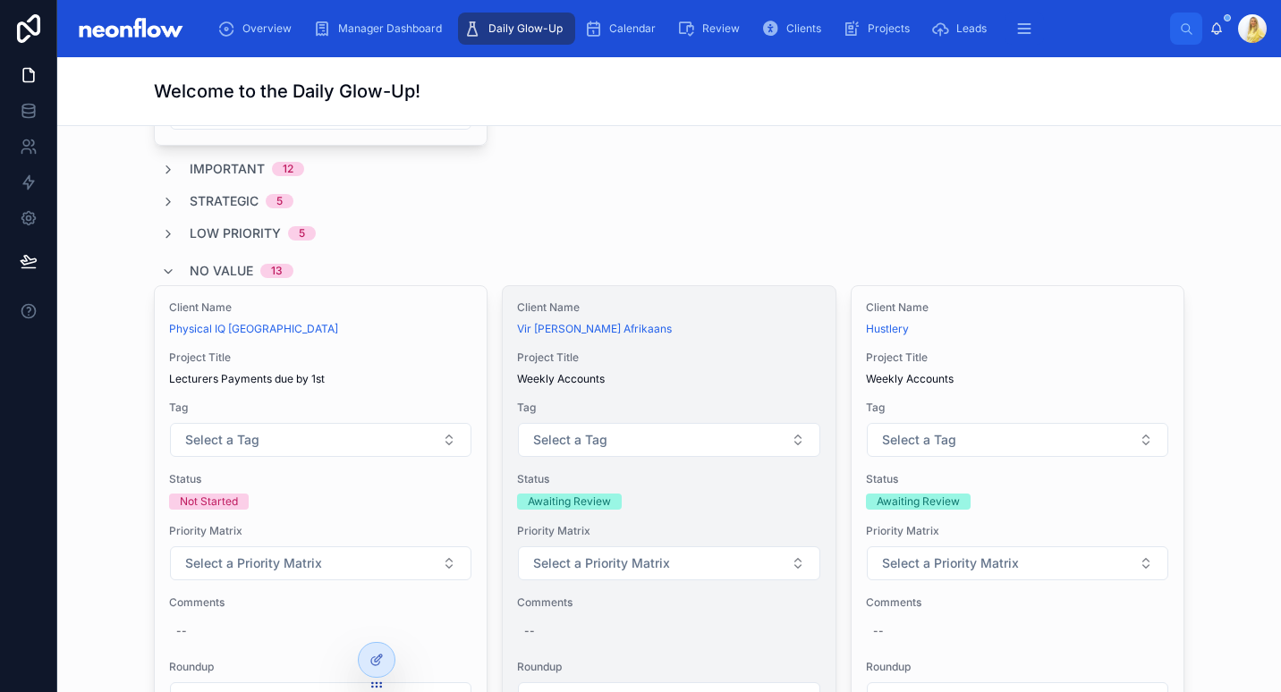
scroll to position [1461, 0]
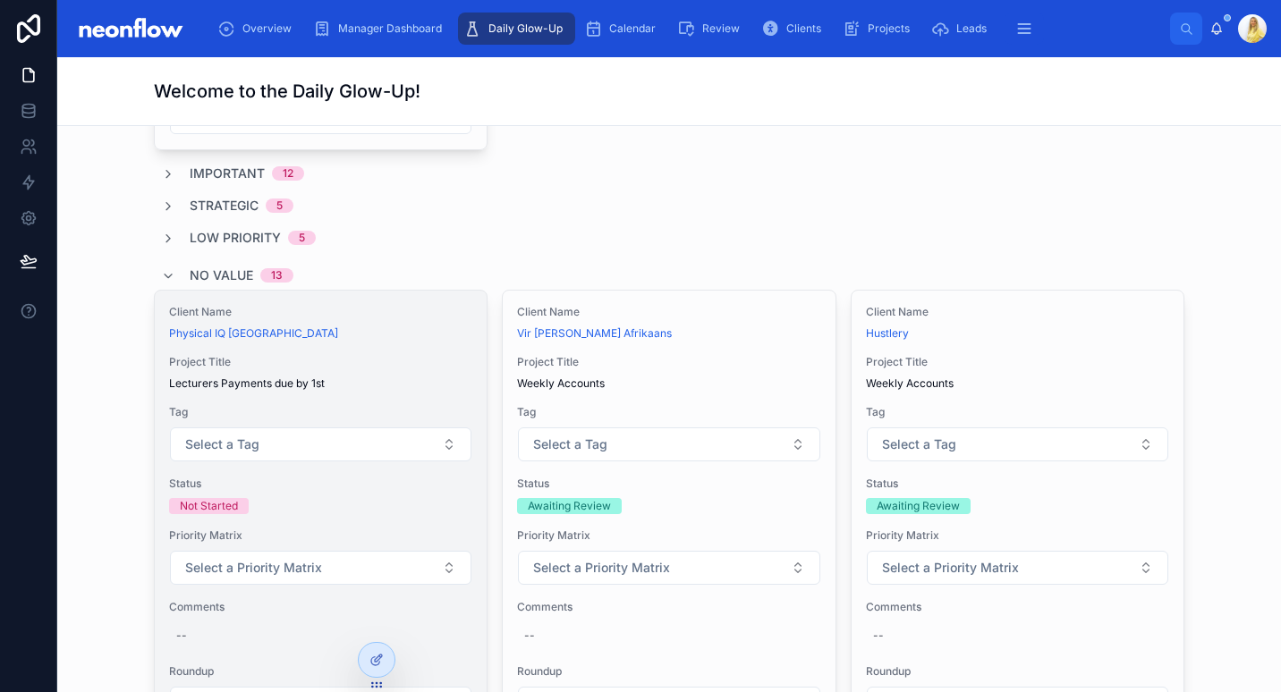
click at [386, 351] on div "Client Name Physical IQ Cape Town Project Title Lecturers Payments due by 1st T…" at bounding box center [321, 512] width 332 height 442
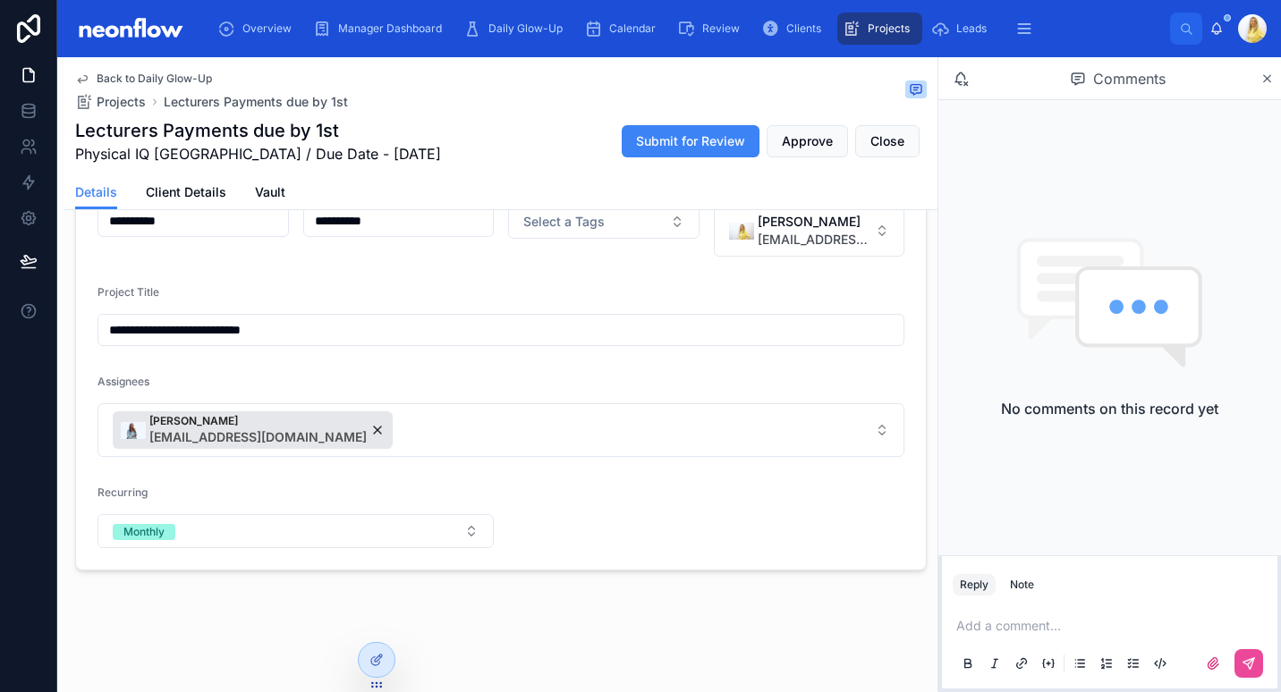
scroll to position [377, 0]
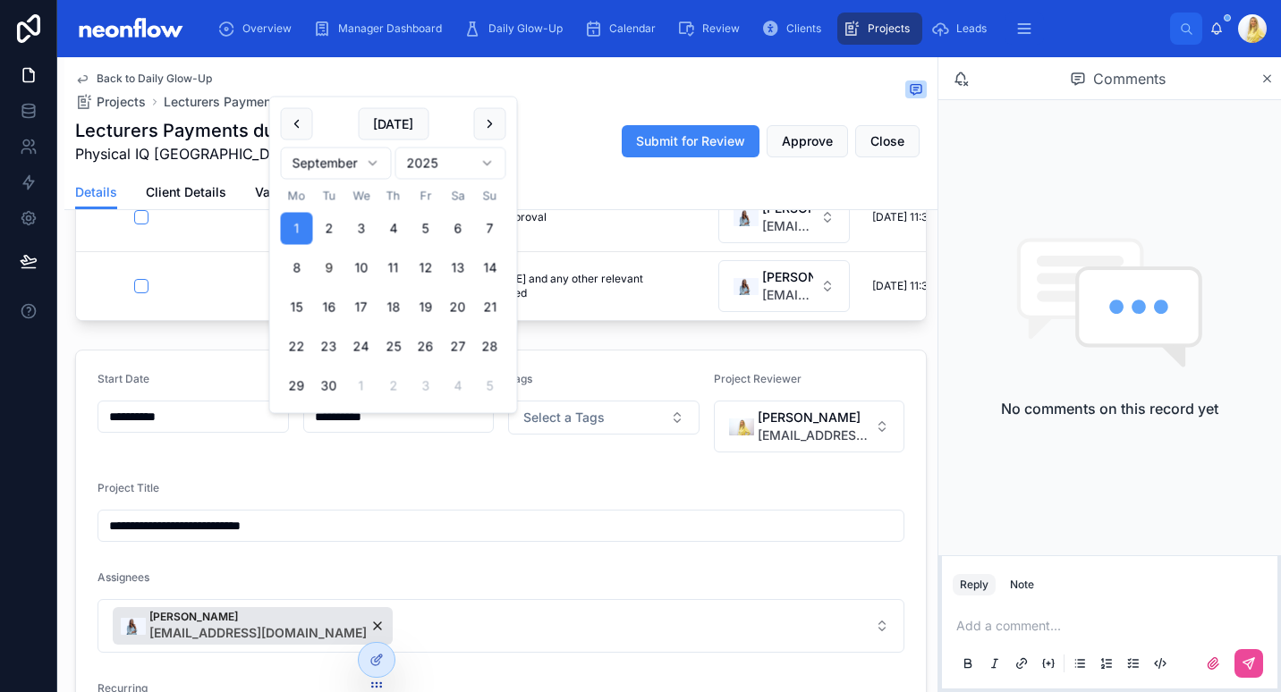
click at [365, 429] on input "**********" at bounding box center [399, 416] width 190 height 25
click at [364, 382] on button "1" at bounding box center [361, 386] width 32 height 32
type input "**********"
click at [160, 424] on input "**********" at bounding box center [193, 416] width 190 height 25
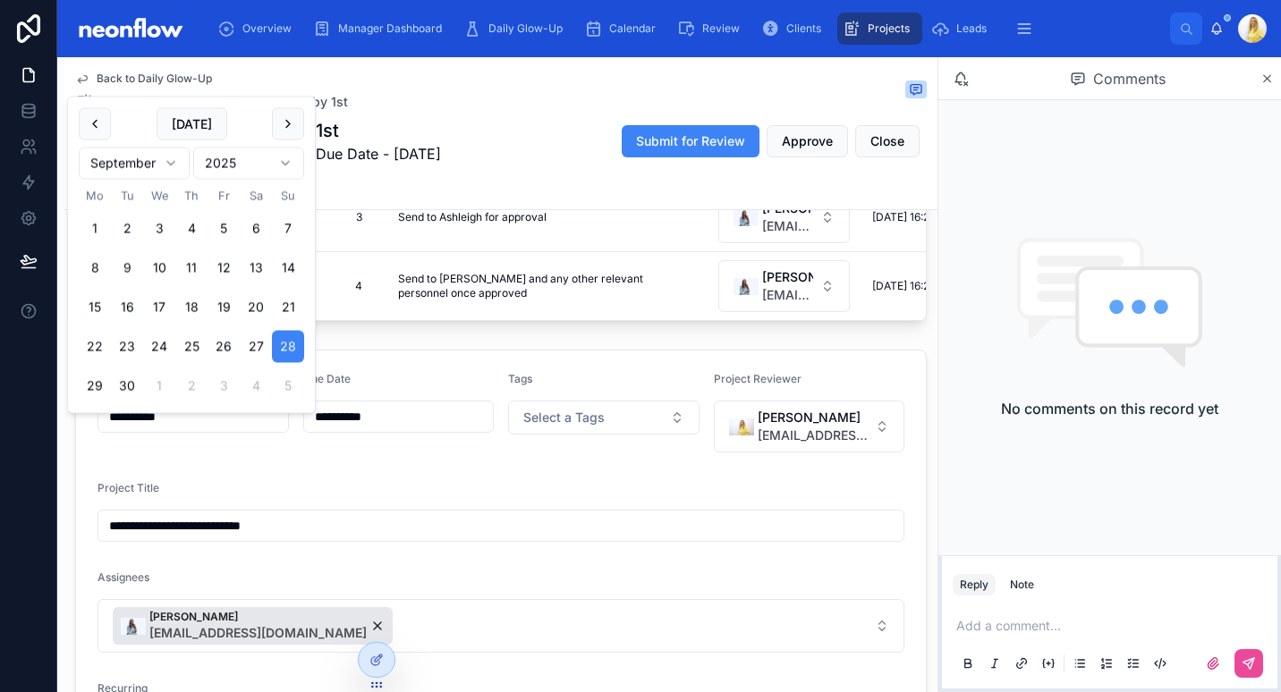
click at [315, 496] on div "Project Title" at bounding box center [501, 491] width 807 height 21
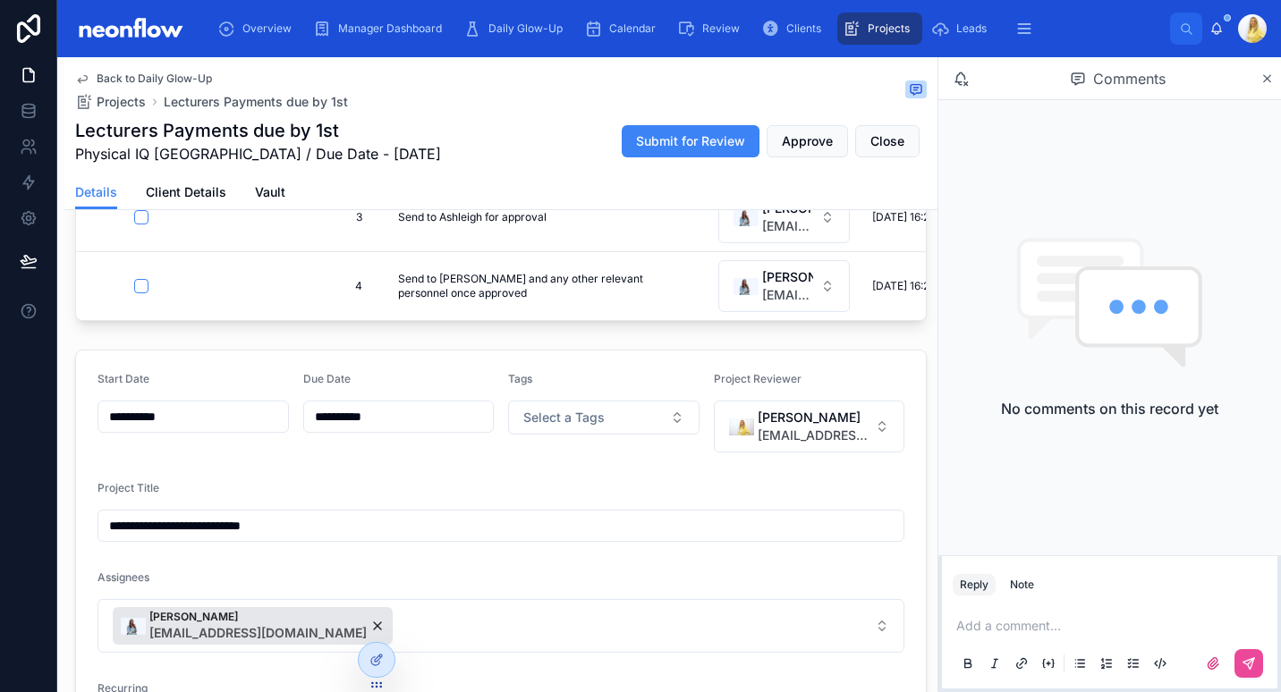
click at [150, 429] on input "**********" at bounding box center [193, 416] width 190 height 25
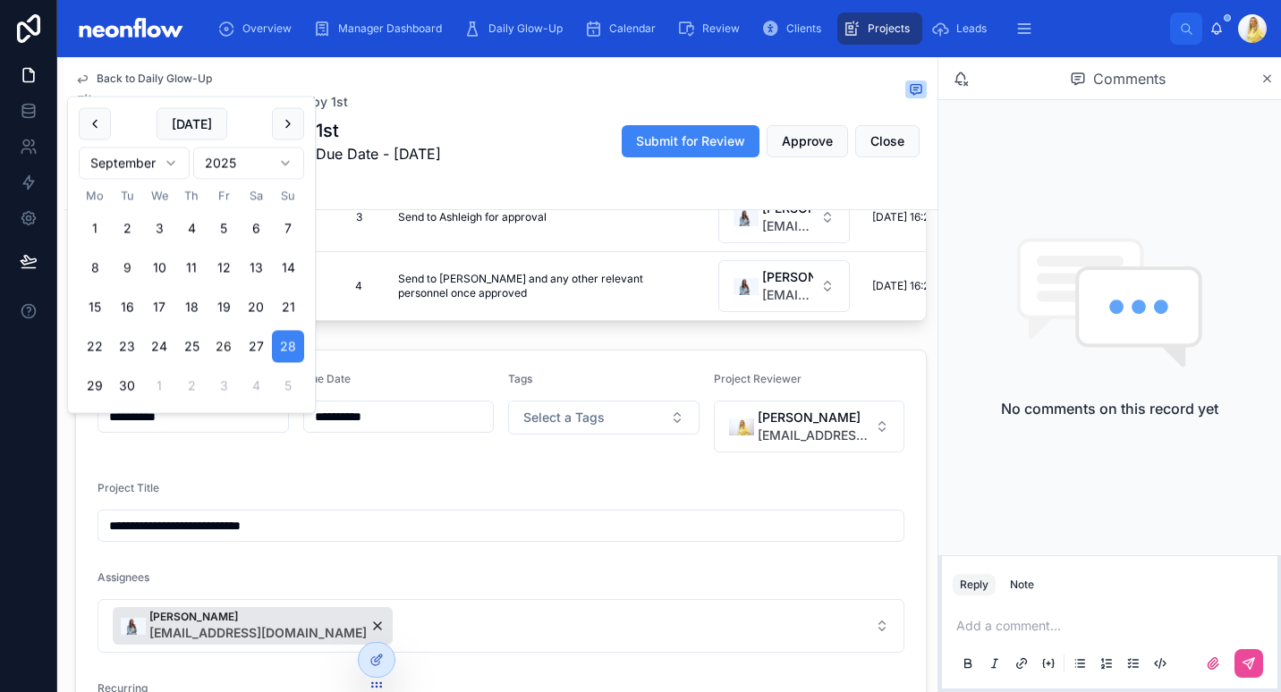
click at [229, 352] on button "26" at bounding box center [224, 347] width 32 height 32
type input "**********"
click at [348, 489] on form "**********" at bounding box center [501, 558] width 850 height 415
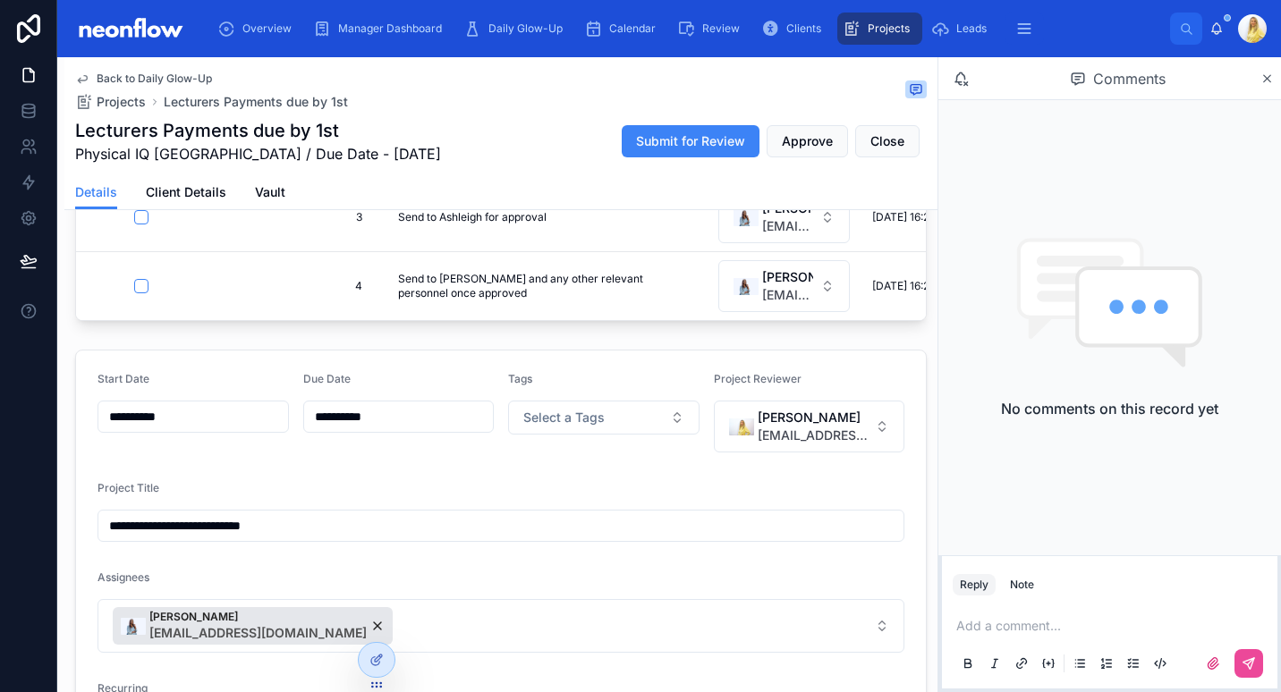
click at [173, 80] on span "Back to Daily Glow-Up" at bounding box center [154, 79] width 115 height 14
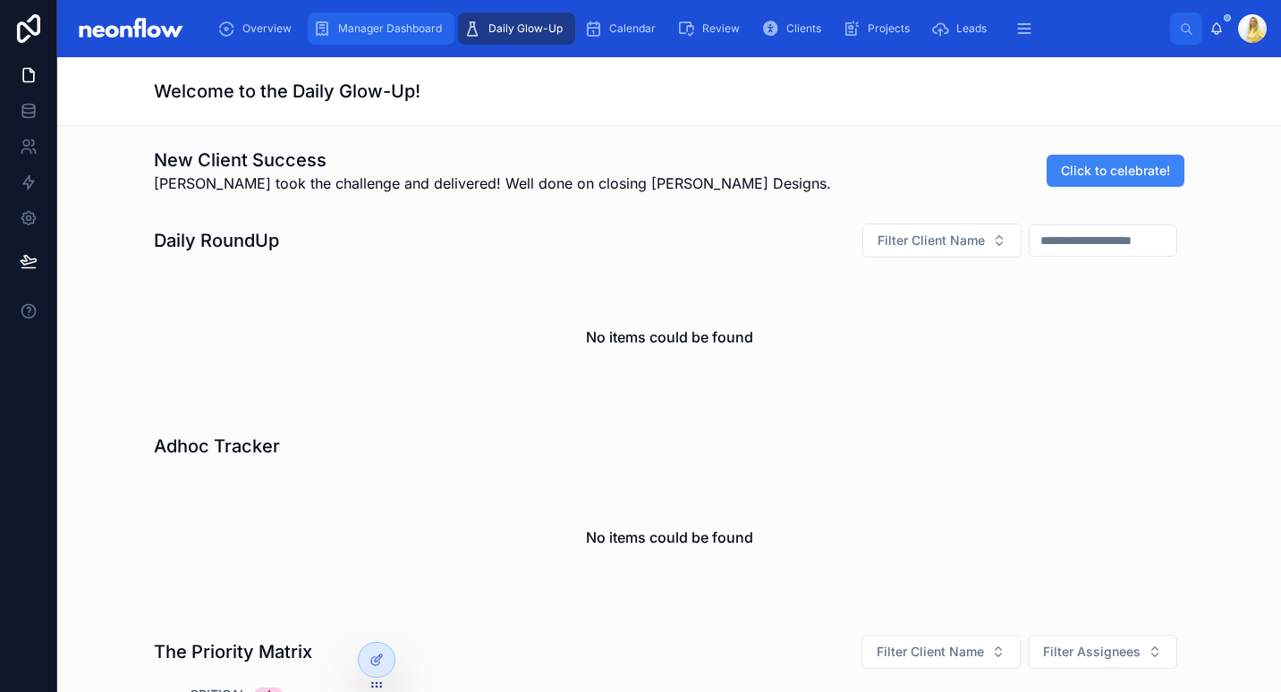
click at [381, 39] on div "Manager Dashboard" at bounding box center [381, 28] width 136 height 29
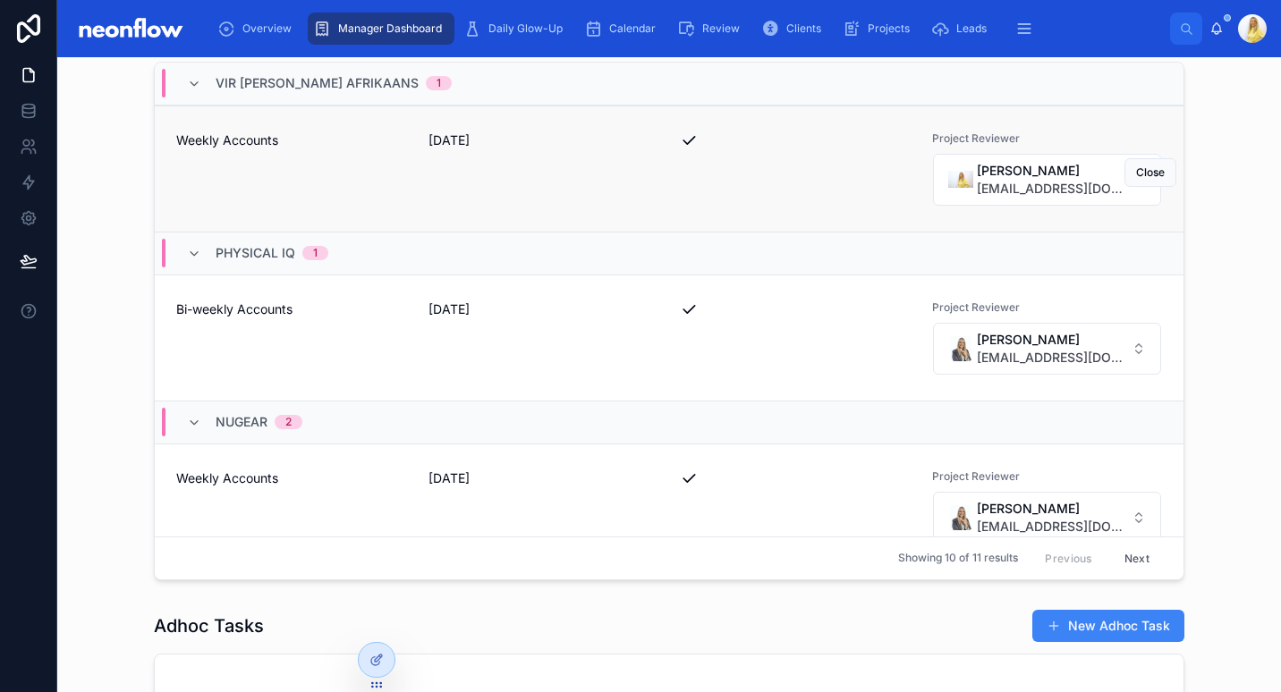
click at [631, 192] on div "08/09/2025" at bounding box center [543, 168] width 231 height 75
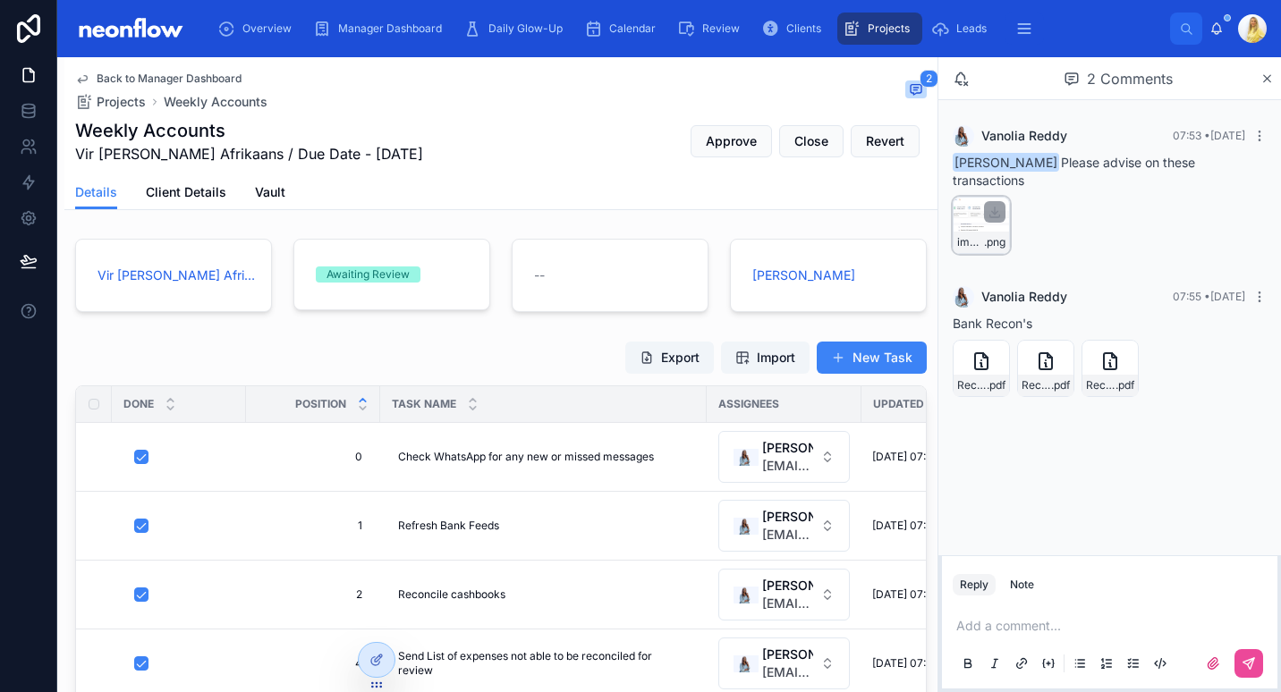
click at [962, 232] on div "image .png" at bounding box center [981, 242] width 55 height 21
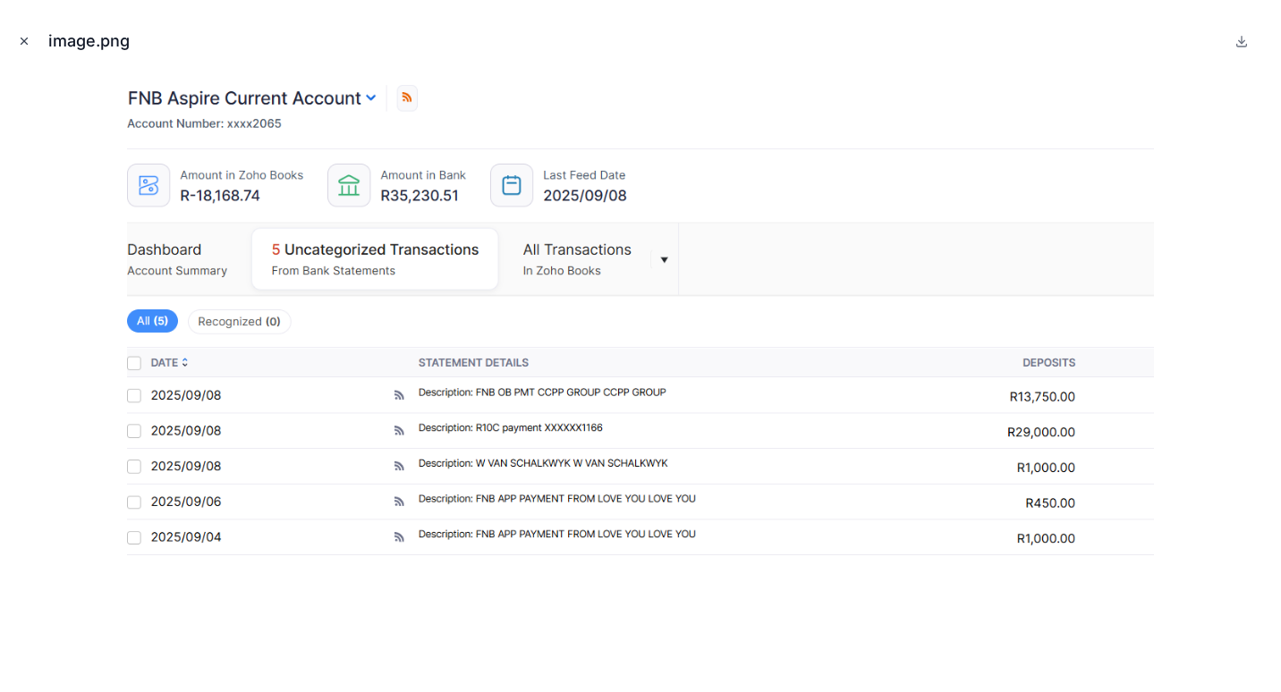
click at [22, 48] on button "Close modal" at bounding box center [24, 41] width 20 height 20
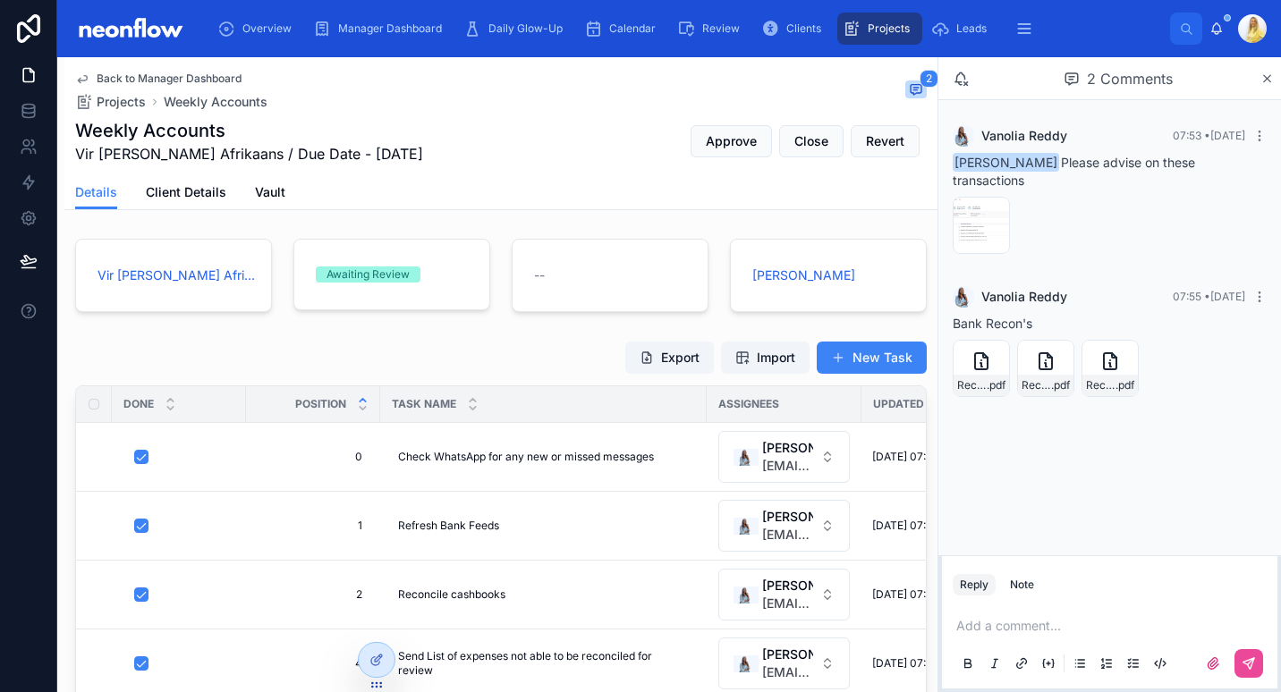
click at [1016, 624] on p at bounding box center [1113, 626] width 314 height 18
click at [1245, 671] on button at bounding box center [1248, 663] width 29 height 29
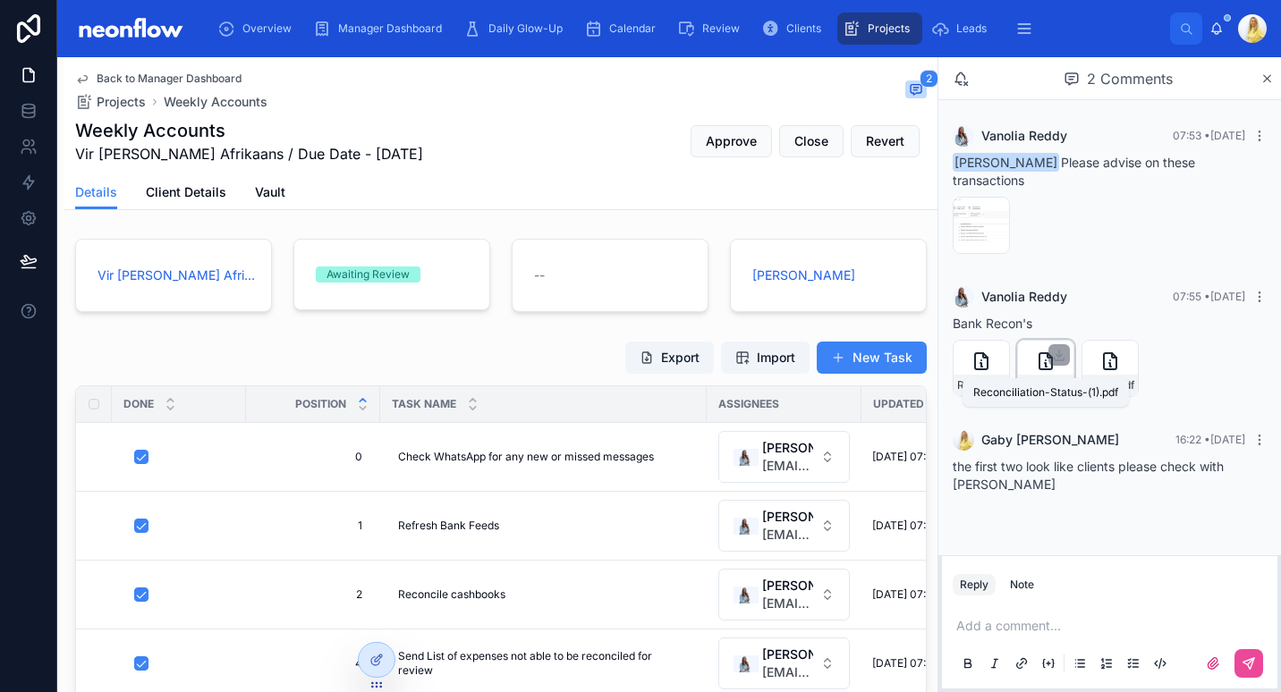
click at [1032, 378] on span "Reconciliation-Status-(1)" at bounding box center [1037, 385] width 30 height 14
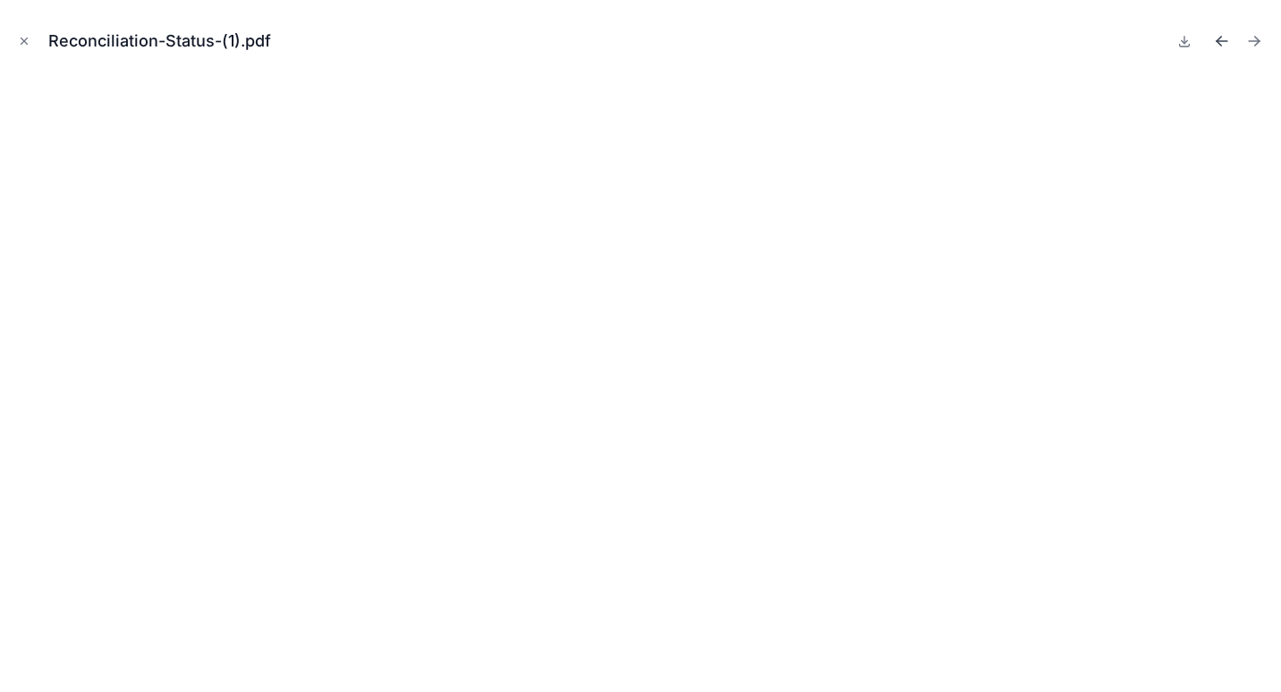
click at [1211, 43] on button "Previous file" at bounding box center [1221, 41] width 25 height 25
click at [27, 32] on button "Close modal" at bounding box center [24, 41] width 20 height 20
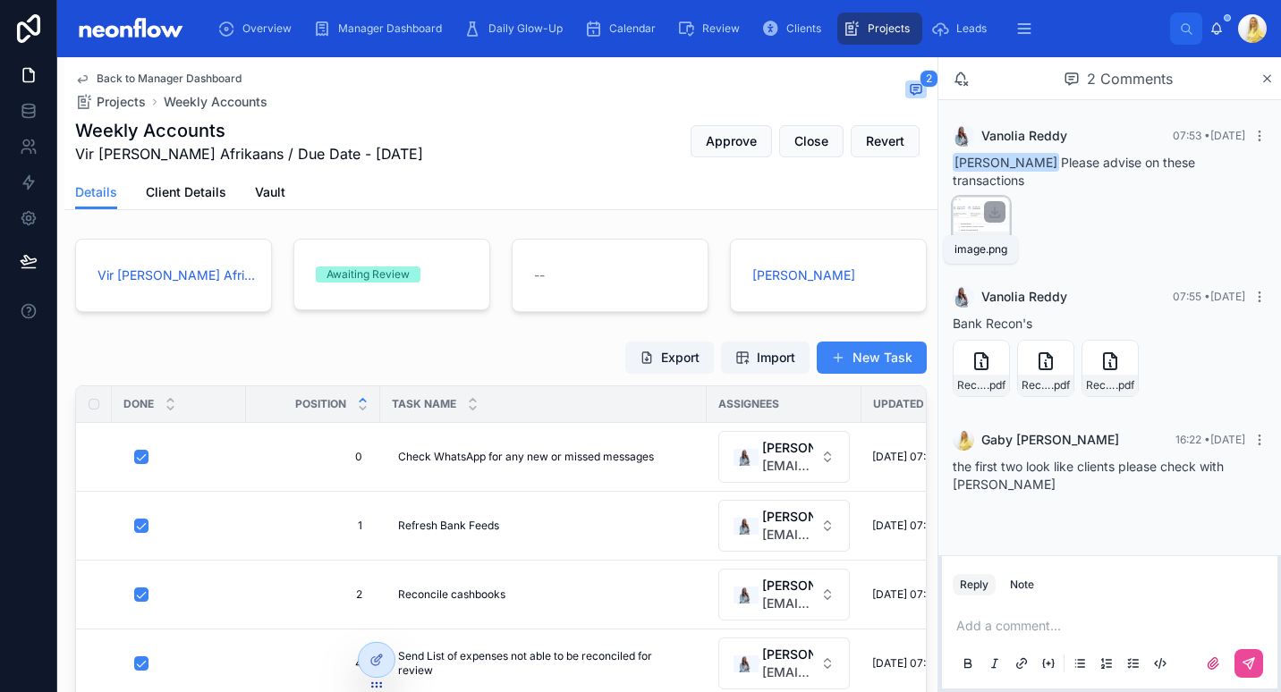
click at [977, 235] on span "image" at bounding box center [970, 242] width 27 height 14
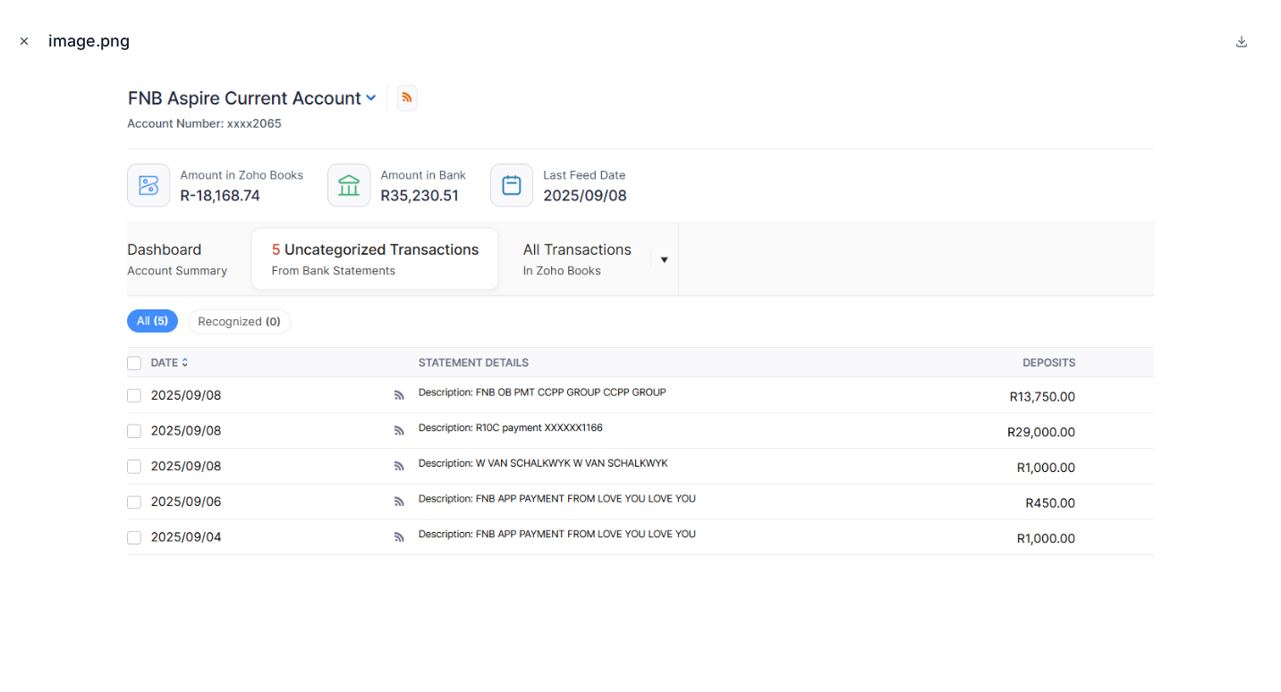
click at [26, 35] on icon "Close modal" at bounding box center [24, 41] width 13 height 13
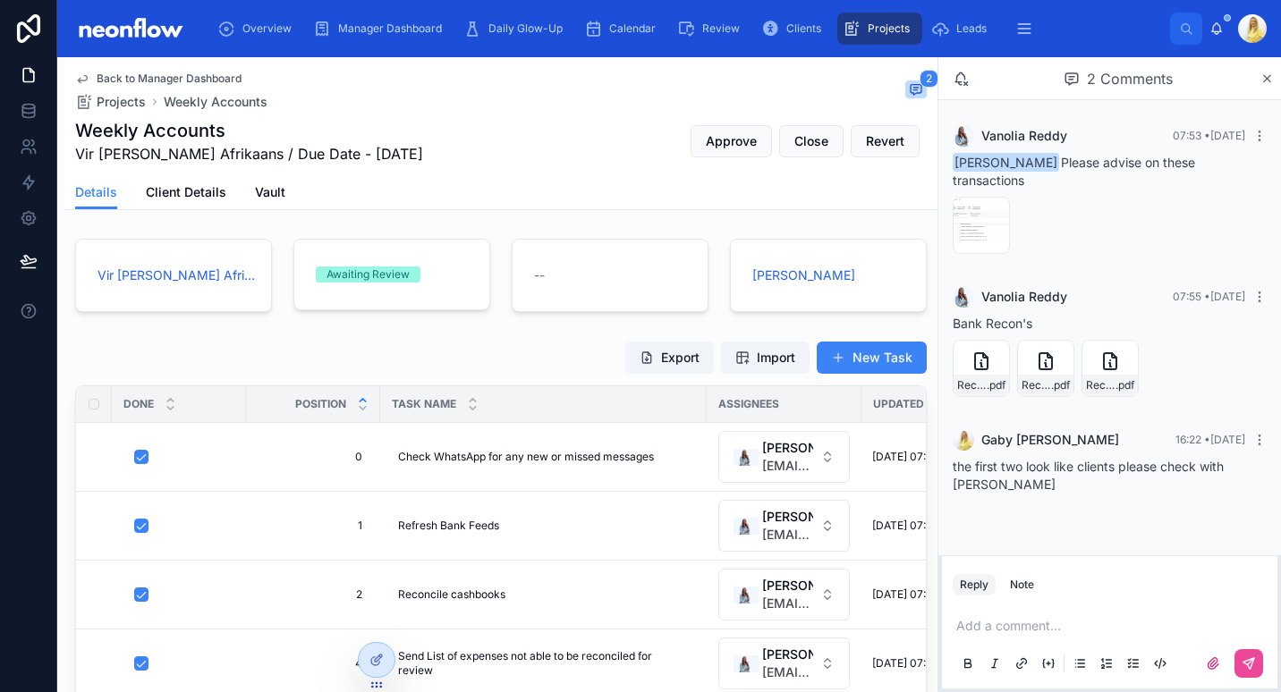
click at [1039, 628] on p at bounding box center [1113, 626] width 314 height 18
click at [1246, 668] on icon at bounding box center [1249, 664] width 14 height 14
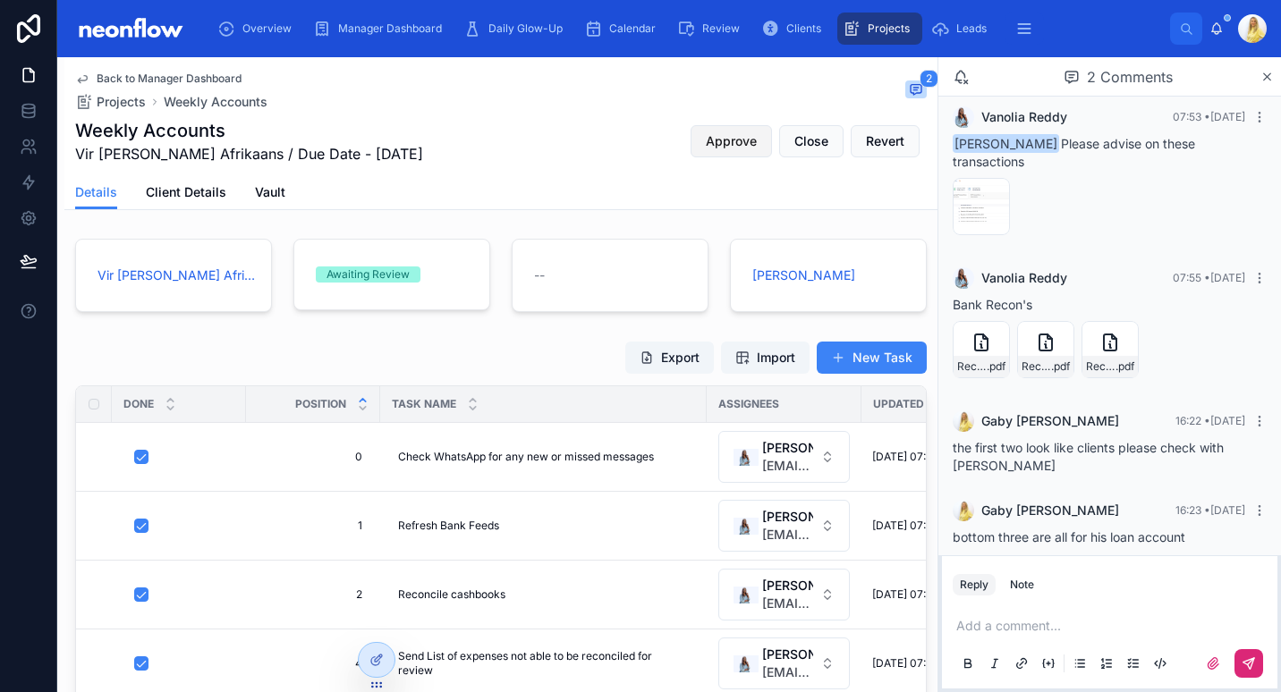
click at [722, 140] on span "Approve" at bounding box center [731, 141] width 51 height 18
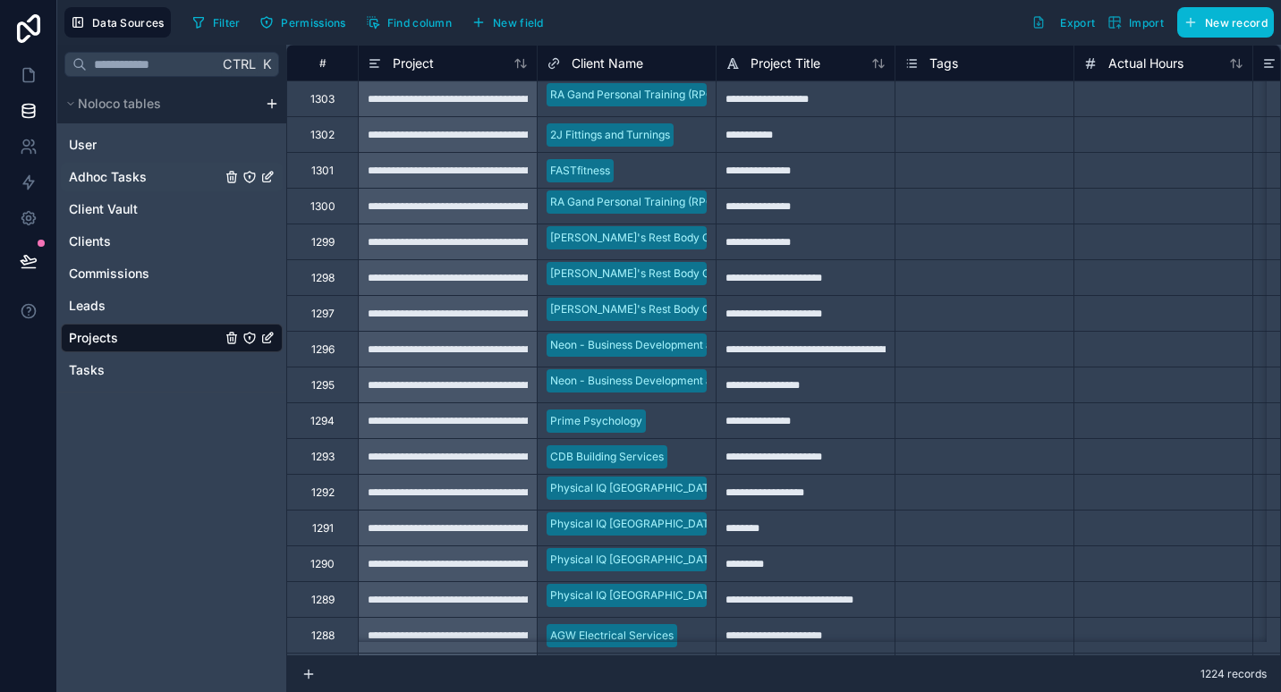
click at [133, 167] on div "Adhoc Tasks" at bounding box center [172, 177] width 222 height 29
click at [129, 174] on span "Adhoc Tasks" at bounding box center [108, 177] width 78 height 18
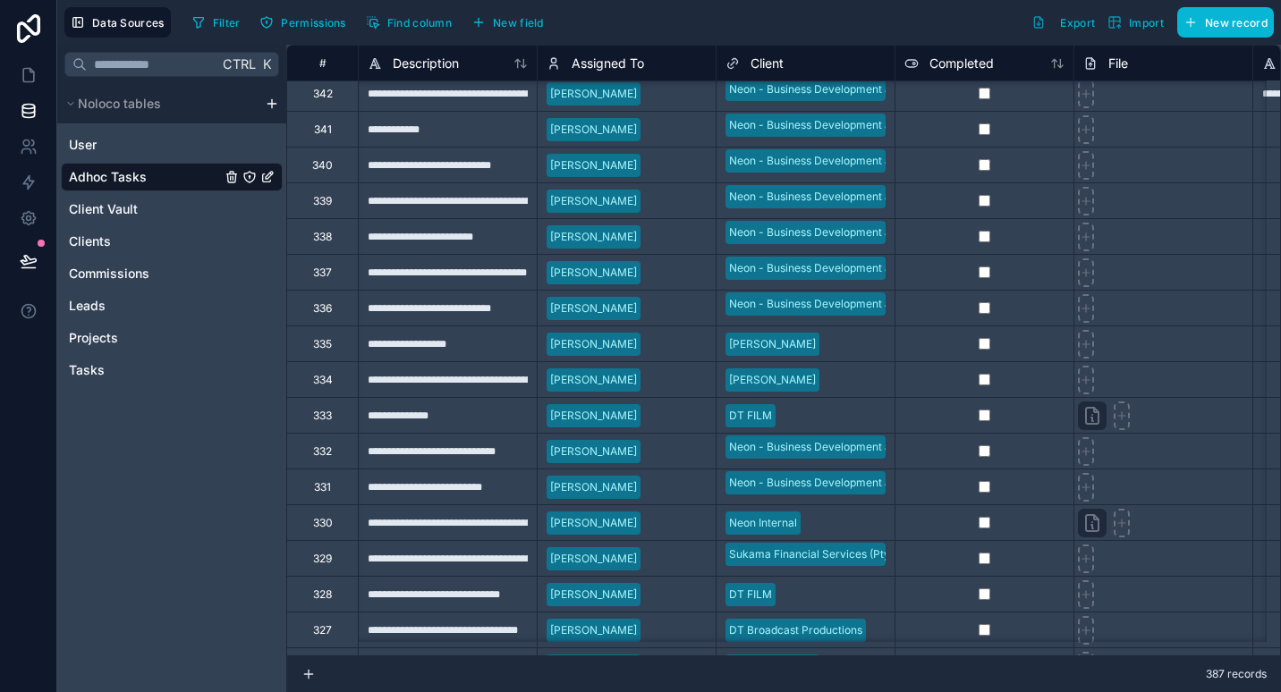
scroll to position [1644, 0]
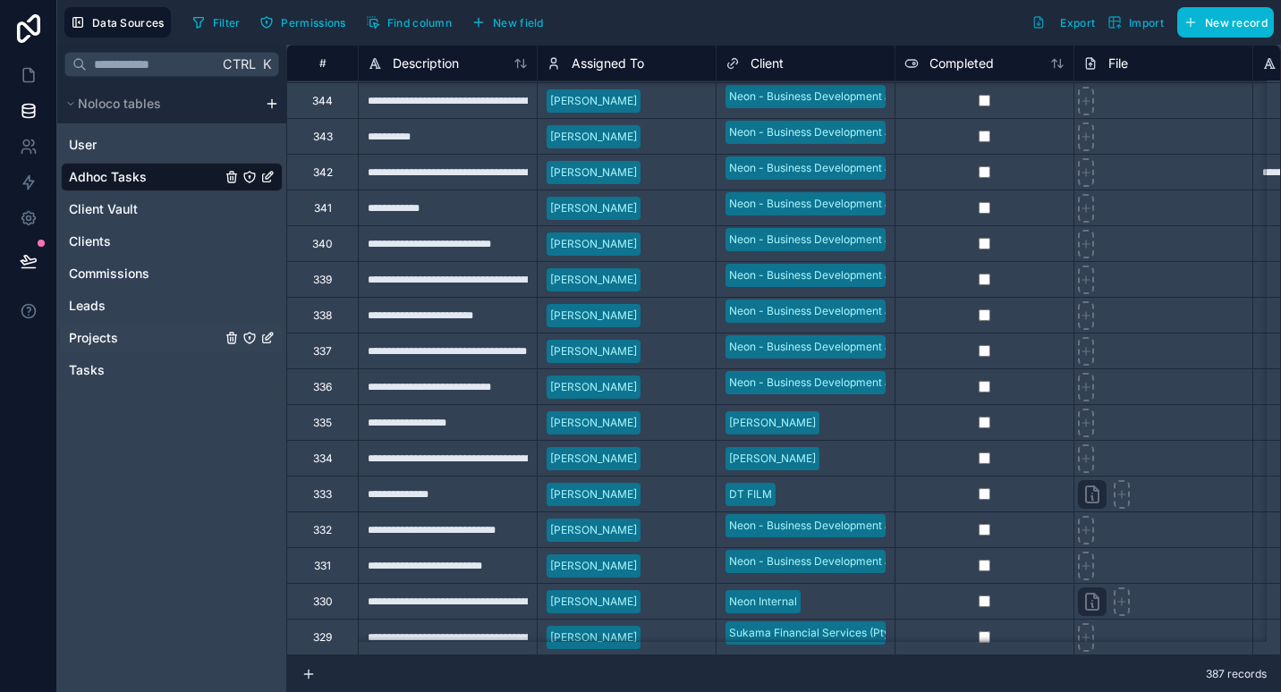
click at [120, 330] on link "Projects" at bounding box center [145, 338] width 152 height 18
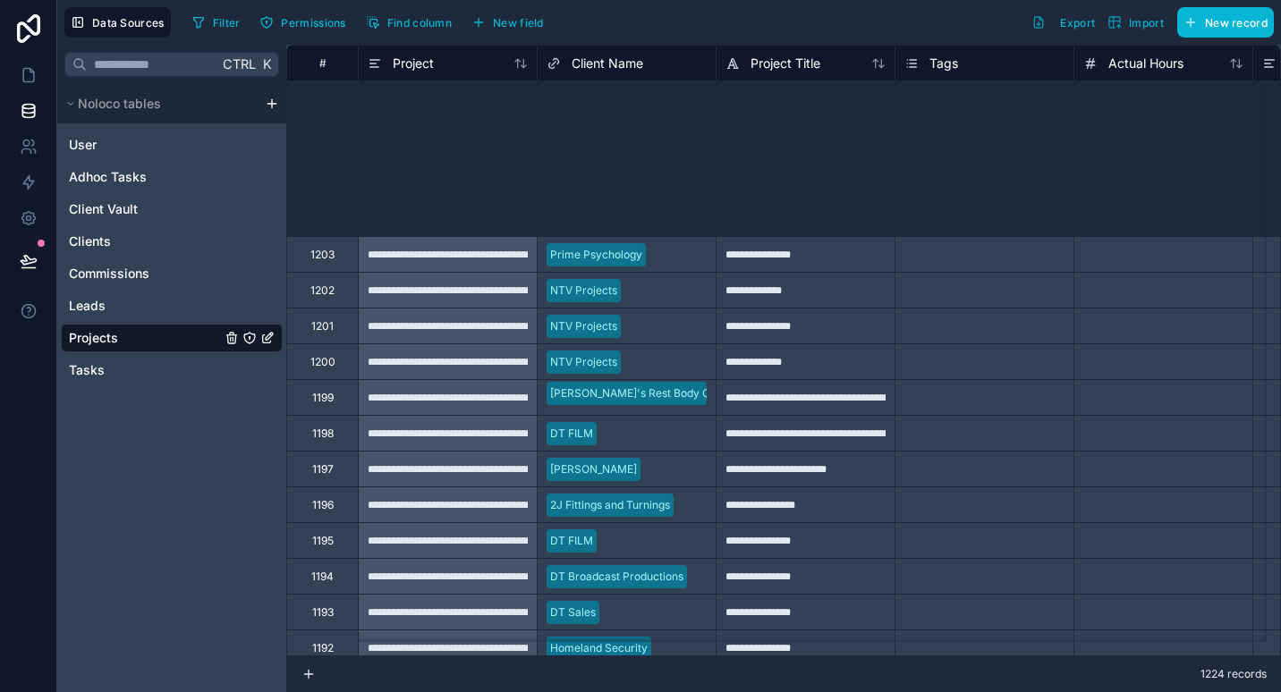
scroll to position [3757, 0]
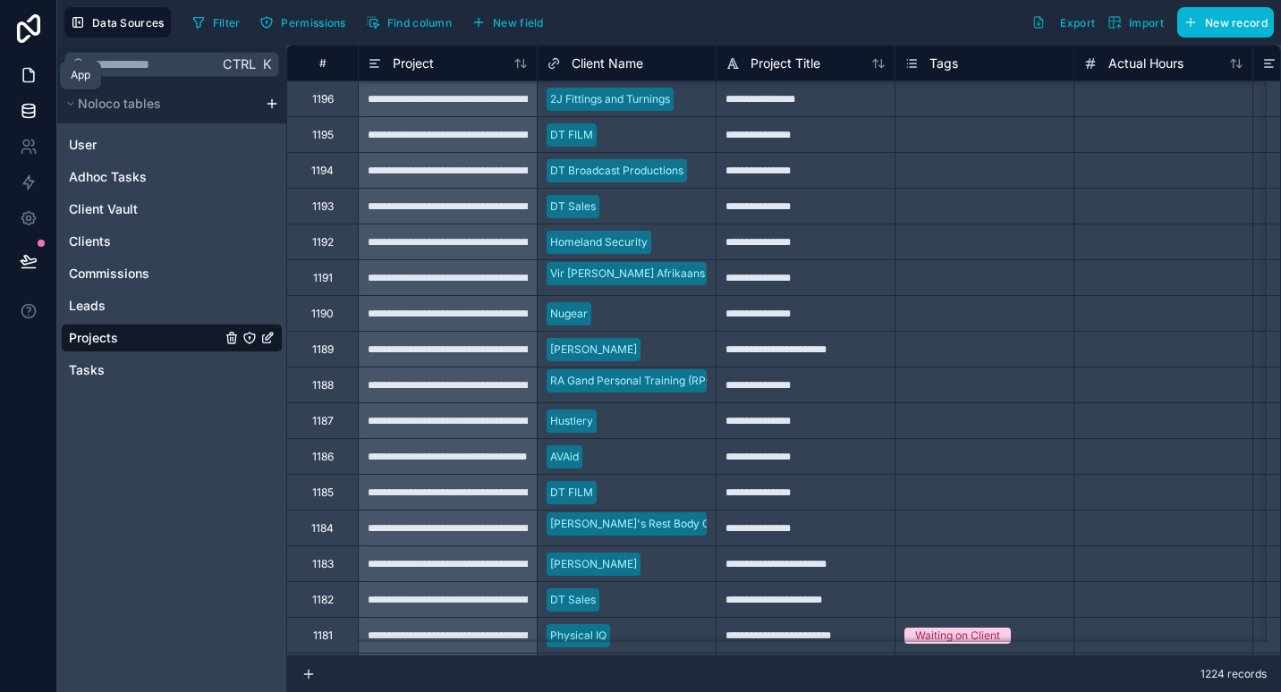
click at [29, 72] on icon at bounding box center [29, 75] width 18 height 18
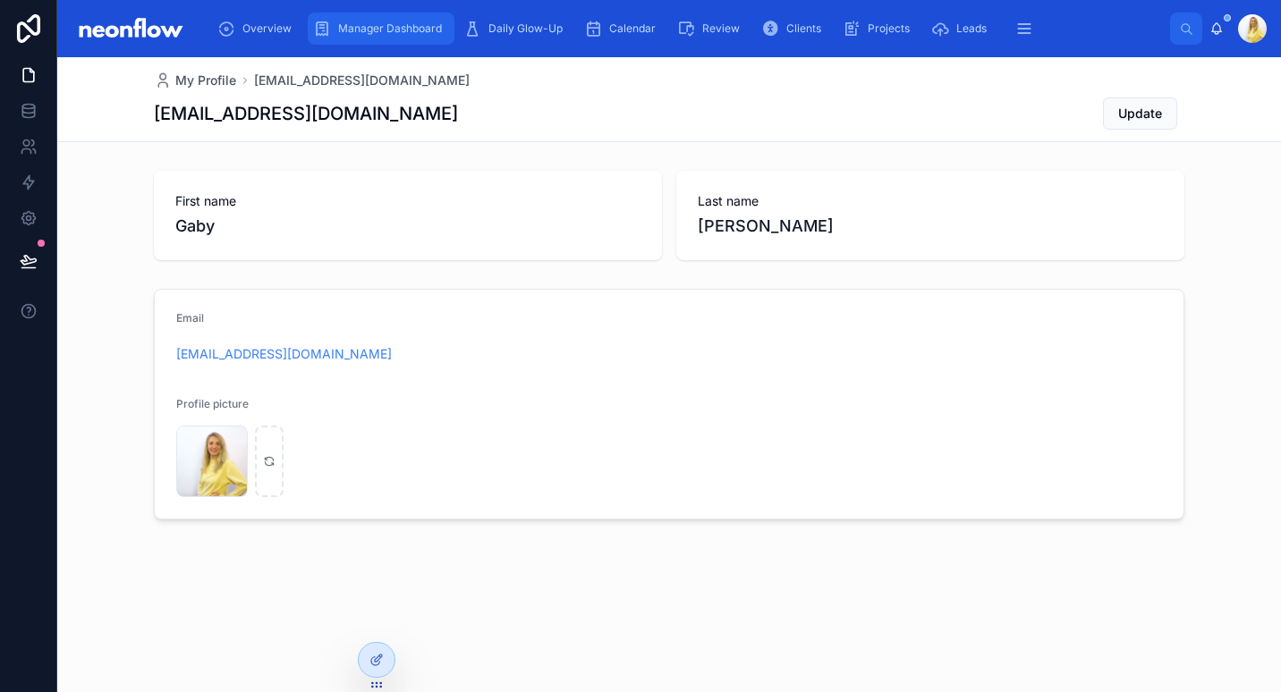
click at [378, 34] on span "Manager Dashboard" at bounding box center [390, 28] width 104 height 14
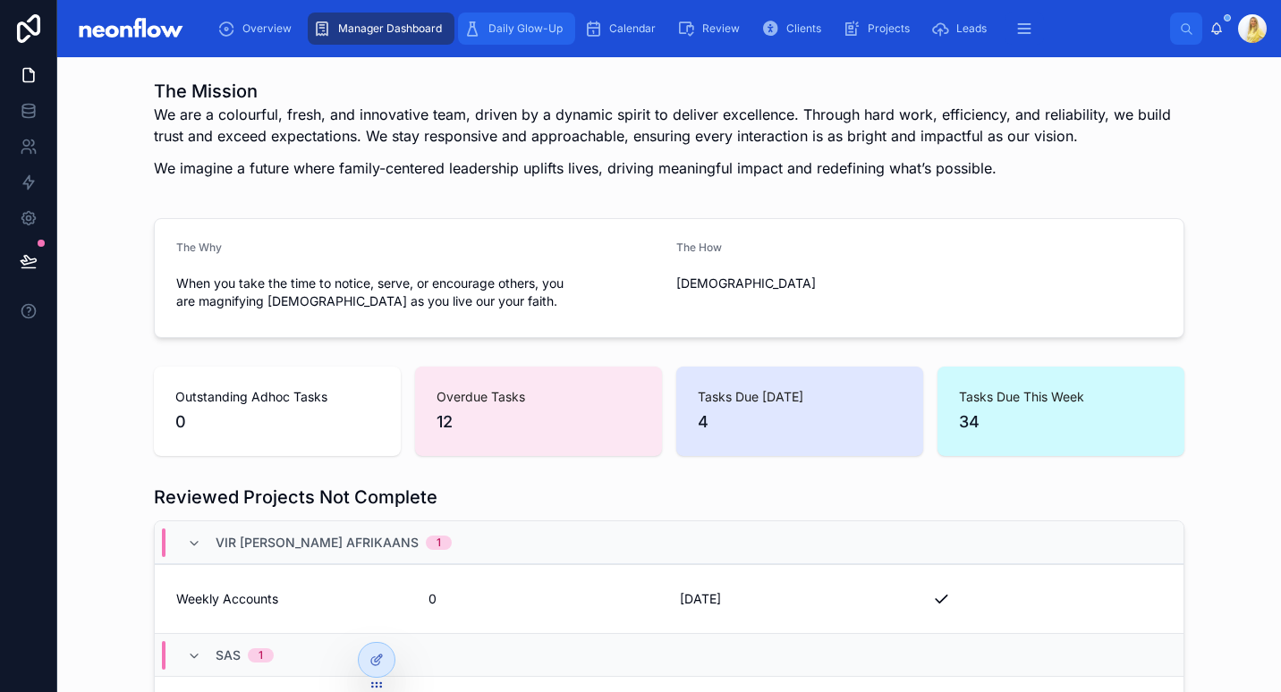
click at [549, 33] on span "Daily Glow-Up" at bounding box center [525, 28] width 74 height 14
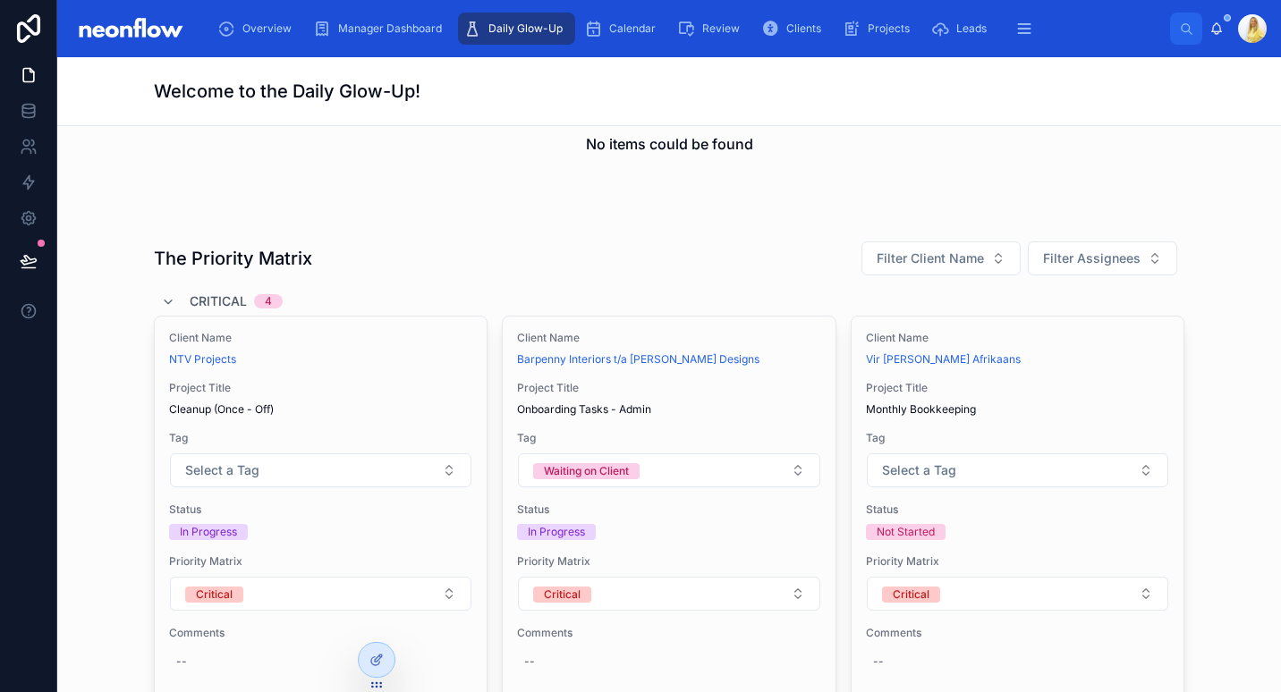
scroll to position [208, 0]
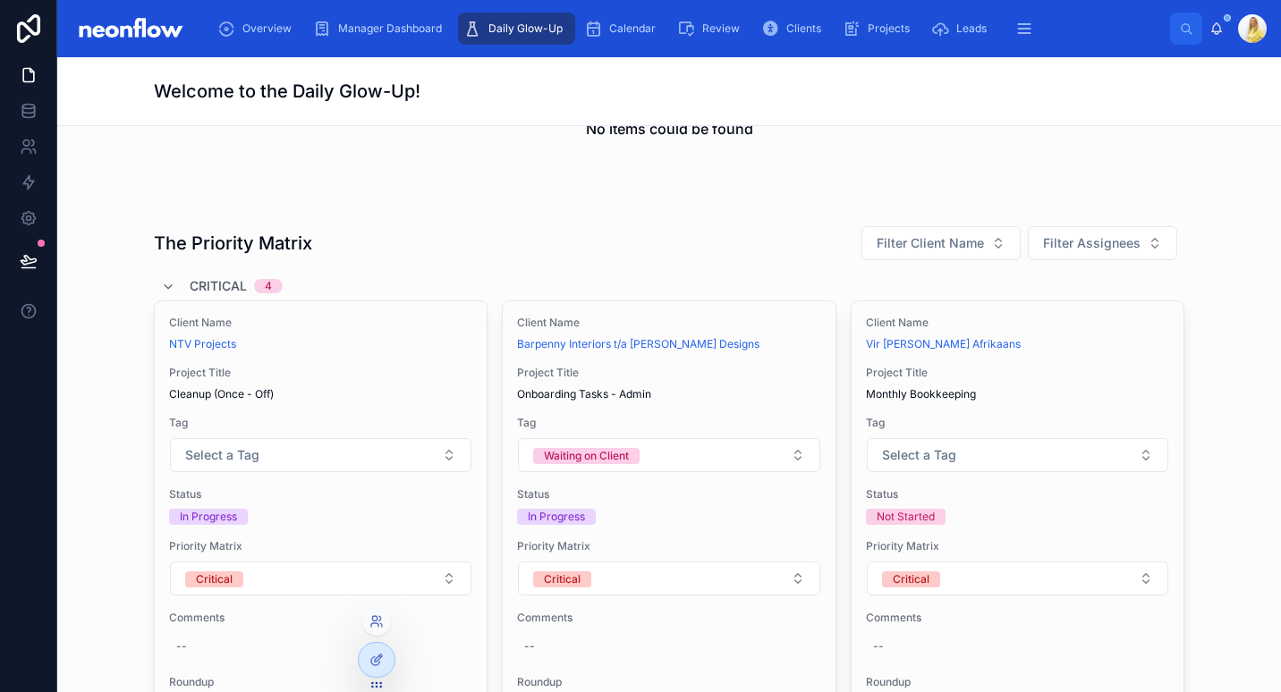
click at [372, 682] on icon at bounding box center [376, 685] width 14 height 14
click at [377, 671] on div at bounding box center [377, 660] width 36 height 34
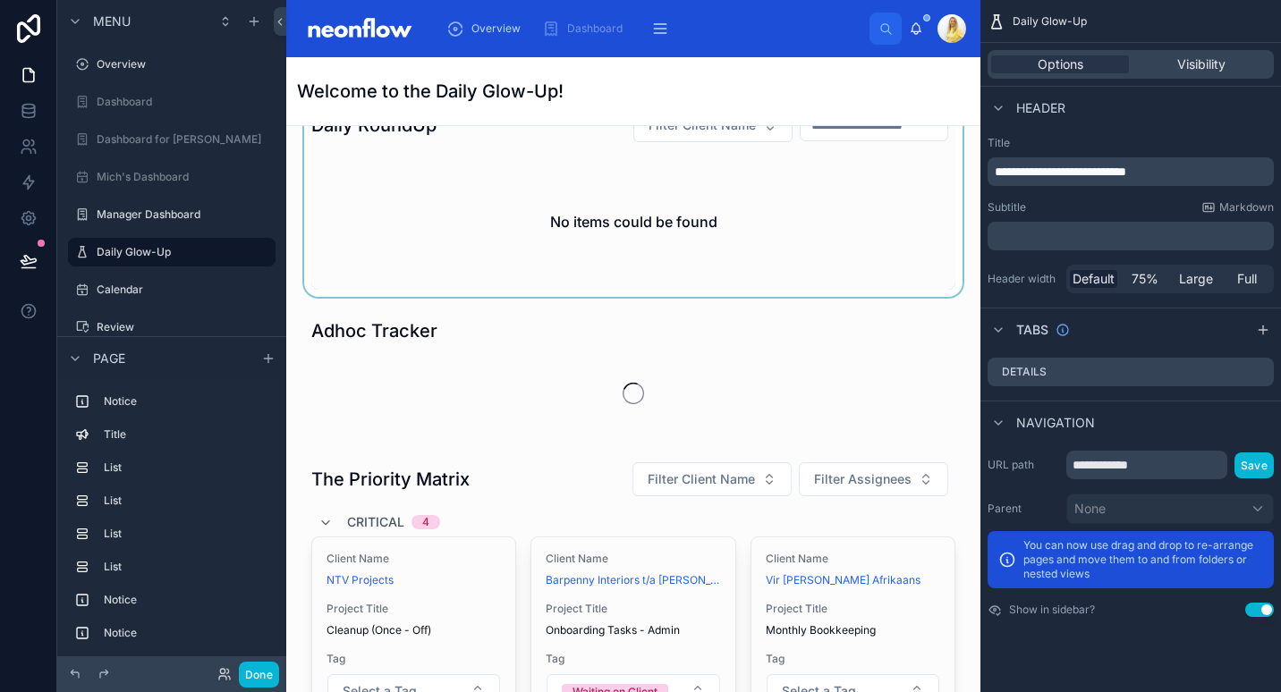
scroll to position [0, 0]
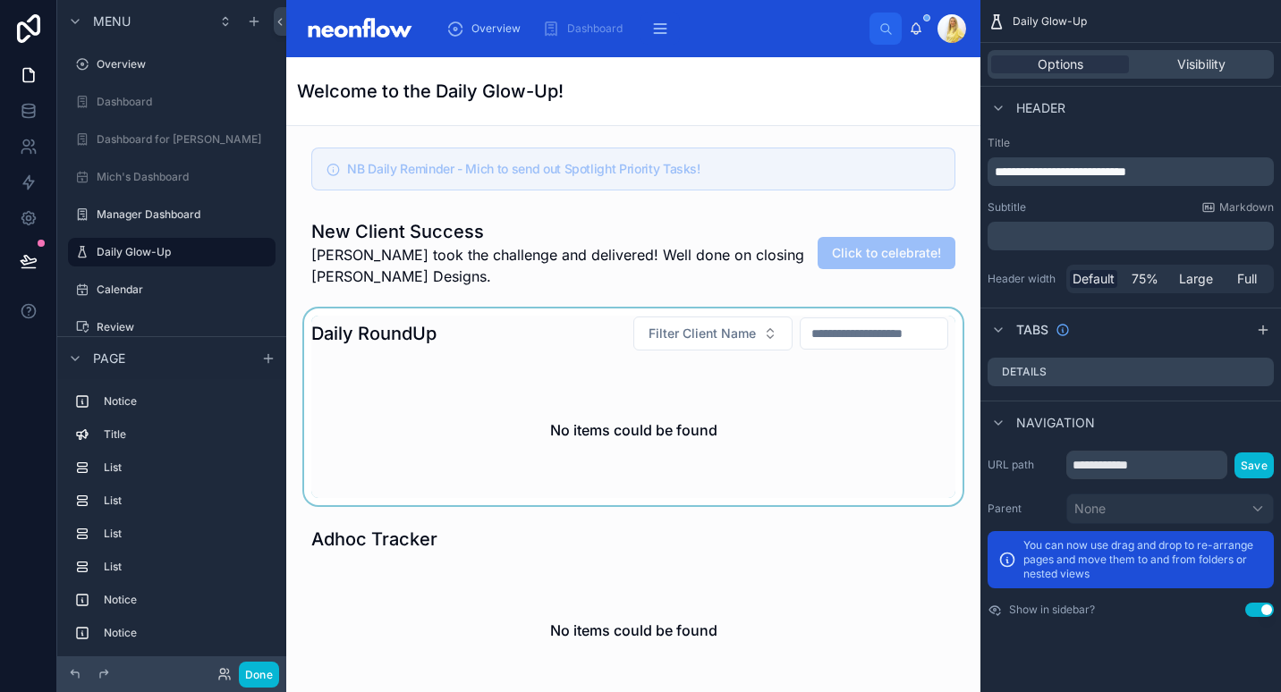
click at [527, 350] on div at bounding box center [634, 407] width 666 height 197
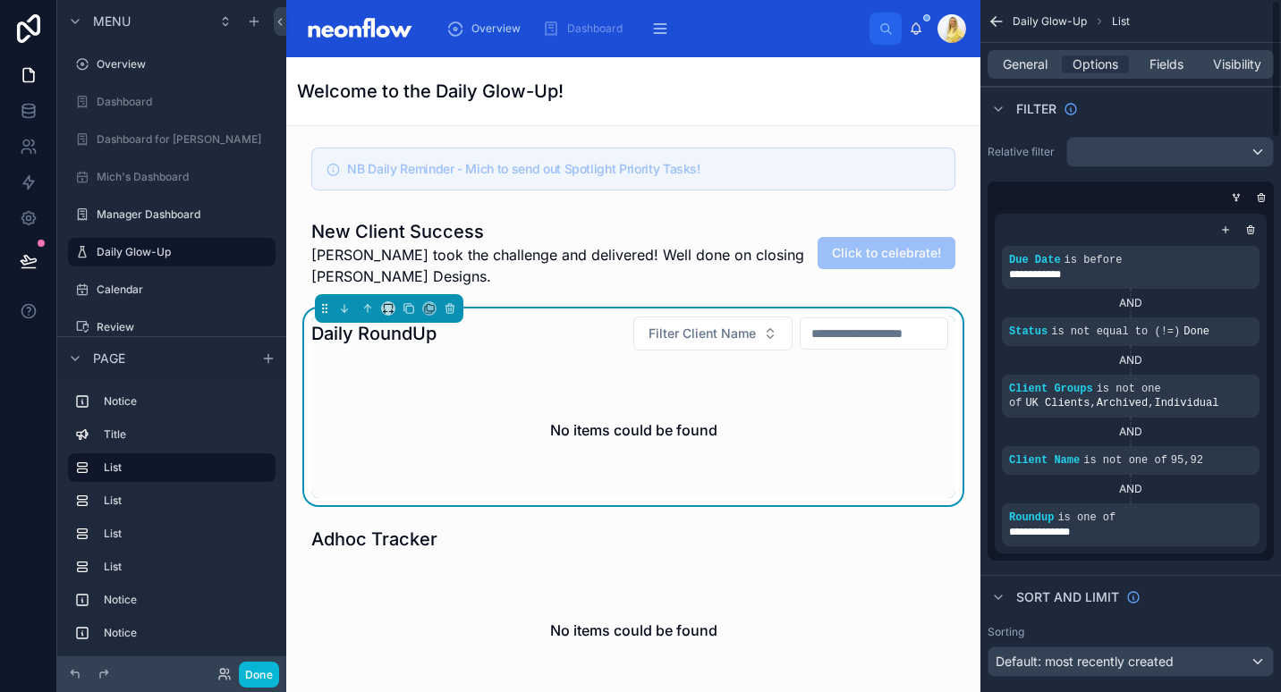
scroll to position [626, 0]
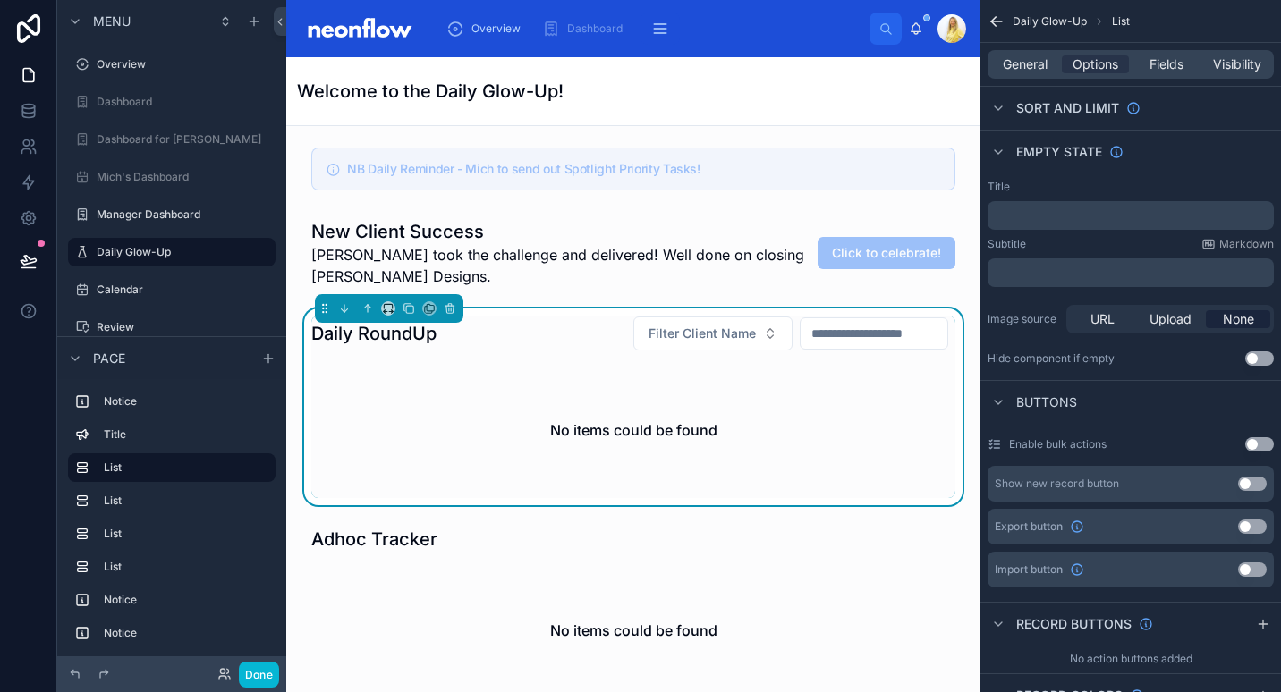
click at [1259, 490] on button "Use setting" at bounding box center [1252, 484] width 29 height 14
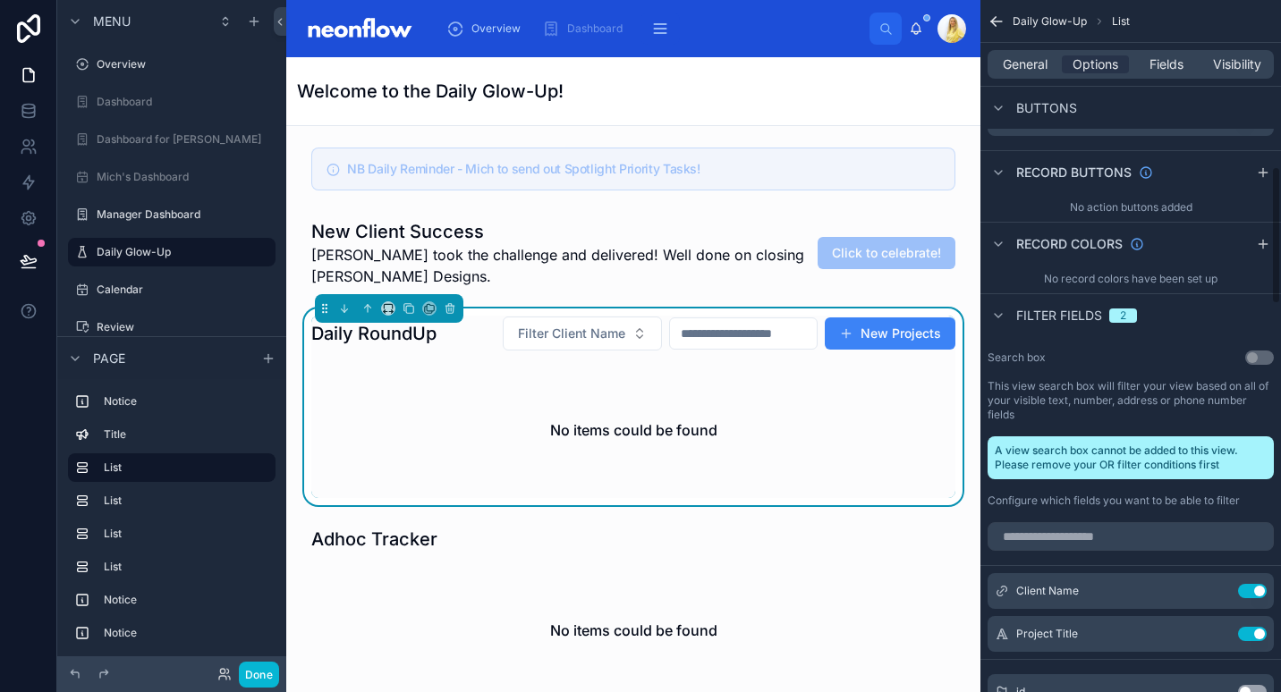
scroll to position [1252, 0]
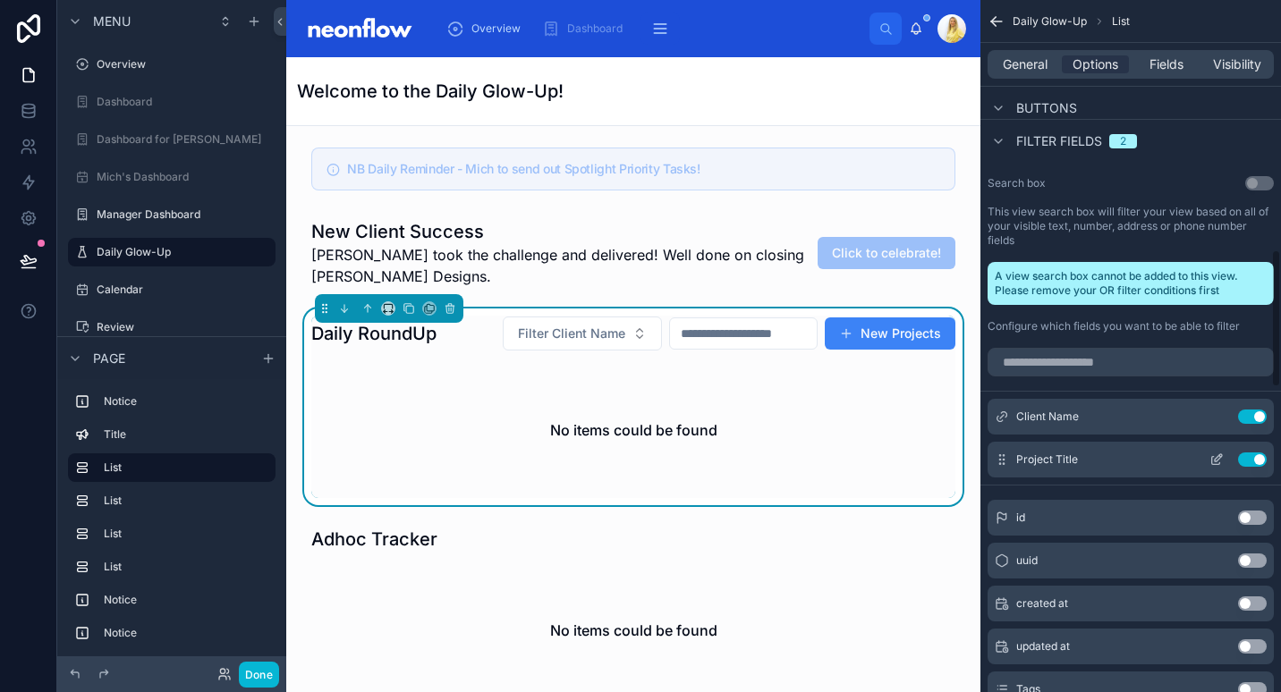
click at [1254, 455] on button "Use setting" at bounding box center [1252, 460] width 29 height 14
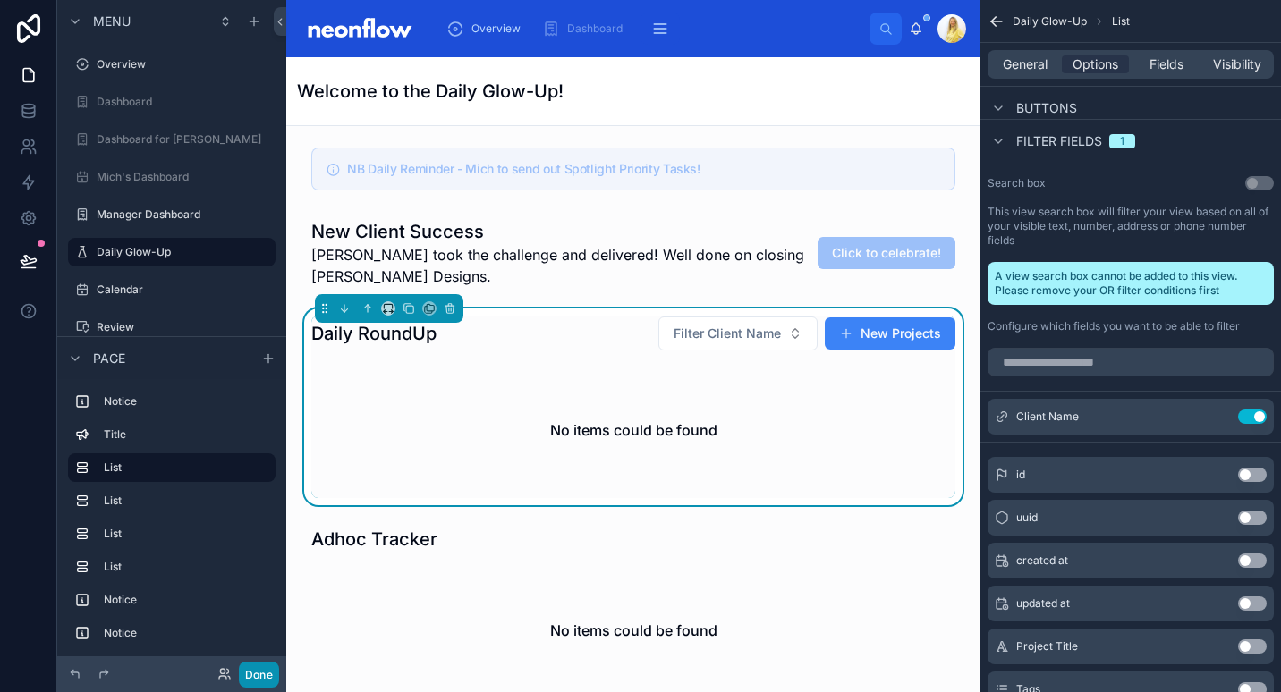
click at [253, 676] on button "Done" at bounding box center [259, 675] width 40 height 26
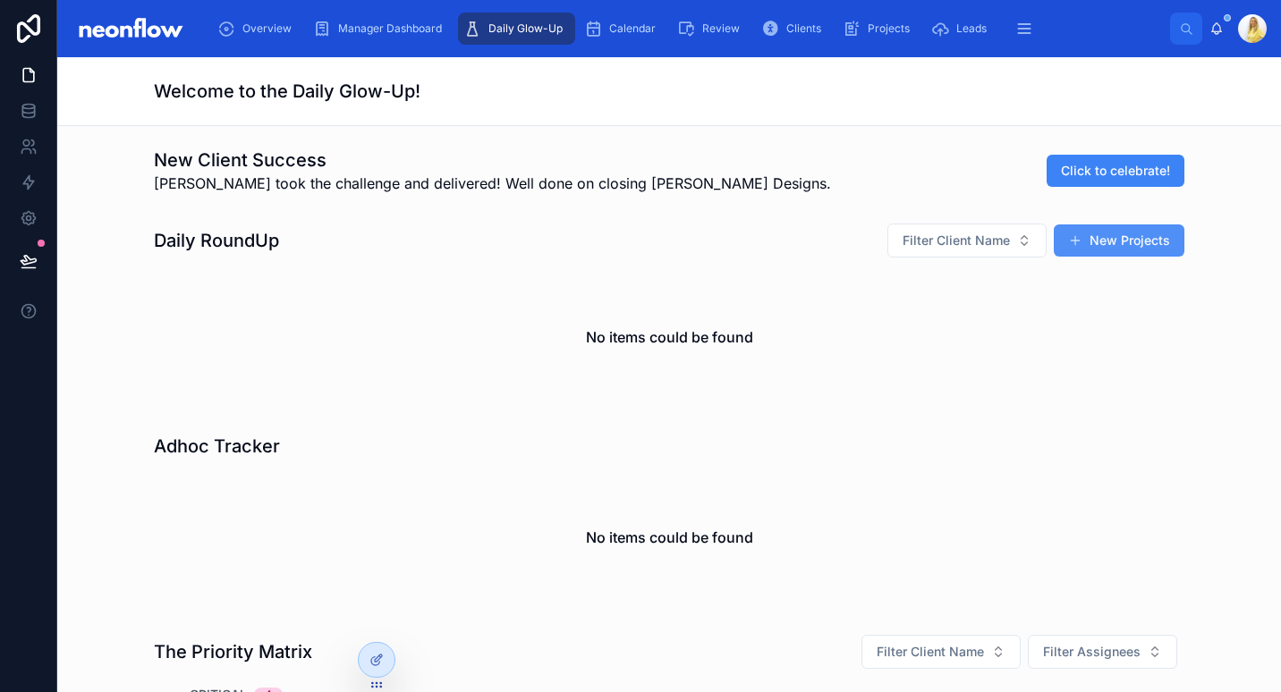
click at [1094, 250] on button "New Projects" at bounding box center [1119, 241] width 131 height 32
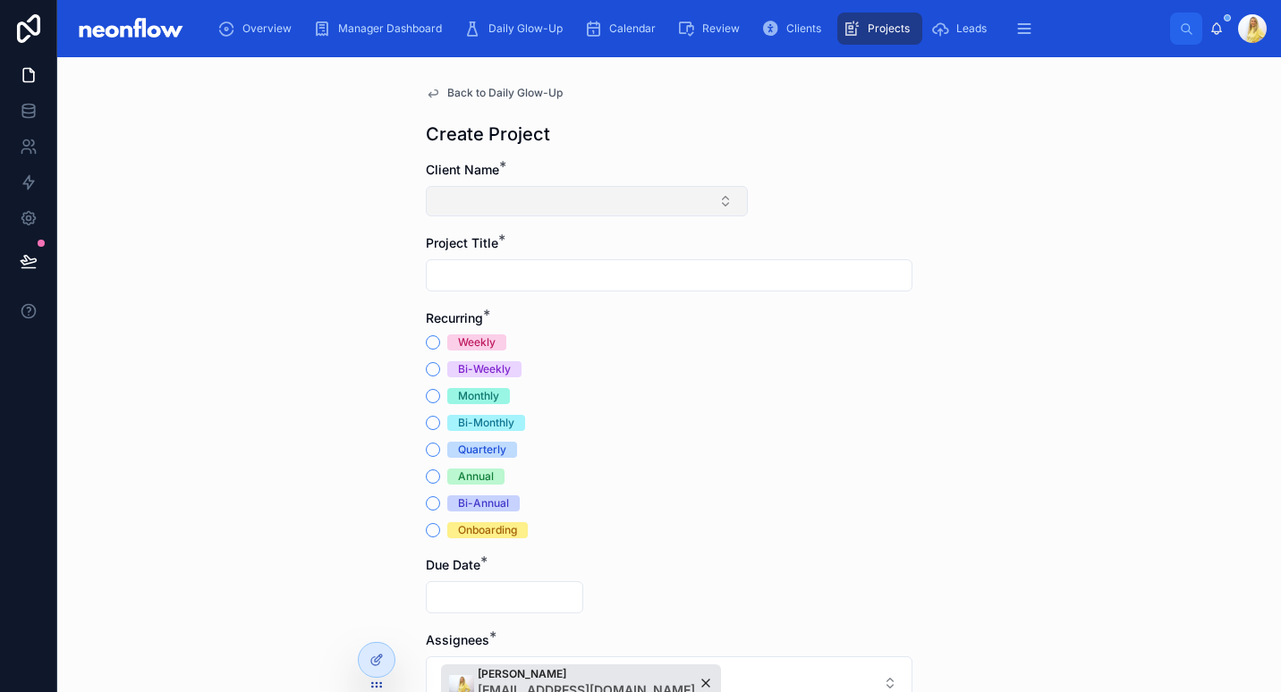
click at [544, 212] on button "Select Button" at bounding box center [587, 201] width 322 height 30
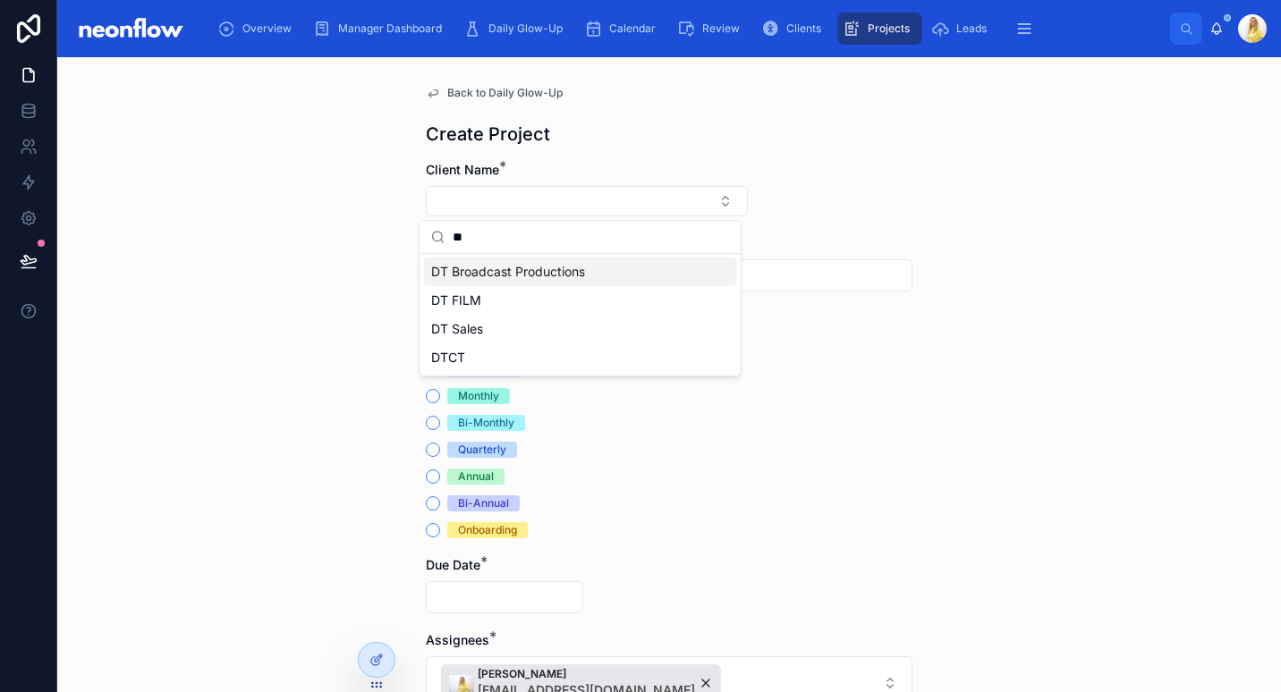
type input "**"
click at [535, 270] on span "DT Broadcast Productions" at bounding box center [508, 272] width 154 height 18
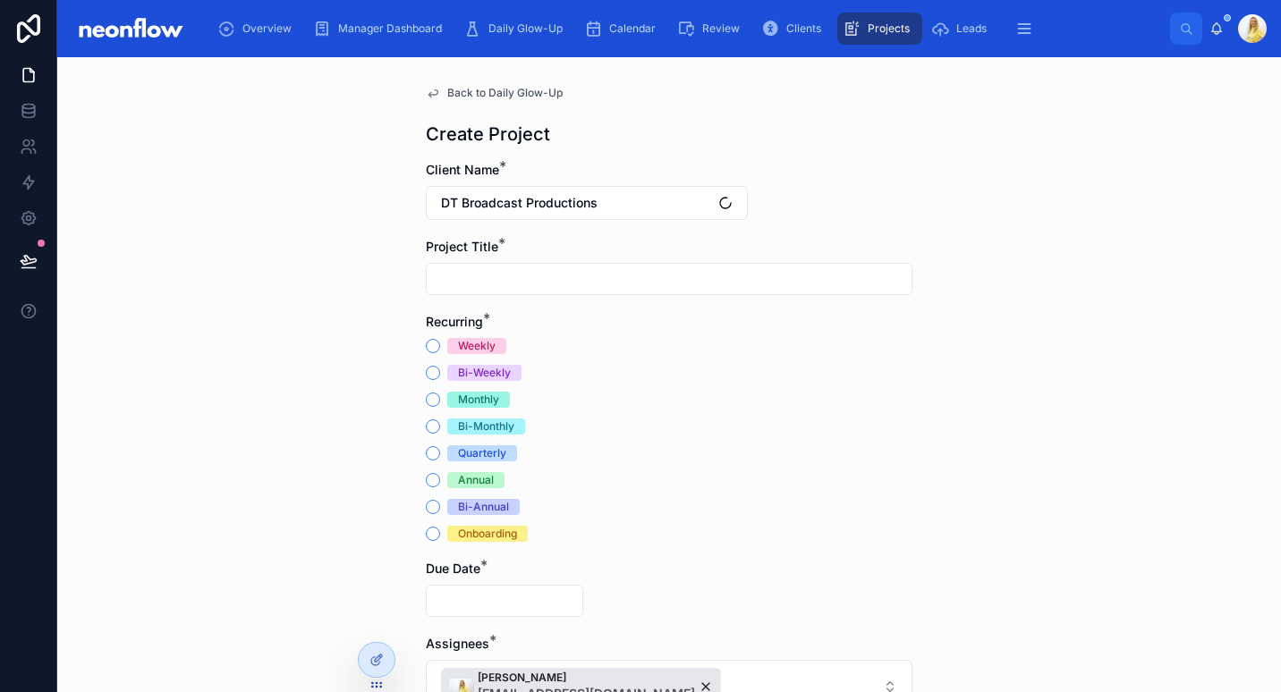
click at [501, 283] on input "text" at bounding box center [669, 279] width 485 height 25
click at [648, 276] on input "text" at bounding box center [669, 279] width 485 height 25
type input "*********"
click at [373, 669] on div at bounding box center [377, 660] width 36 height 34
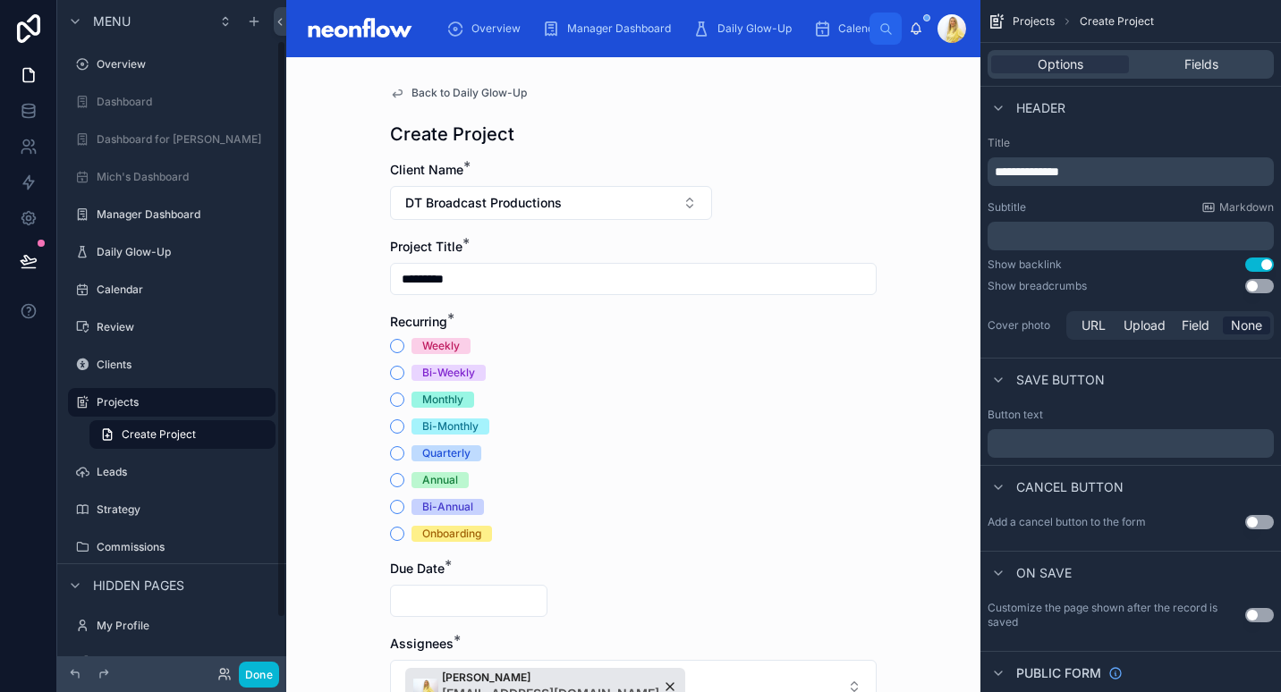
scroll to position [47, 0]
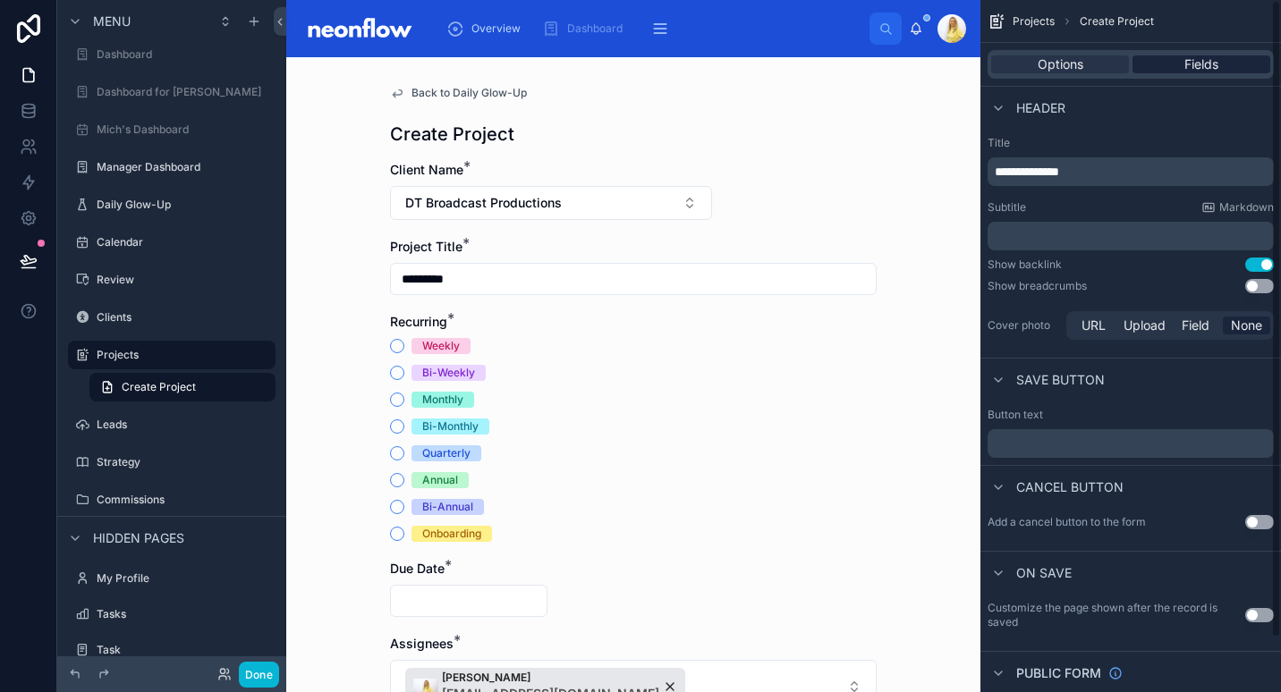
click at [1216, 67] on span "Fields" at bounding box center [1201, 64] width 34 height 18
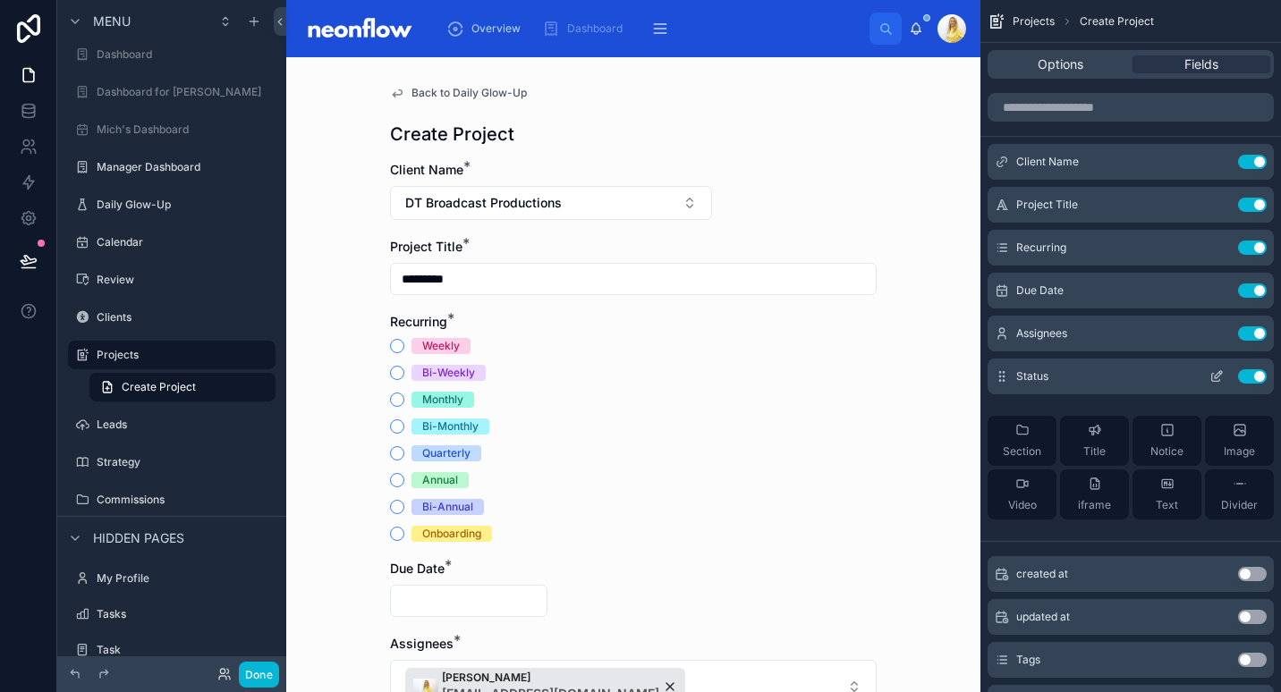
click at [1223, 382] on icon "scrollable content" at bounding box center [1216, 376] width 14 height 14
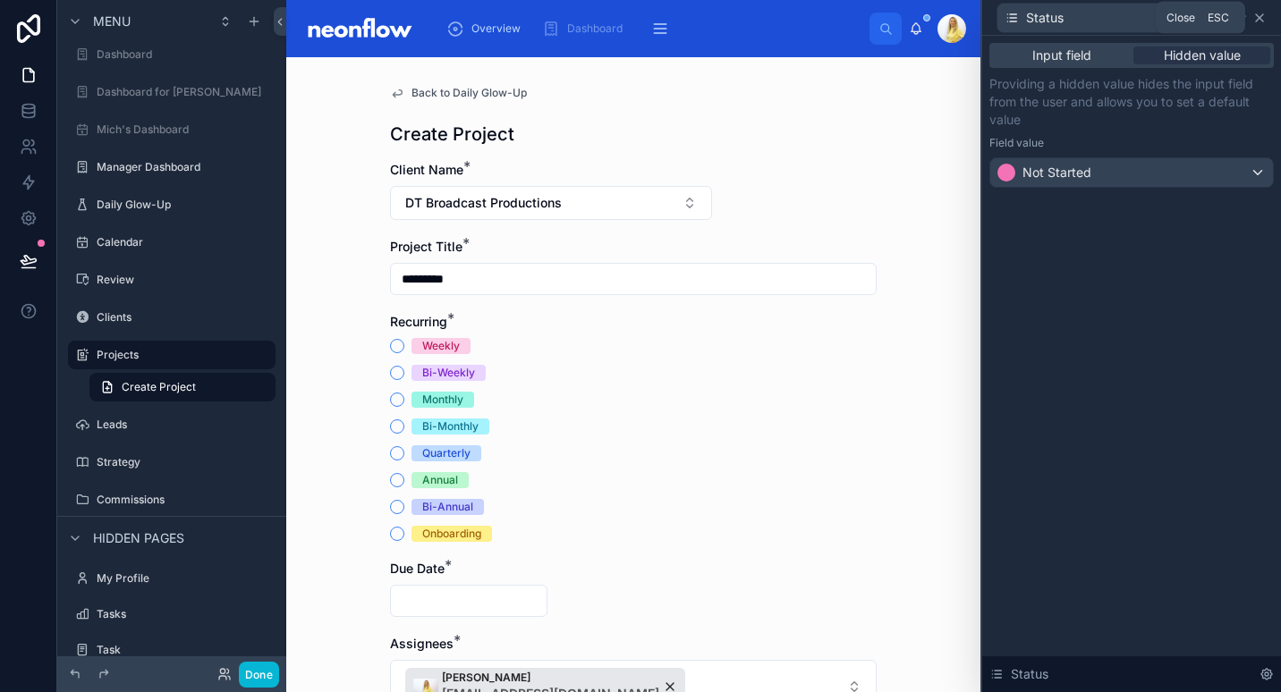
click at [1261, 17] on icon at bounding box center [1259, 18] width 14 height 14
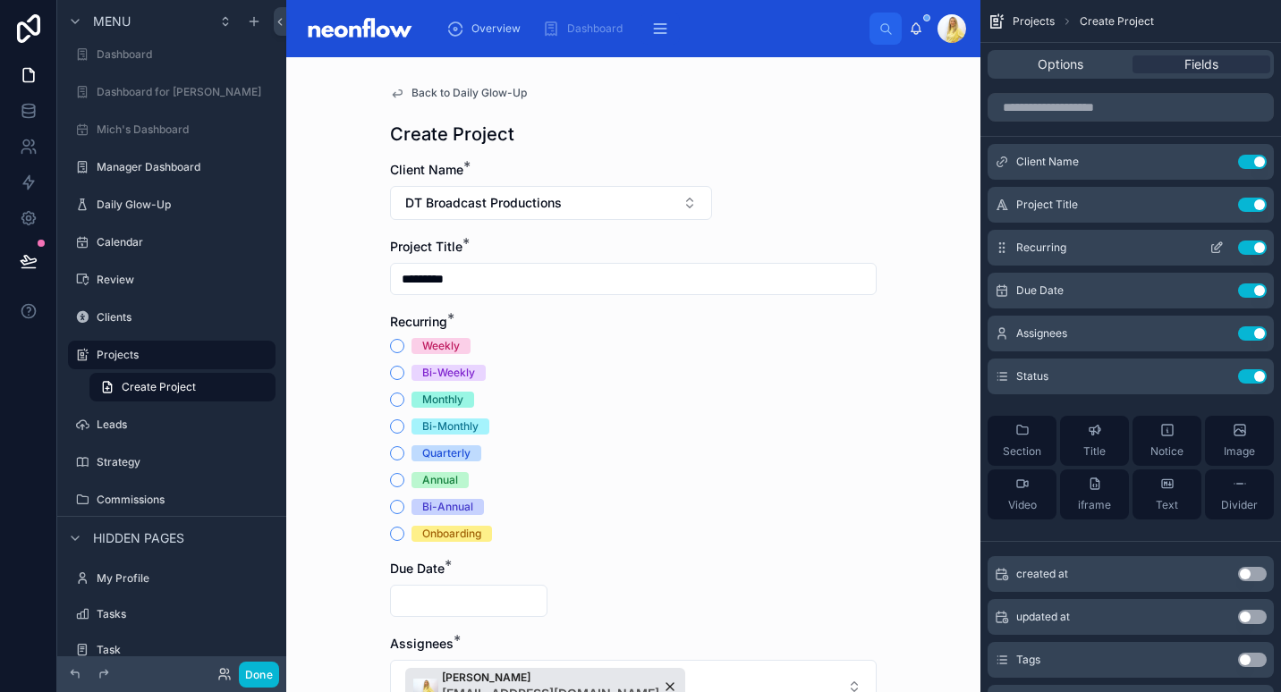
click at [1222, 249] on icon "scrollable content" at bounding box center [1216, 248] width 14 height 14
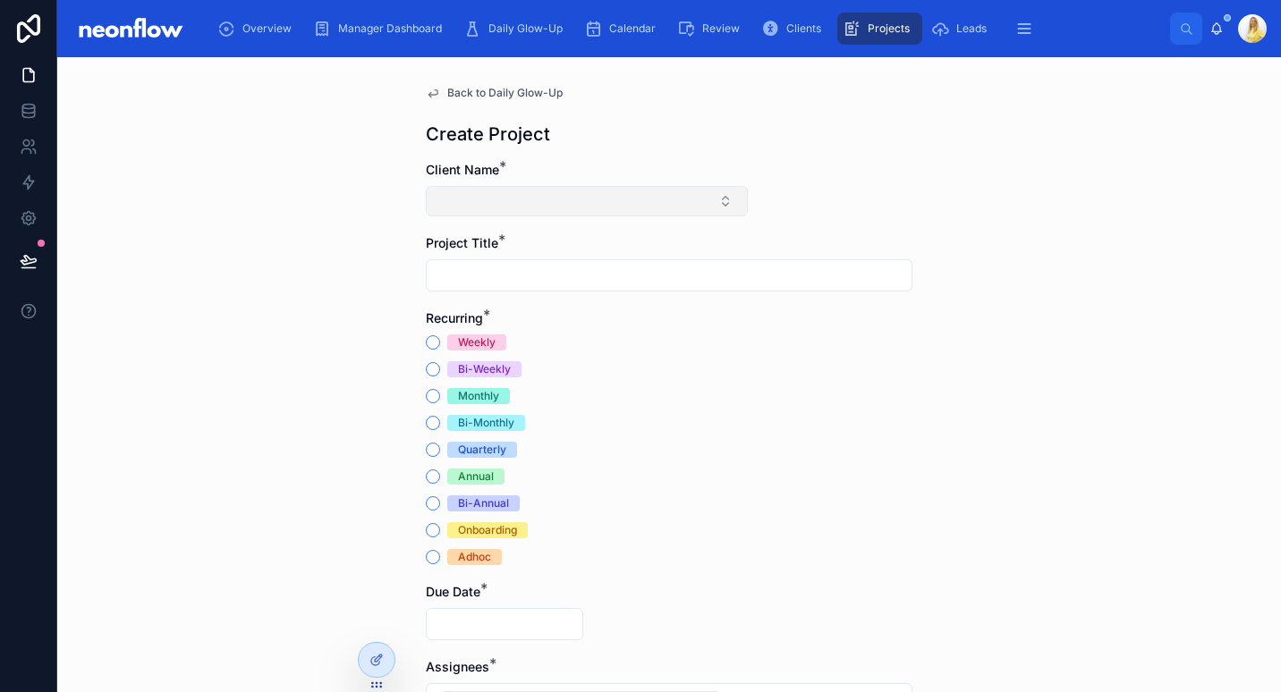
click at [472, 194] on button "Select Button" at bounding box center [587, 201] width 322 height 30
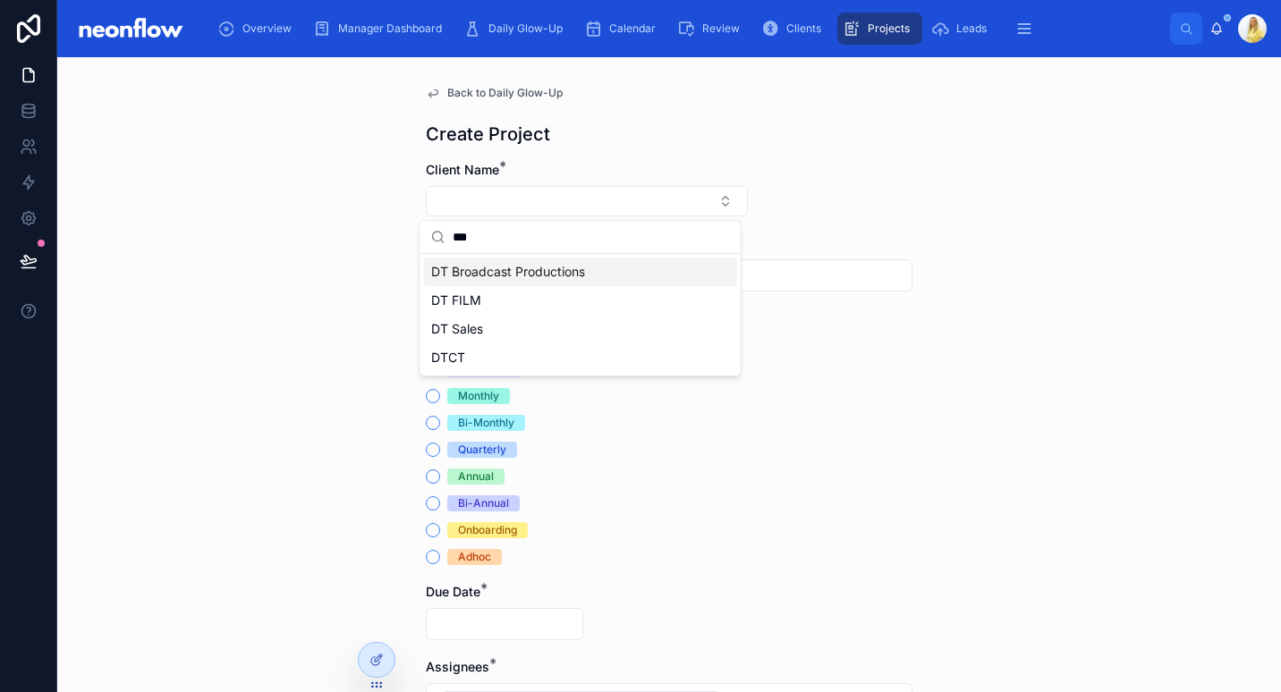
type input "**"
click at [547, 268] on span "DT Broadcast Productions" at bounding box center [508, 272] width 154 height 18
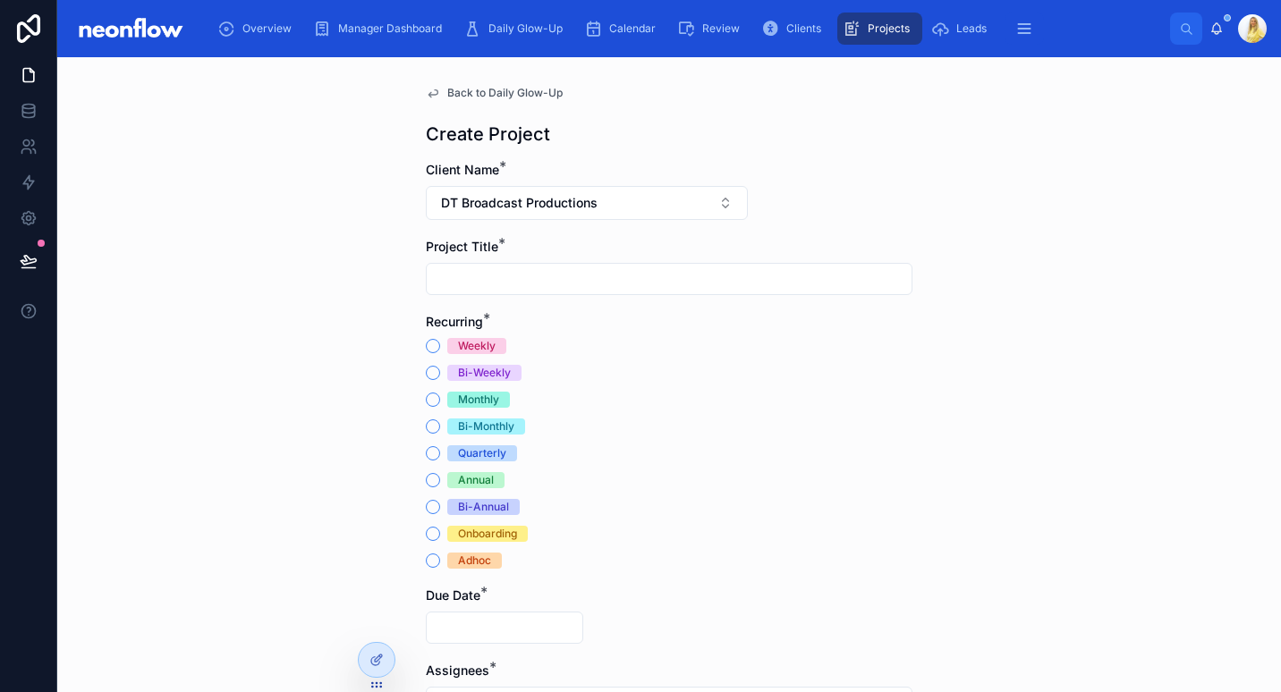
click at [540, 280] on input "text" at bounding box center [669, 279] width 485 height 25
type input "*********"
click at [757, 355] on div "Weekly Bi-Weekly Monthly Bi-Monthly Quarterly Annual Bi-Annual Onboarding Adhoc" at bounding box center [669, 453] width 487 height 231
click at [505, 29] on span "Daily Glow-Up" at bounding box center [525, 28] width 74 height 14
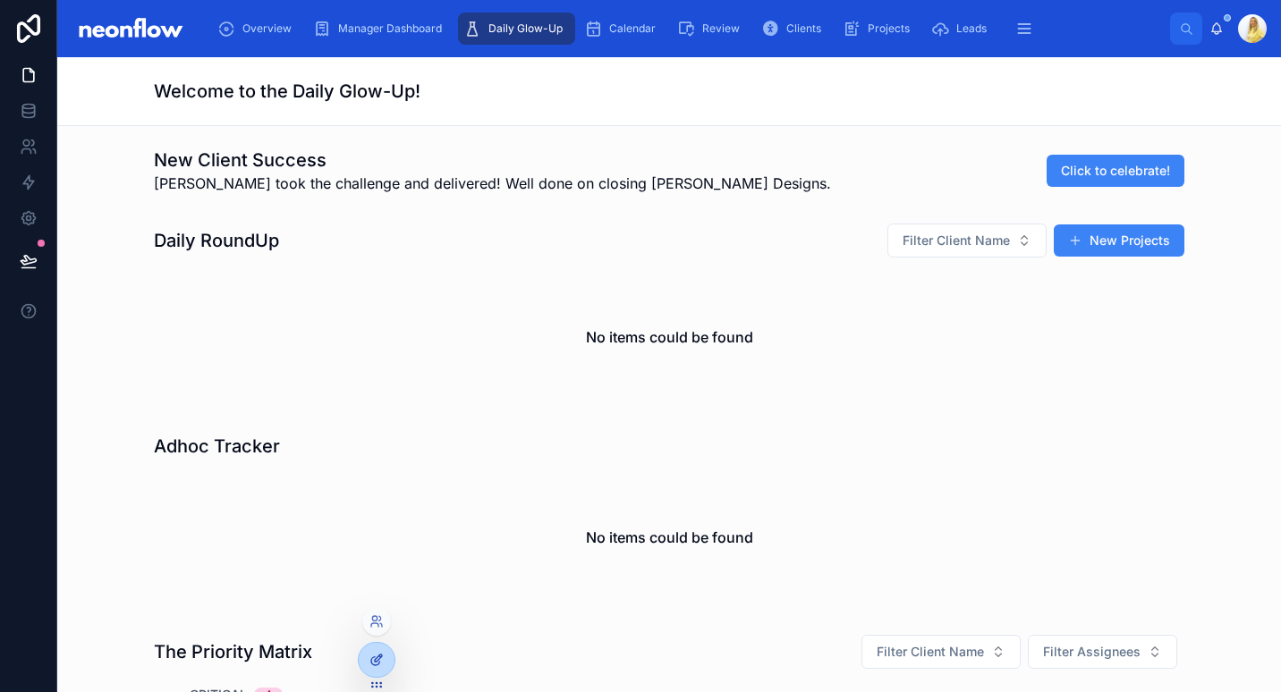
click at [382, 660] on icon at bounding box center [376, 660] width 14 height 14
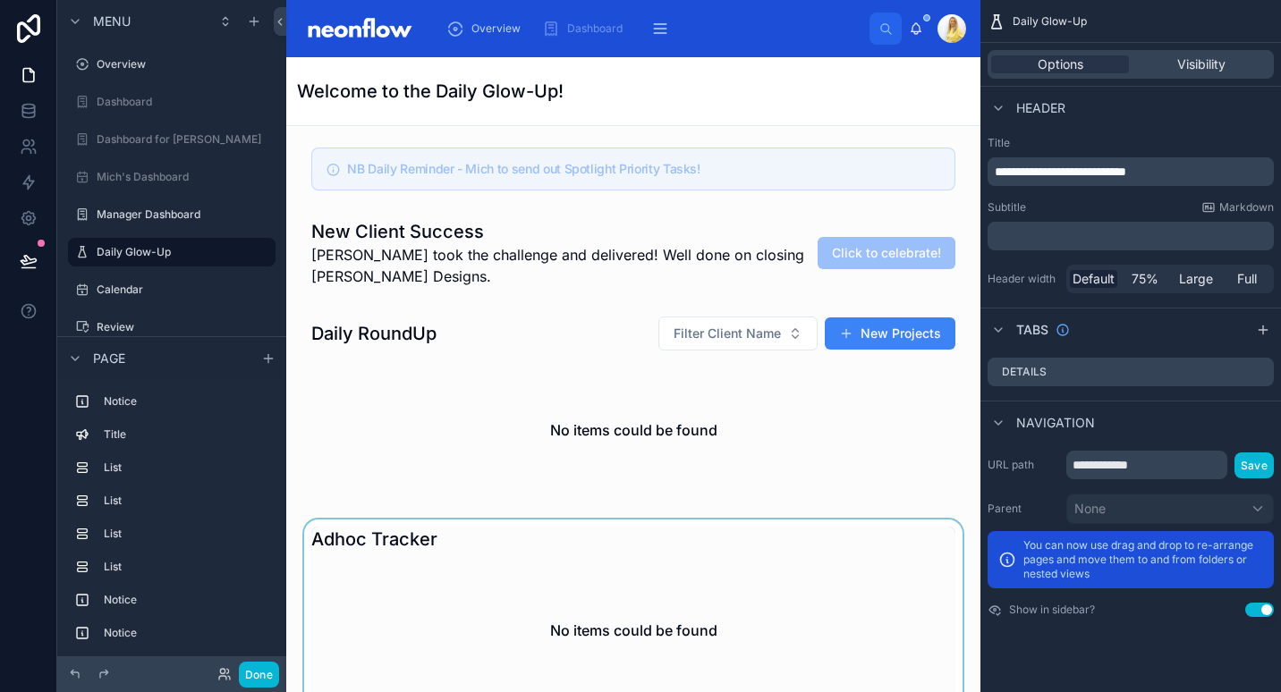
click at [692, 581] on div at bounding box center [634, 613] width 666 height 186
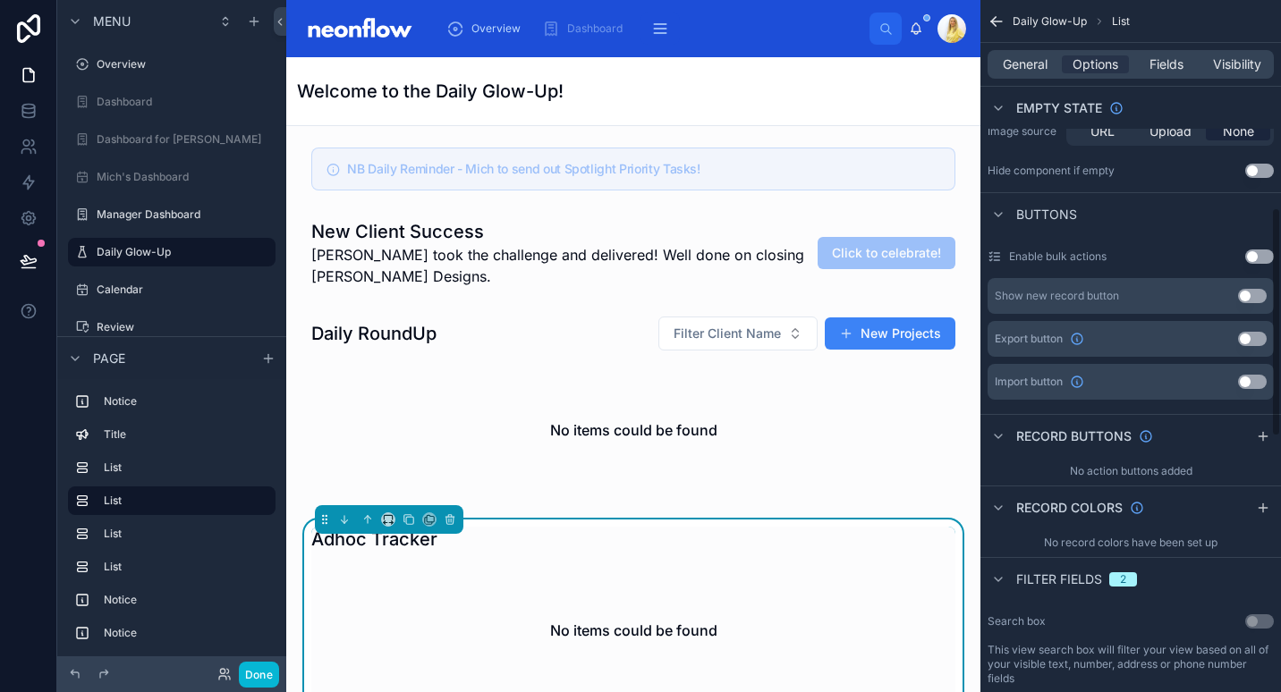
scroll to position [626, 0]
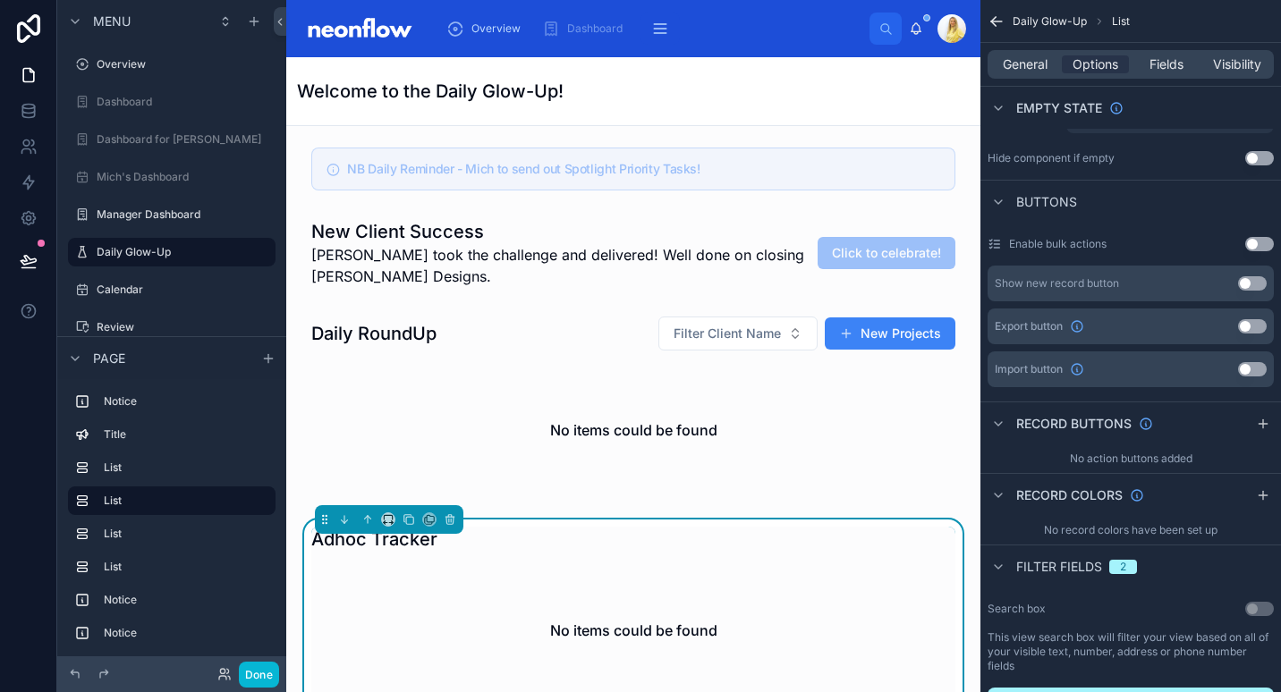
click at [1258, 283] on button "Use setting" at bounding box center [1252, 283] width 29 height 14
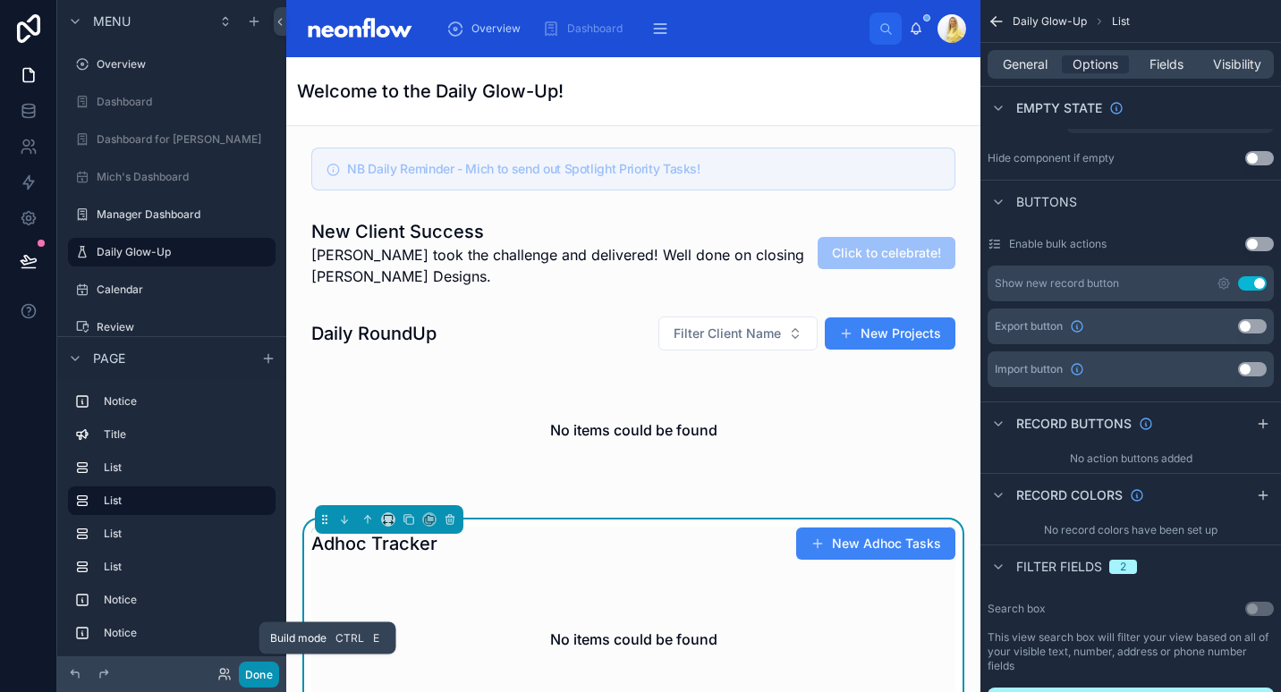
click at [269, 678] on button "Done" at bounding box center [259, 675] width 40 height 26
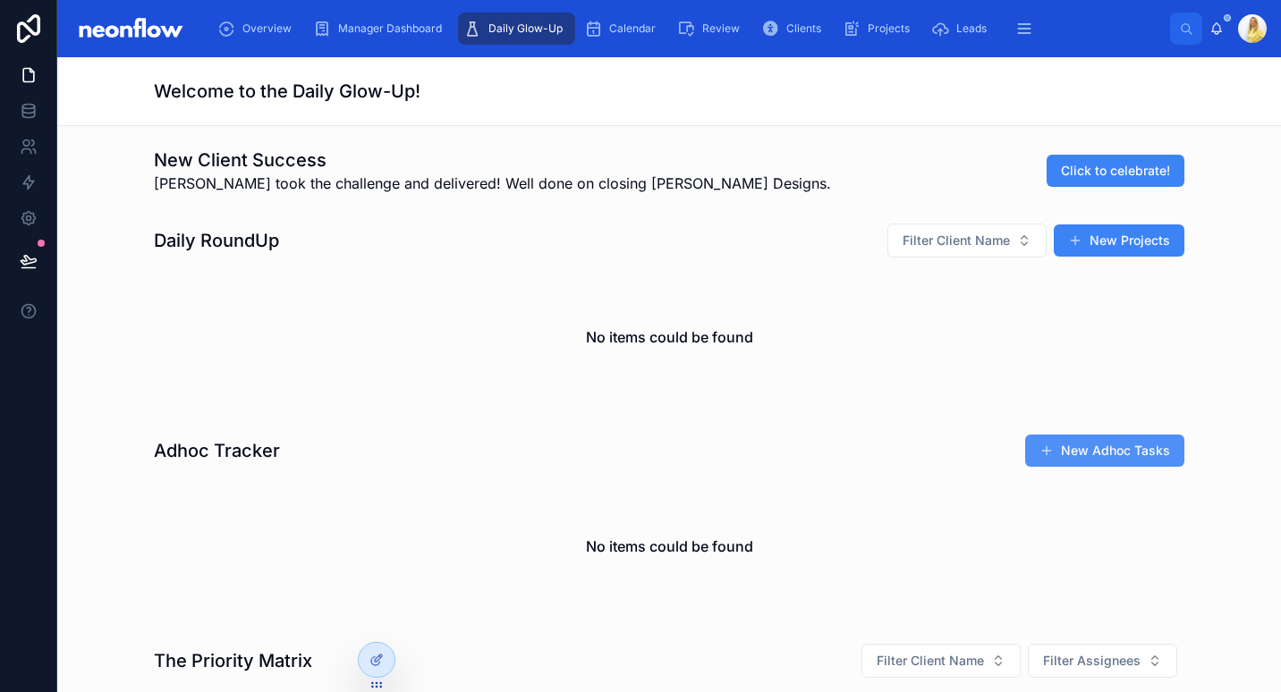
click at [1134, 453] on button "New Adhoc Tasks" at bounding box center [1104, 451] width 159 height 32
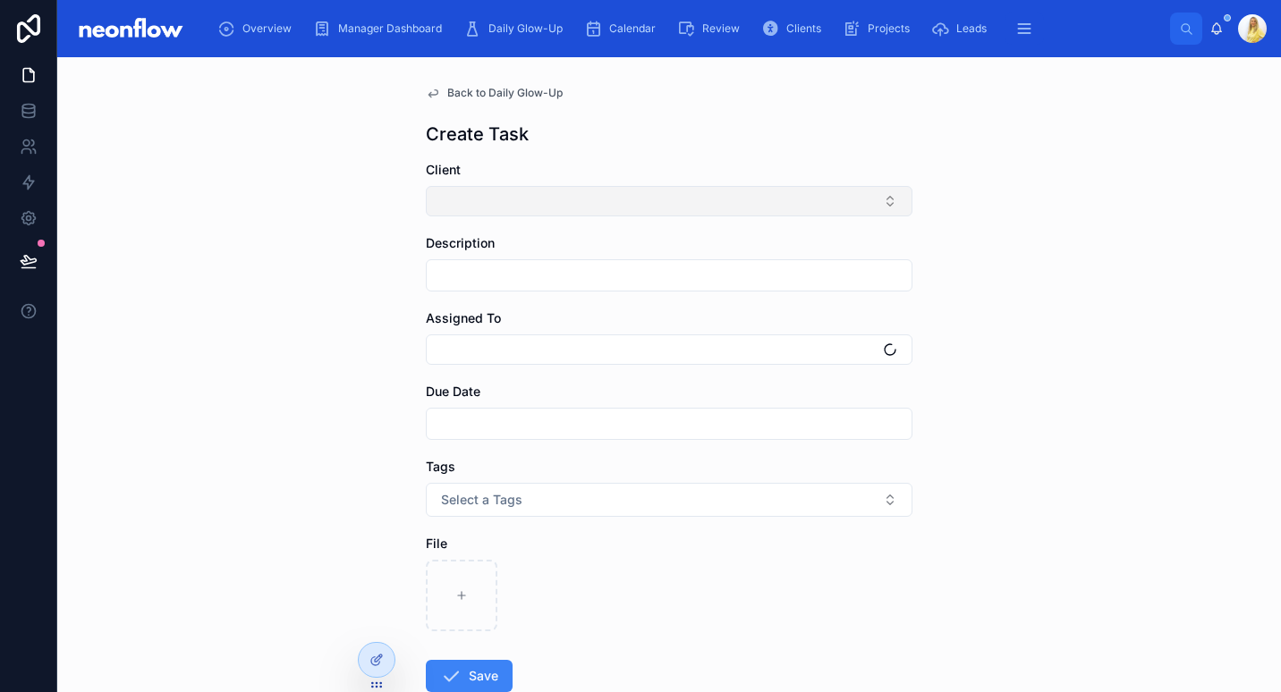
click at [497, 205] on button "Select Button" at bounding box center [669, 201] width 487 height 30
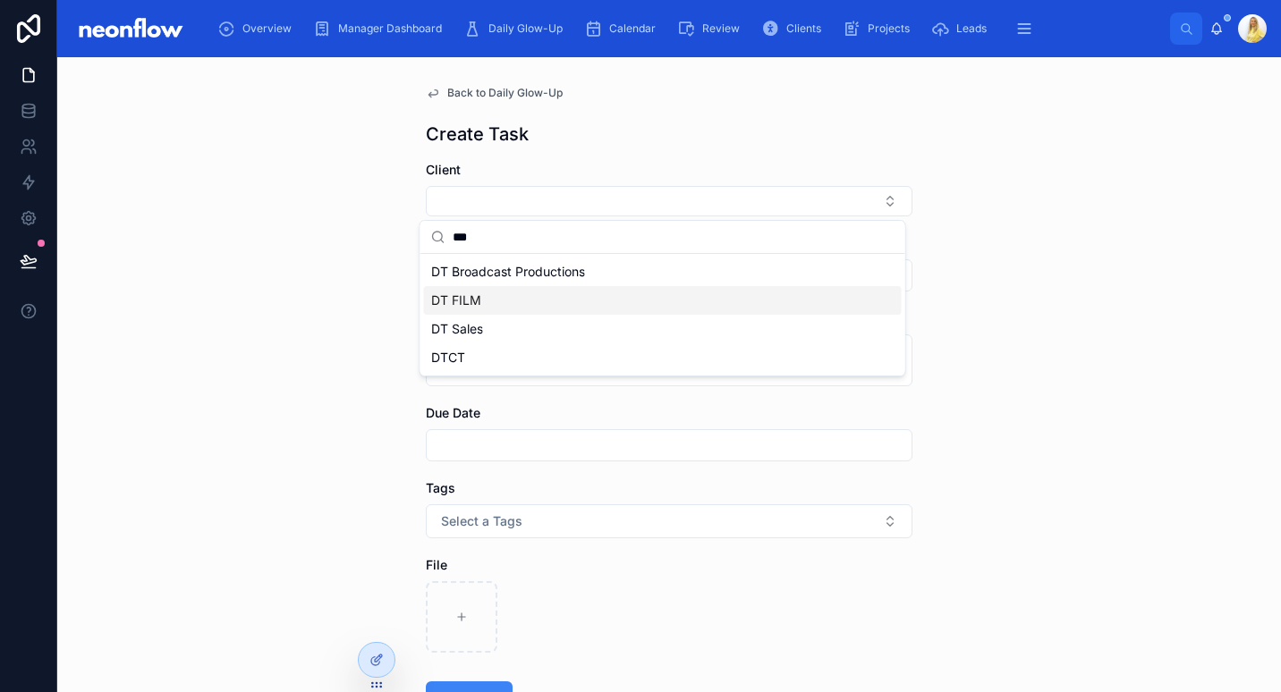
type input "**"
click at [492, 264] on span "DT Broadcast Productions" at bounding box center [508, 272] width 154 height 18
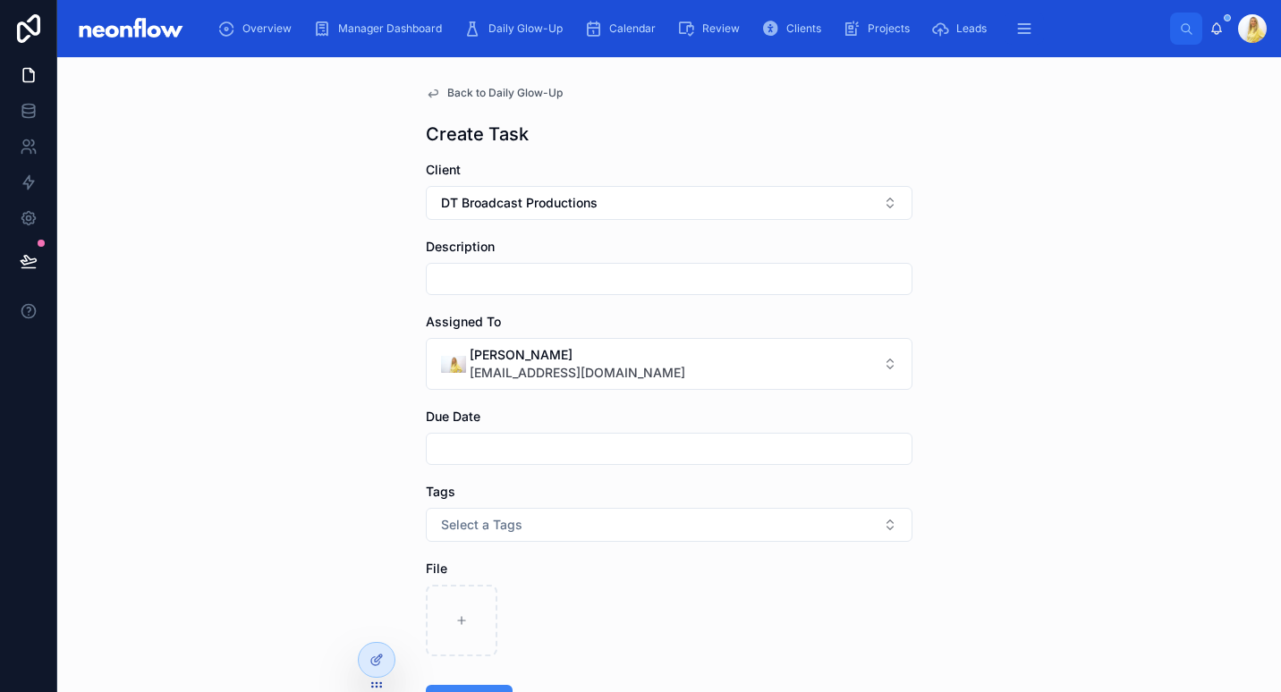
click at [522, 283] on input "text" at bounding box center [669, 279] width 485 height 25
paste input "**********"
click at [756, 283] on input "**********" at bounding box center [669, 279] width 485 height 25
paste input "**********"
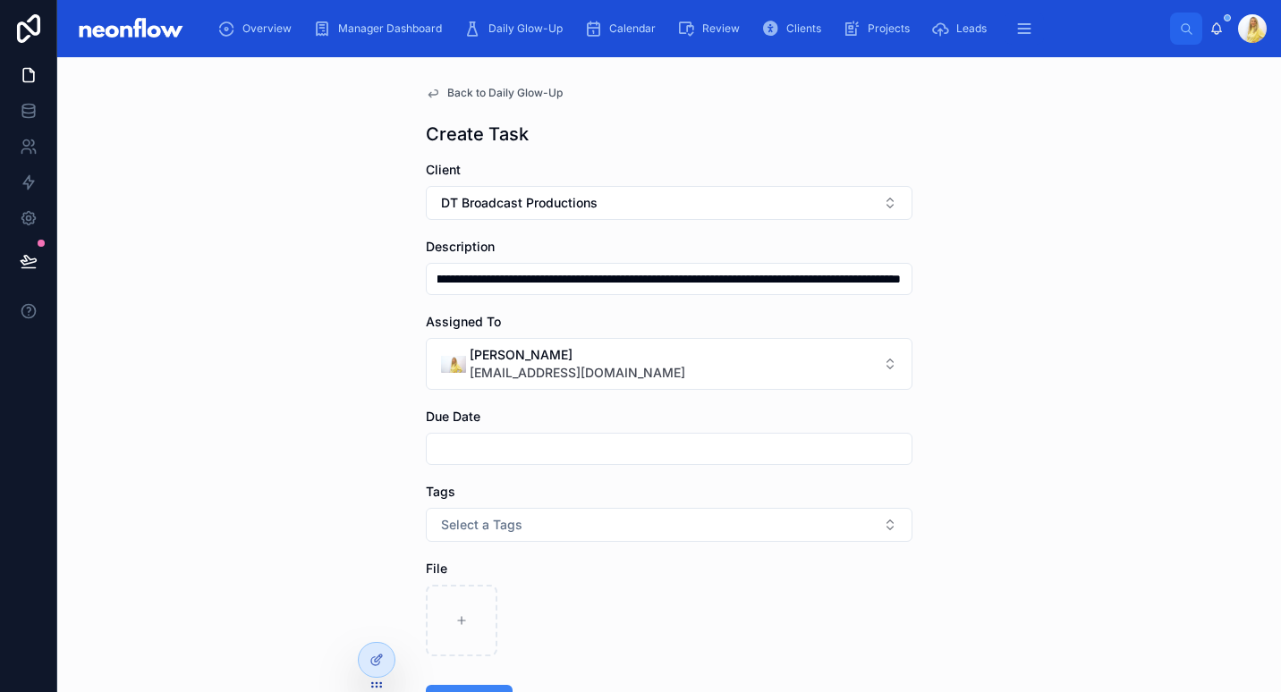
type input "**********"
click at [661, 443] on input "text" at bounding box center [669, 449] width 485 height 25
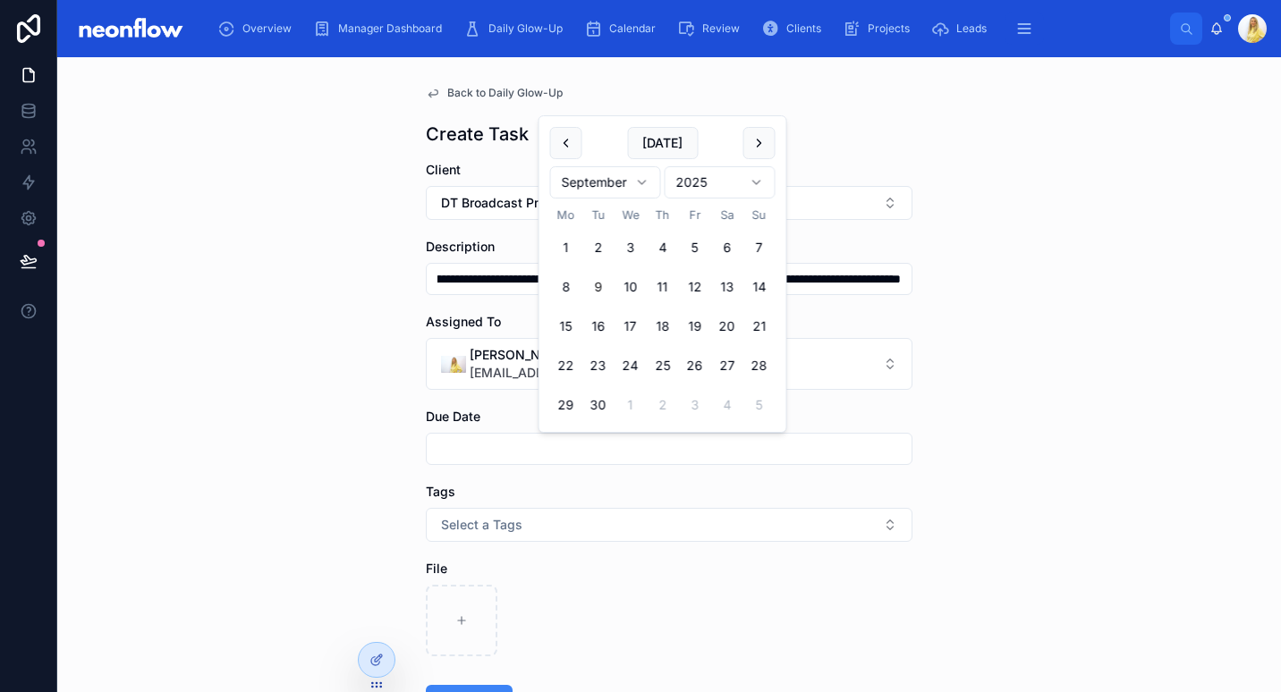
scroll to position [0, 0]
click at [666, 138] on button "Today" at bounding box center [662, 143] width 71 height 32
type input "**********"
click at [1132, 455] on div "**********" at bounding box center [669, 374] width 1224 height 635
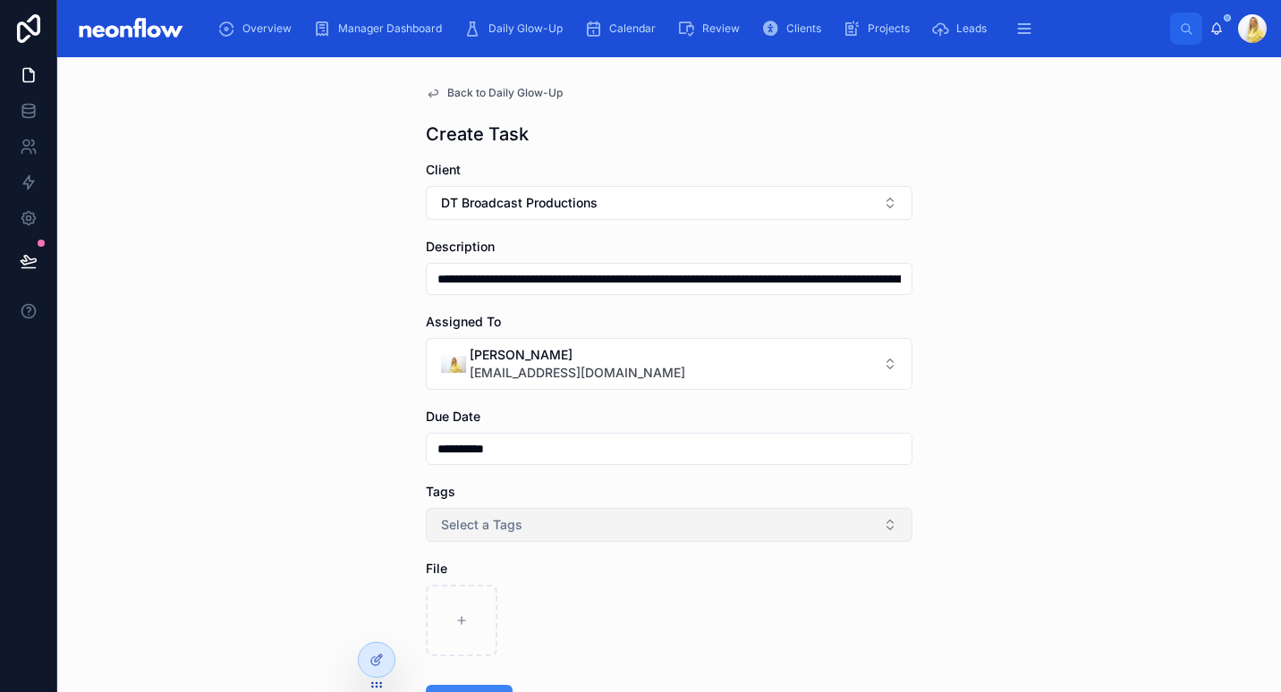
click at [635, 515] on button "Select a Tags" at bounding box center [669, 525] width 487 height 34
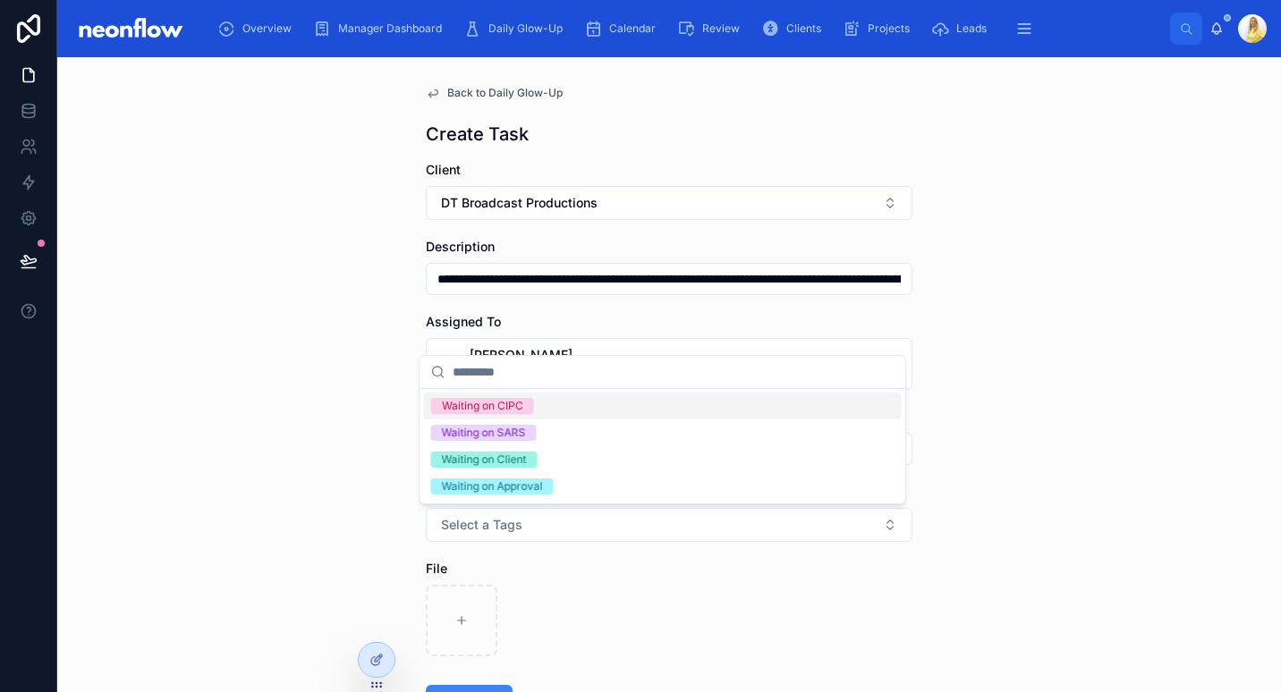
click at [275, 443] on div "**********" at bounding box center [669, 374] width 1224 height 635
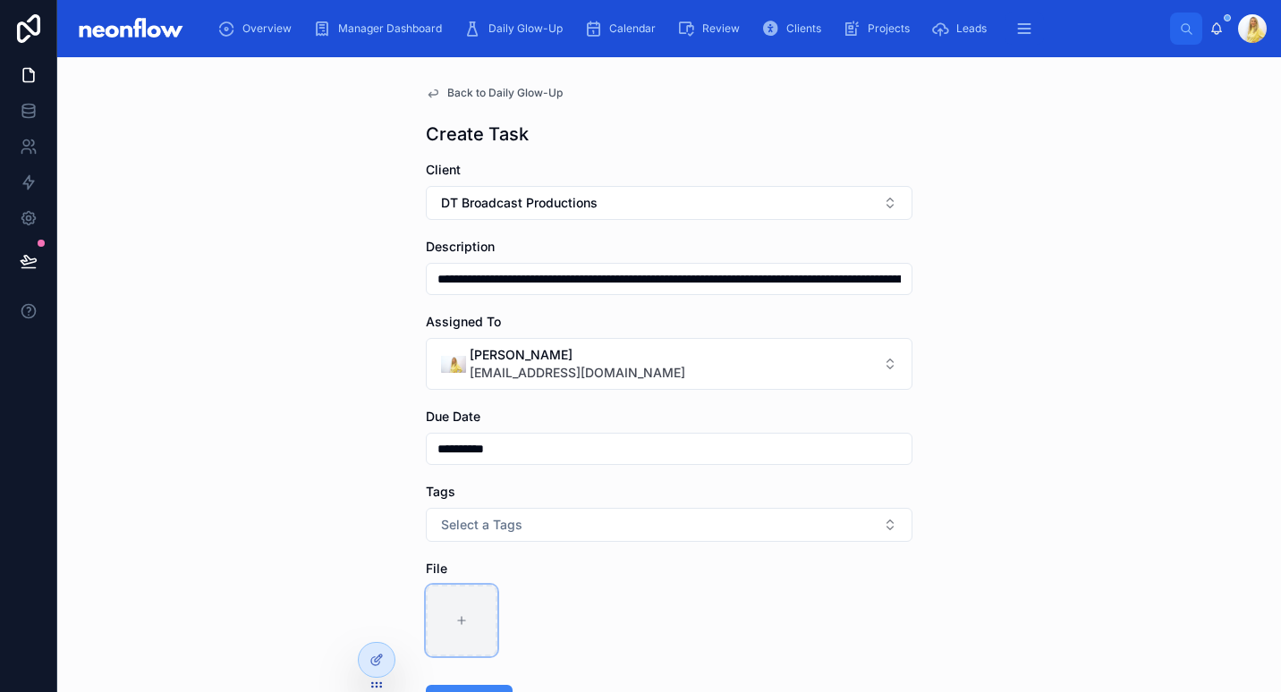
click at [479, 623] on div at bounding box center [462, 621] width 72 height 72
type input "**********"
click at [591, 529] on button "Select a Tags" at bounding box center [669, 525] width 487 height 34
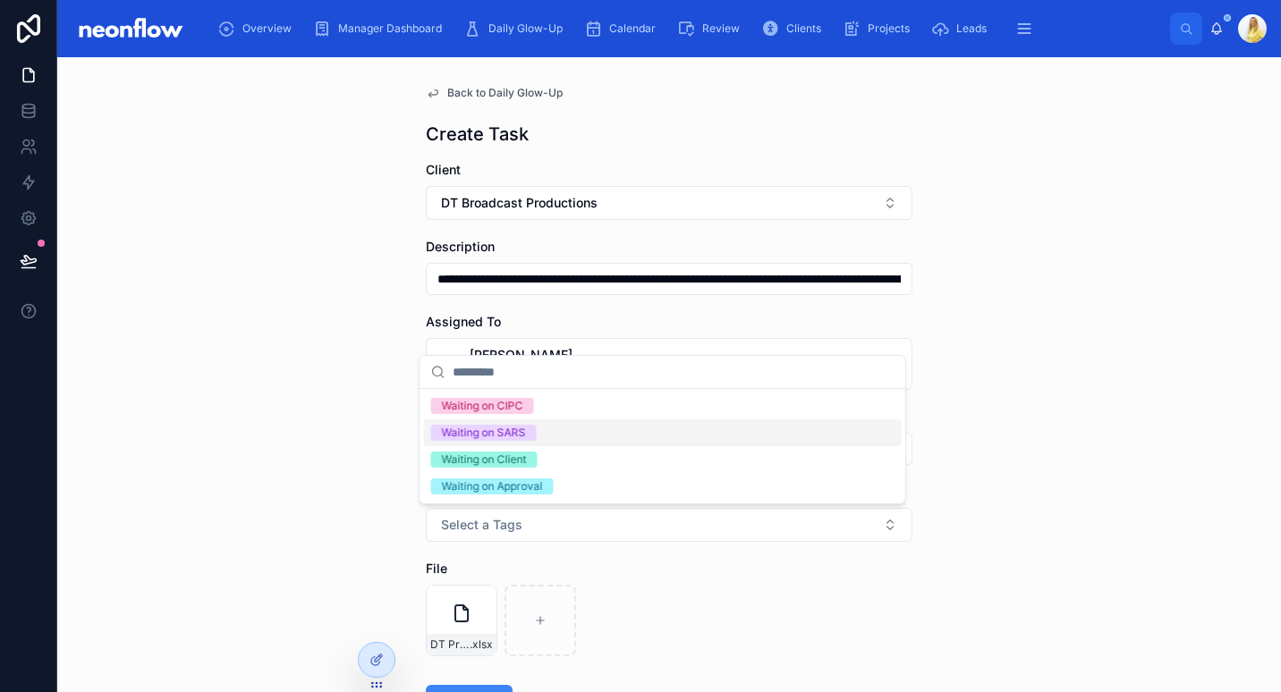
click at [939, 400] on div "**********" at bounding box center [669, 374] width 1224 height 635
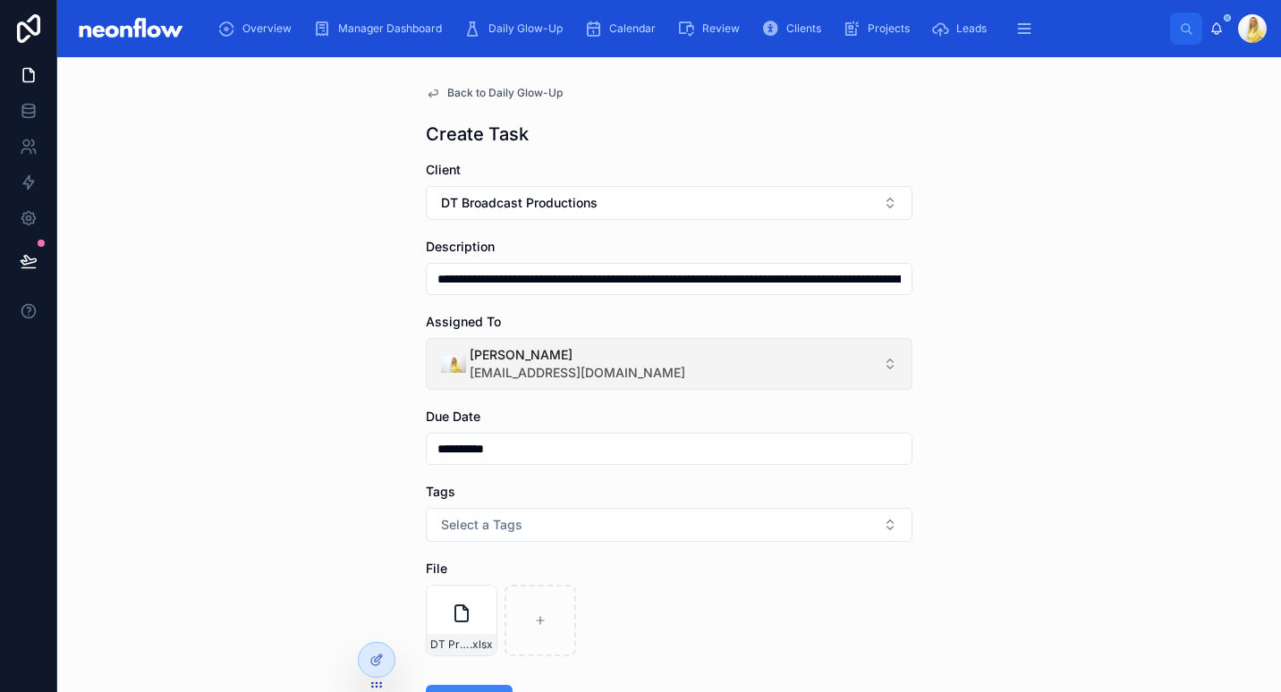
click at [608, 355] on span "[PERSON_NAME]" at bounding box center [578, 355] width 216 height 18
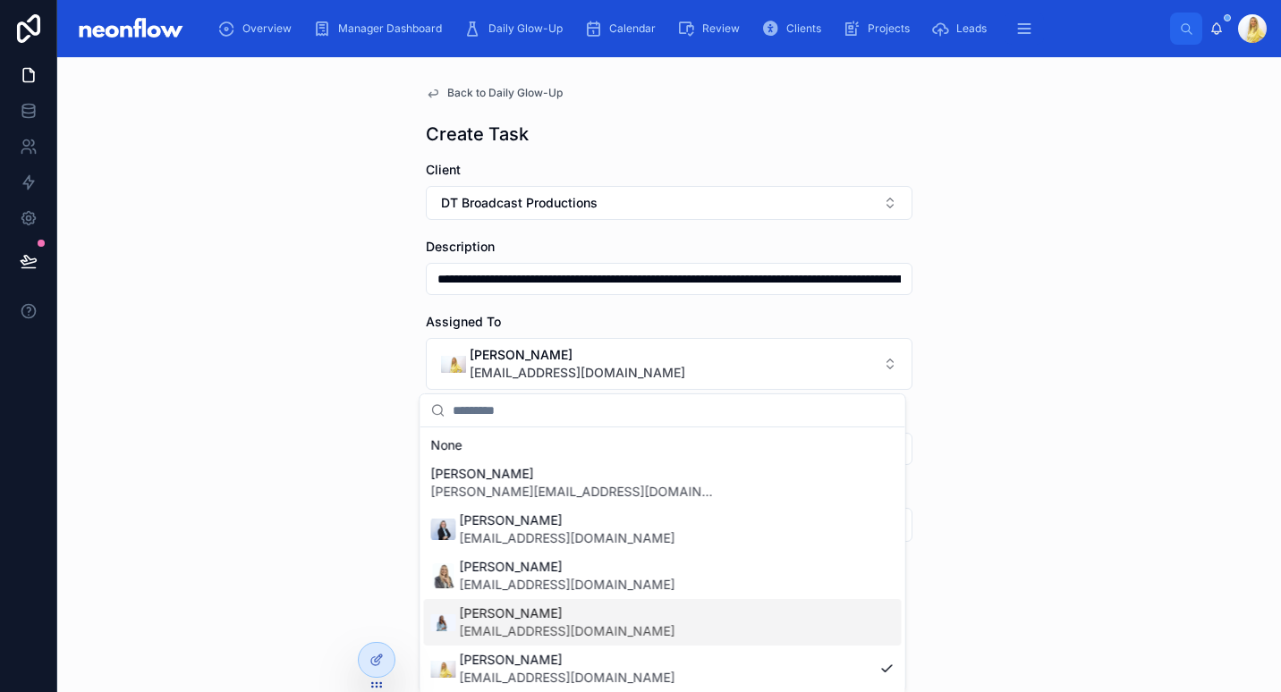
click at [591, 633] on span "[EMAIL_ADDRESS][DOMAIN_NAME]" at bounding box center [568, 632] width 216 height 18
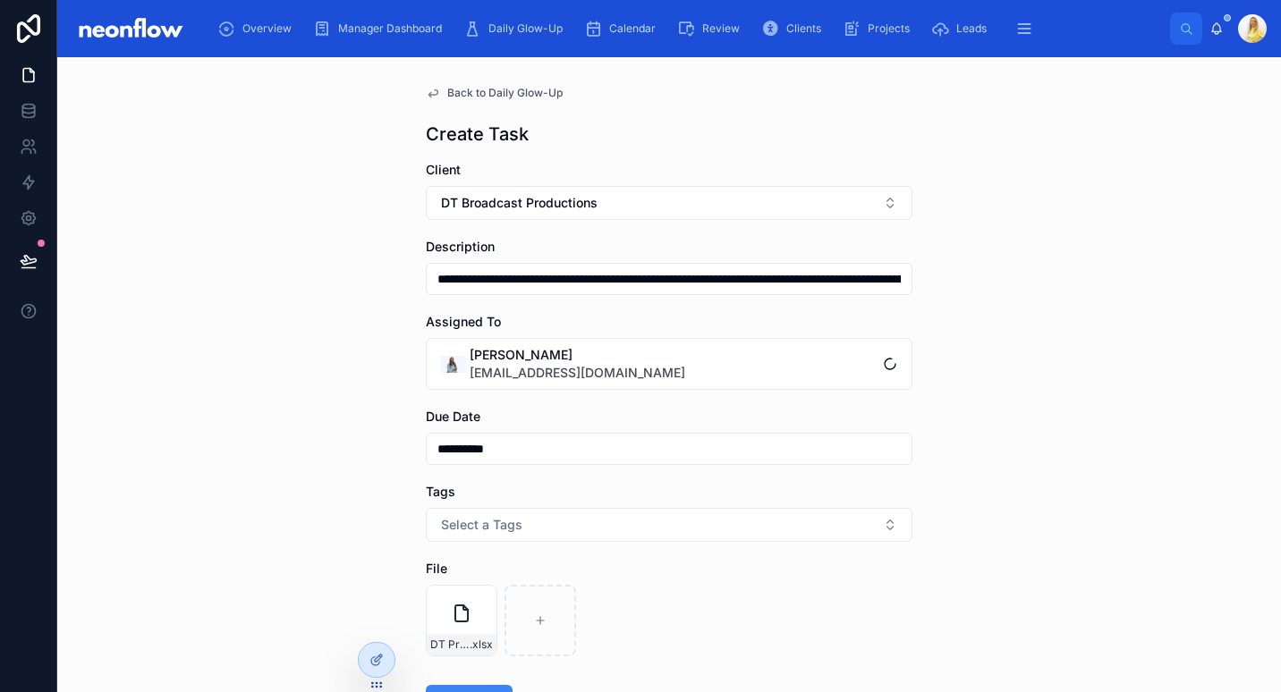
scroll to position [140, 0]
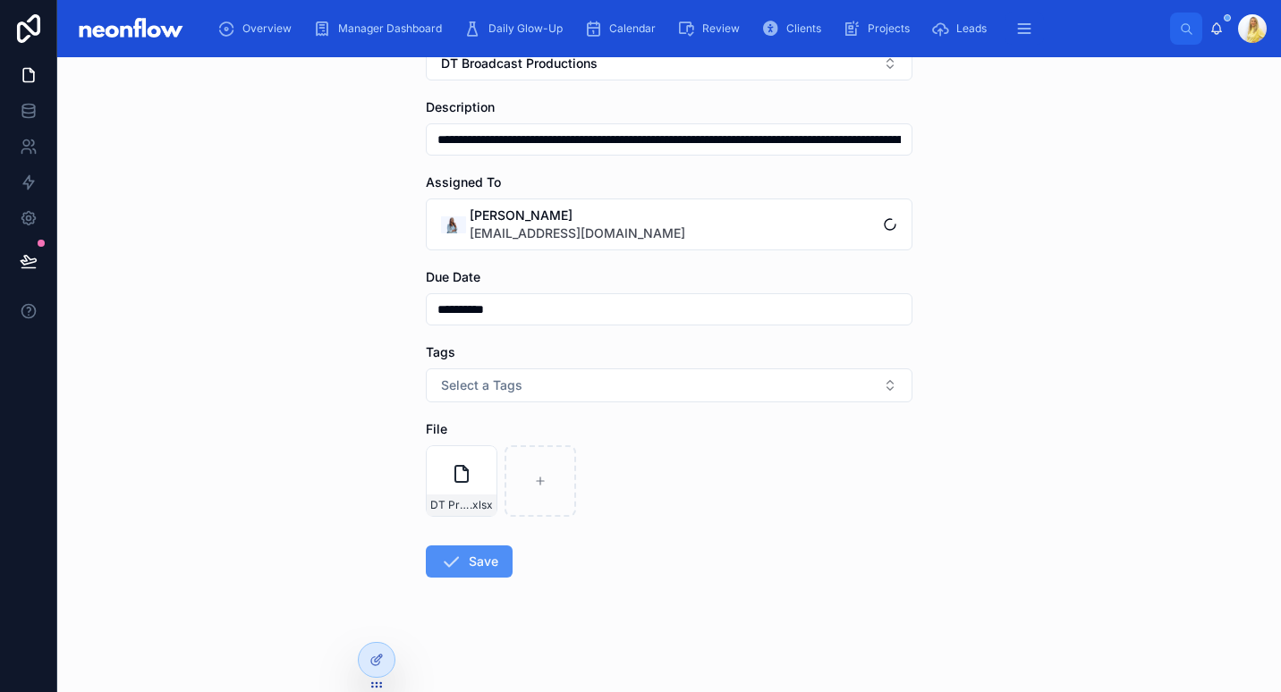
click at [467, 555] on button "Save" at bounding box center [469, 562] width 87 height 32
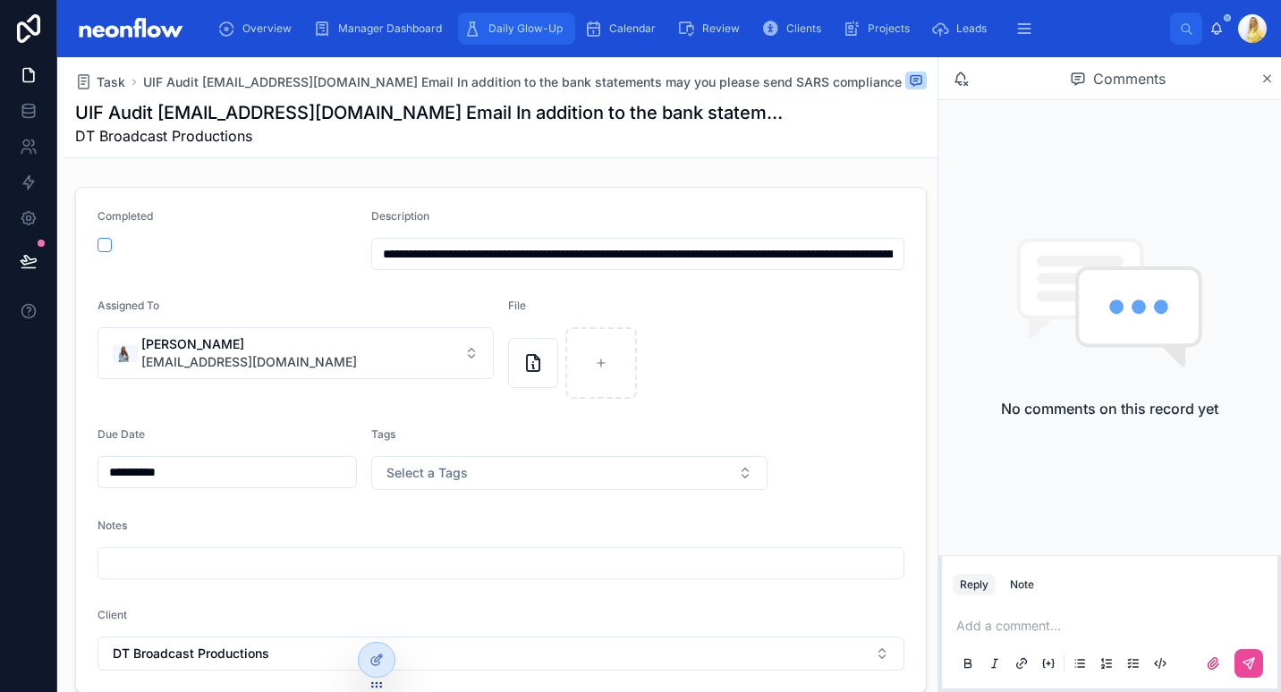
click at [522, 30] on span "Daily Glow-Up" at bounding box center [525, 28] width 74 height 14
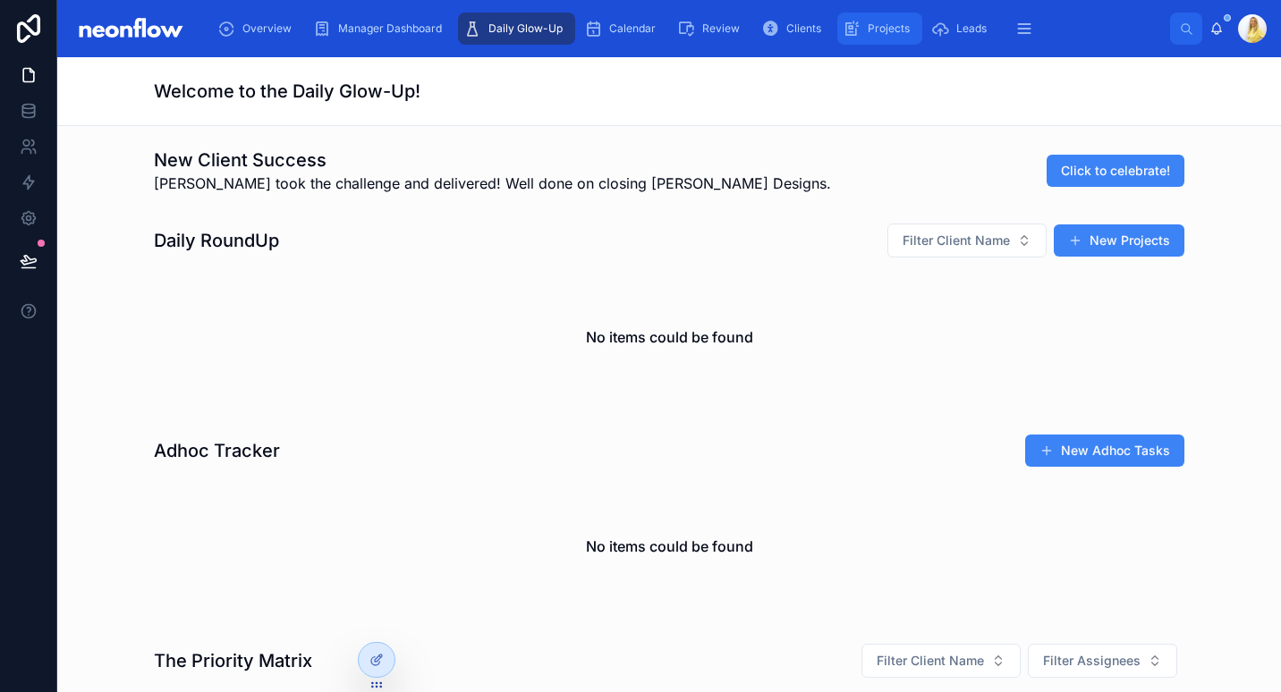
click at [878, 25] on span "Projects" at bounding box center [889, 28] width 42 height 14
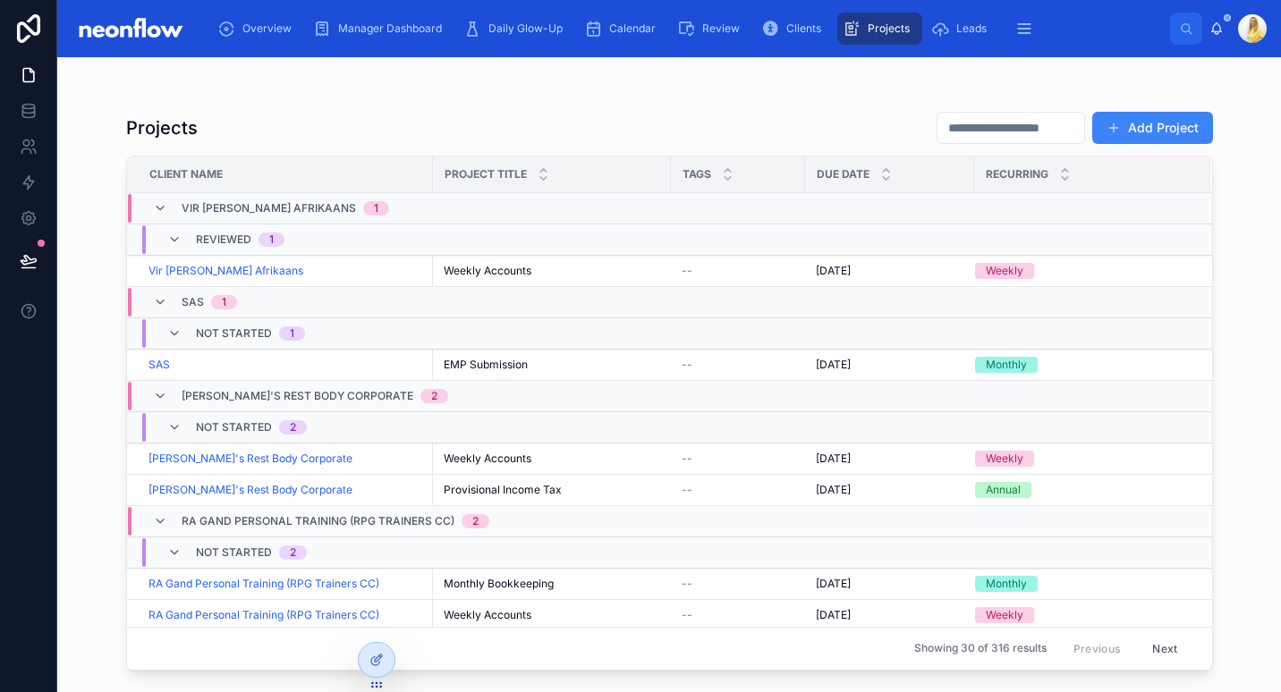
click at [951, 130] on input "text" at bounding box center [1010, 127] width 147 height 25
type input "********"
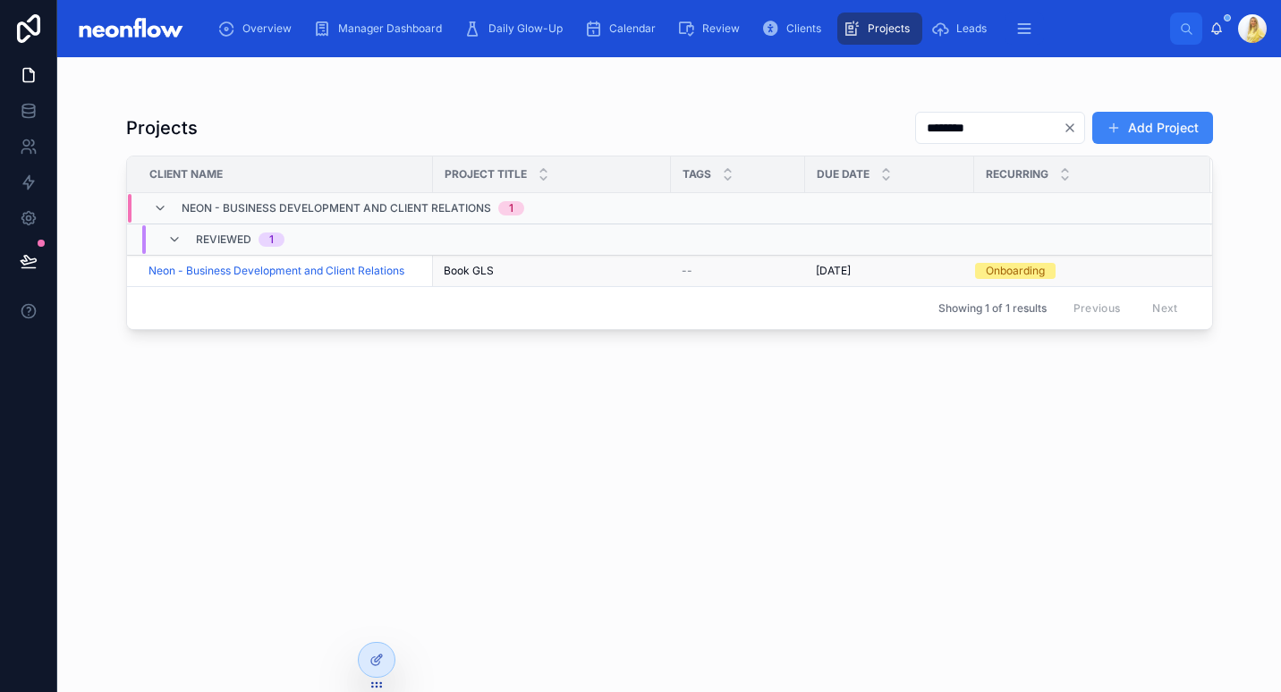
click at [483, 275] on span "Book GLS" at bounding box center [469, 271] width 50 height 14
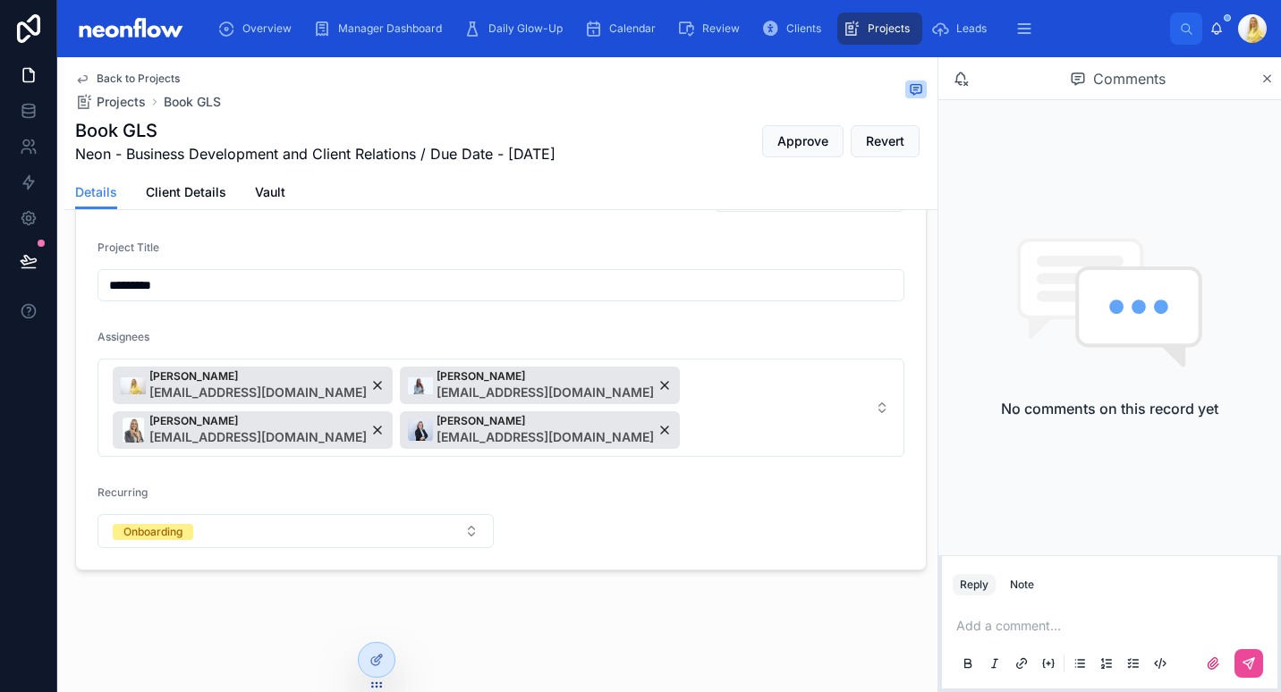
scroll to position [700, 0]
click at [290, 539] on button "Onboarding" at bounding box center [296, 531] width 396 height 34
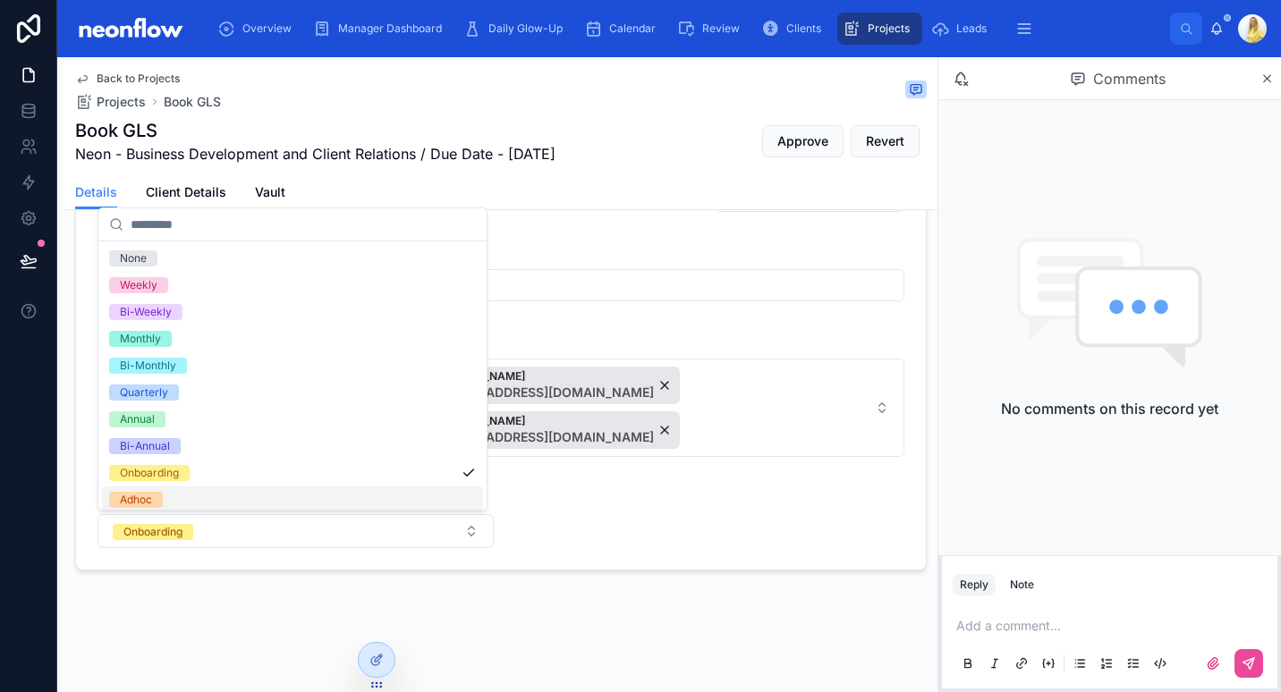
click at [303, 496] on div "Adhoc" at bounding box center [292, 500] width 381 height 27
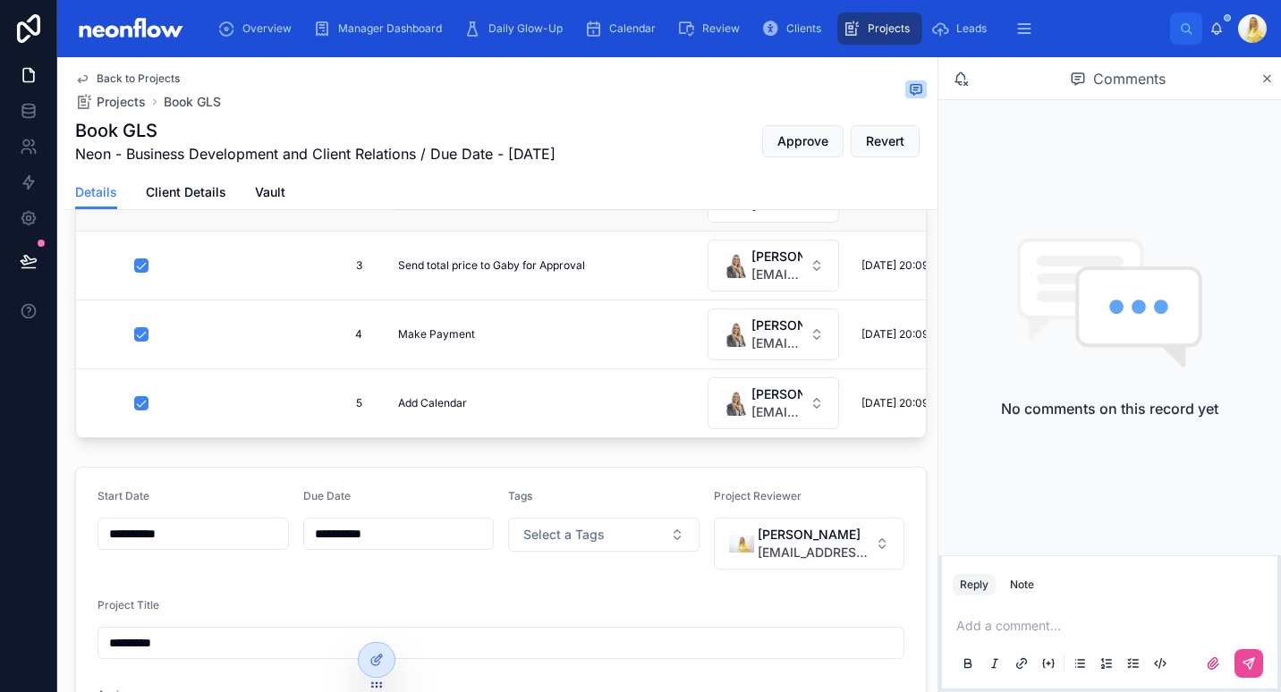
scroll to position [0, 0]
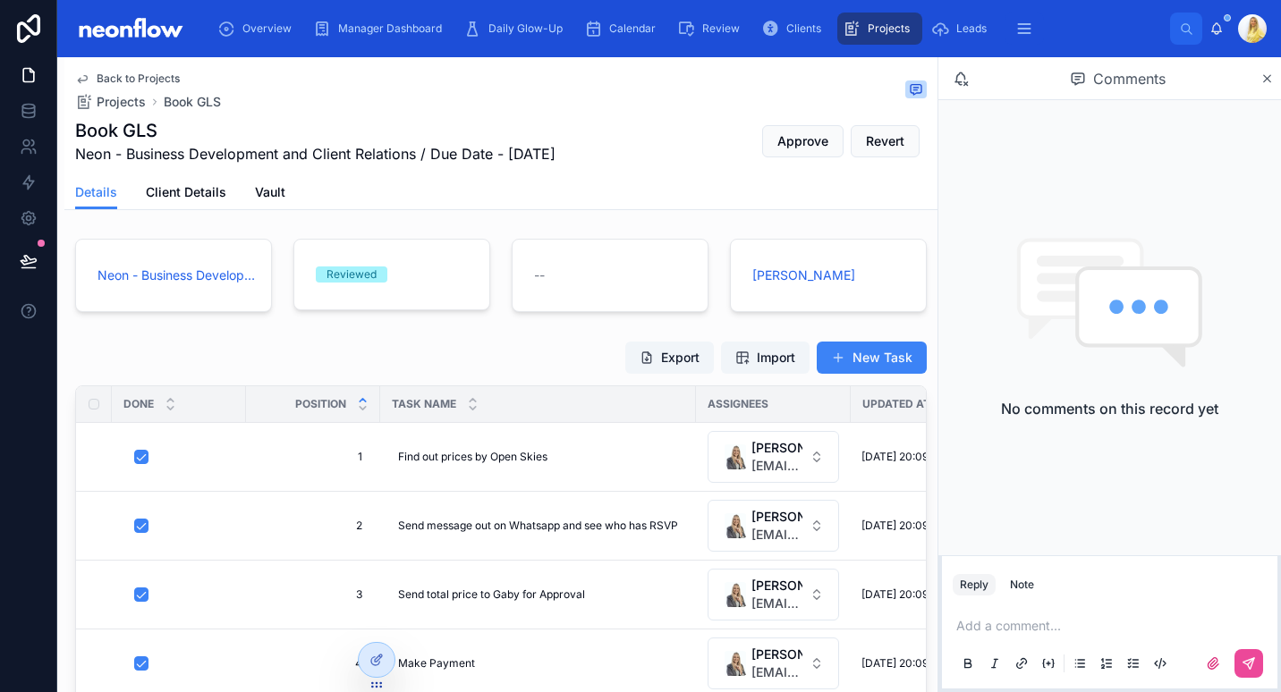
click at [445, 346] on div "Export Import New Task" at bounding box center [501, 358] width 852 height 34
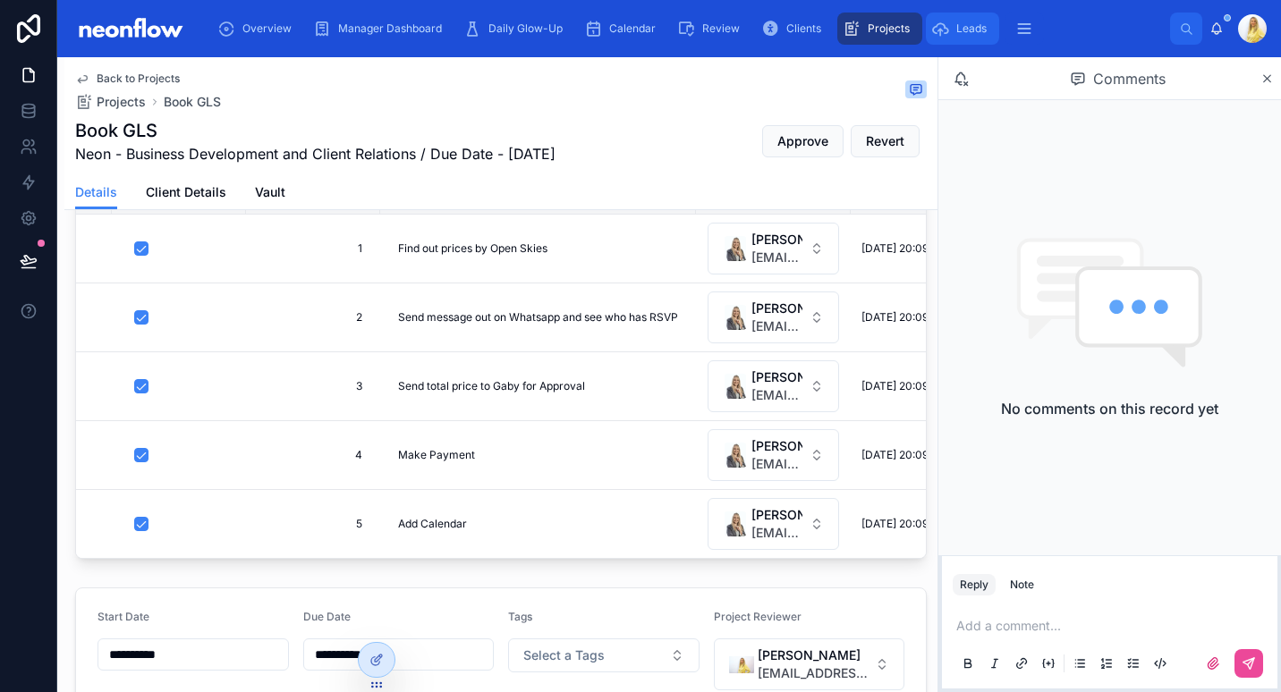
click at [946, 21] on div "Leads" at bounding box center [962, 28] width 63 height 29
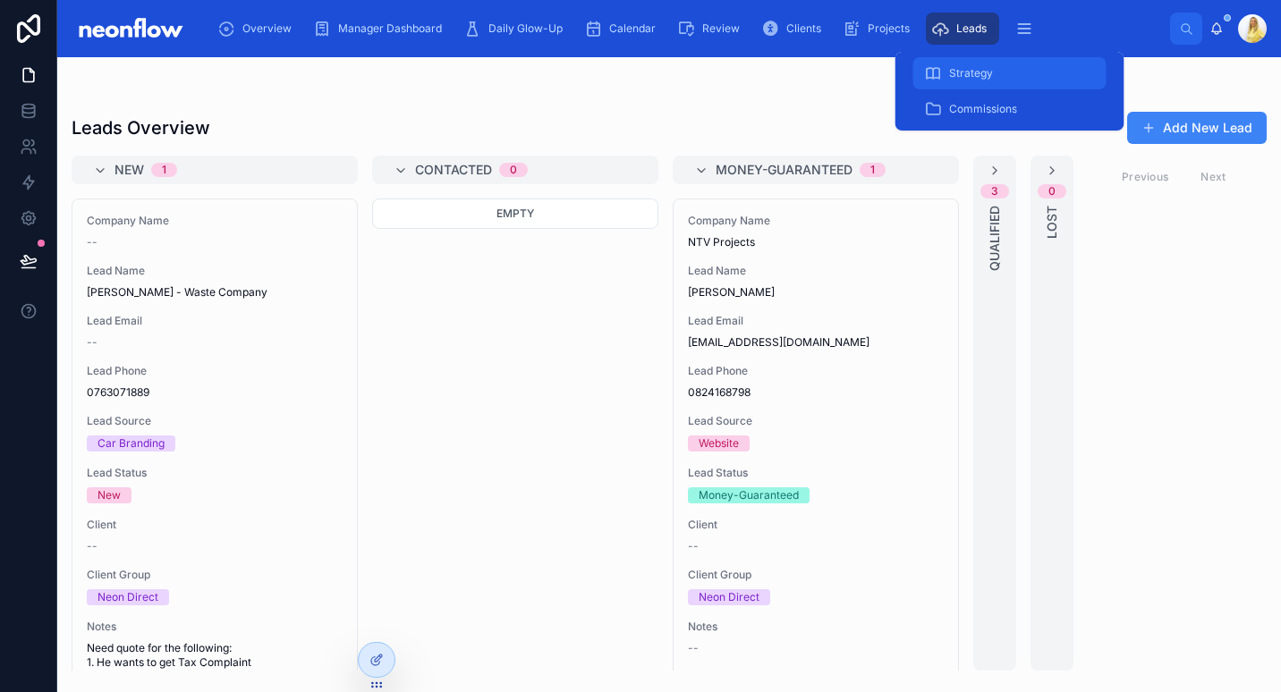
click at [994, 72] on div "Strategy" at bounding box center [1010, 73] width 172 height 29
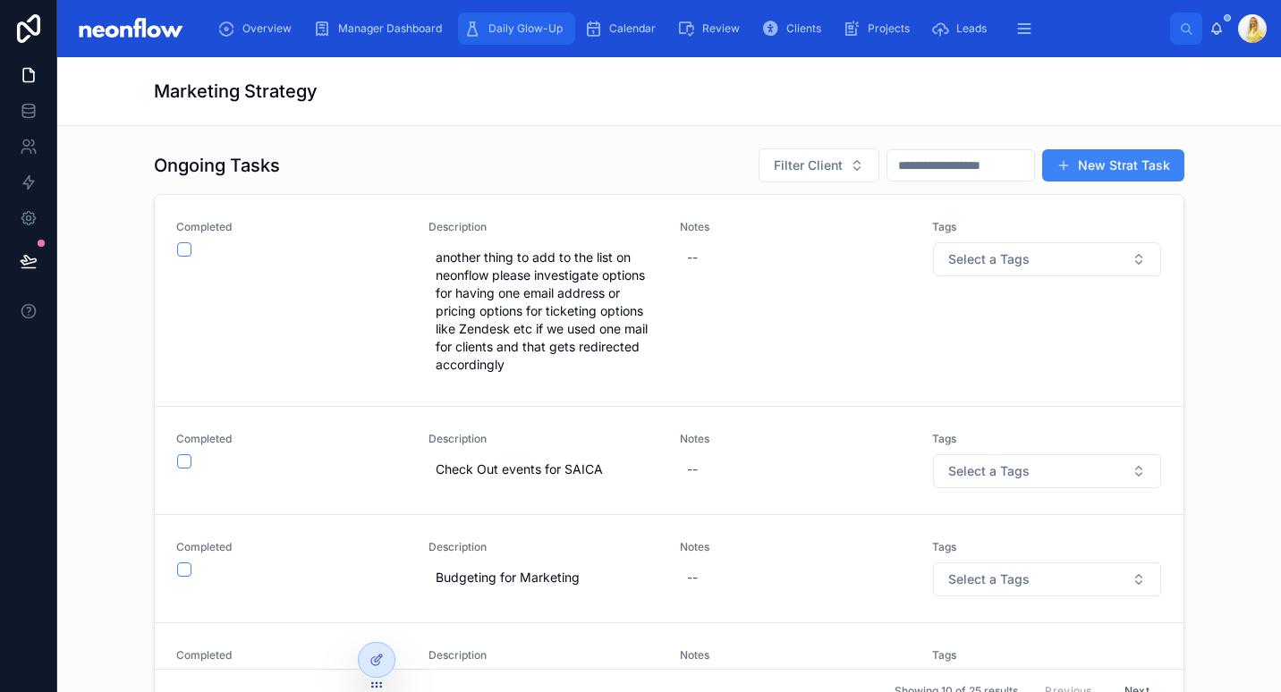
click at [534, 25] on span "Daily Glow-Up" at bounding box center [525, 28] width 74 height 14
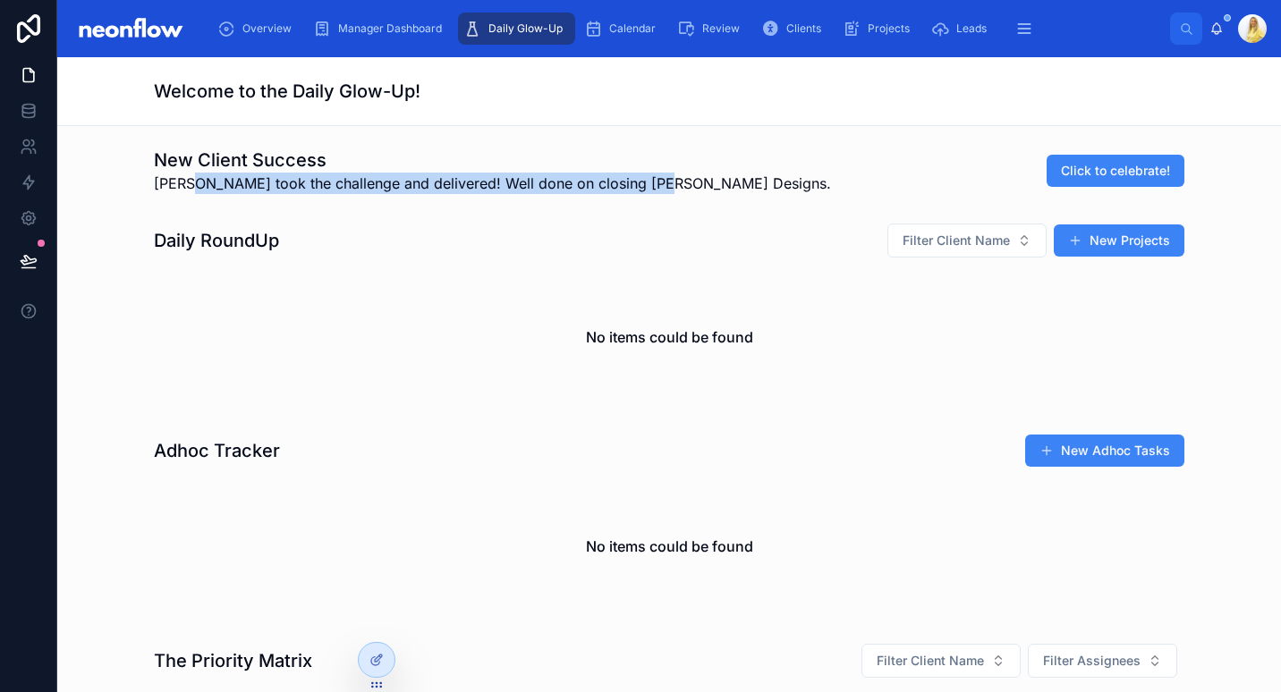
drag, startPoint x: 641, startPoint y: 179, endPoint x: 182, endPoint y: 182, distance: 458.9
click at [182, 182] on span "Mich took the challenge and delivered! Well done on closing Barker Designs." at bounding box center [492, 183] width 677 height 21
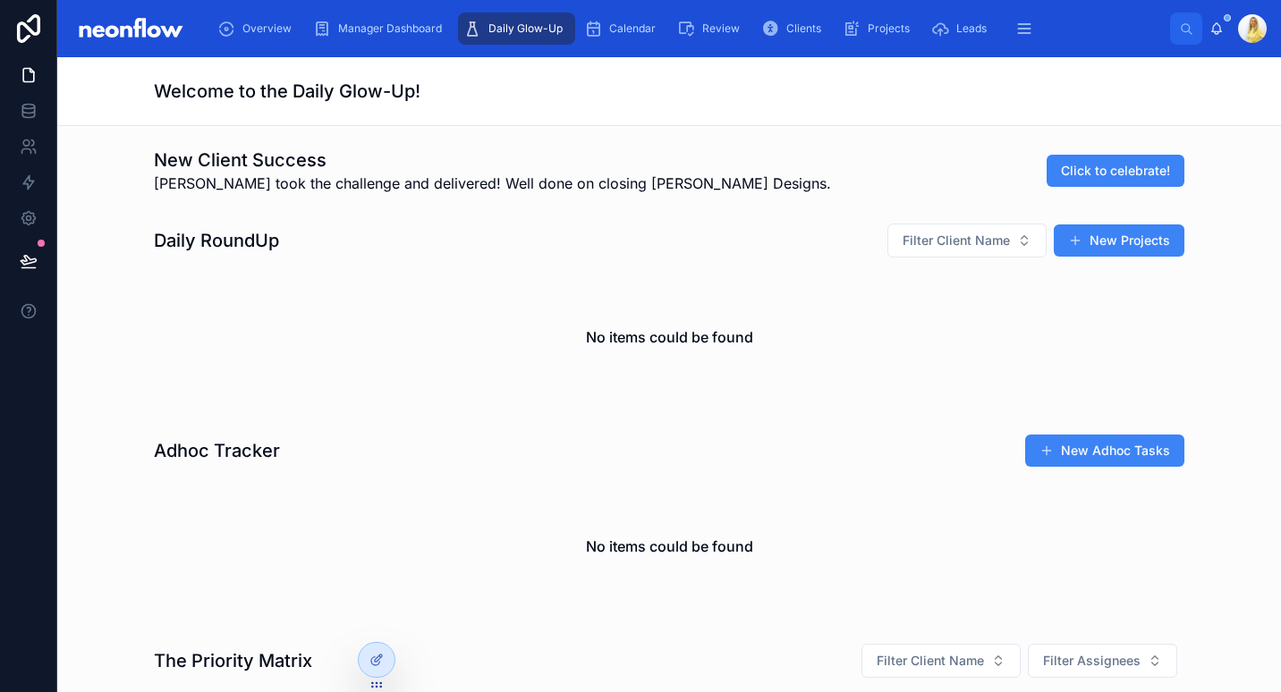
drag, startPoint x: 182, startPoint y: 182, endPoint x: 631, endPoint y: 218, distance: 449.6
click at [631, 218] on div "Daily RoundUp Filter Client Name New Projects No items could be found" at bounding box center [669, 314] width 1195 height 197
click at [797, 18] on div "Clients" at bounding box center [794, 28] width 67 height 29
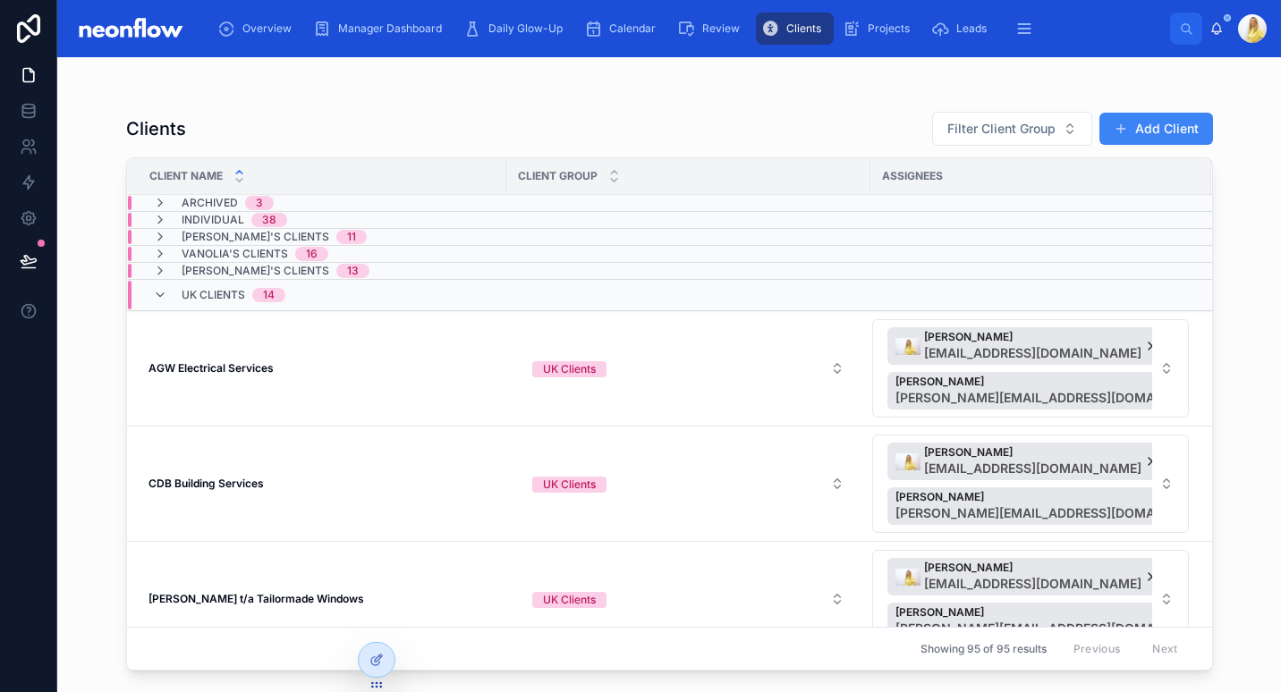
click at [191, 218] on span "Individual" at bounding box center [213, 220] width 63 height 14
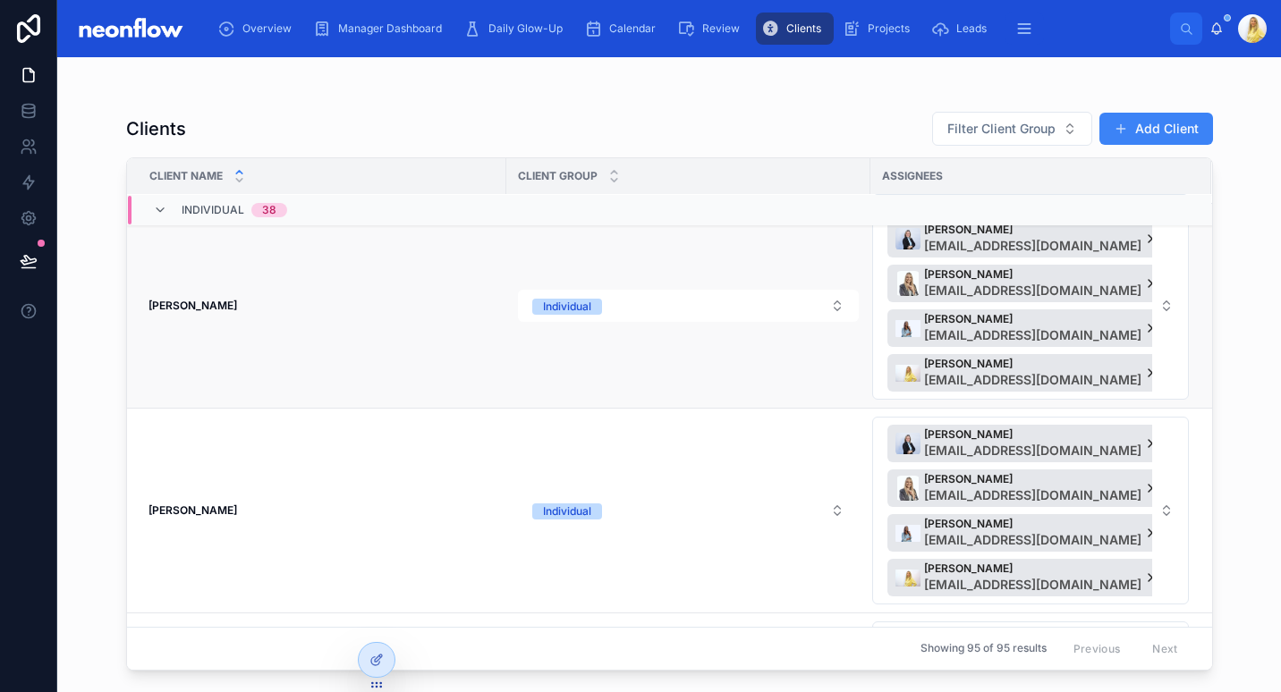
scroll to position [3372, 0]
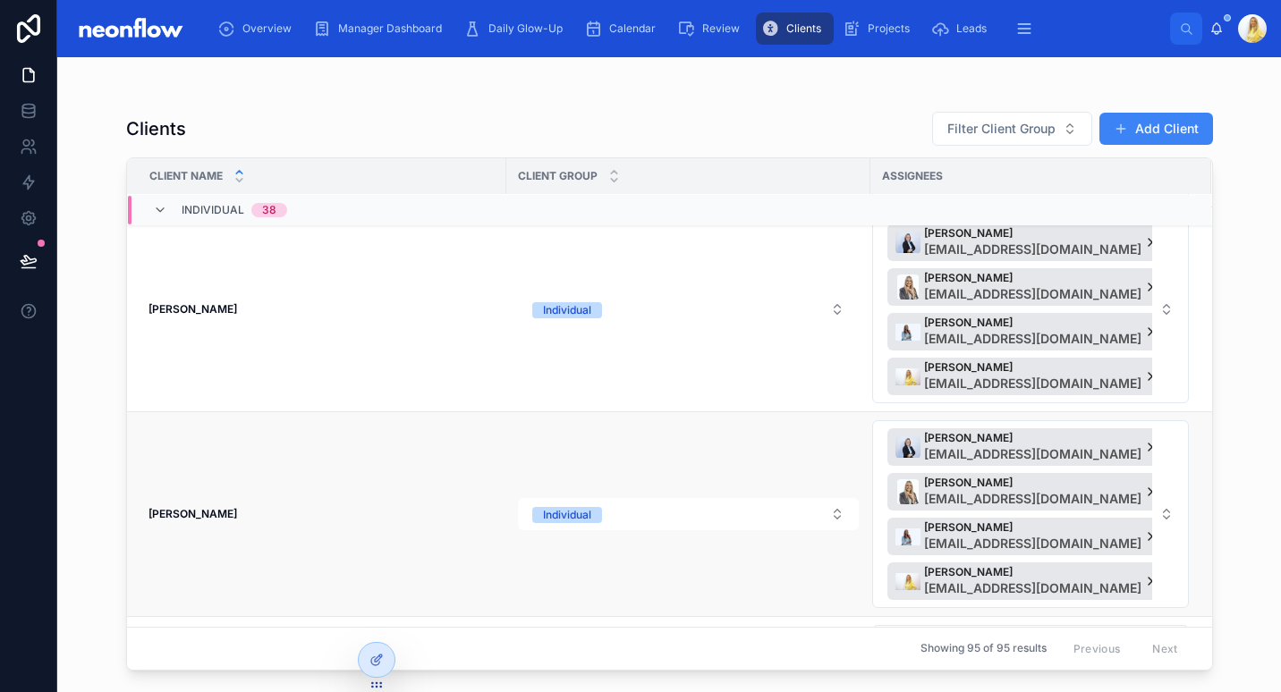
click at [193, 507] on strong "Justin Barker" at bounding box center [192, 513] width 89 height 13
click at [31, 139] on icon at bounding box center [29, 147] width 18 height 18
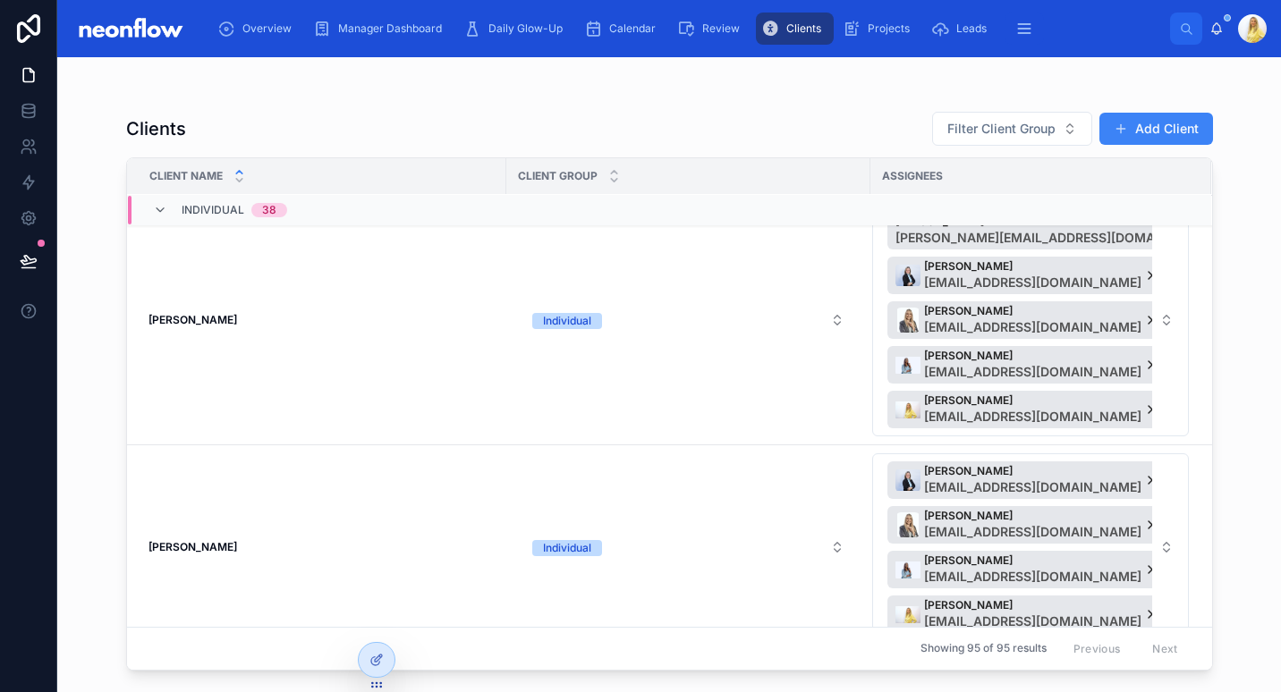
click at [167, 197] on div "Individual 38" at bounding box center [220, 210] width 134 height 29
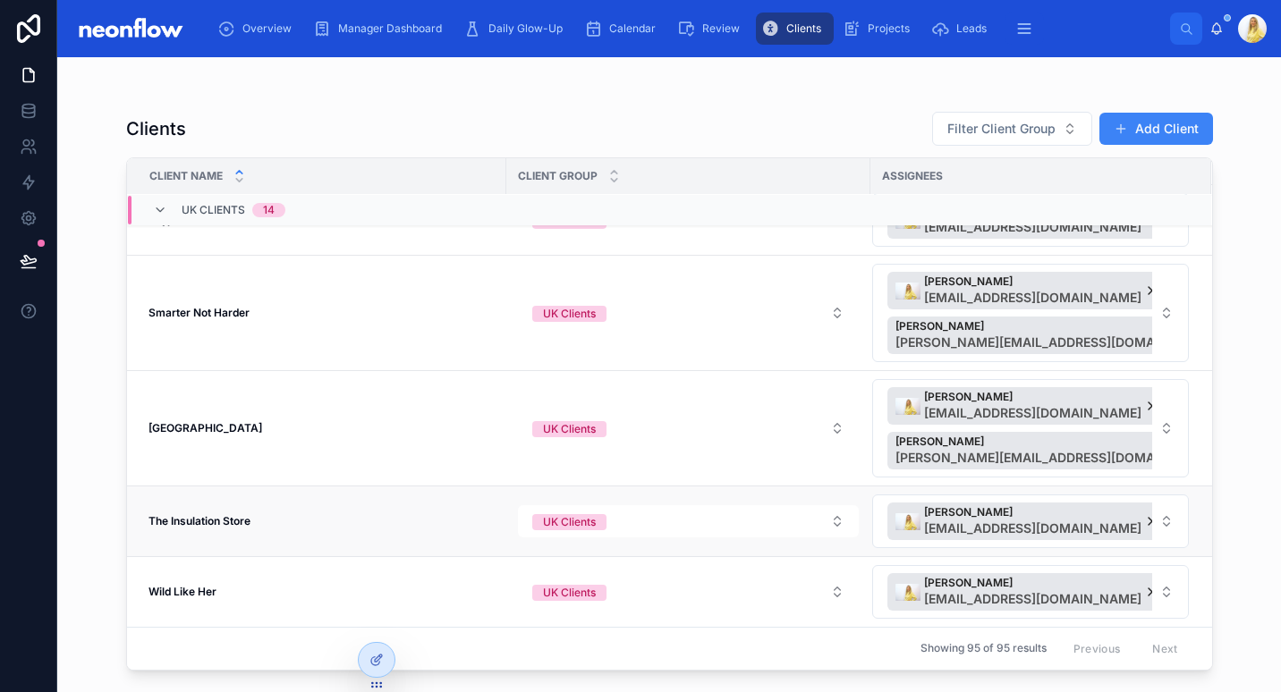
scroll to position [1075, 0]
click at [168, 208] on div "UK Clients 14" at bounding box center [219, 210] width 132 height 29
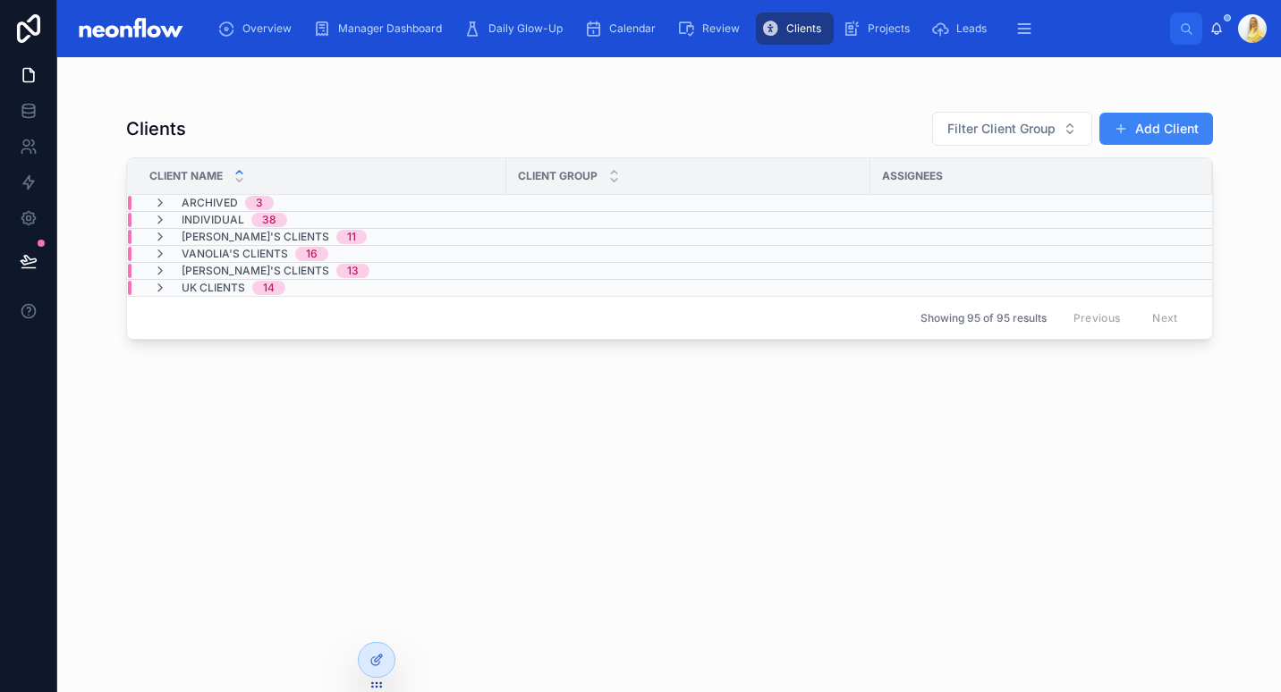
click at [238, 254] on span "Vanolia's Clients" at bounding box center [235, 254] width 106 height 14
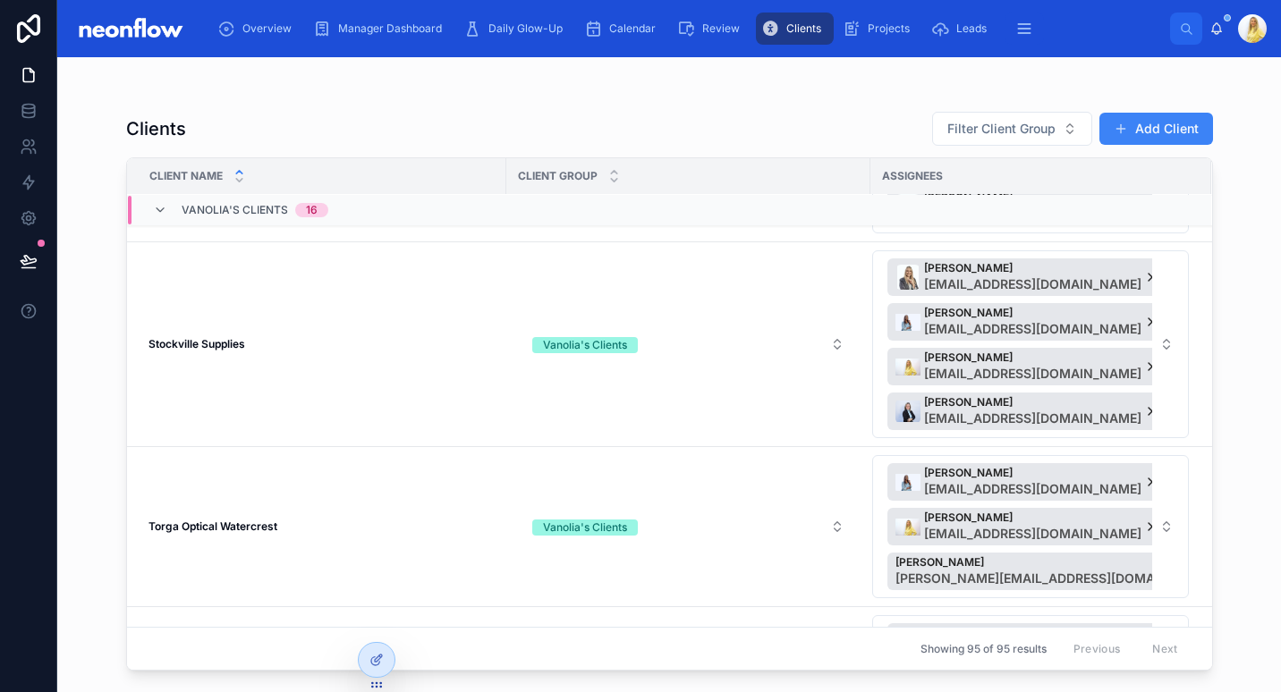
scroll to position [2936, 0]
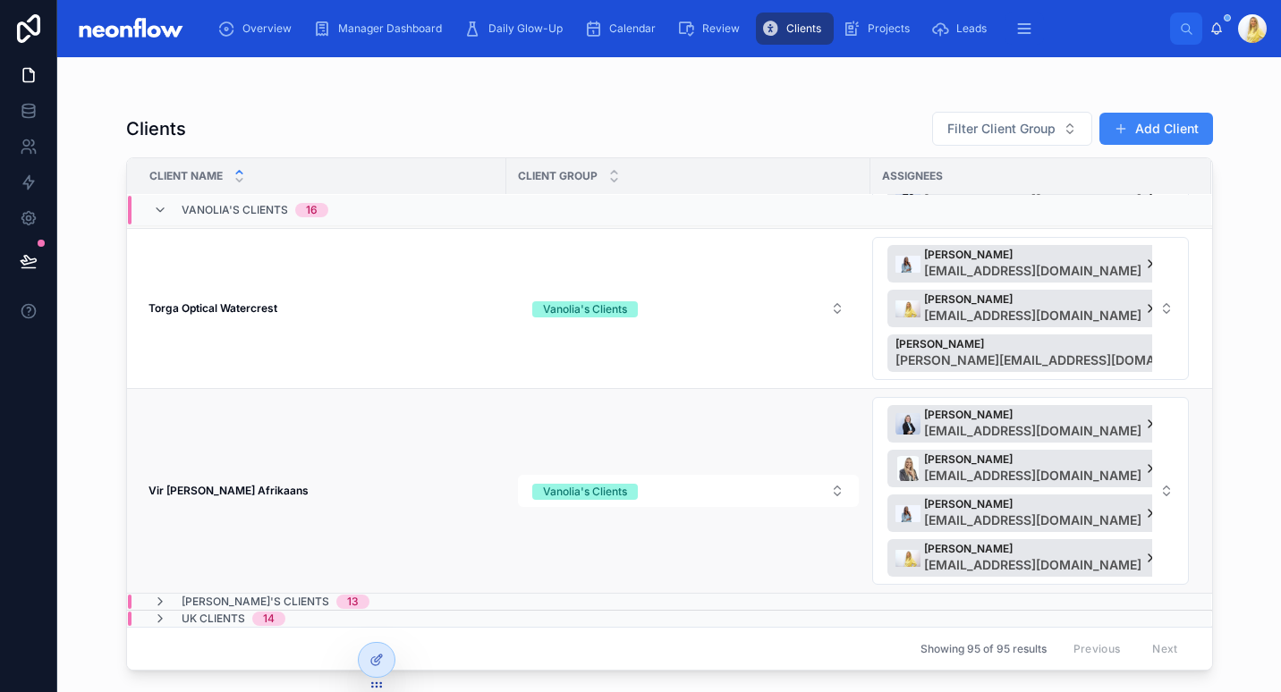
click at [216, 484] on strong "Vir Ewig Afrikaans" at bounding box center [228, 490] width 160 height 13
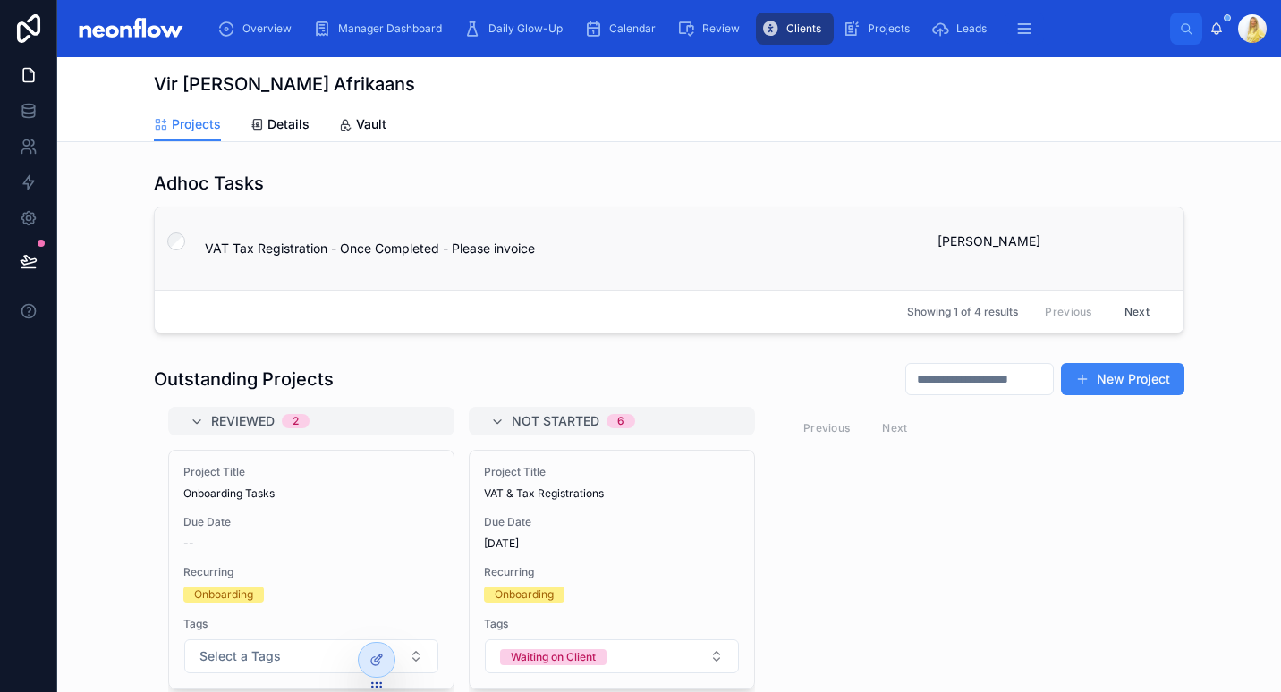
click at [1022, 240] on span "[PERSON_NAME]" at bounding box center [988, 242] width 103 height 18
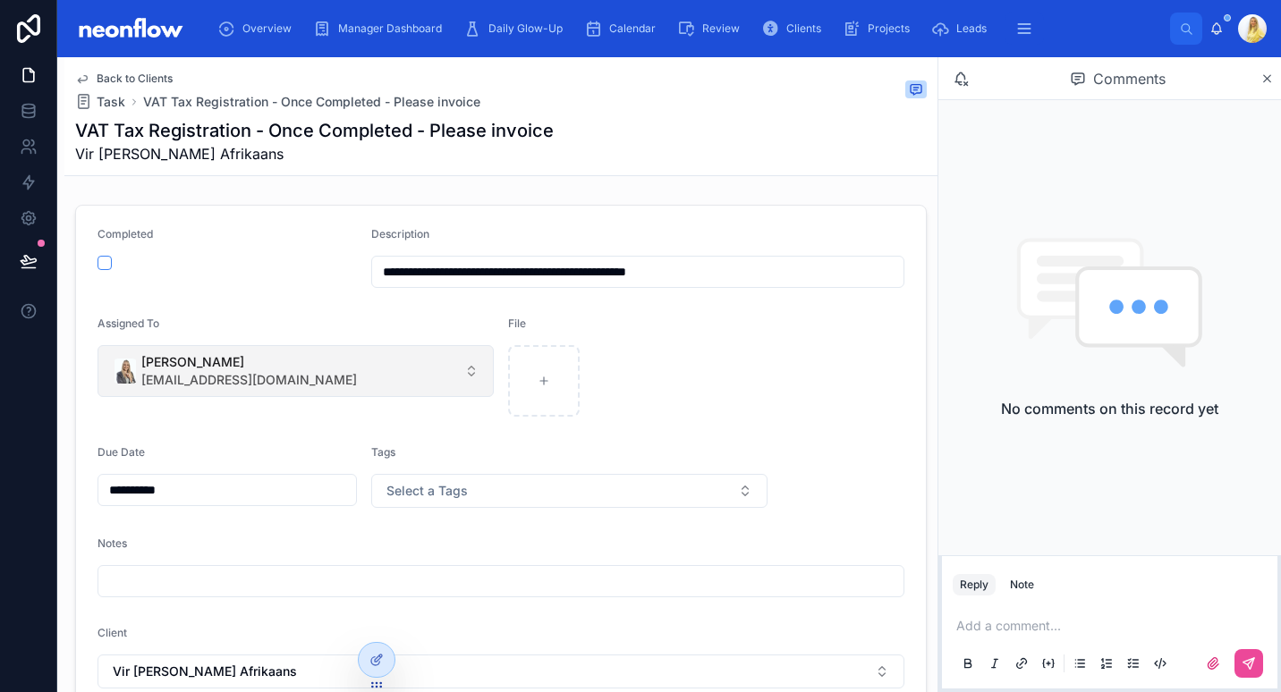
click at [307, 350] on button "Marissa Moodley admin@neonaccounting.com" at bounding box center [296, 371] width 396 height 52
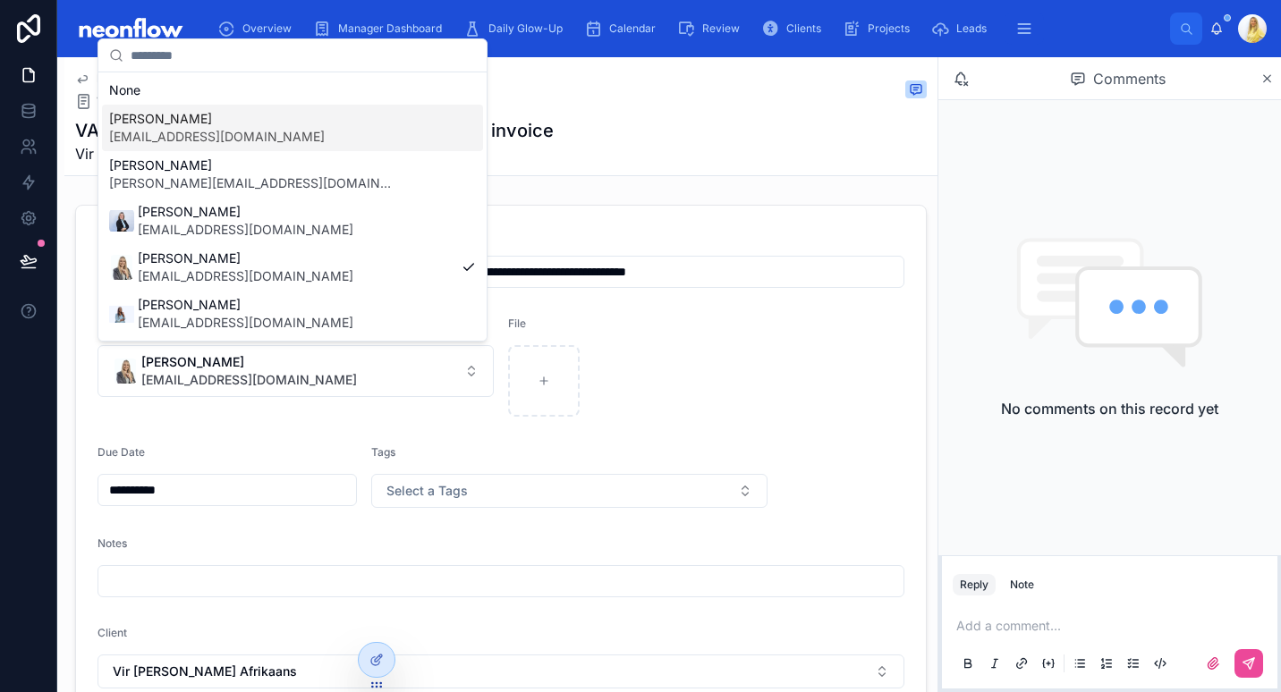
click at [342, 132] on div "Micheline Heydenrych sales@neonaccounting.com" at bounding box center [292, 128] width 381 height 47
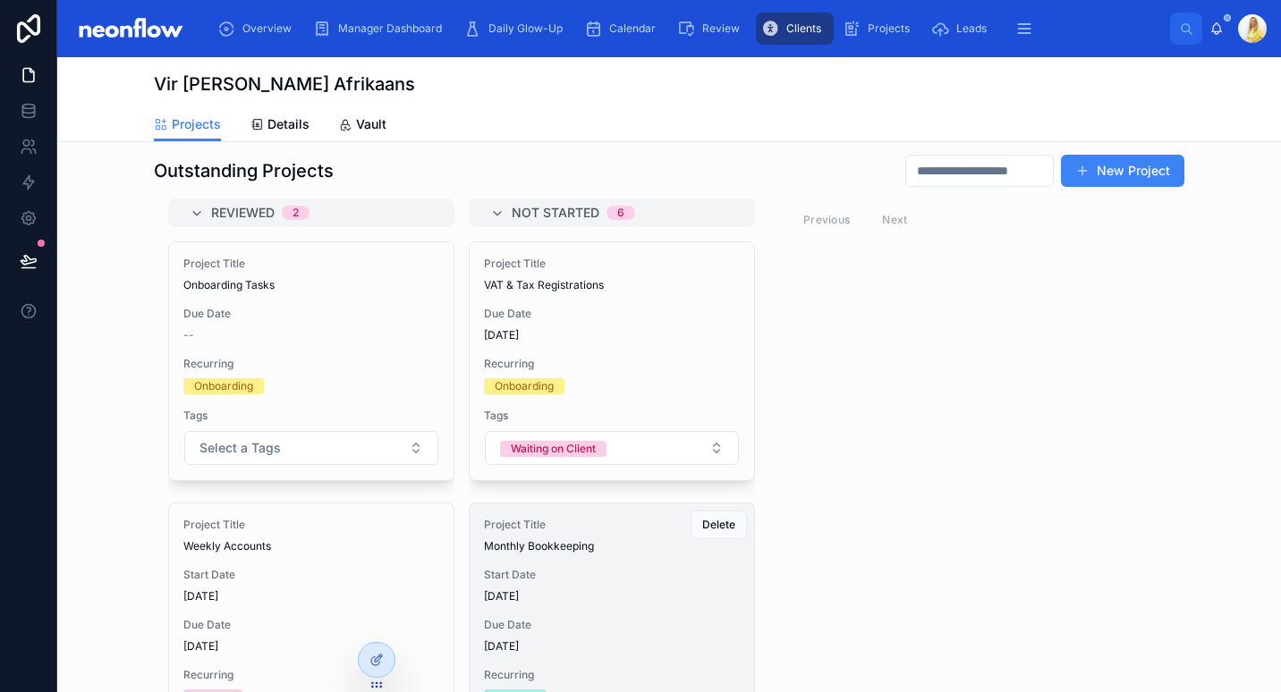
click at [635, 618] on span "Due Date" at bounding box center [612, 625] width 256 height 14
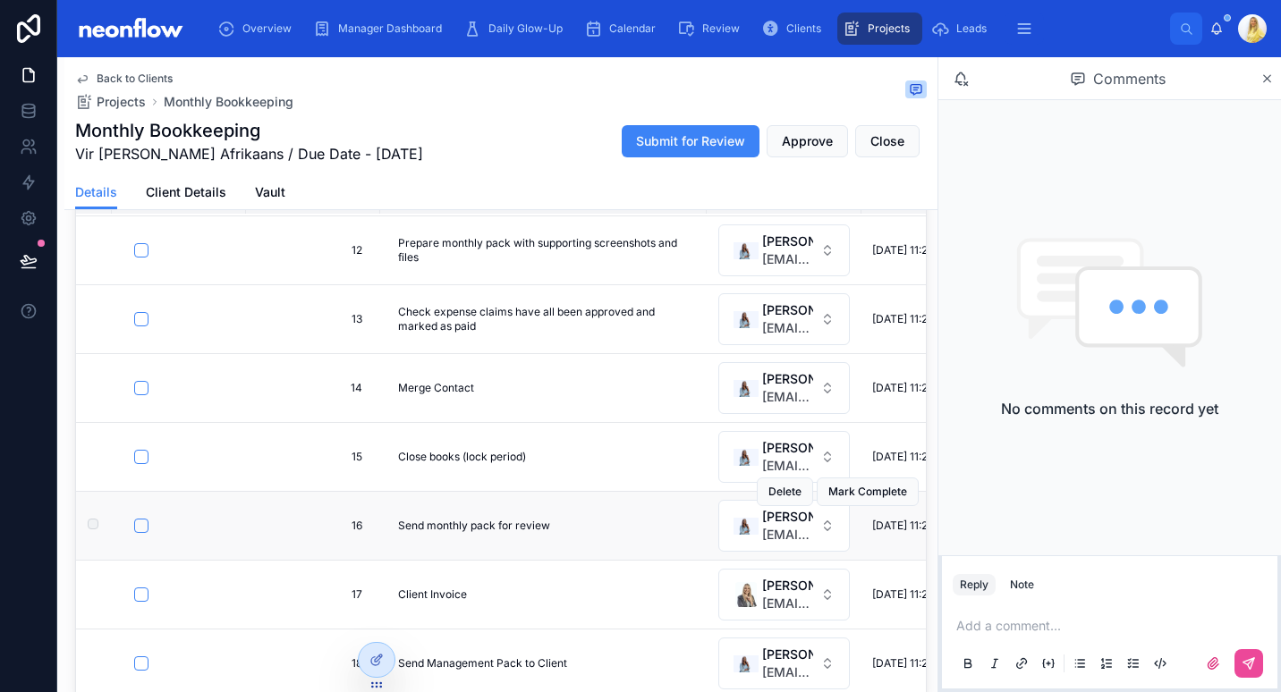
scroll to position [417, 0]
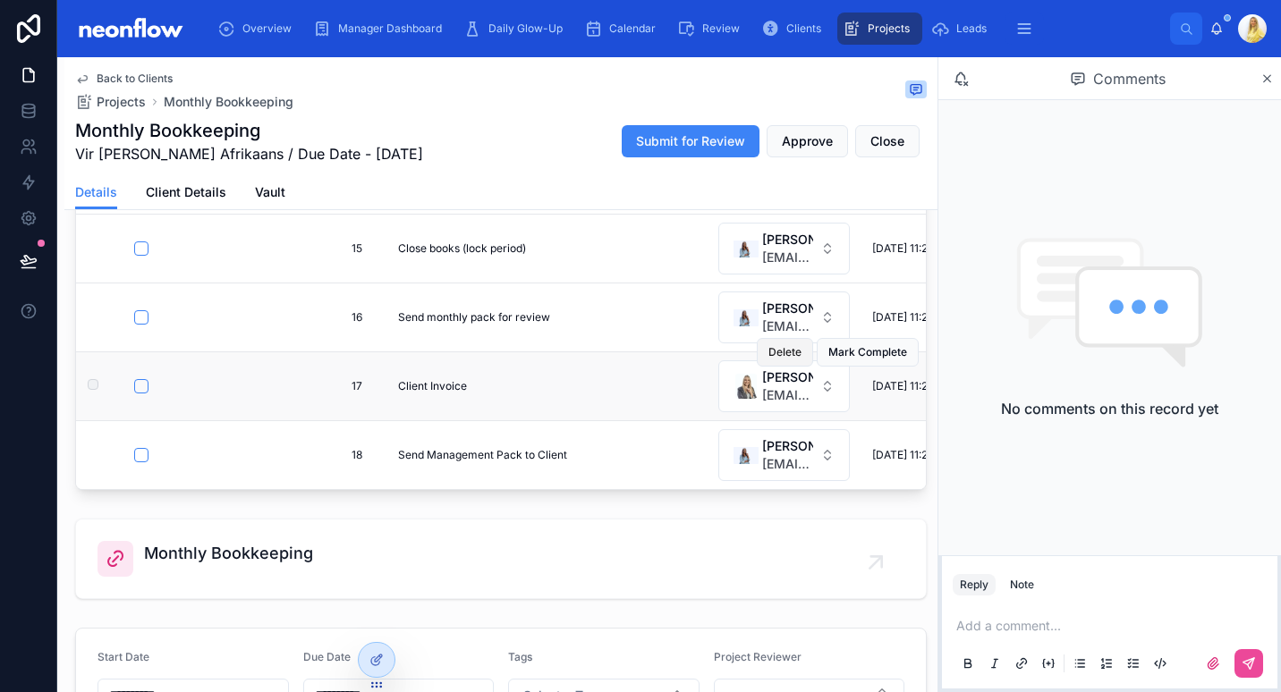
click at [768, 345] on span "Delete" at bounding box center [784, 352] width 33 height 14
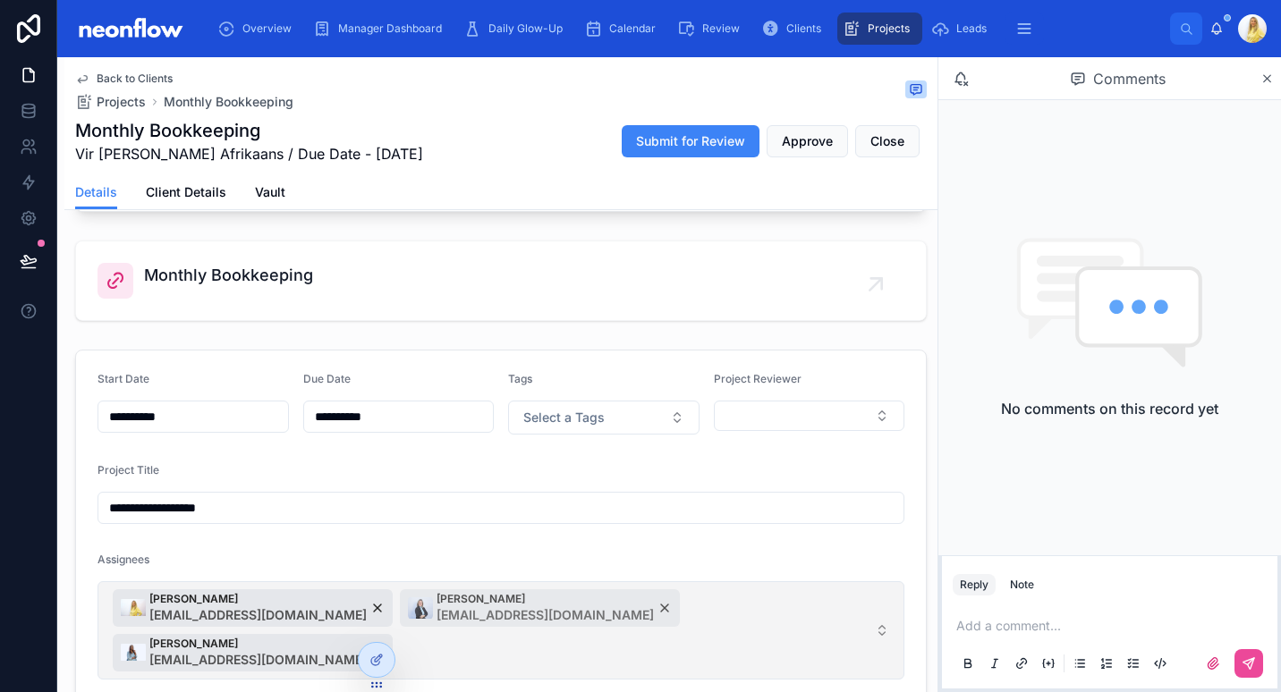
scroll to position [872, 0]
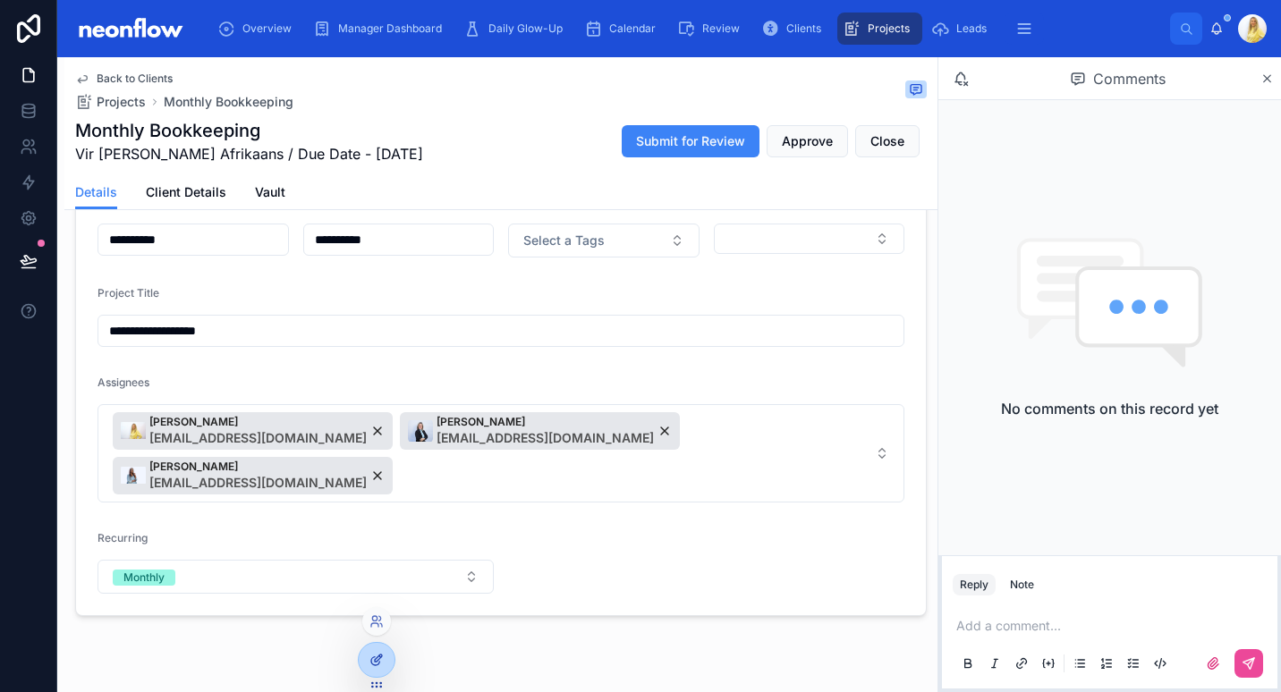
click at [382, 660] on icon at bounding box center [376, 660] width 14 height 14
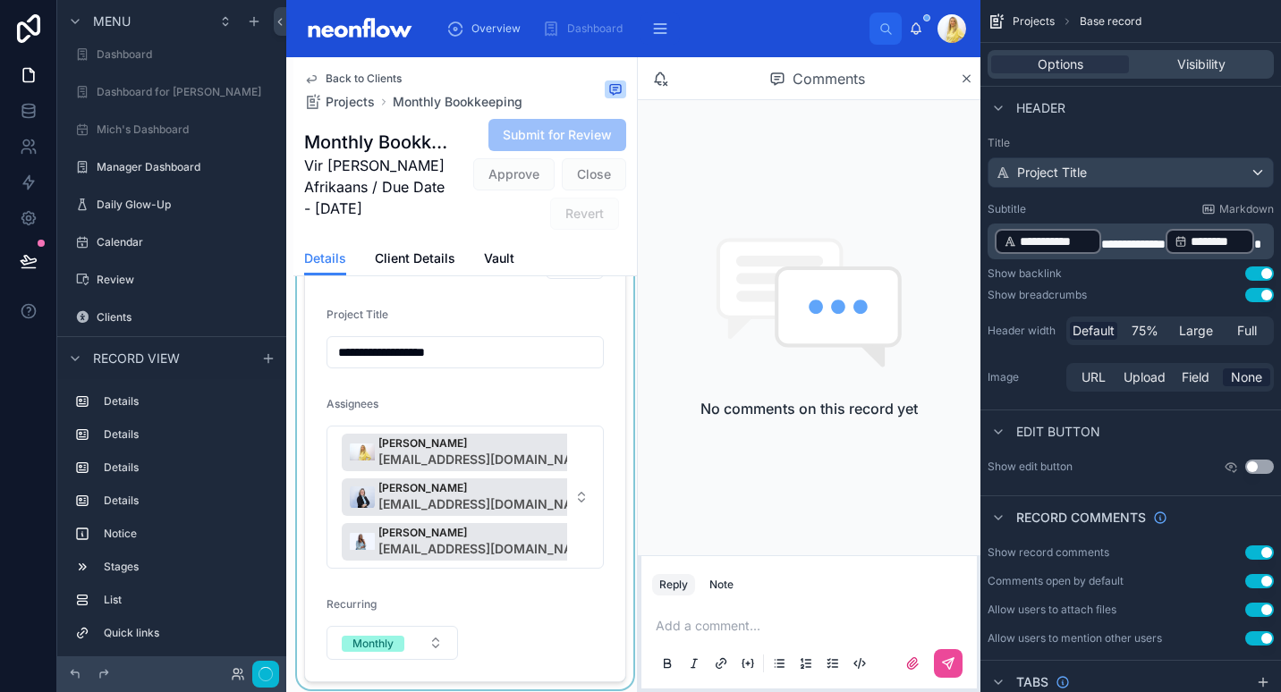
scroll to position [1522, 0]
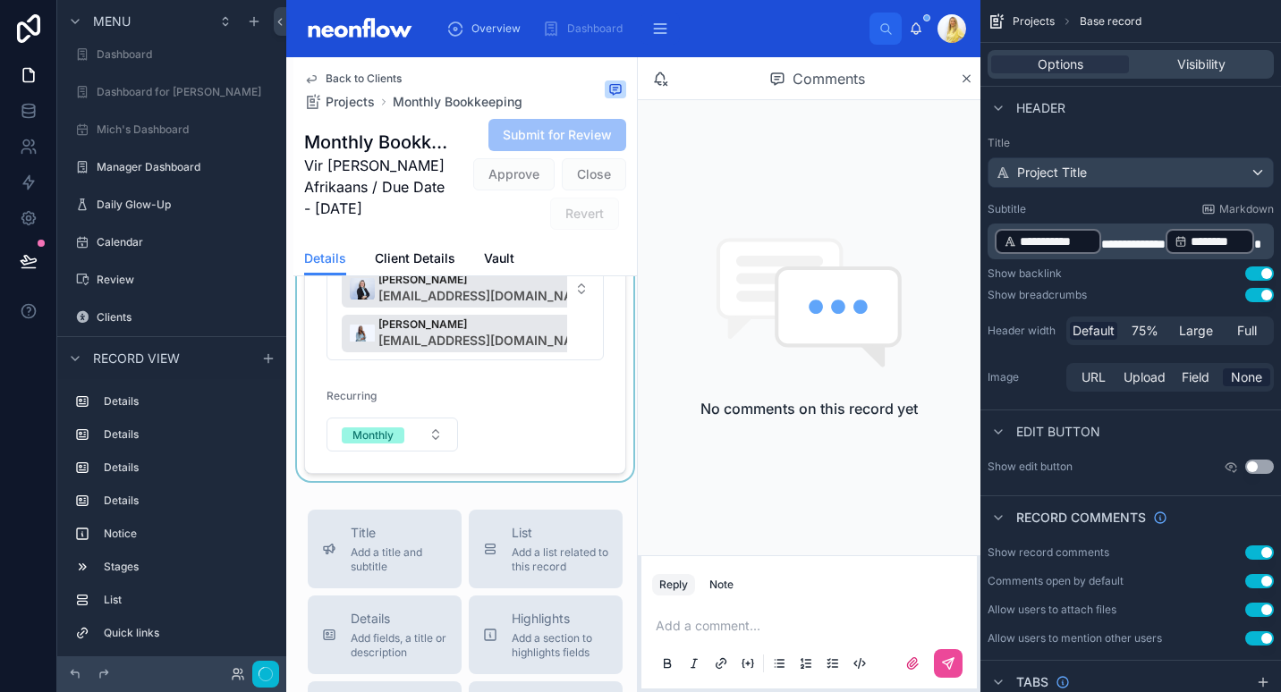
click at [527, 473] on div at bounding box center [464, 224] width 343 height 513
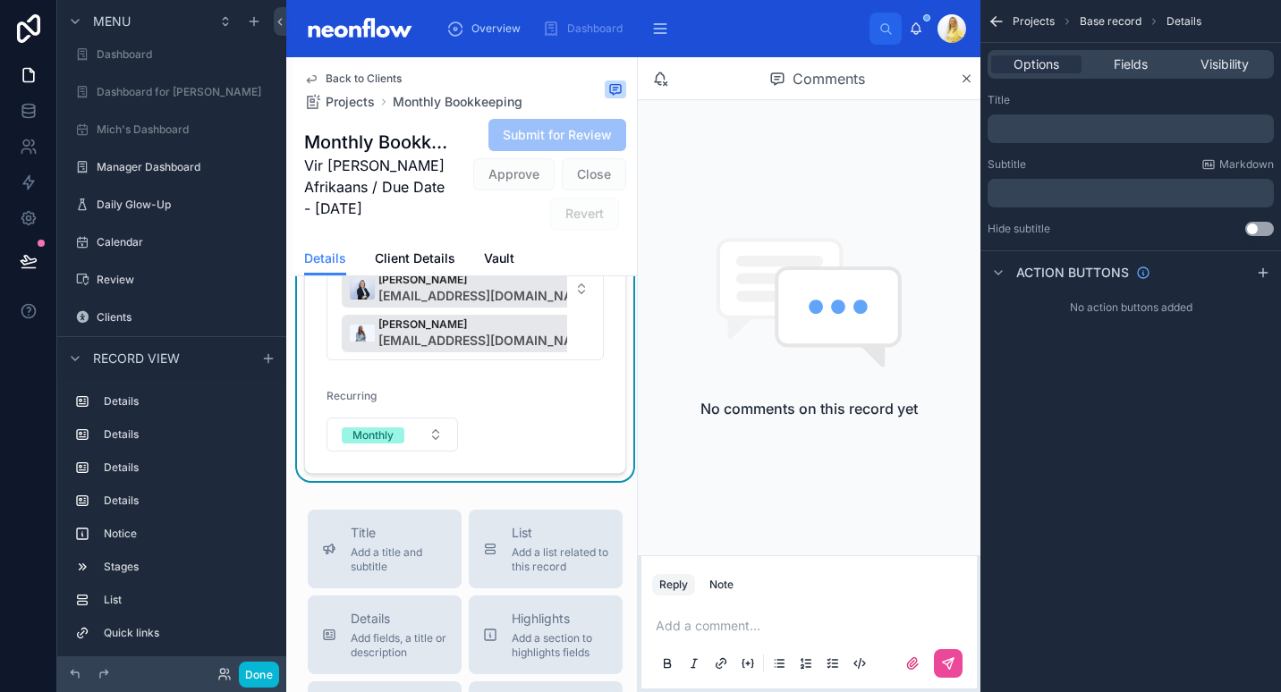
click at [1138, 45] on div "Options Fields Visibility" at bounding box center [1130, 64] width 301 height 43
click at [1138, 65] on span "Fields" at bounding box center [1131, 64] width 34 height 18
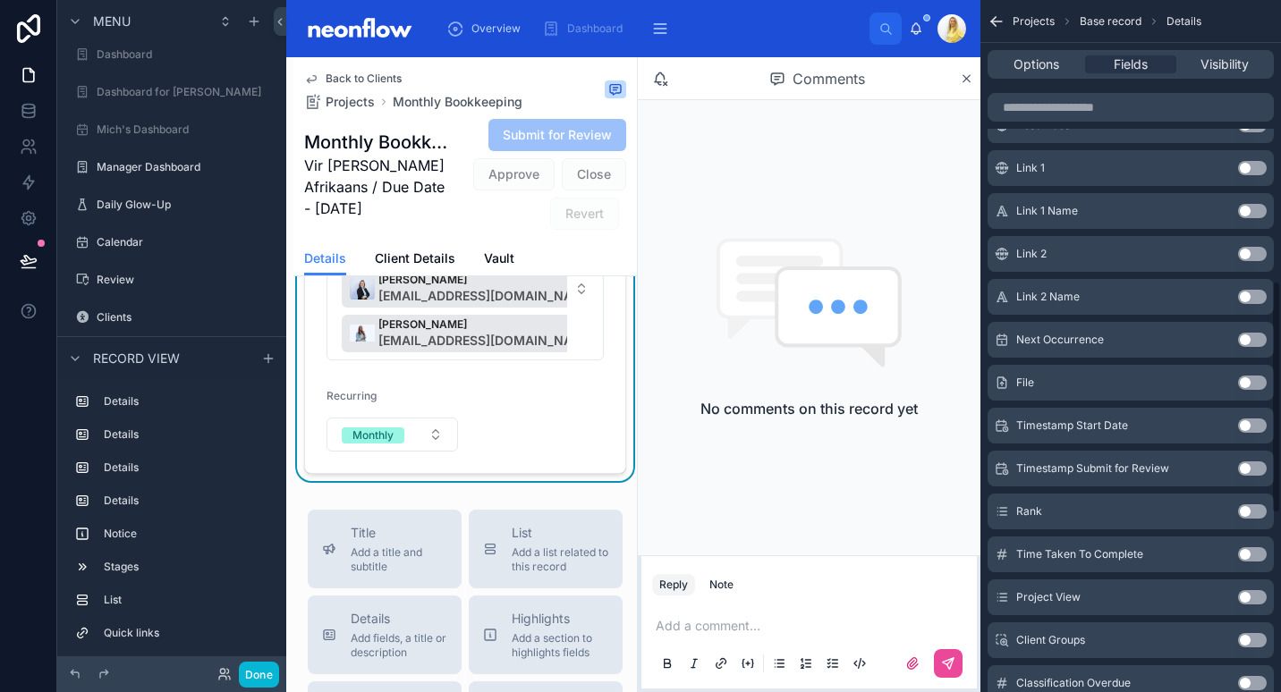
scroll to position [1366, 0]
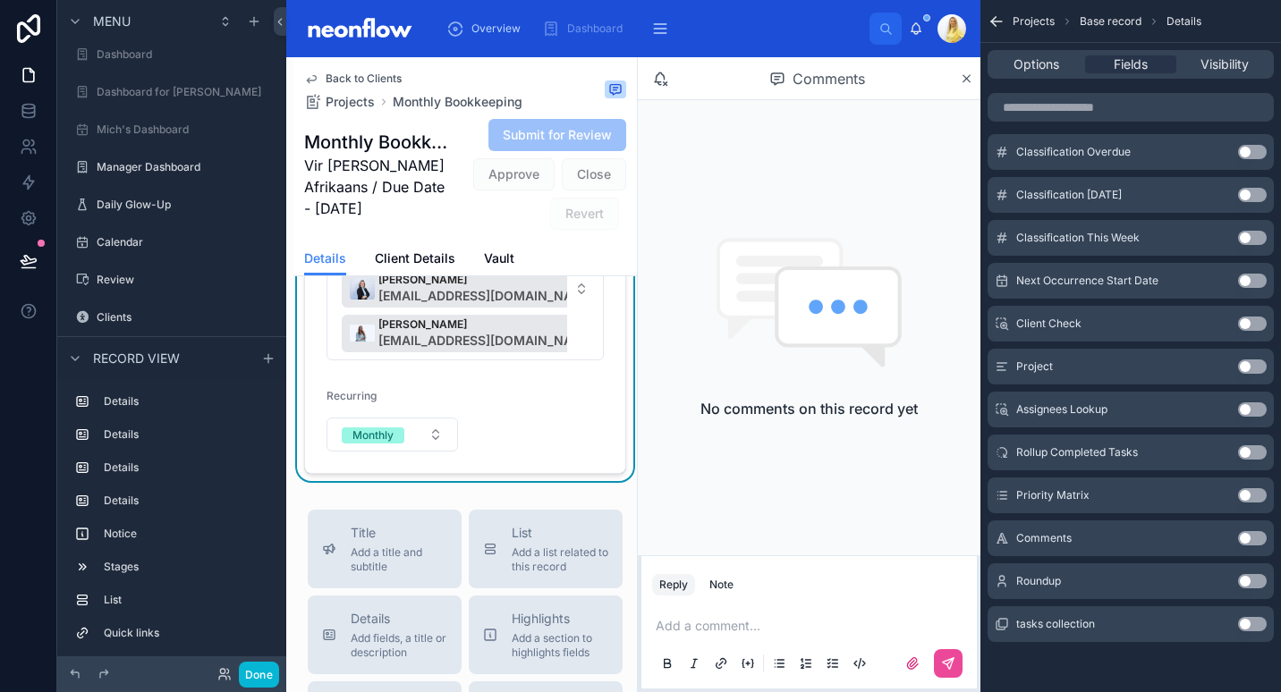
click at [1257, 581] on button "Use setting" at bounding box center [1252, 581] width 29 height 14
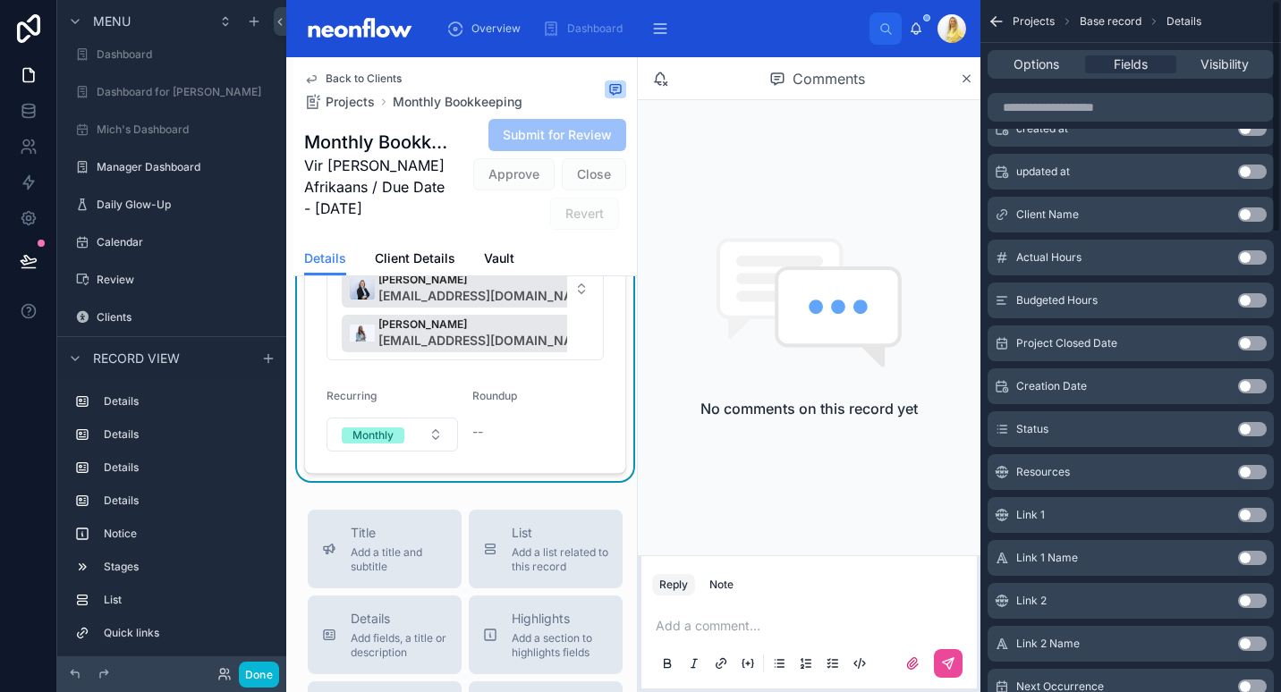
scroll to position [0, 0]
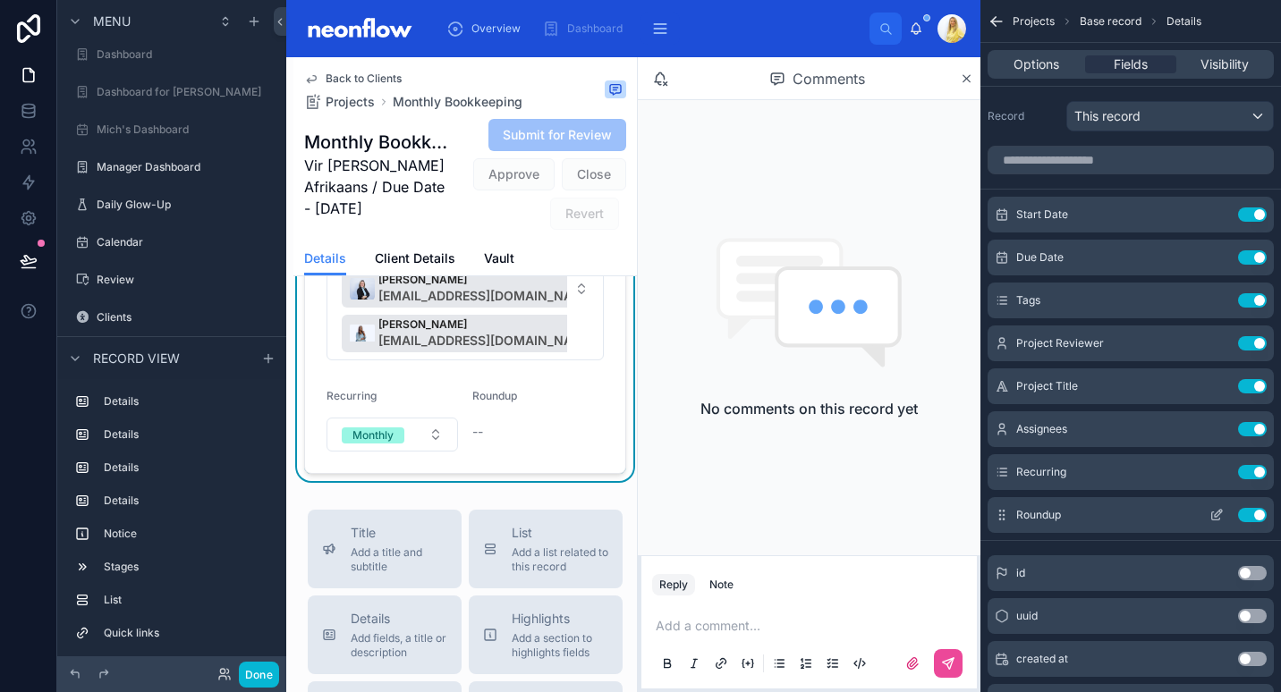
click at [1222, 522] on div "Roundup Use setting" at bounding box center [1131, 515] width 286 height 36
click at [1222, 522] on icon "scrollable content" at bounding box center [1216, 515] width 14 height 14
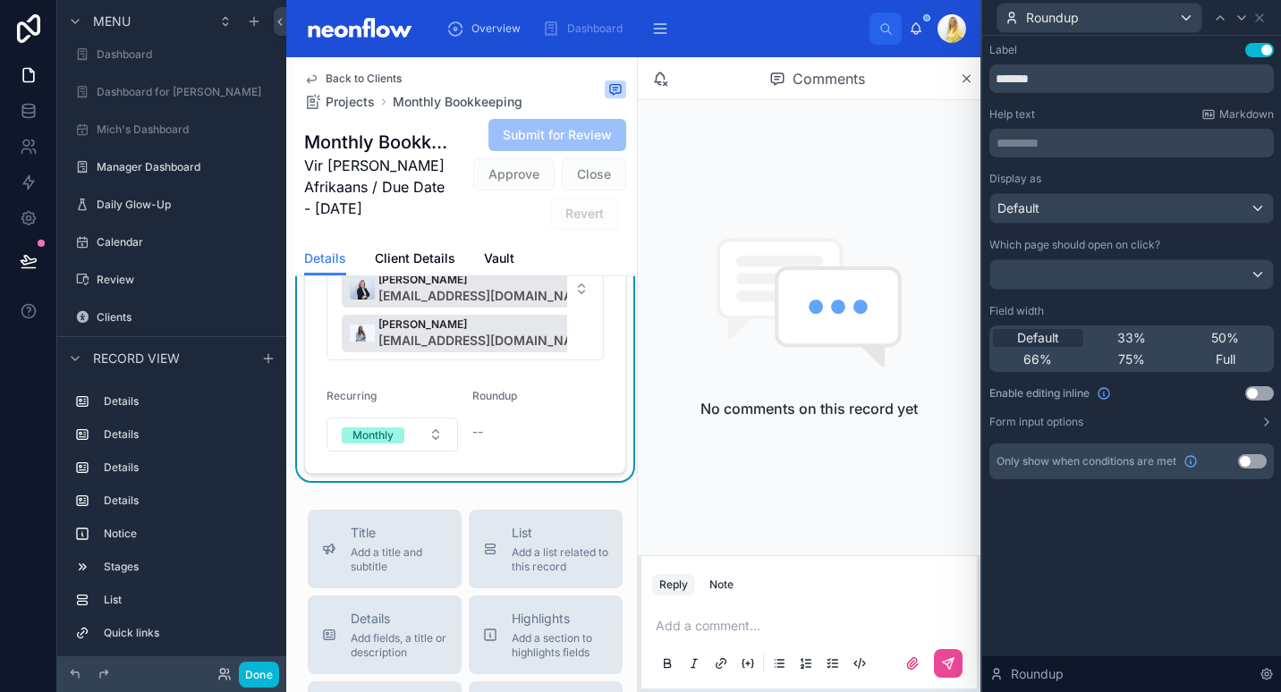
click at [1253, 391] on button "Use setting" at bounding box center [1259, 393] width 29 height 14
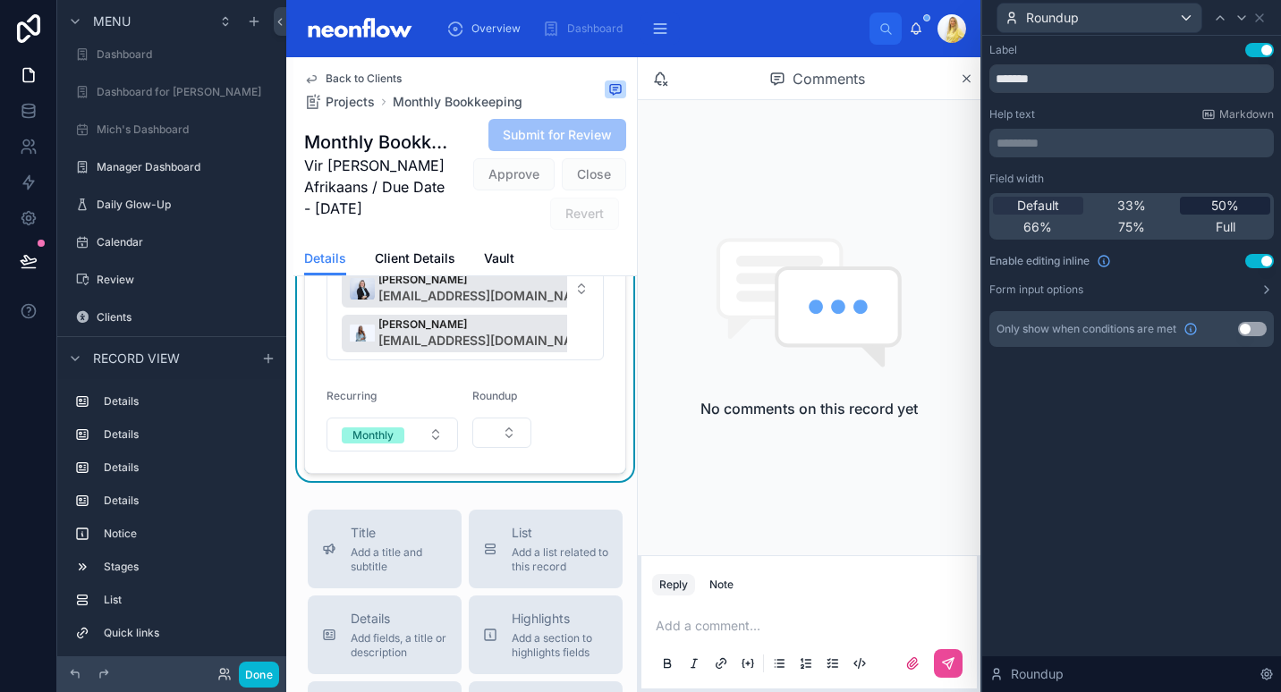
click at [1236, 203] on span "50%" at bounding box center [1225, 206] width 28 height 18
click at [267, 672] on button "Done" at bounding box center [259, 675] width 40 height 26
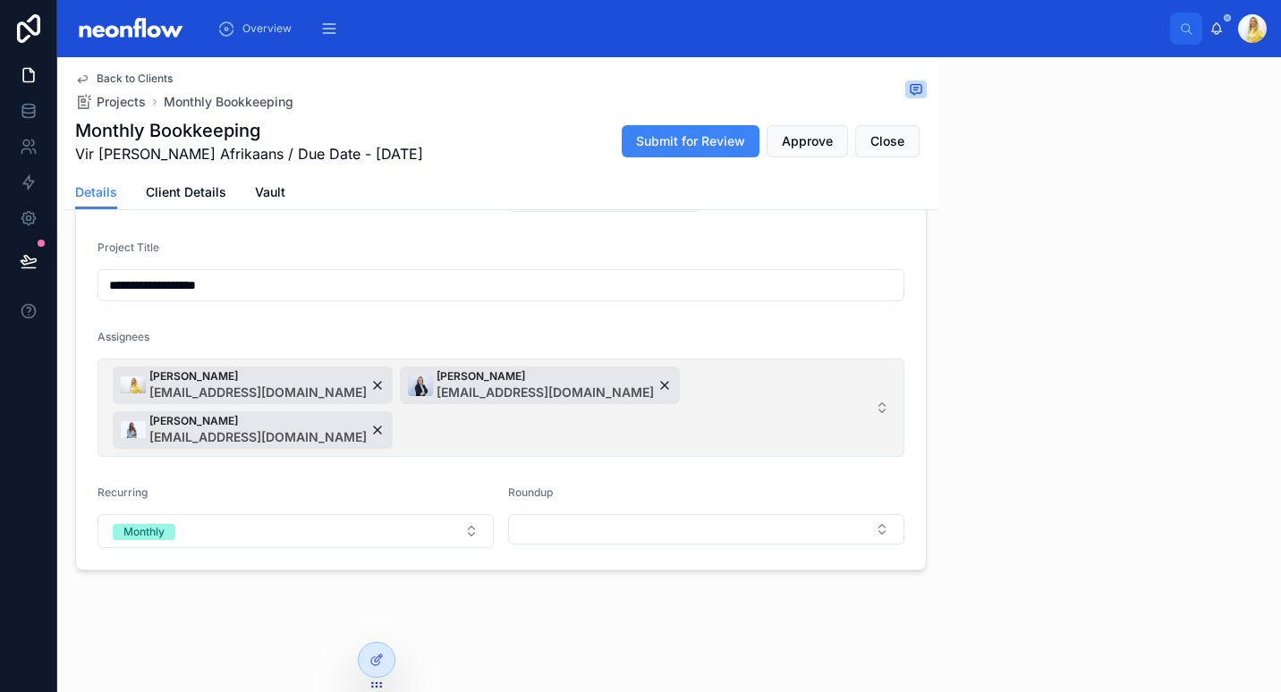
scroll to position [872, 0]
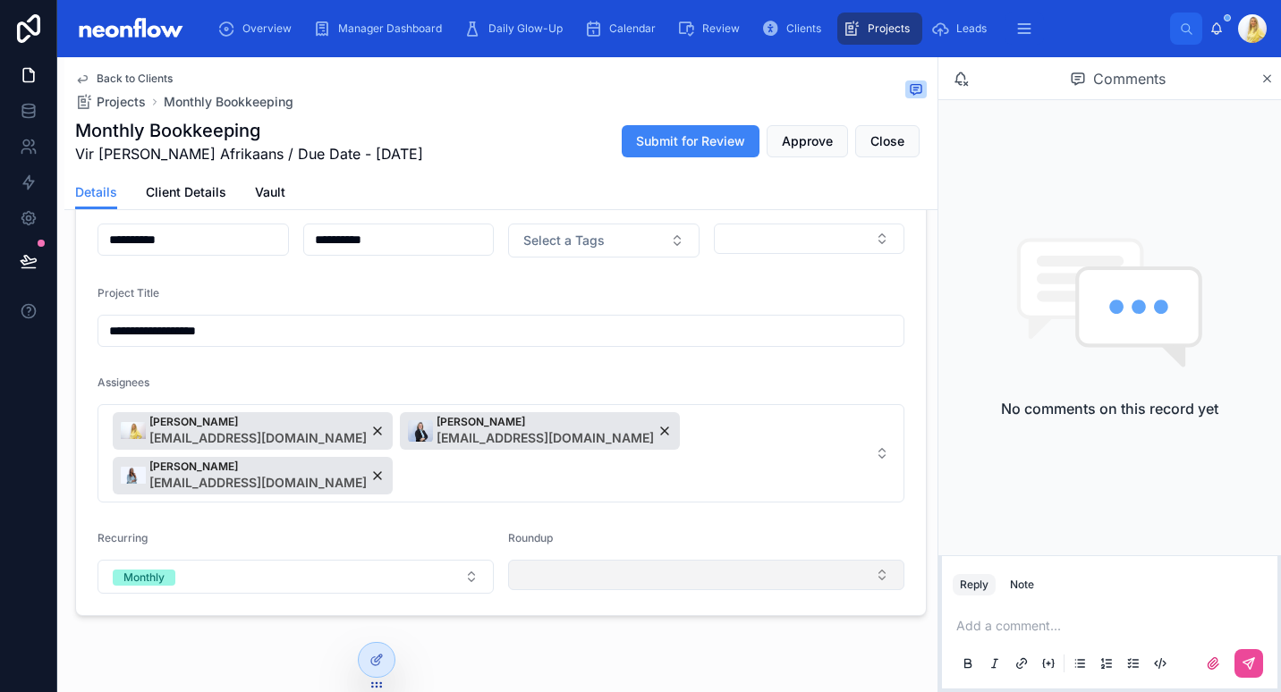
click at [680, 560] on button "Select Button" at bounding box center [706, 575] width 396 height 30
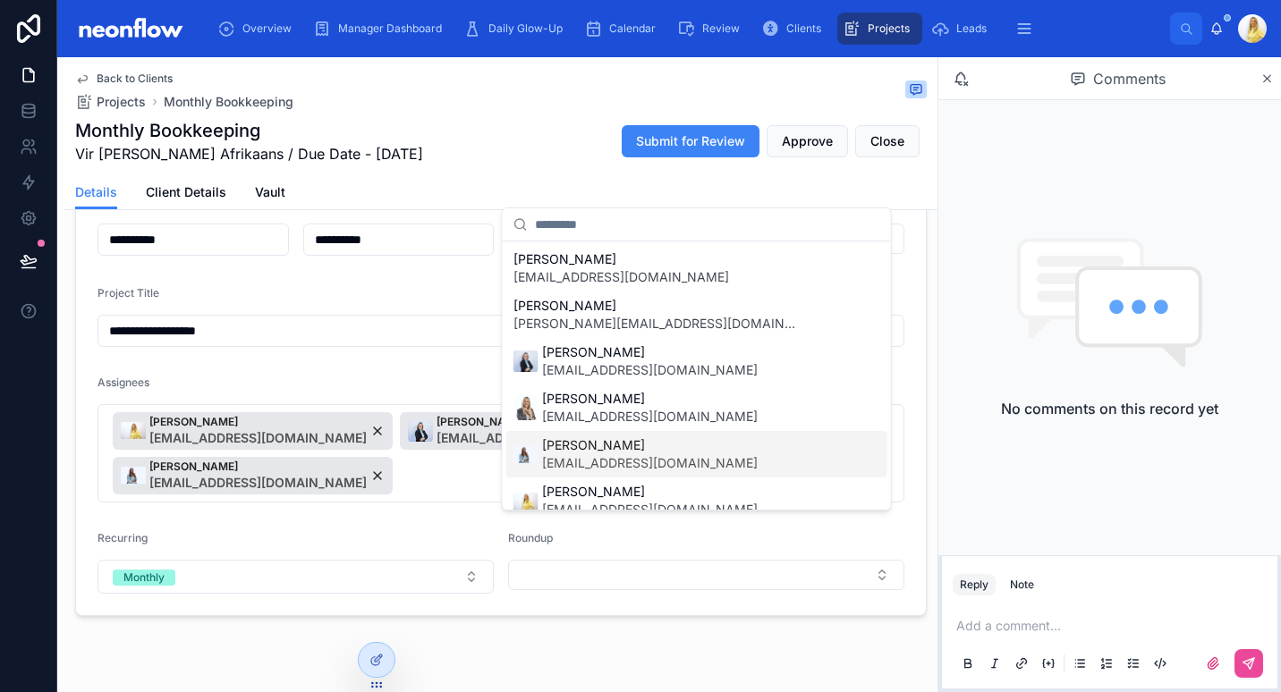
click at [726, 454] on span "[EMAIL_ADDRESS][DOMAIN_NAME]" at bounding box center [650, 463] width 216 height 18
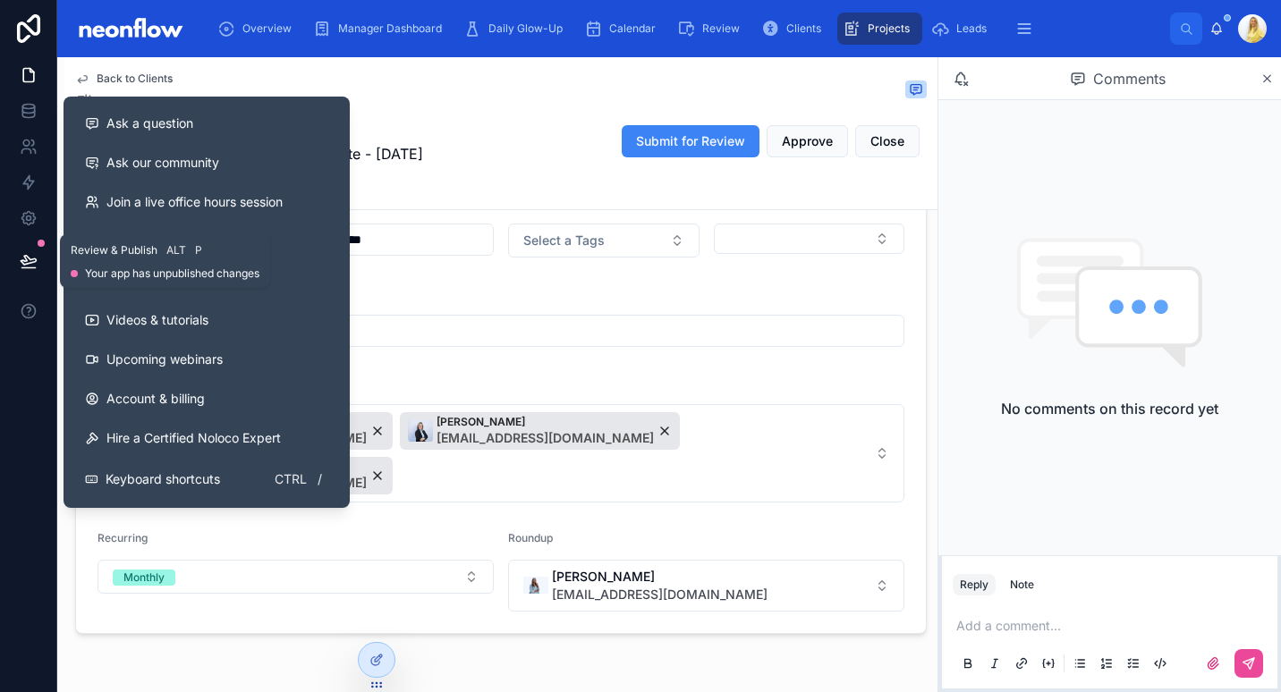
click at [28, 259] on icon at bounding box center [29, 261] width 18 height 18
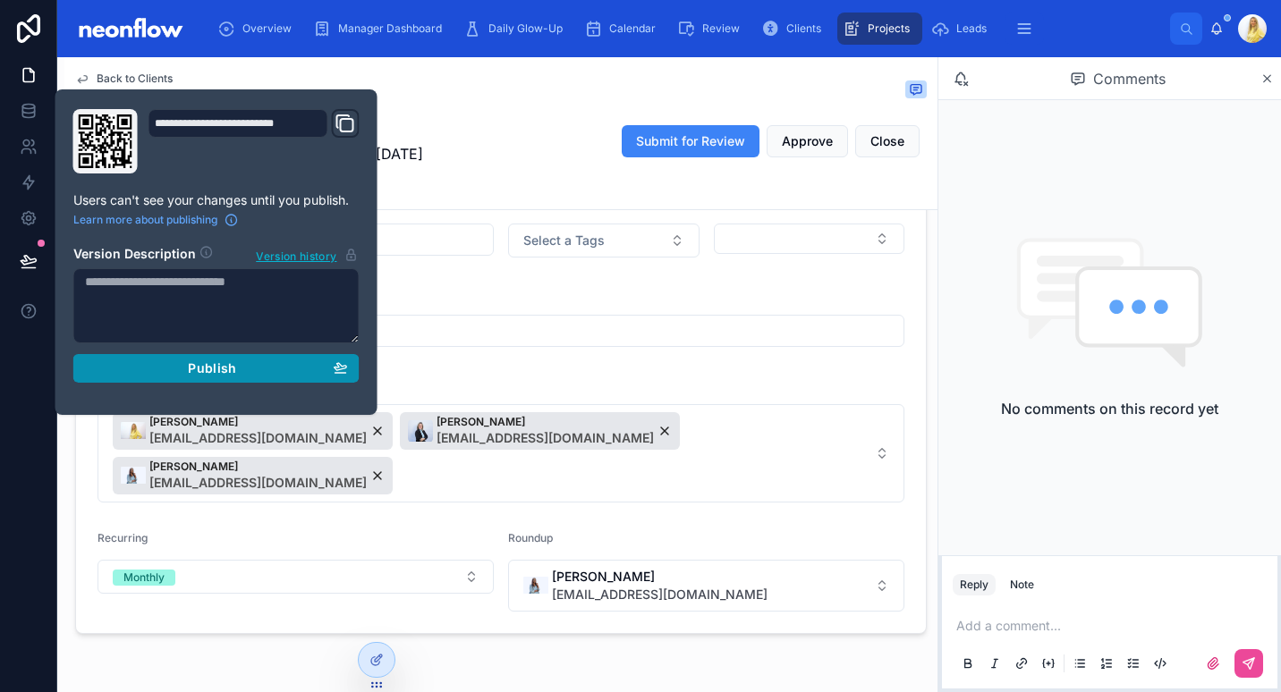
click at [217, 357] on button "Publish" at bounding box center [216, 368] width 286 height 29
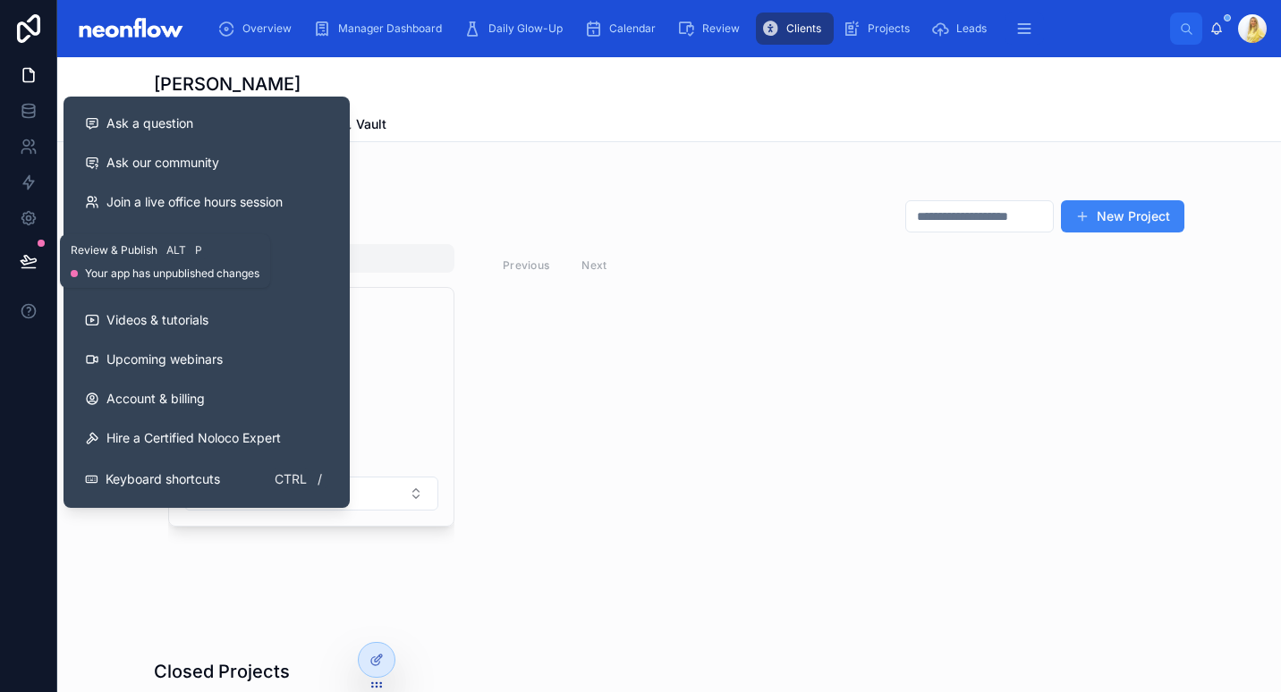
click at [33, 250] on button at bounding box center [28, 261] width 39 height 50
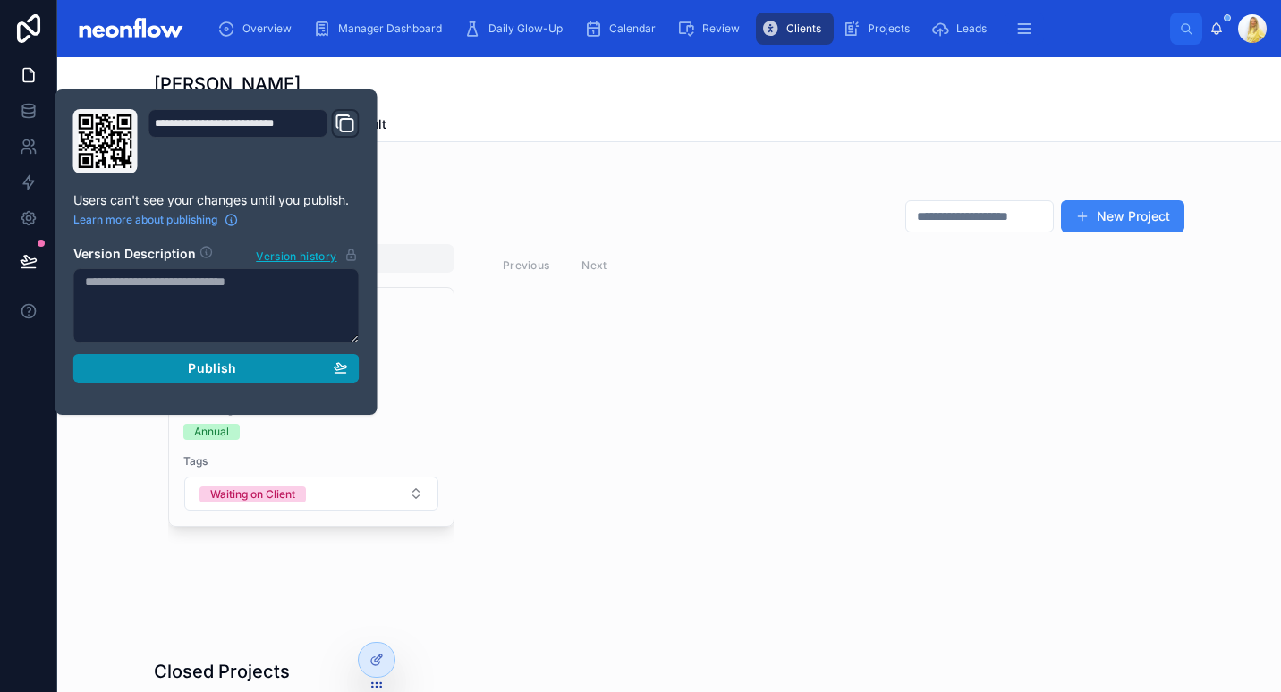
click at [138, 360] on div "Publish" at bounding box center [216, 368] width 263 height 16
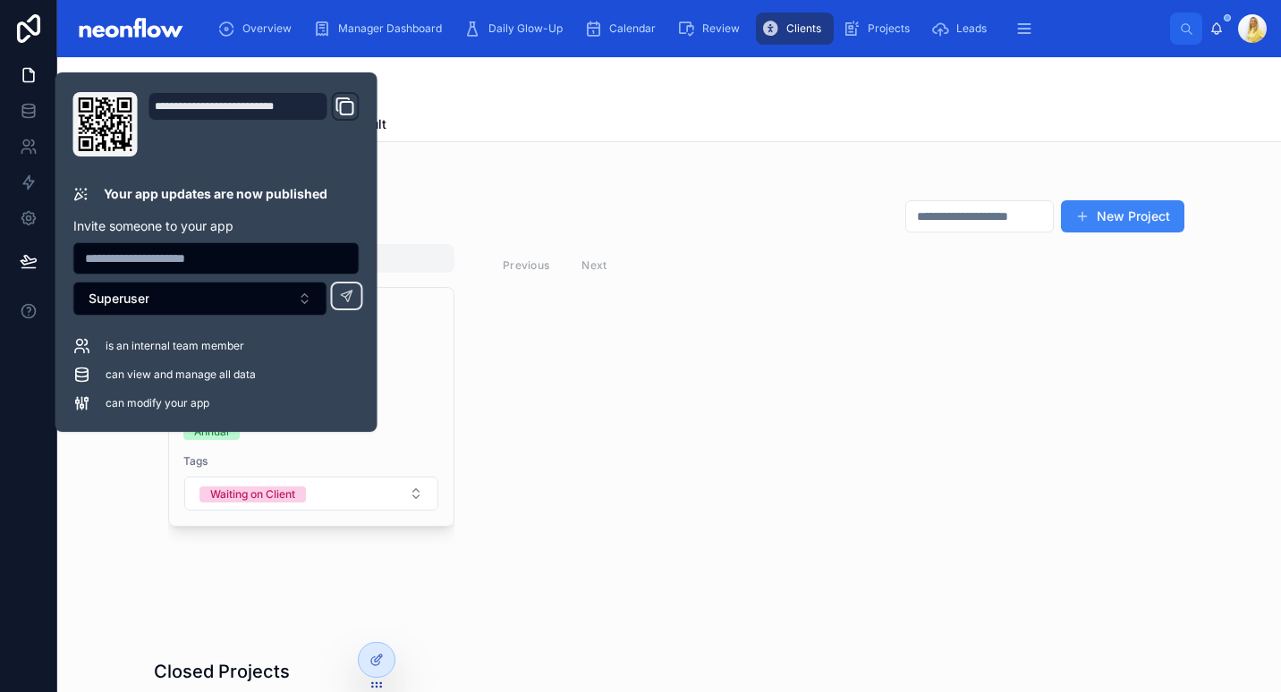
click at [555, 109] on div "Projects Details Vault" at bounding box center [669, 124] width 1030 height 34
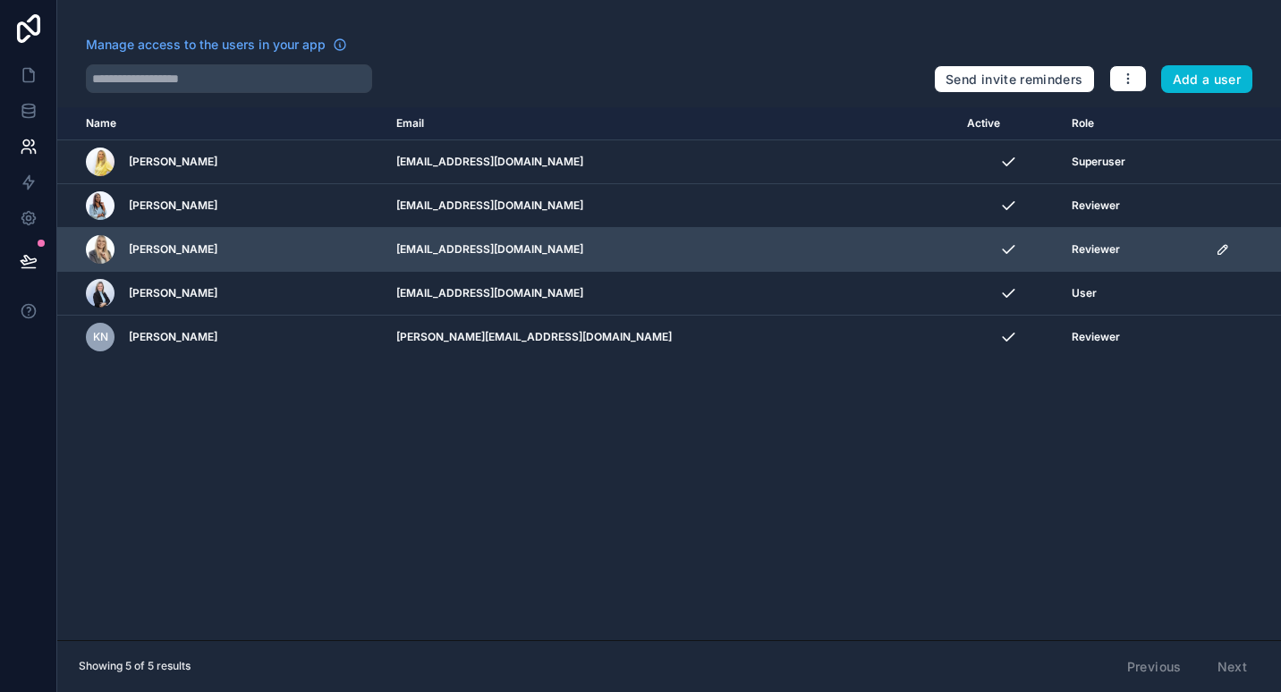
click at [1224, 247] on icon "scrollable content" at bounding box center [1225, 247] width 3 height 3
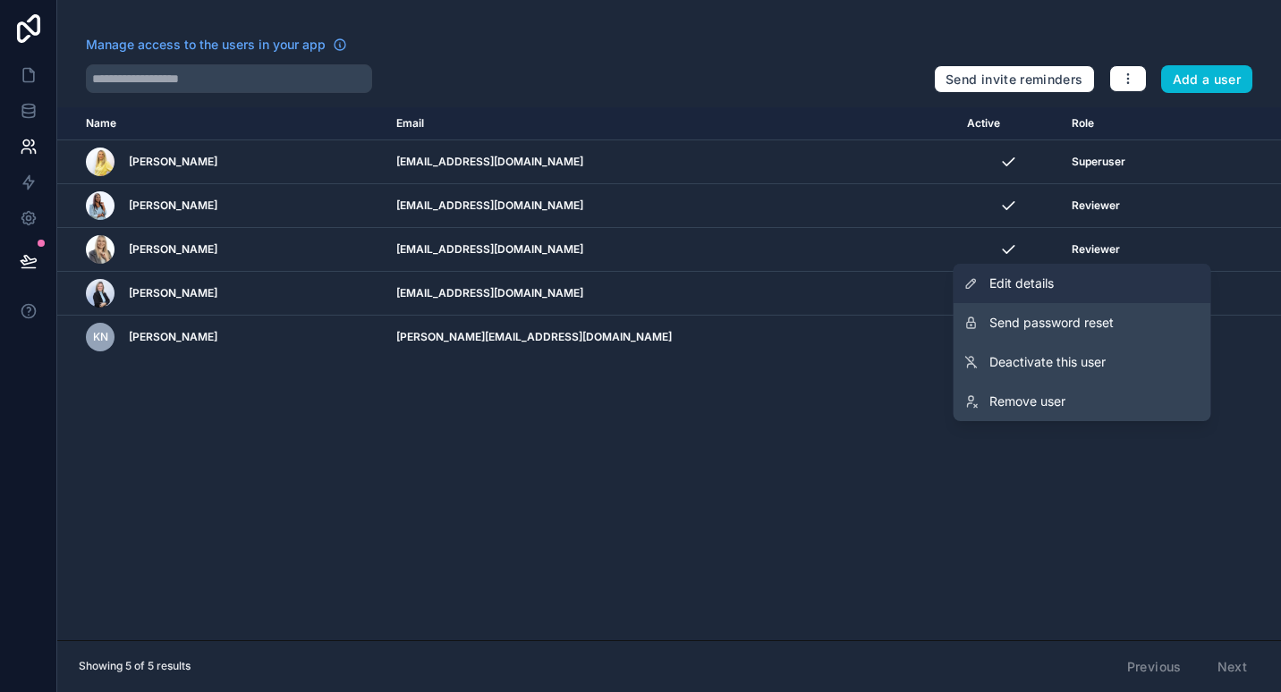
click at [1140, 275] on link "Edit details" at bounding box center [1083, 283] width 258 height 39
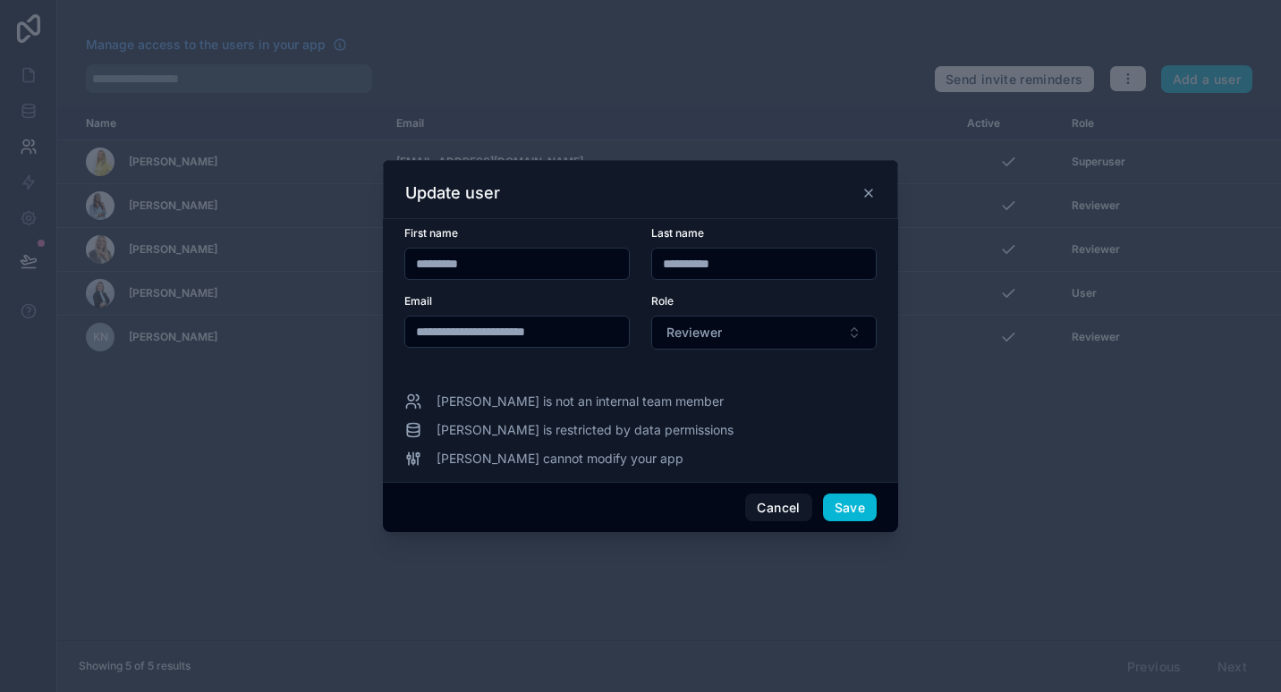
click at [500, 265] on input "*********" at bounding box center [517, 263] width 224 height 25
type input "*******"
click at [749, 328] on button "Reviewer" at bounding box center [763, 333] width 225 height 34
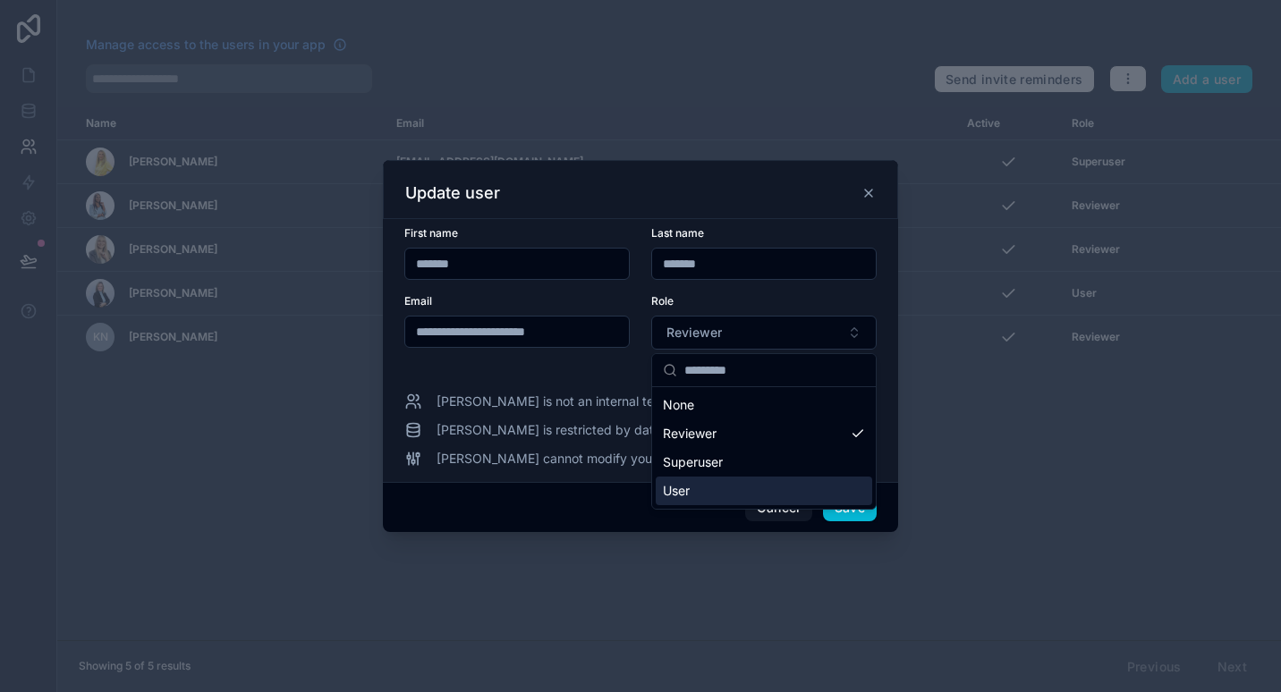
click at [747, 493] on div "User" at bounding box center [764, 491] width 216 height 29
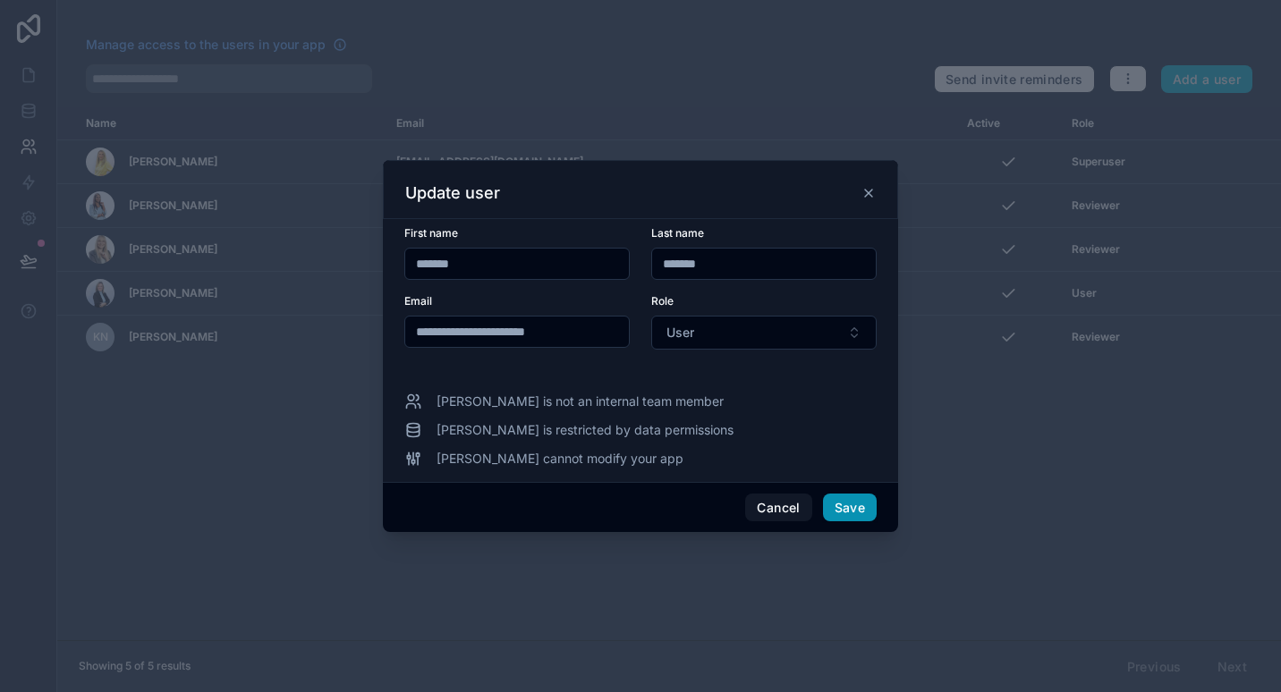
click at [858, 513] on button "Save" at bounding box center [850, 508] width 54 height 29
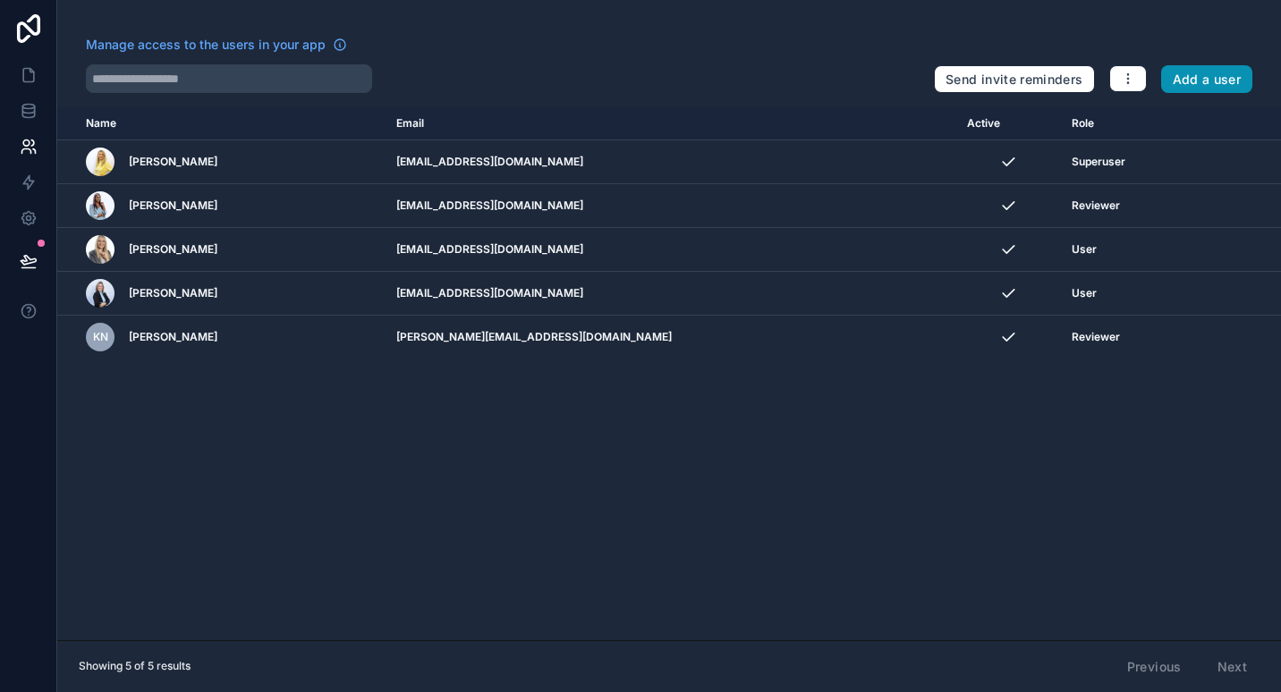
click at [1237, 76] on button "Add a user" at bounding box center [1207, 79] width 92 height 29
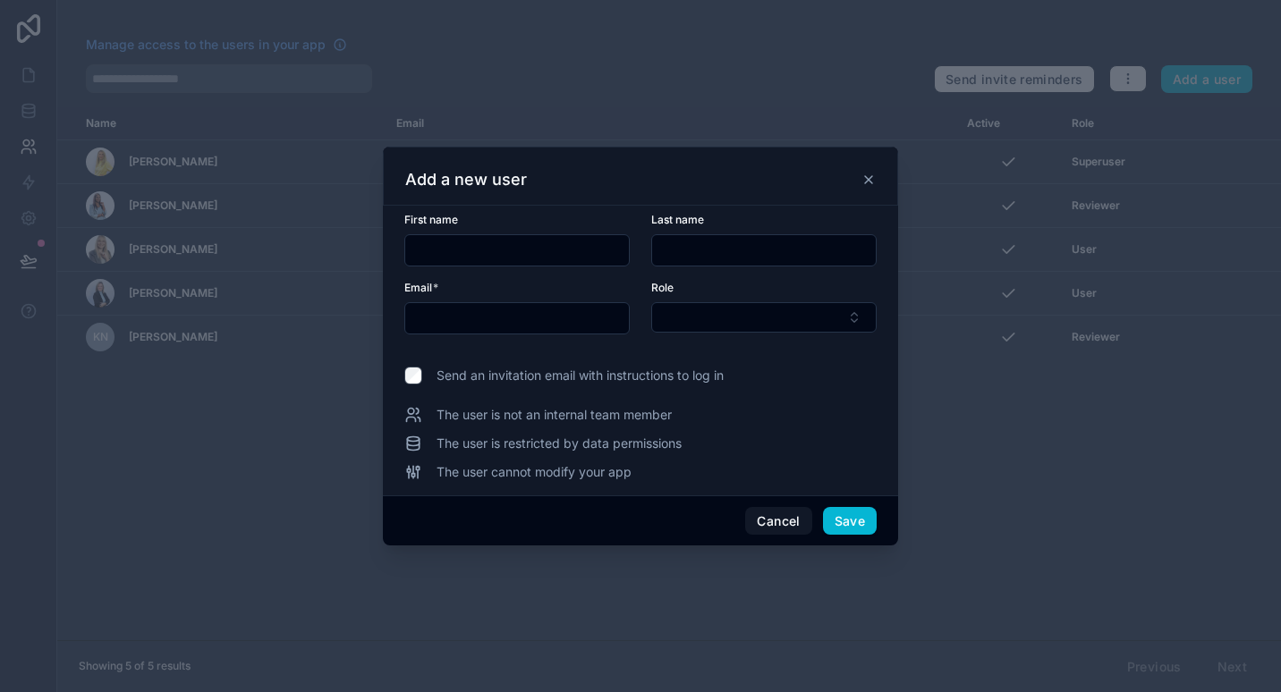
click at [513, 254] on input "text" at bounding box center [517, 250] width 224 height 25
type input "*********"
type input "**********"
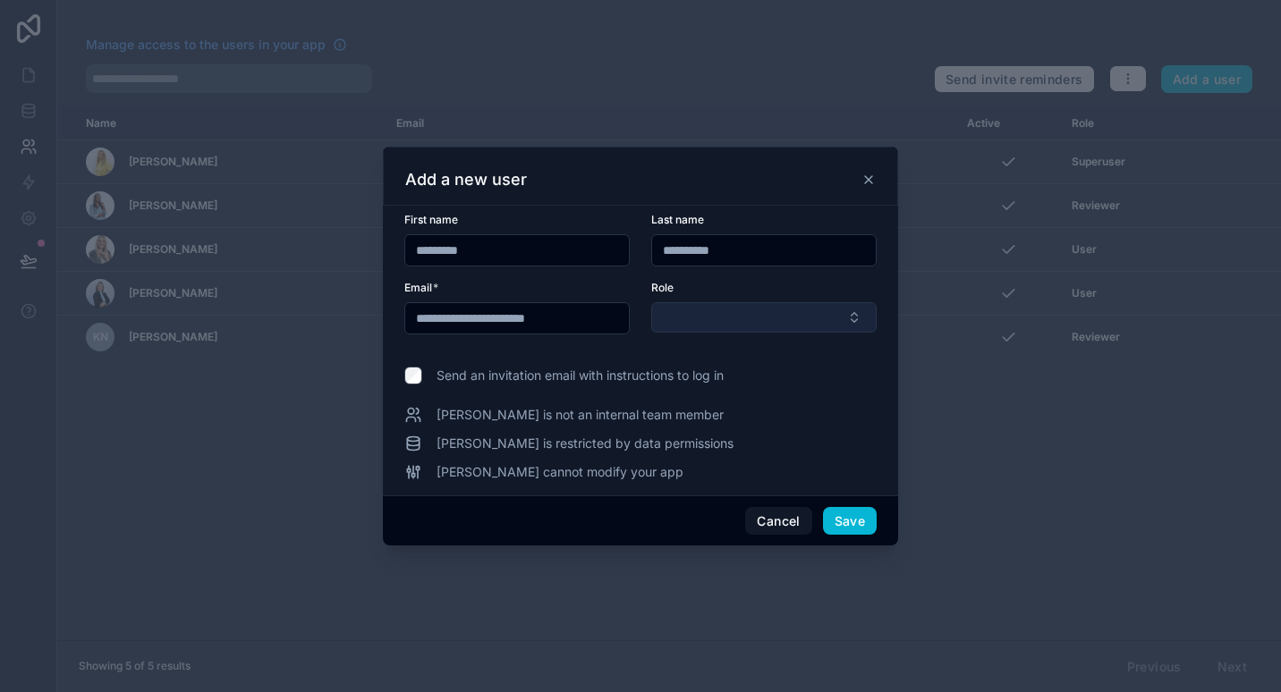
click at [705, 319] on button "Select Button" at bounding box center [763, 317] width 225 height 30
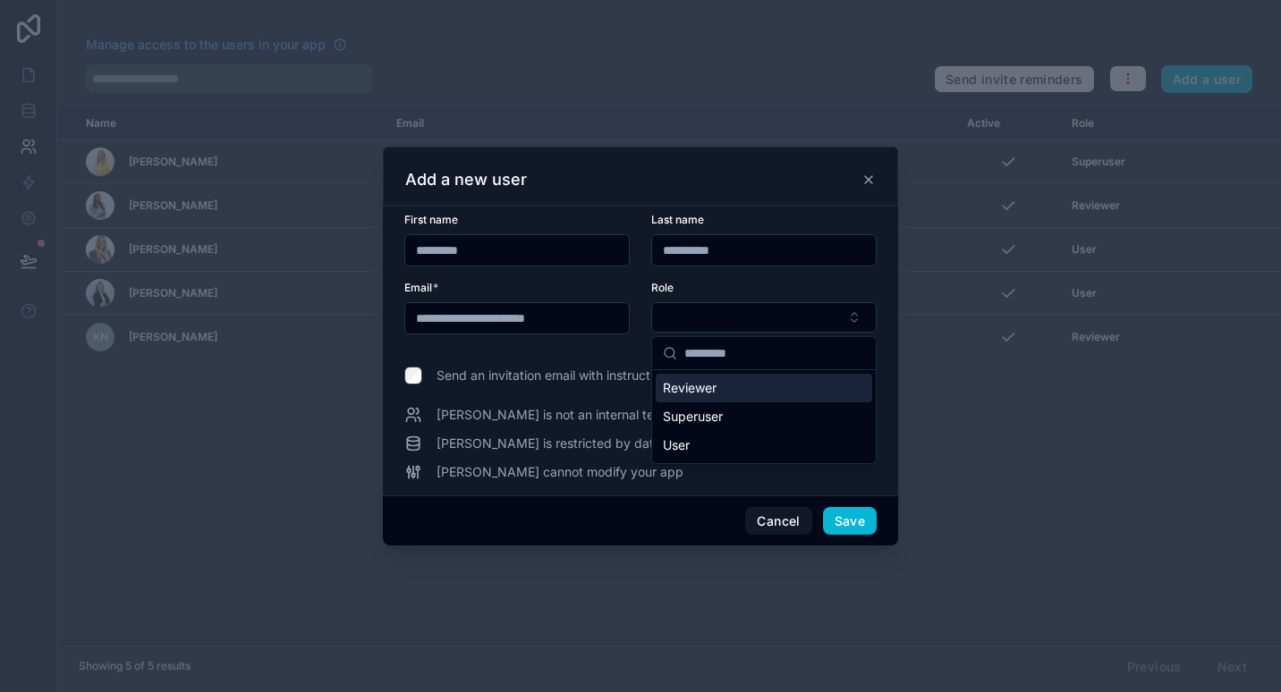
click at [747, 389] on div "Reviewer" at bounding box center [764, 388] width 216 height 29
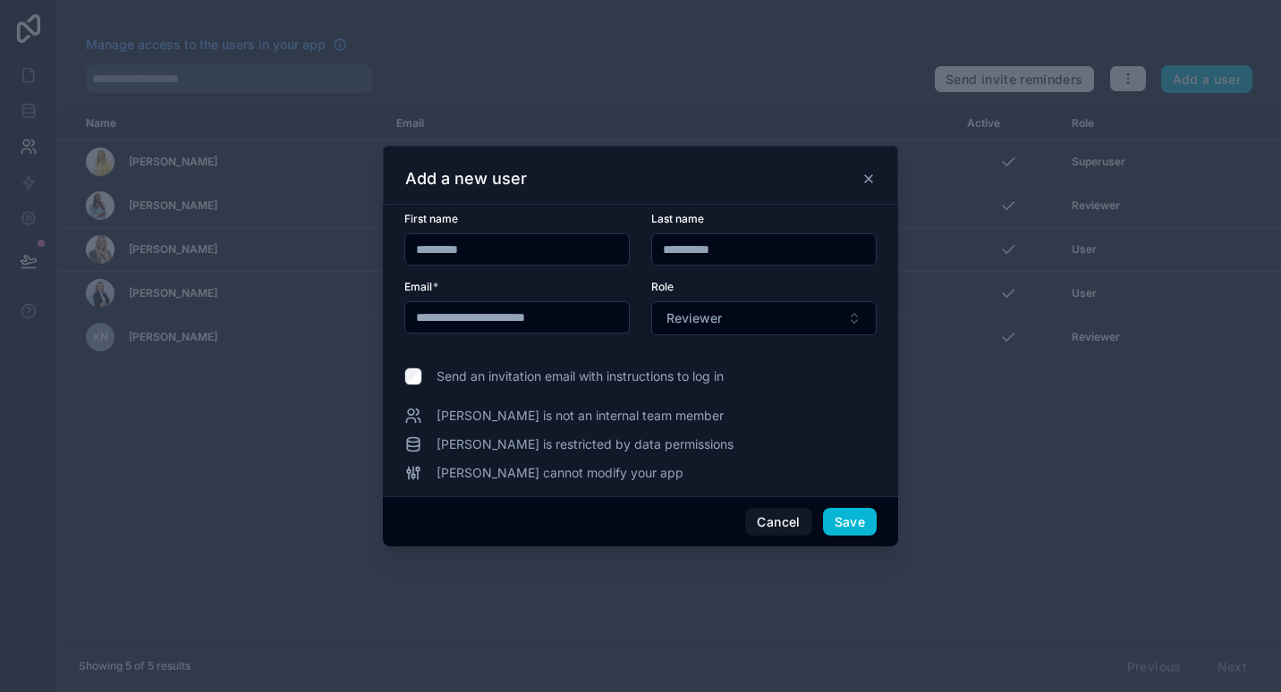
click at [494, 371] on span "Send an invitation email with instructions to log in" at bounding box center [580, 377] width 287 height 18
click at [855, 527] on button "Save" at bounding box center [850, 522] width 54 height 29
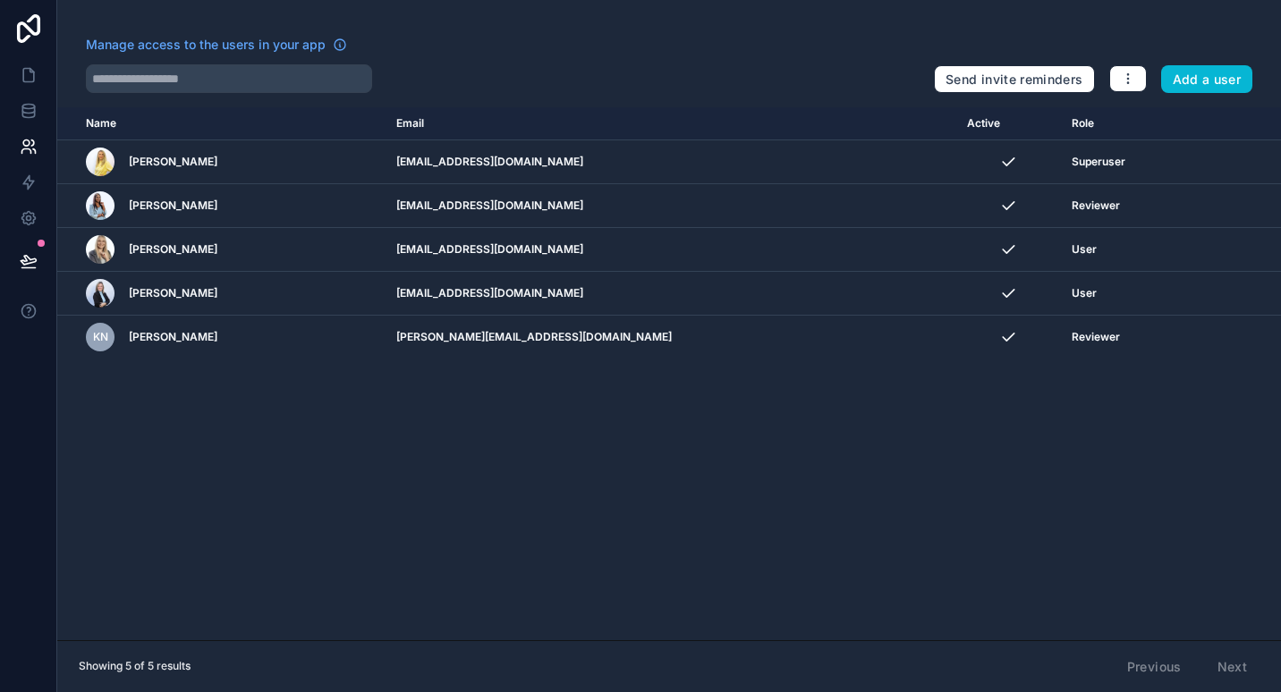
click at [244, 381] on div "Name Email Active Role [DOMAIN_NAME] [PERSON_NAME] [EMAIL_ADDRESS][DOMAIN_NAME]…" at bounding box center [669, 373] width 1224 height 533
